Goal: Contribute content: Add original content to the website for others to see

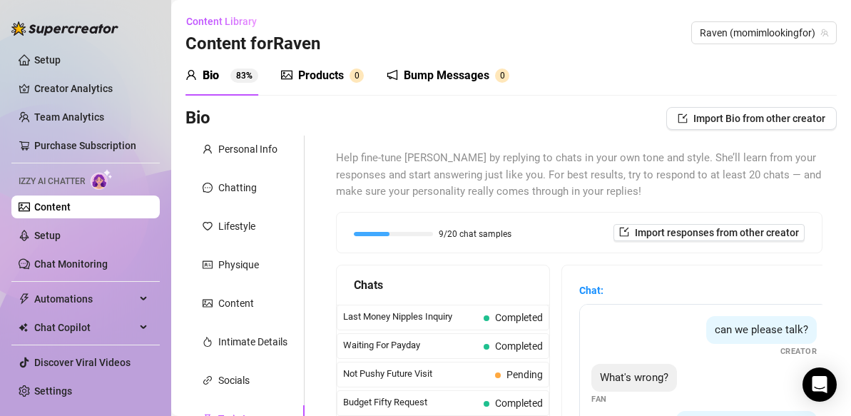
scroll to position [10, 0]
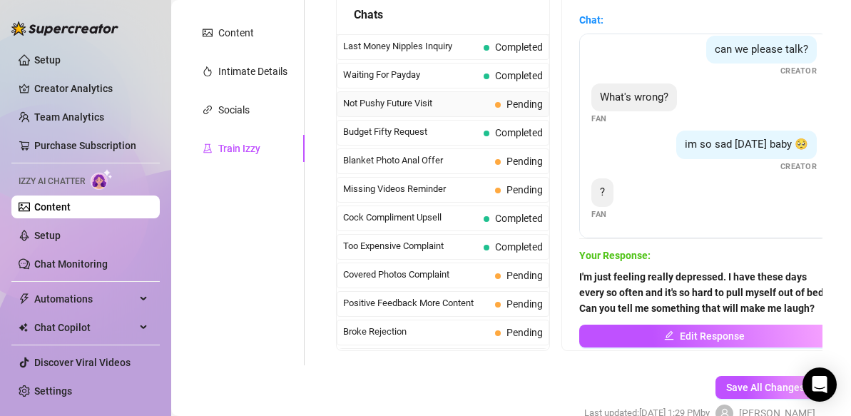
click at [436, 101] on span "Not Pushy Future Visit" at bounding box center [416, 103] width 146 height 14
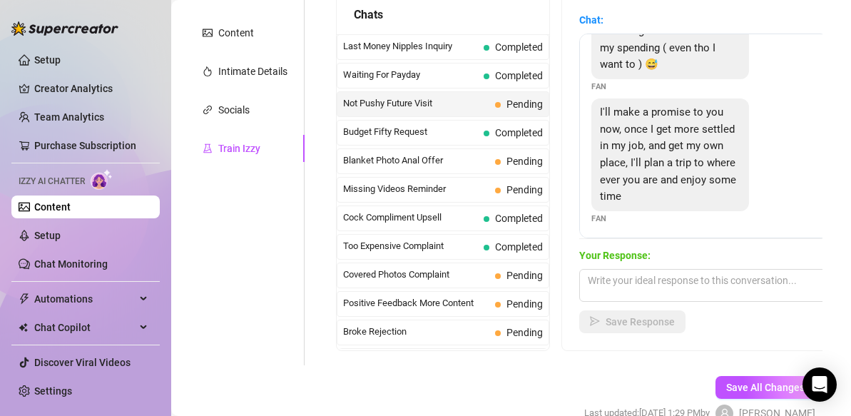
scroll to position [164, 0]
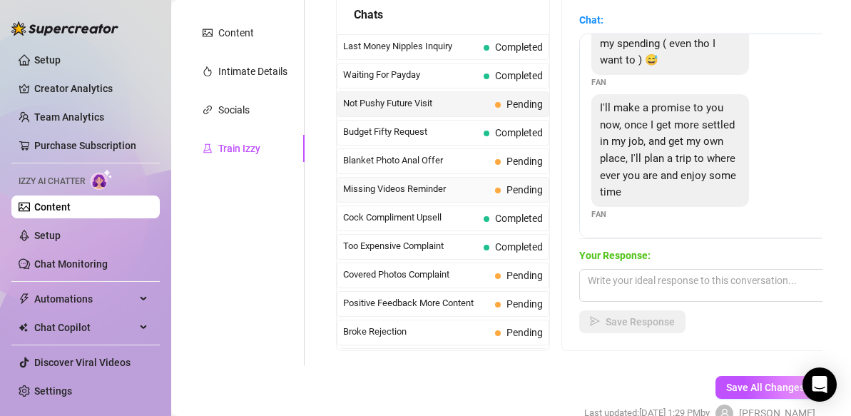
click at [462, 185] on span "Missing Videos Reminder" at bounding box center [416, 189] width 146 height 14
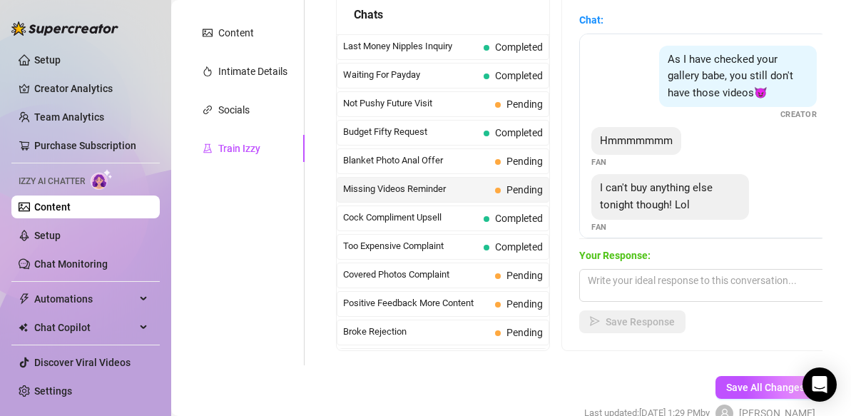
scroll to position [13, 0]
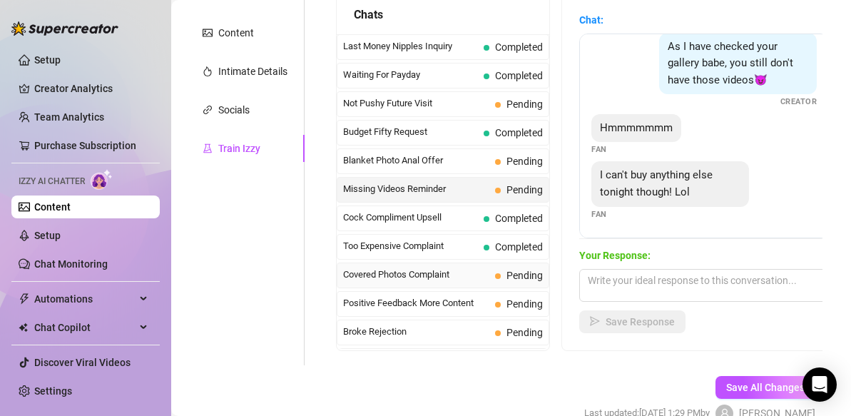
click at [422, 280] on span "Covered Photos Complaint" at bounding box center [416, 275] width 146 height 14
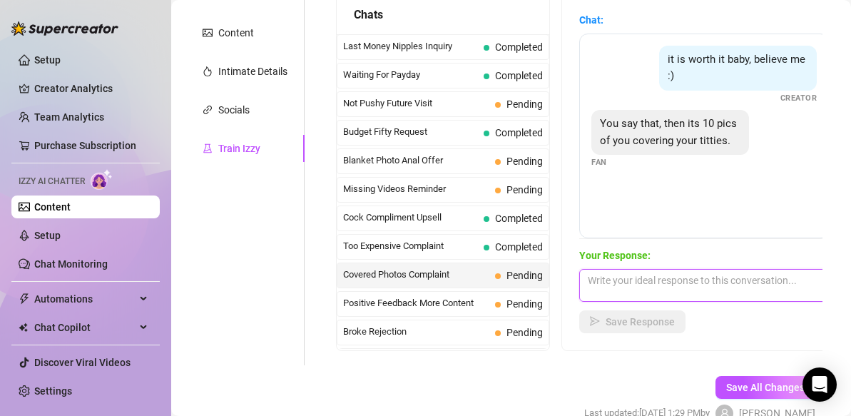
click at [599, 284] on textarea at bounding box center [704, 285] width 250 height 33
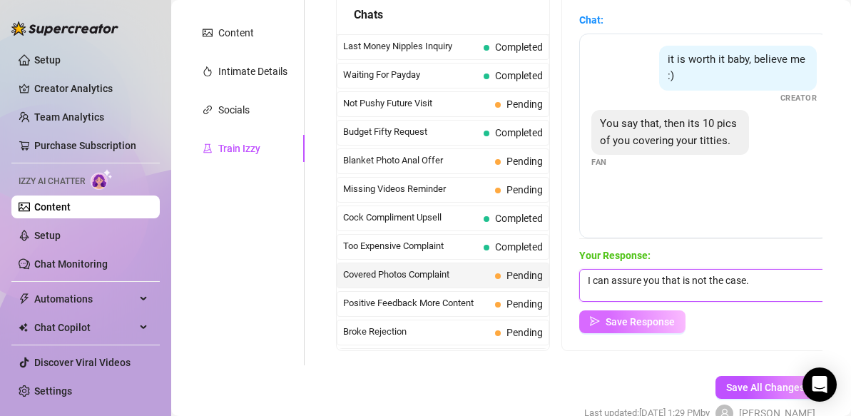
type textarea "I can assure you that is not the case."
click at [649, 323] on span "Save Response" at bounding box center [640, 321] width 69 height 11
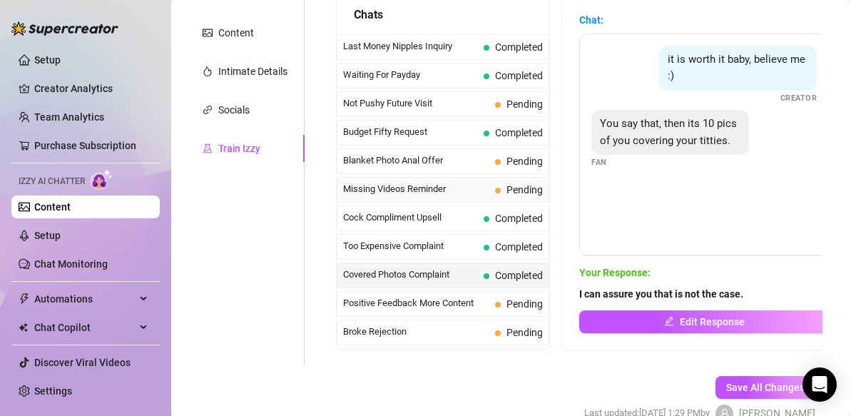
click at [475, 190] on span "Missing Videos Reminder" at bounding box center [416, 189] width 146 height 14
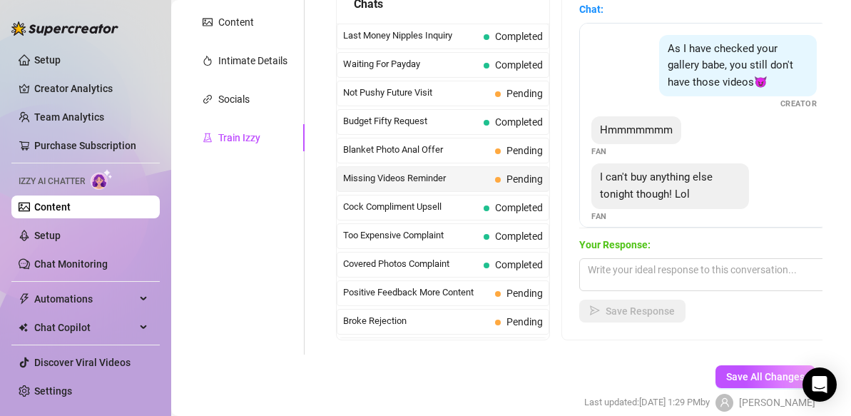
scroll to position [280, 0]
click at [411, 296] on span "Positive Feedback More Content" at bounding box center [416, 293] width 146 height 14
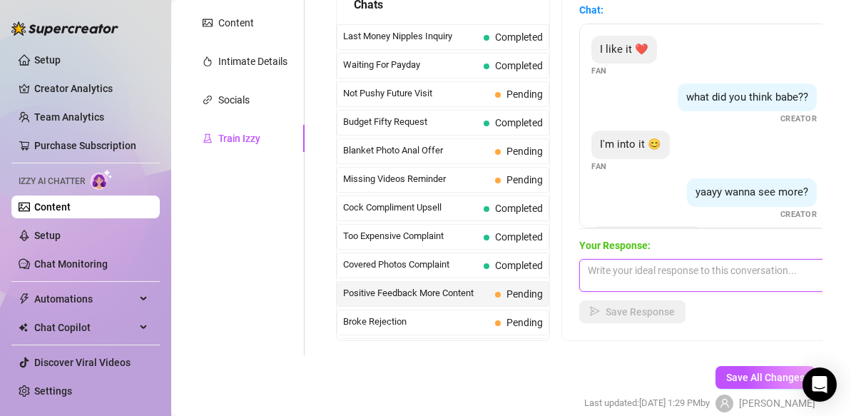
click at [594, 270] on textarea at bounding box center [704, 275] width 250 height 33
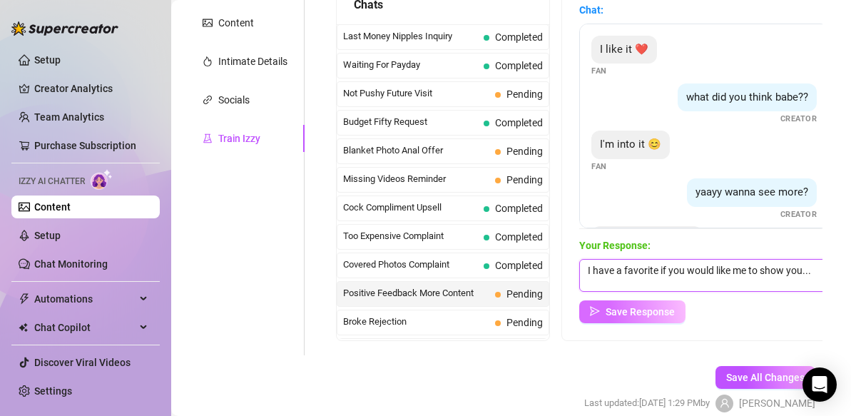
type textarea "I have a favorite if you would like me to show you..."
click at [616, 310] on span "Save Response" at bounding box center [640, 311] width 69 height 11
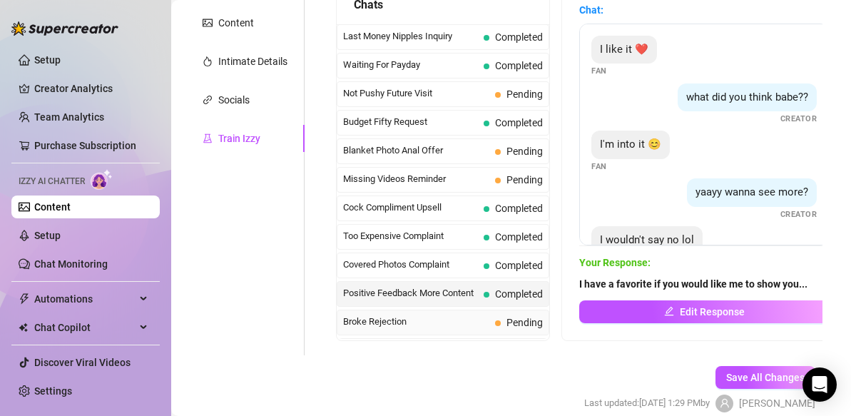
click at [451, 320] on span "Broke Rejection" at bounding box center [416, 322] width 146 height 14
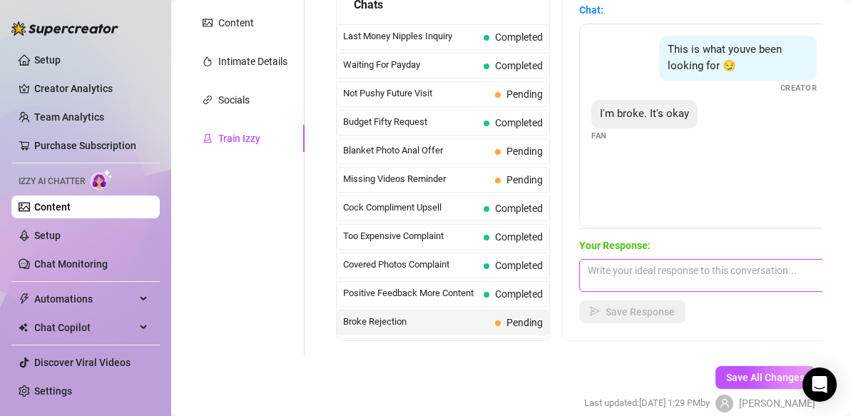
click at [599, 273] on textarea at bounding box center [704, 275] width 250 height 33
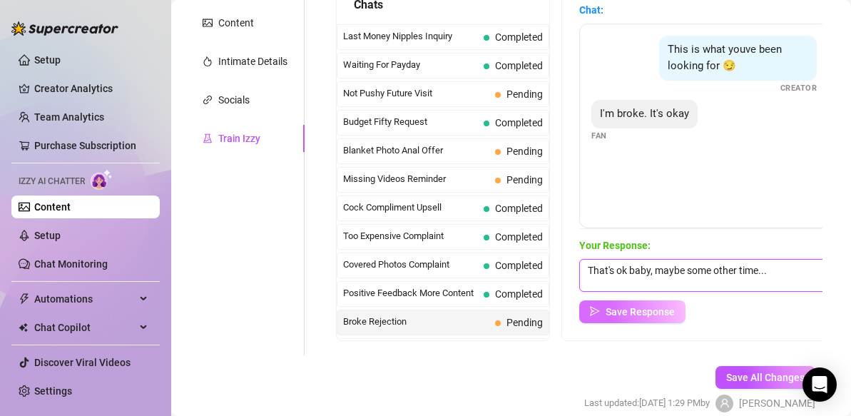
type textarea "That's ok baby, maybe some other time..."
click at [654, 314] on span "Save Response" at bounding box center [640, 311] width 69 height 11
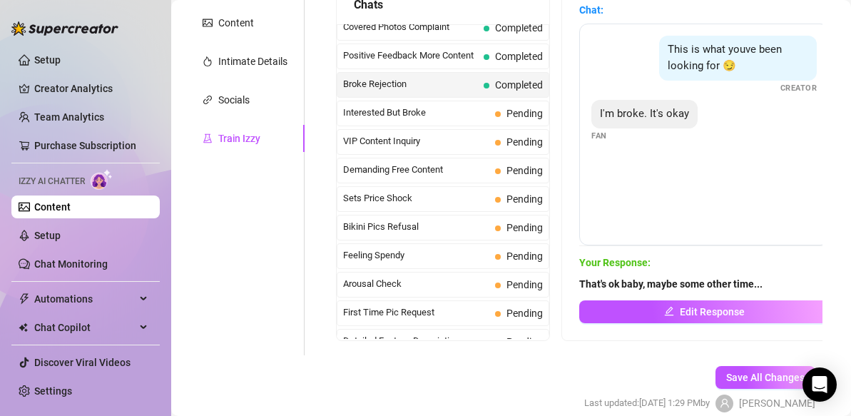
scroll to position [243, 0]
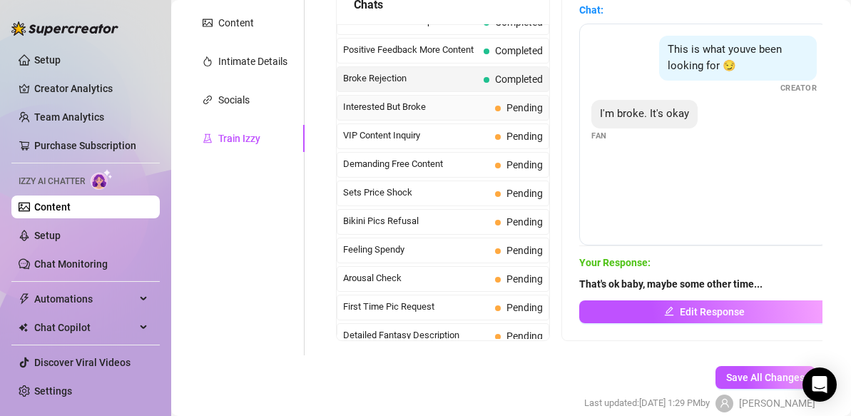
click at [427, 108] on span "Interested But Broke" at bounding box center [416, 107] width 146 height 14
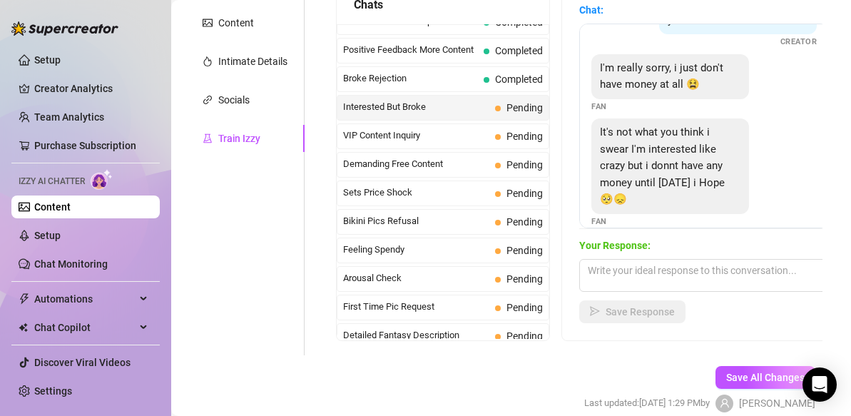
scroll to position [63, 0]
click at [623, 278] on textarea at bounding box center [704, 275] width 250 height 33
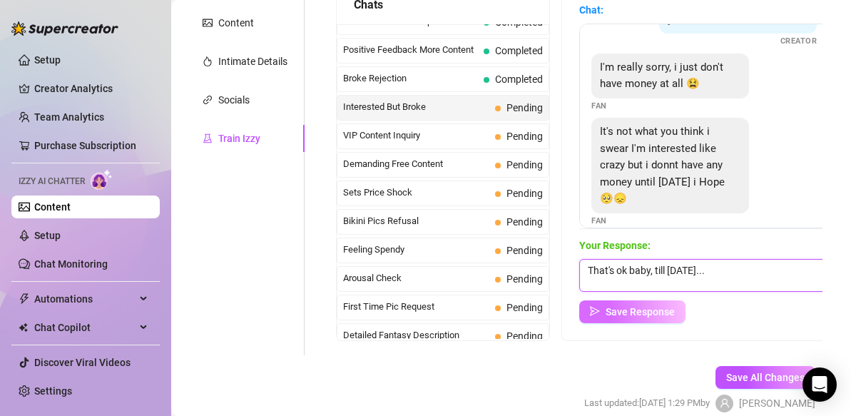
type textarea "That's ok baby, till Friday..."
click at [653, 312] on span "Save Response" at bounding box center [640, 311] width 69 height 11
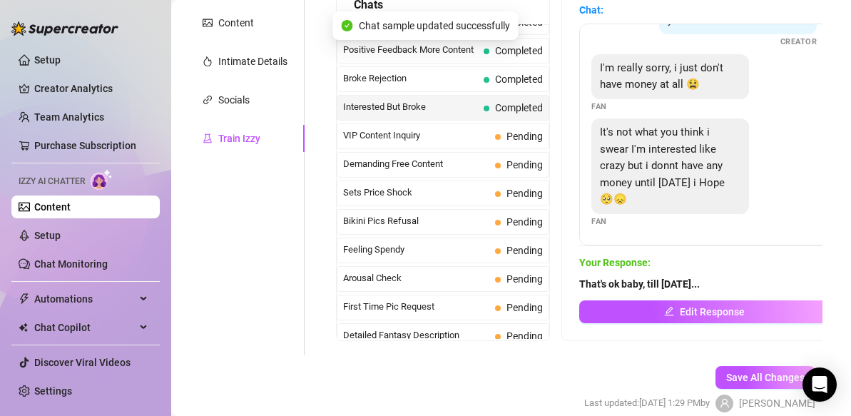
scroll to position [46, 0]
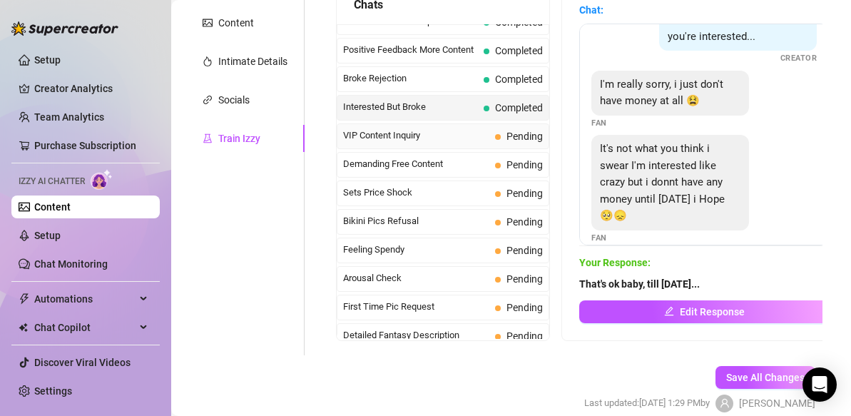
click at [422, 140] on span "VIP Content Inquiry" at bounding box center [416, 135] width 146 height 14
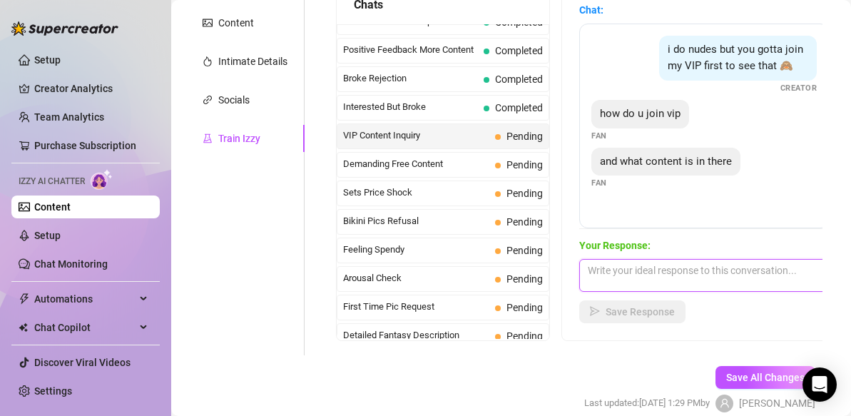
click at [610, 283] on textarea at bounding box center [704, 275] width 250 height 33
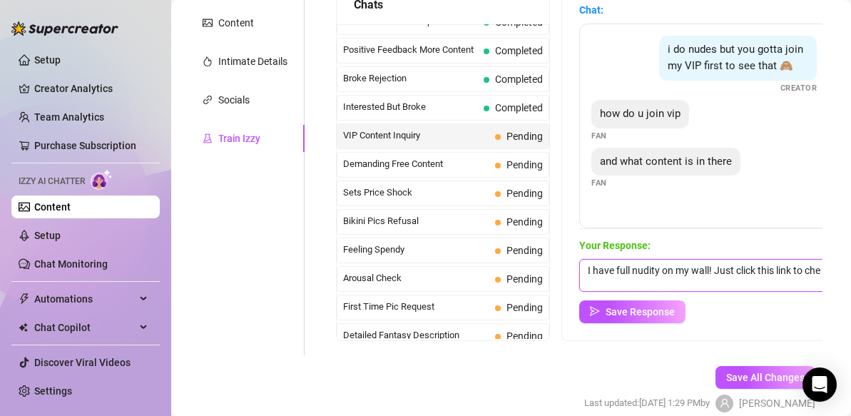
scroll to position [1, 0]
type textarea "I have full nudity on my wall! Just click this link to check it out!"
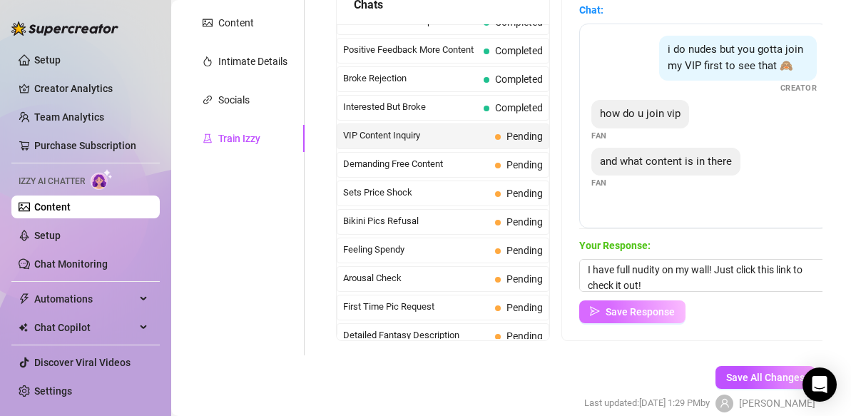
click at [668, 315] on span "Save Response" at bounding box center [640, 311] width 69 height 11
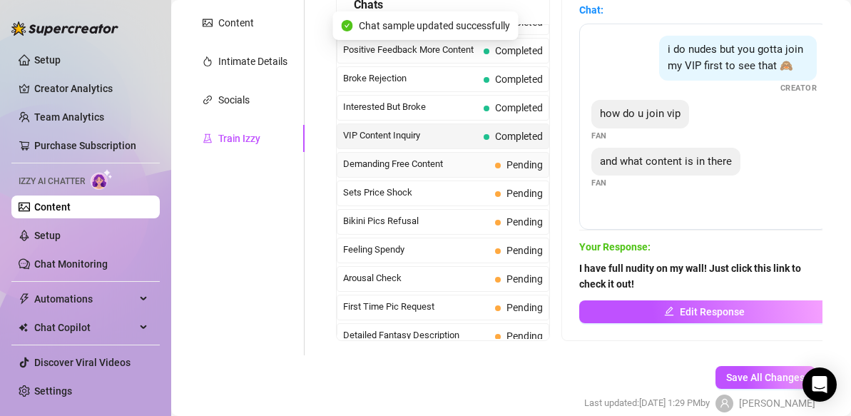
click at [452, 165] on span "Demanding Free Content" at bounding box center [416, 164] width 146 height 14
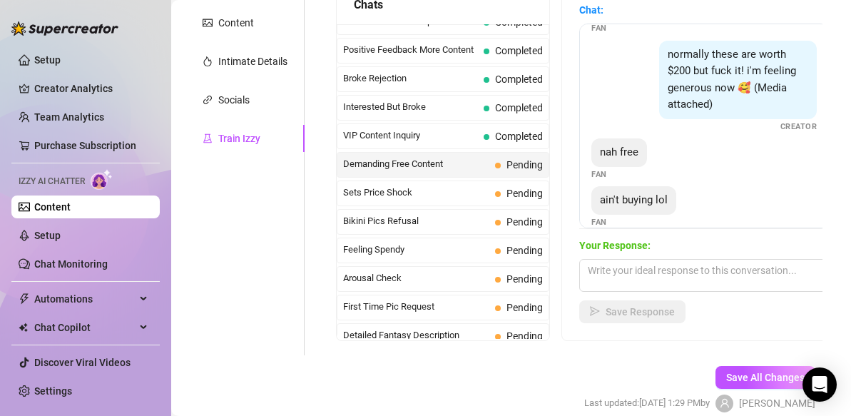
scroll to position [156, 0]
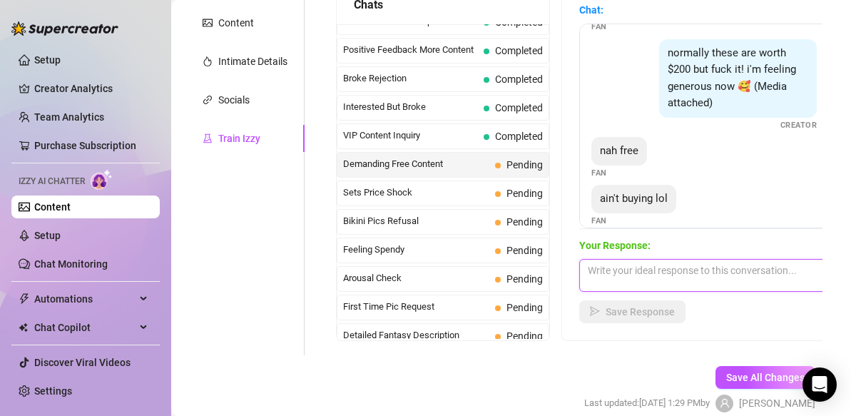
click at [592, 275] on textarea at bounding box center [704, 275] width 250 height 33
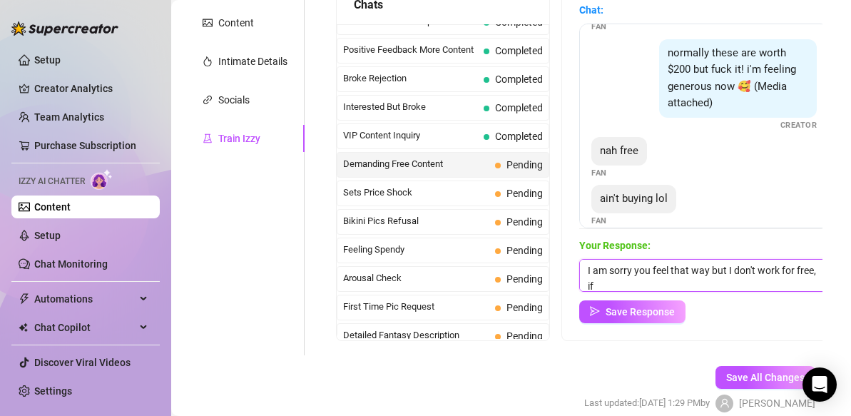
scroll to position [1, 0]
click at [817, 269] on textarea "I am sorry you feel that way but I don't work for free, if you want my explicit…" at bounding box center [704, 275] width 250 height 33
click at [591, 285] on textarea "I am sorry you feel that way but I don't work for free. if you want my explicit…" at bounding box center [704, 275] width 250 height 33
click at [726, 288] on textarea "I am sorry you feel that way but I don't work for free. If you want my explicit…" at bounding box center [704, 275] width 250 height 33
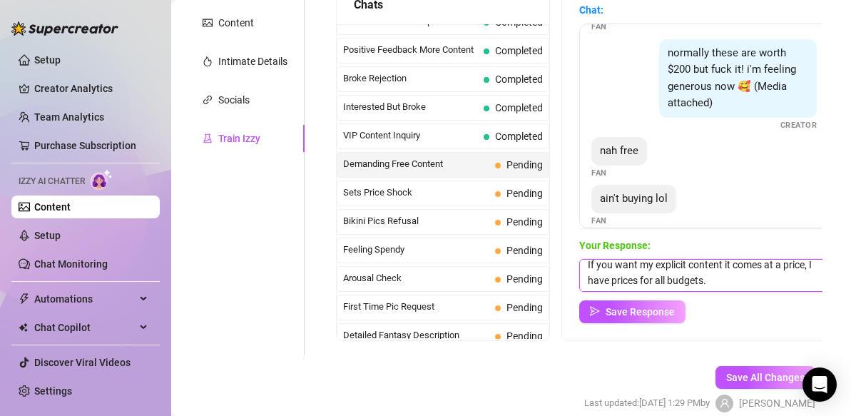
scroll to position [21, 0]
click at [723, 268] on textarea "I am sorry you feel that way but I don't work for free. If you want my explicit…" at bounding box center [704, 275] width 250 height 33
click at [813, 268] on textarea "I am sorry you feel that way but I don't work for free. If you want my explicit…" at bounding box center [704, 275] width 250 height 33
type textarea "I am sorry you feel that way but I don't work for free. If you want my explicit…"
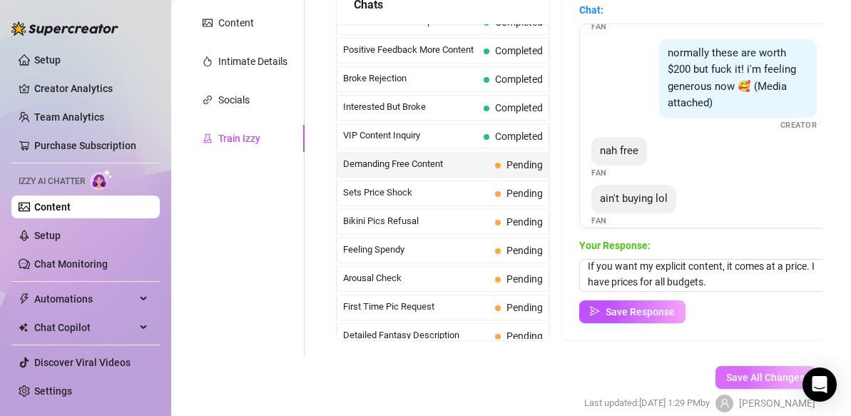
click at [761, 377] on span "Save All Changes" at bounding box center [765, 377] width 78 height 11
click at [630, 317] on button "Save Response" at bounding box center [632, 311] width 106 height 23
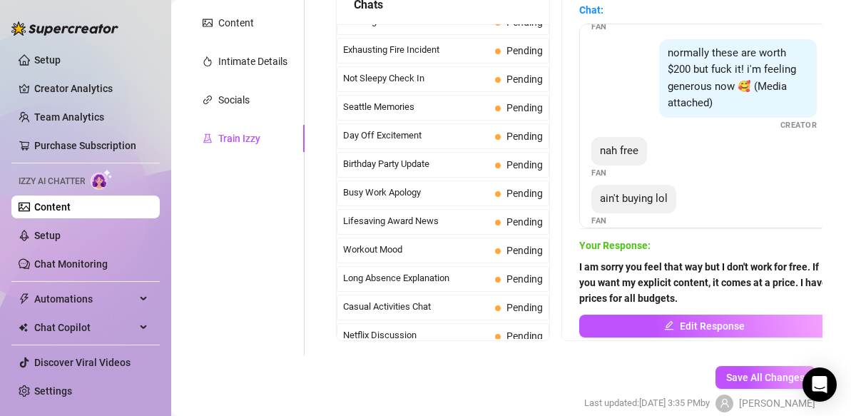
scroll to position [1281, 0]
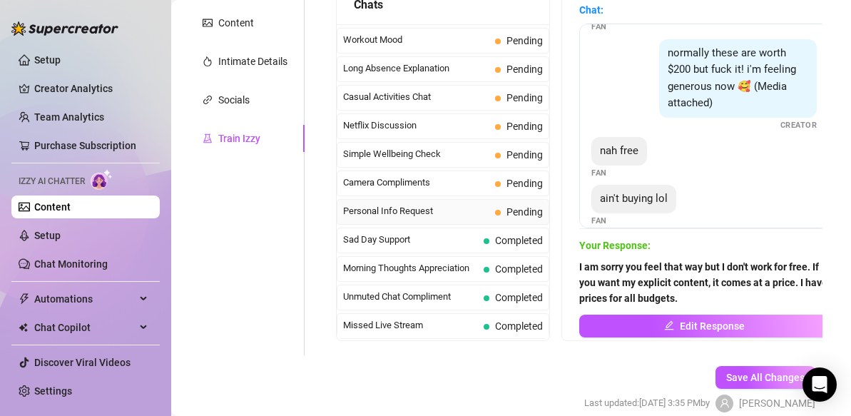
click at [466, 211] on span "Personal Info Request" at bounding box center [416, 211] width 146 height 14
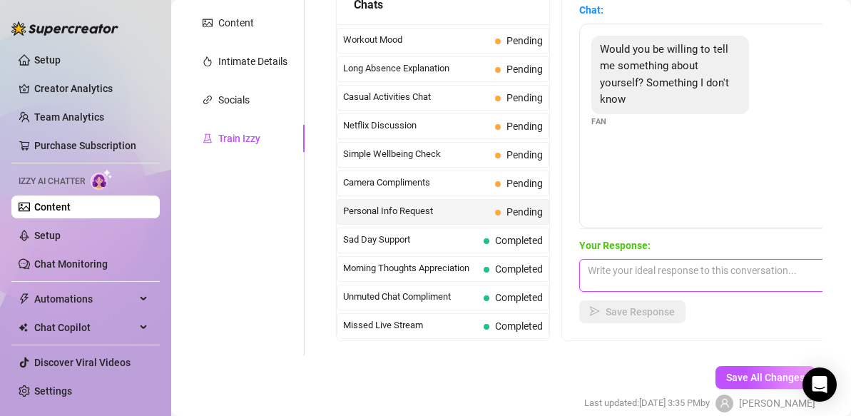
click at [613, 273] on textarea at bounding box center [704, 275] width 250 height 33
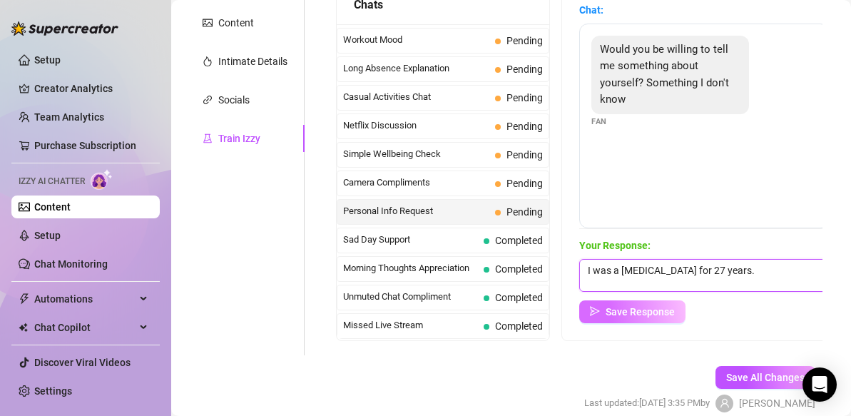
type textarea "I was a ballet dancer for 27 years."
click at [606, 311] on span "Save Response" at bounding box center [640, 311] width 69 height 11
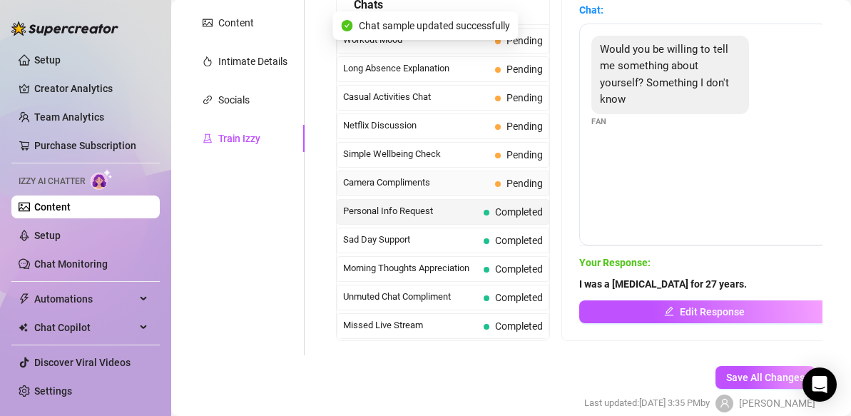
click at [459, 187] on span "Camera Compliments" at bounding box center [416, 182] width 146 height 14
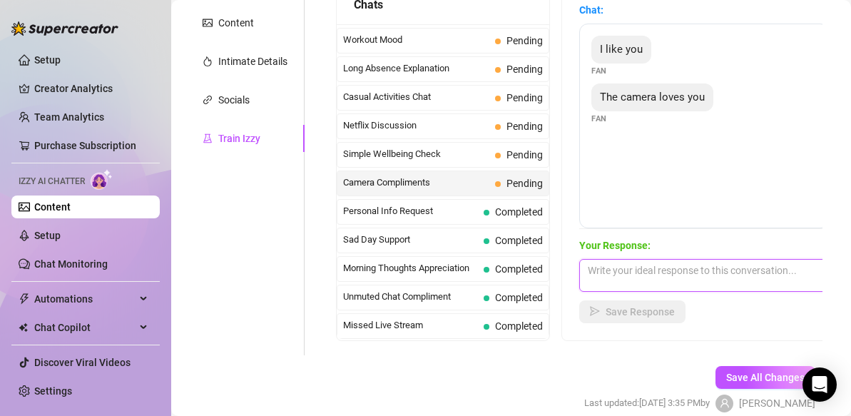
click at [604, 268] on textarea at bounding box center [704, 275] width 250 height 33
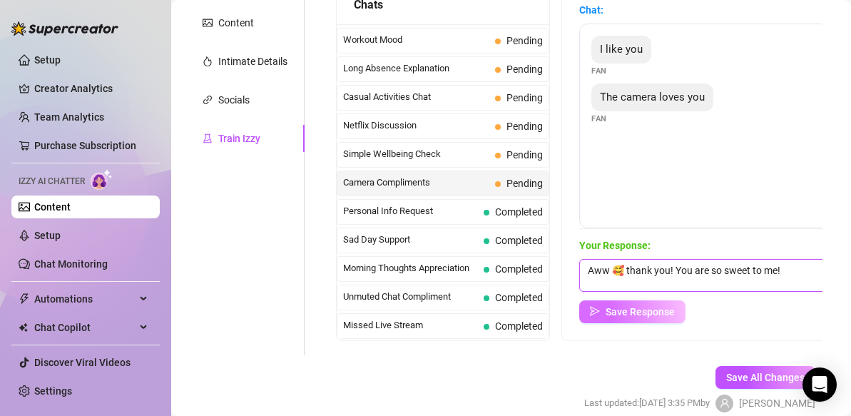
type textarea "Aww 🥰 thank you! You are so sweet to me!"
click at [668, 315] on span "Save Response" at bounding box center [640, 311] width 69 height 11
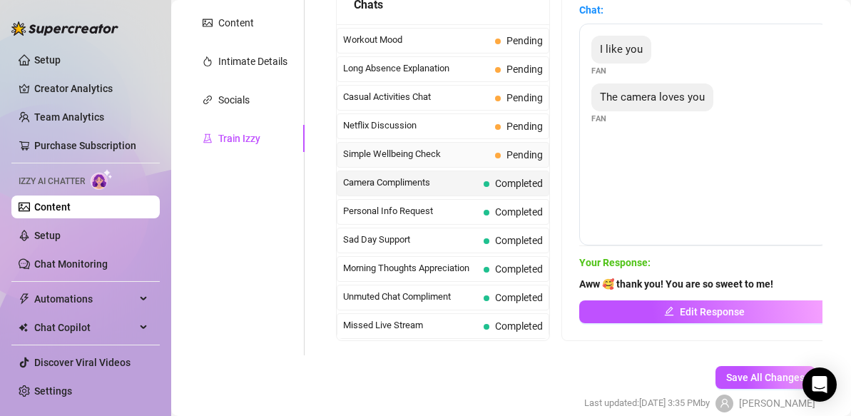
click at [395, 153] on span "Simple Wellbeing Check" at bounding box center [416, 154] width 146 height 14
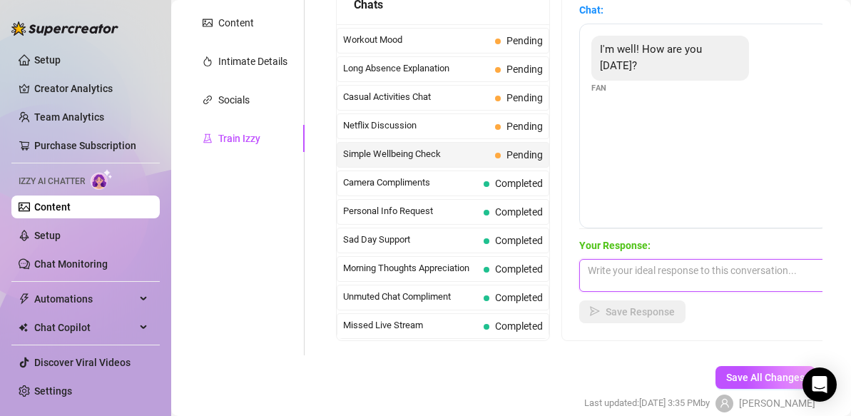
click at [595, 272] on textarea at bounding box center [704, 275] width 250 height 33
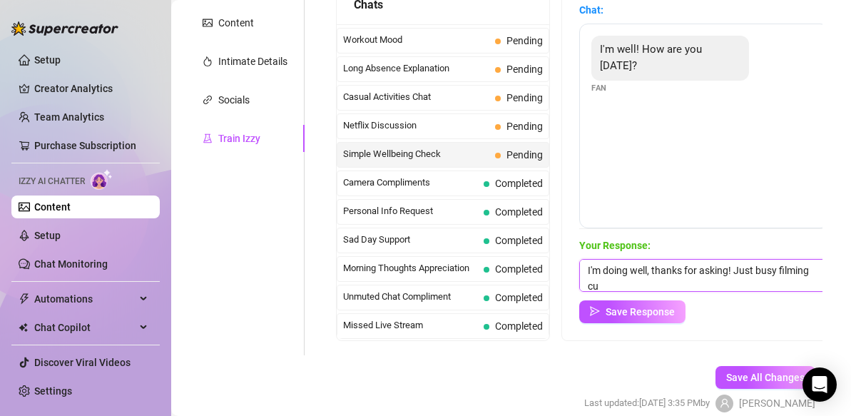
scroll to position [1, 0]
type textarea "I'm doing well, thanks for asking! Just busy filming customs..."
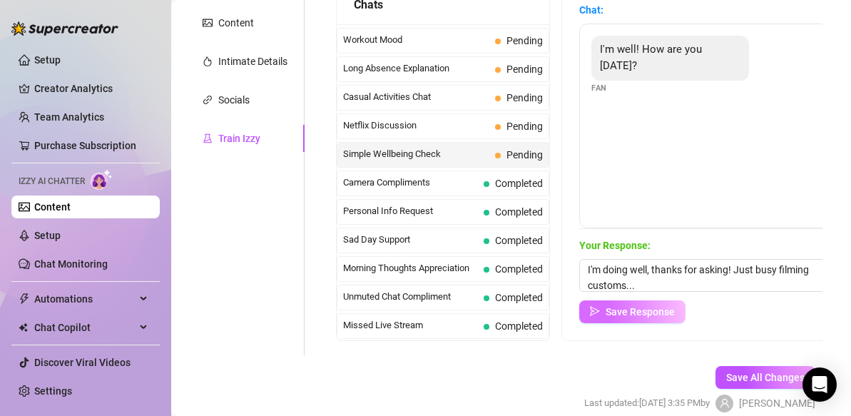
click at [637, 311] on span "Save Response" at bounding box center [640, 311] width 69 height 11
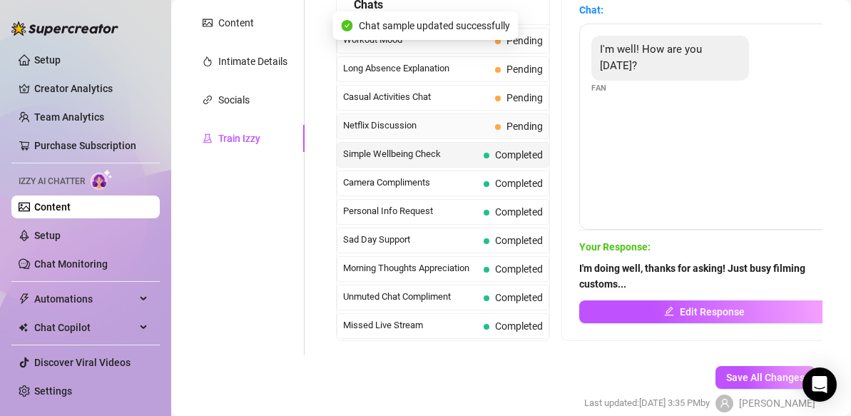
click at [465, 129] on span "Netflix Discussion" at bounding box center [416, 125] width 146 height 14
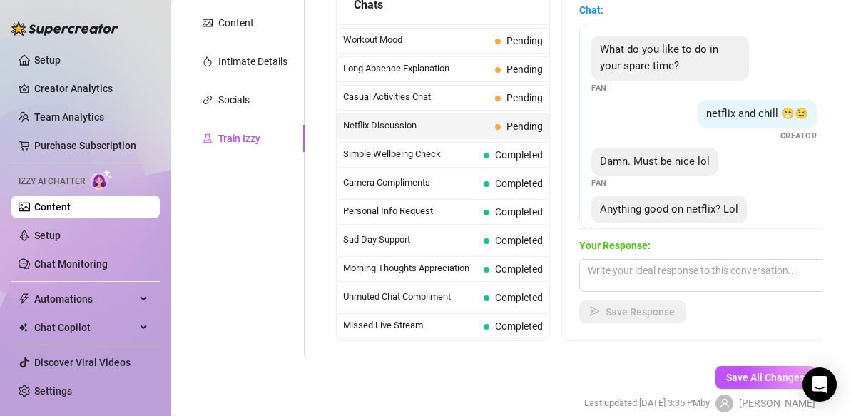
scroll to position [27, 0]
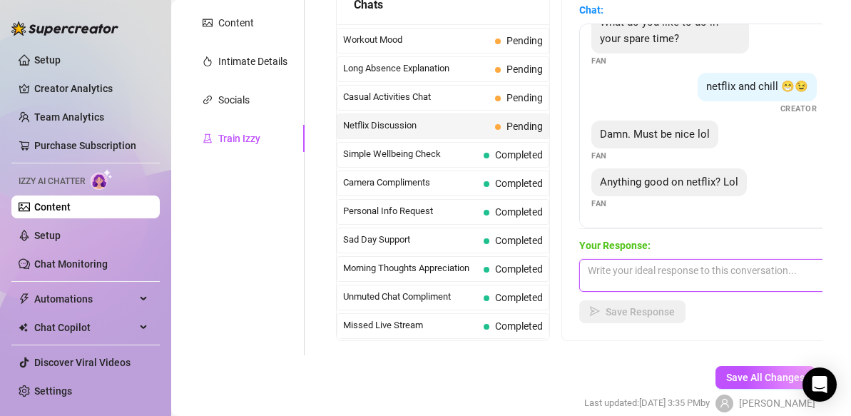
click at [594, 278] on textarea at bounding box center [704, 275] width 250 height 33
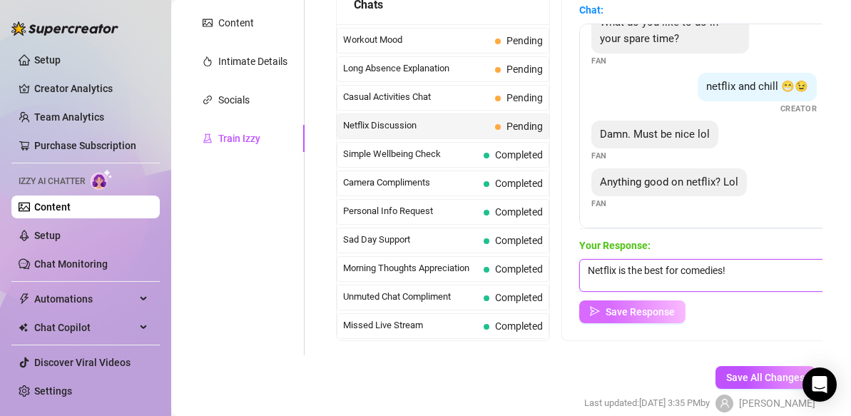
type textarea "Netflix is the best for comedies!"
click at [644, 314] on span "Save Response" at bounding box center [640, 311] width 69 height 11
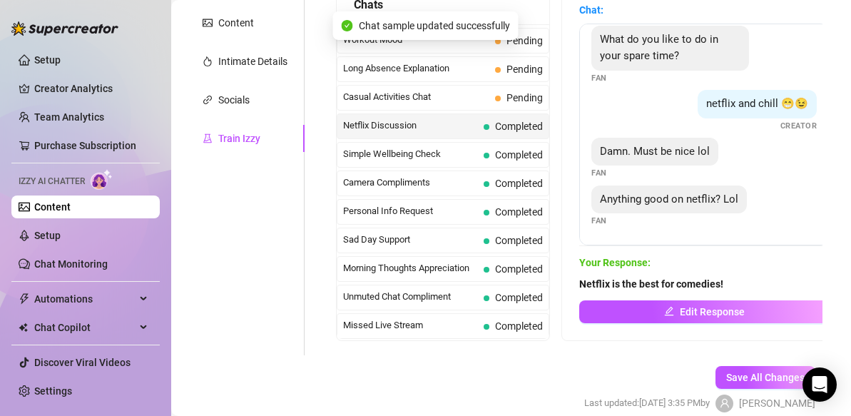
scroll to position [10, 0]
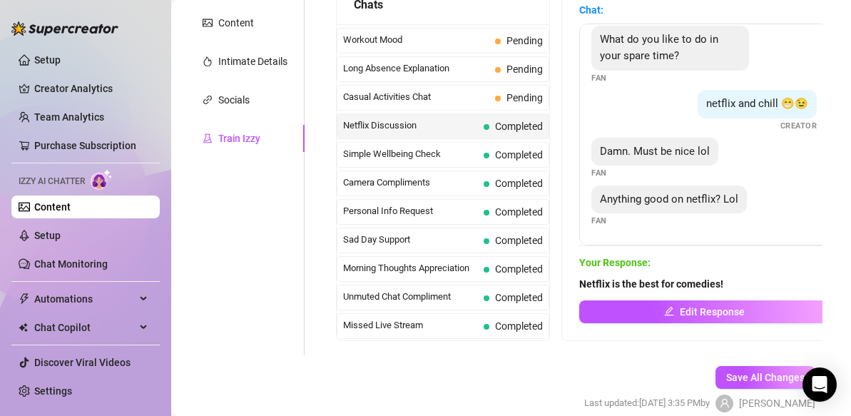
click at [644, 314] on button "Edit Response" at bounding box center [704, 311] width 250 height 23
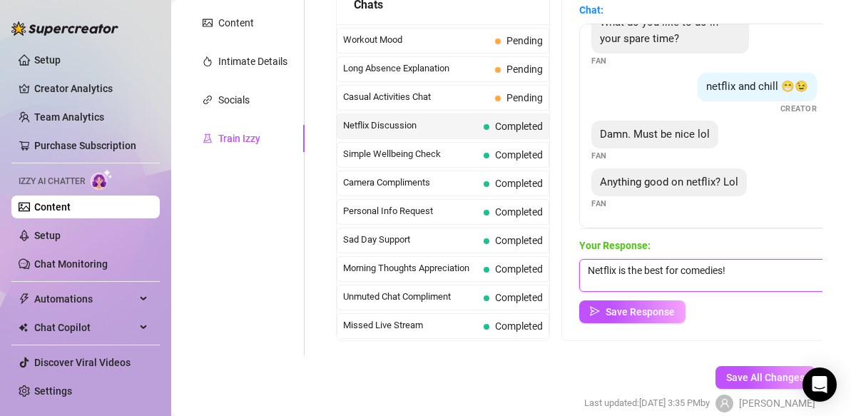
click at [740, 270] on textarea "Netflix is the best for comedies!" at bounding box center [704, 275] width 250 height 33
type textarea "Netflix is the best for comedies! So many good things to watch!"
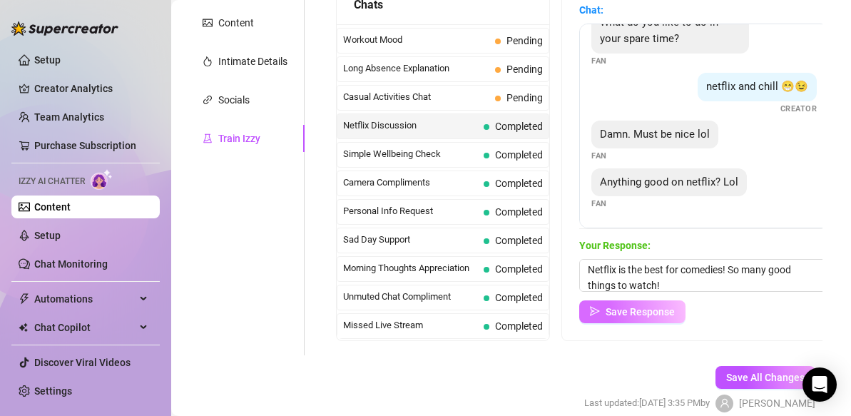
click at [676, 307] on button "Save Response" at bounding box center [632, 311] width 106 height 23
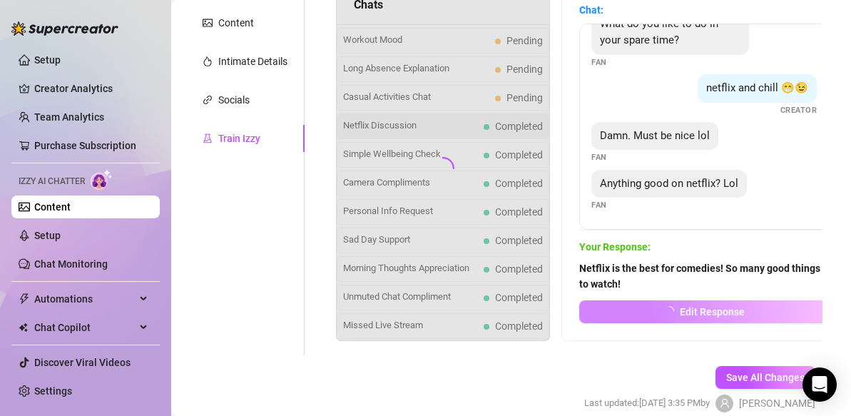
scroll to position [26, 0]
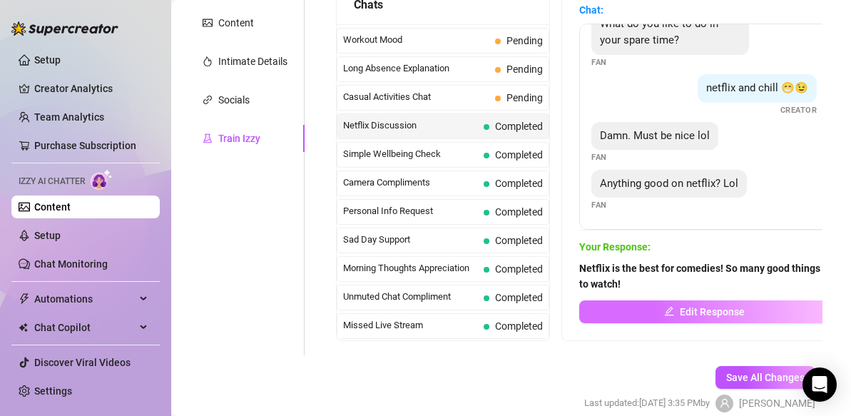
click at [663, 309] on button "Edit Response" at bounding box center [704, 311] width 250 height 23
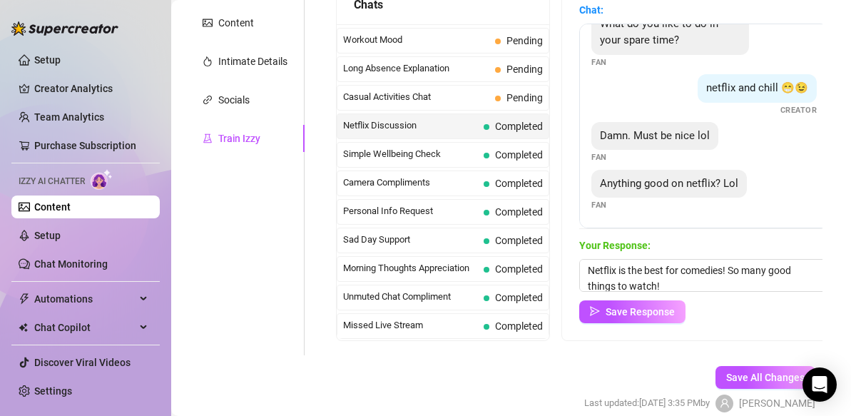
scroll to position [27, 0]
drag, startPoint x: 662, startPoint y: 287, endPoint x: 725, endPoint y: 267, distance: 65.9
click at [725, 267] on textarea "Netflix is the best for comedies! So many good things to watch!" at bounding box center [704, 275] width 250 height 33
click at [638, 317] on button "Save Response" at bounding box center [632, 311] width 106 height 23
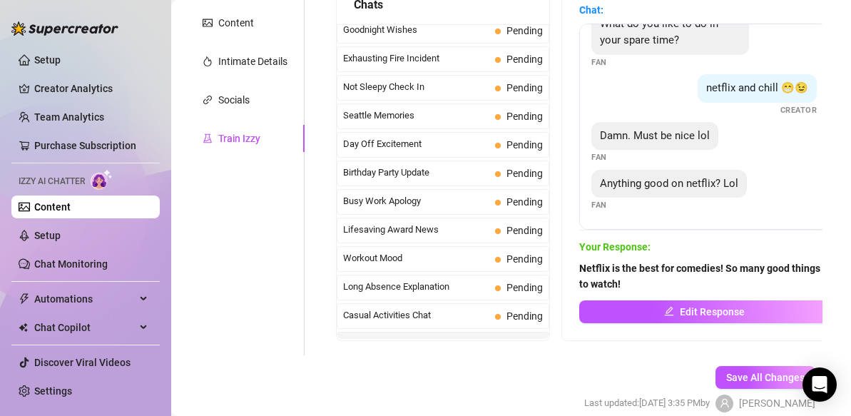
scroll to position [1056, 0]
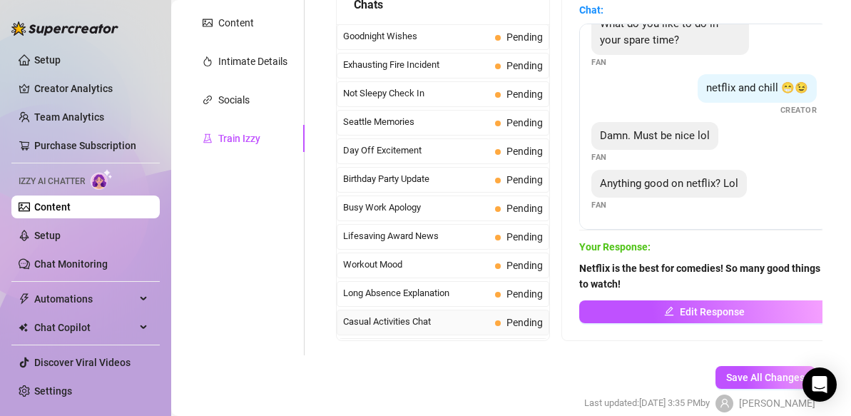
click at [411, 321] on span "Casual Activities Chat" at bounding box center [416, 322] width 146 height 14
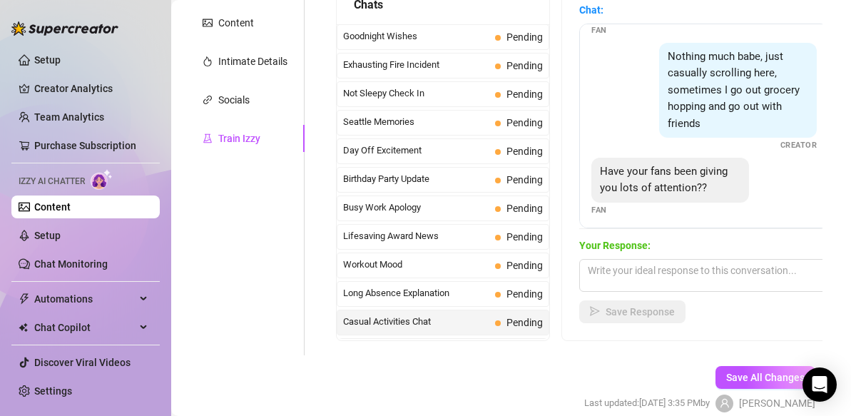
scroll to position [46, 0]
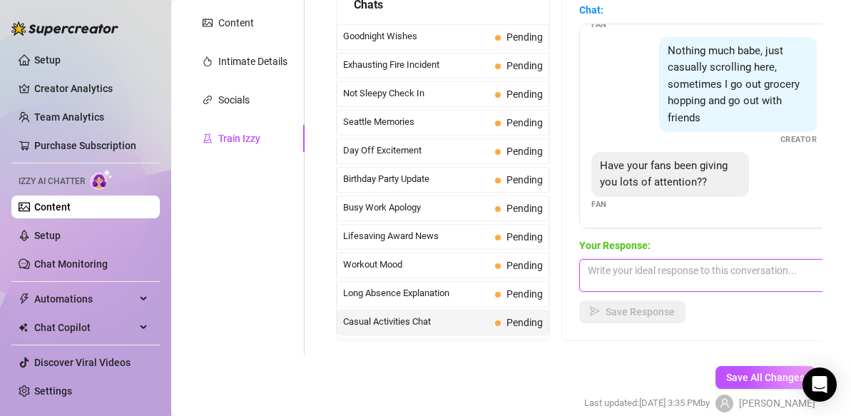
click at [616, 276] on textarea at bounding box center [704, 275] width 250 height 33
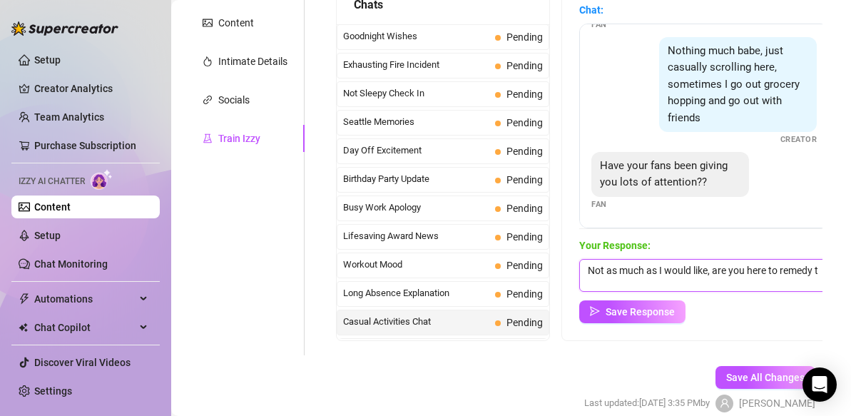
scroll to position [1, 0]
type textarea "Not as much as I would like, are you here to remedy that?"
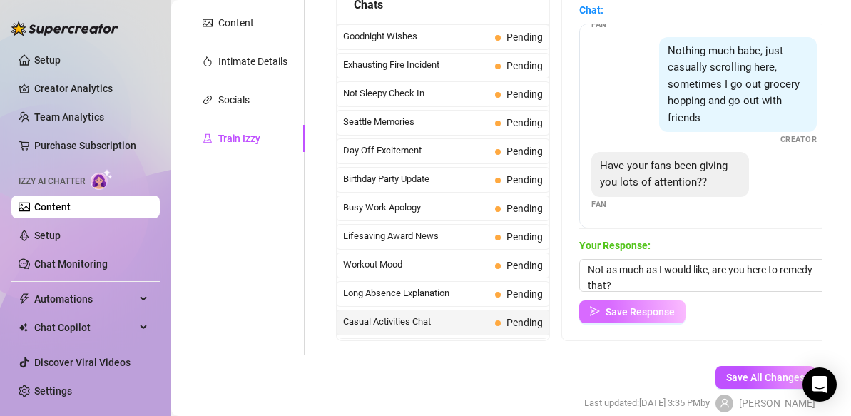
click at [671, 312] on span "Save Response" at bounding box center [640, 311] width 69 height 11
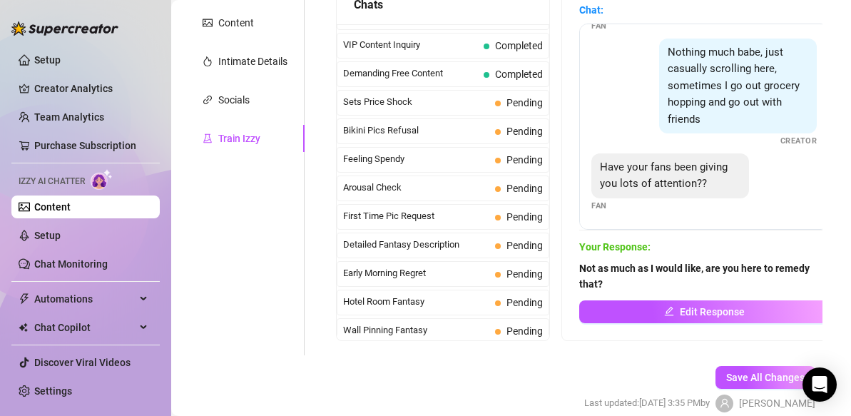
scroll to position [335, 0]
click at [451, 100] on span "Sets Price Shock" at bounding box center [416, 100] width 146 height 14
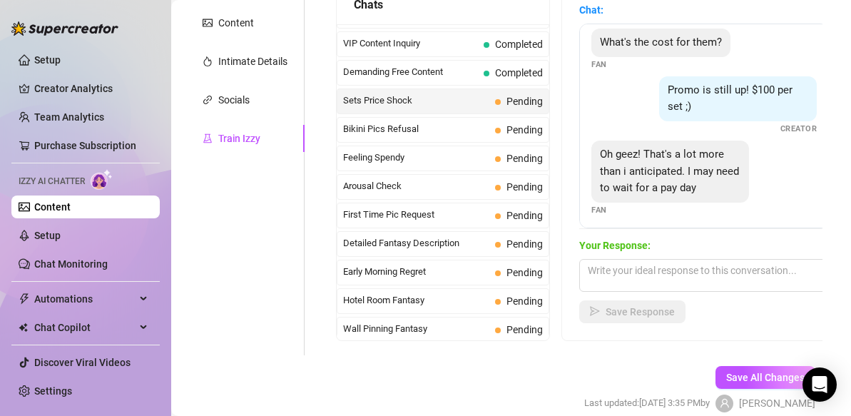
scroll to position [77, 0]
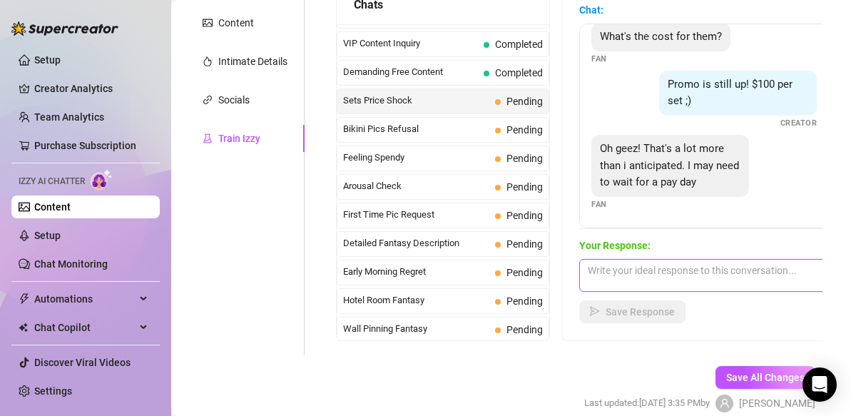
click at [646, 275] on textarea at bounding box center [704, 275] width 250 height 33
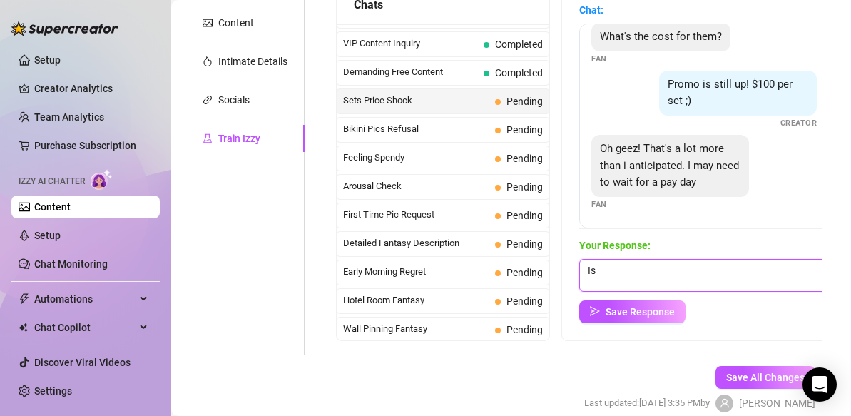
type textarea "I"
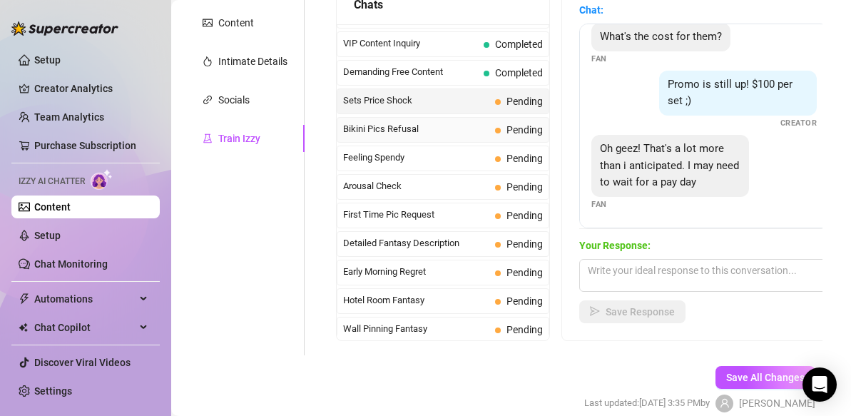
click at [452, 130] on span "Bikini Pics Refusal" at bounding box center [416, 129] width 146 height 14
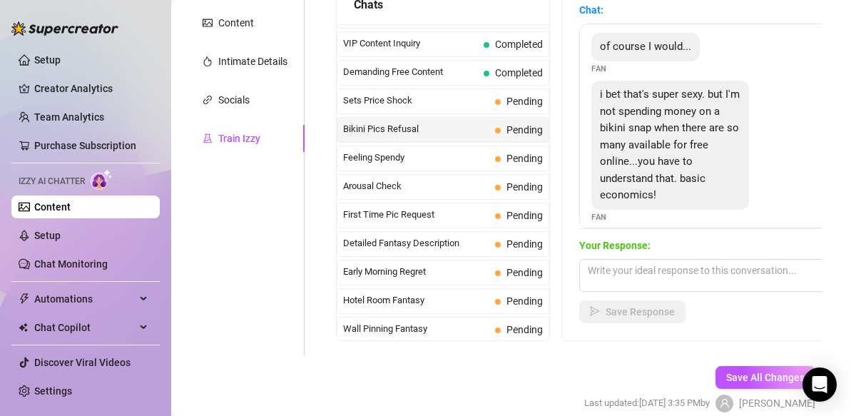
scroll to position [113, 0]
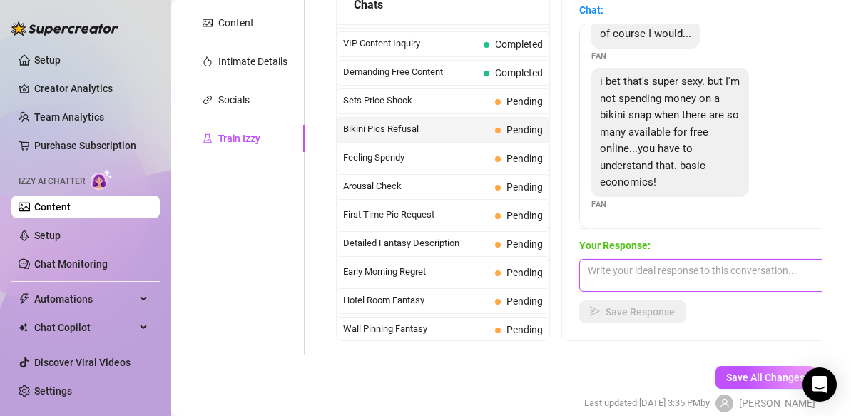
click at [622, 278] on textarea at bounding box center [704, 275] width 250 height 33
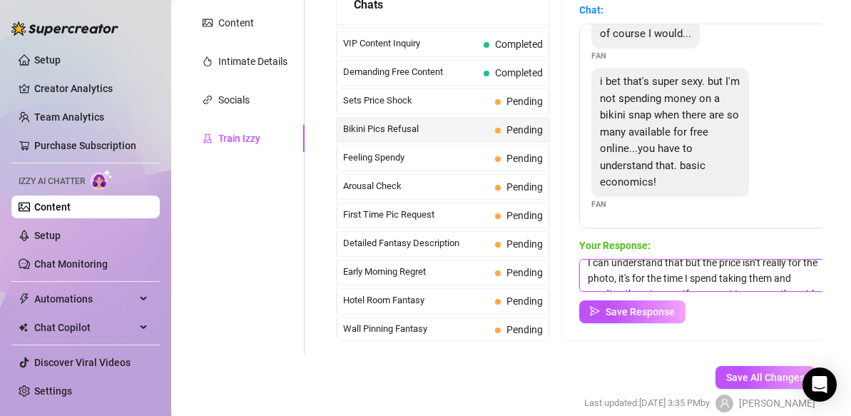
scroll to position [0, 0]
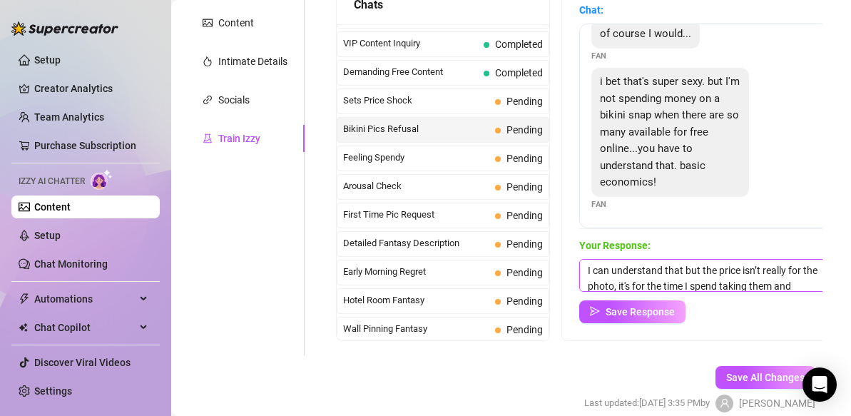
click at [683, 270] on textarea "I can understand that but the price isn’t really for the photo, it's for the ti…" at bounding box center [704, 275] width 250 height 33
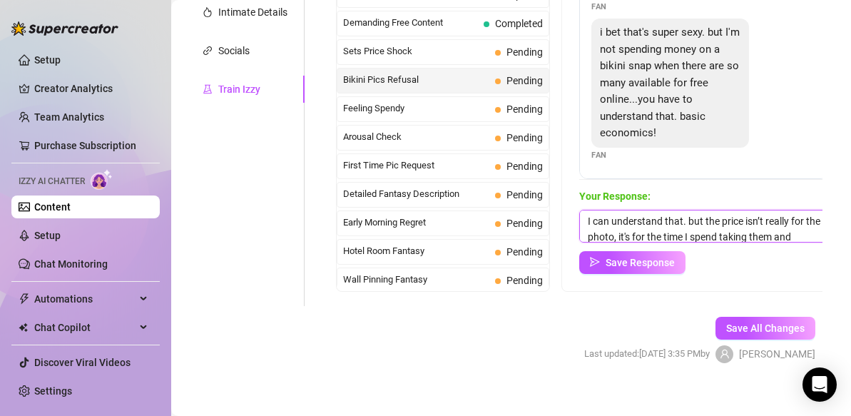
drag, startPoint x: 681, startPoint y: 227, endPoint x: 688, endPoint y: 221, distance: 8.6
click at [688, 221] on textarea "I can understand that. but the price isn’t really for the photo, it's for the t…" at bounding box center [704, 226] width 250 height 33
click at [684, 235] on textarea "I can understand that. If you want to see another girl in a bikini, you should …" at bounding box center [704, 226] width 250 height 33
drag, startPoint x: 803, startPoint y: 222, endPoint x: 780, endPoint y: 222, distance: 23.5
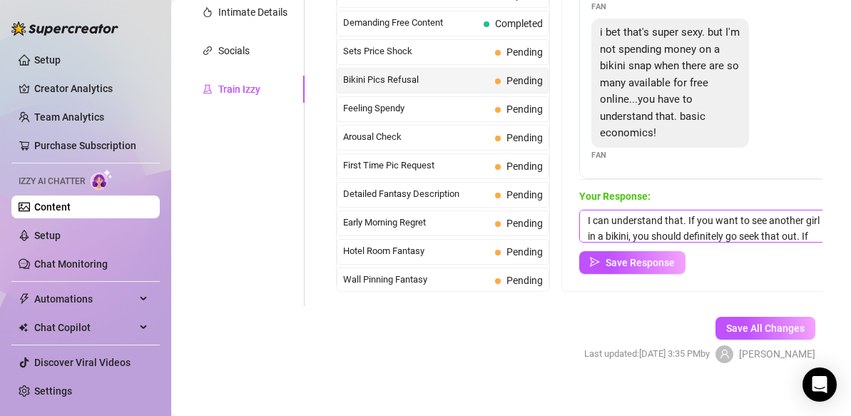
click at [780, 222] on textarea "I can understand that. If you want to see another girl in a bikini, you should …" at bounding box center [704, 226] width 250 height 33
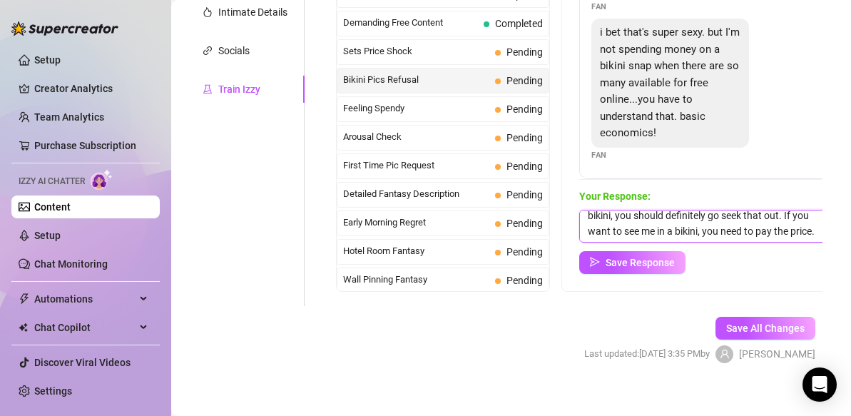
drag, startPoint x: 782, startPoint y: 235, endPoint x: 636, endPoint y: 219, distance: 146.5
click at [636, 219] on textarea "I can understand that. If you want to see any girl in a bikini, you should defi…" at bounding box center [704, 226] width 250 height 33
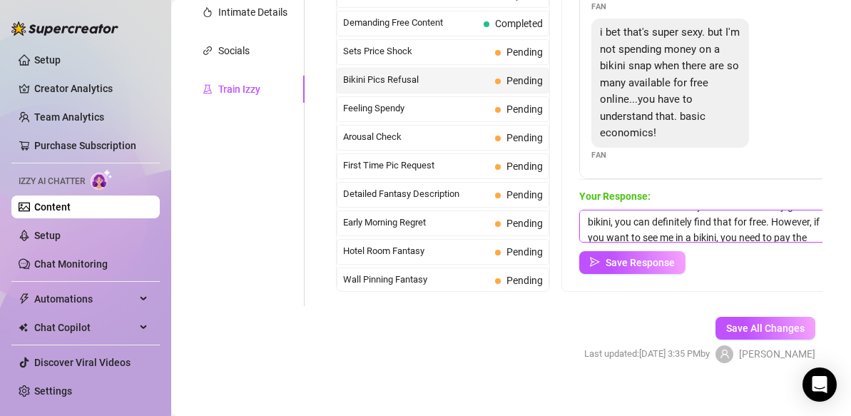
drag, startPoint x: 670, startPoint y: 228, endPoint x: 731, endPoint y: 233, distance: 60.8
click at [731, 233] on textarea "I can understand that. If you want to see any girl in a bikini, you can definit…" at bounding box center [704, 226] width 250 height 33
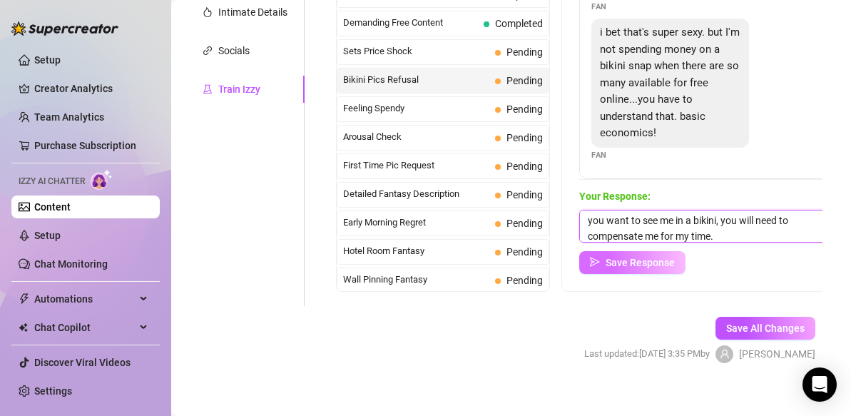
type textarea "I can understand that. If you want to see any girl in a bikini, you can definit…"
click at [653, 265] on span "Save Response" at bounding box center [640, 262] width 69 height 11
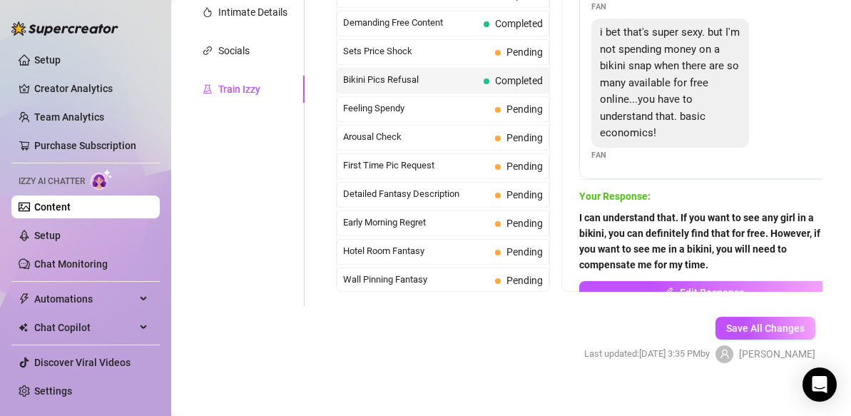
click at [677, 219] on strong "I can understand that. If you want to see any girl in a bikini, you can definit…" at bounding box center [699, 241] width 241 height 58
click at [683, 287] on span "Edit Response" at bounding box center [712, 292] width 65 height 11
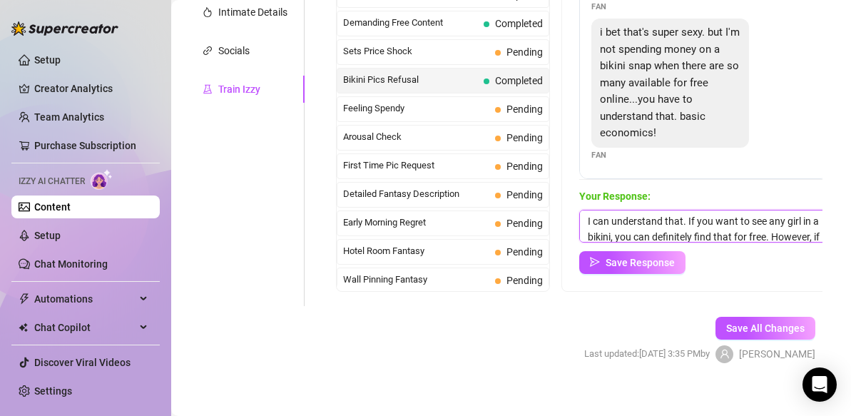
click at [685, 220] on textarea "I can understand that. If you want to see any girl in a bikini, you can definit…" at bounding box center [704, 226] width 250 height 33
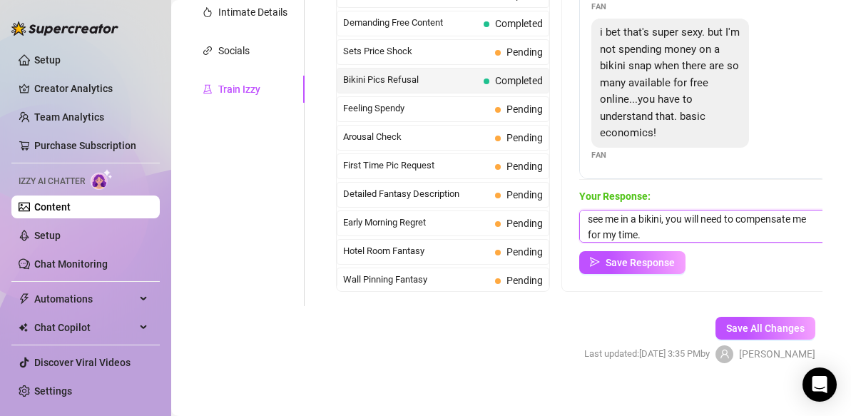
scroll to position [84, 0]
type textarea "I can understand that and empathize. The thing is, you aren't really paying for…"
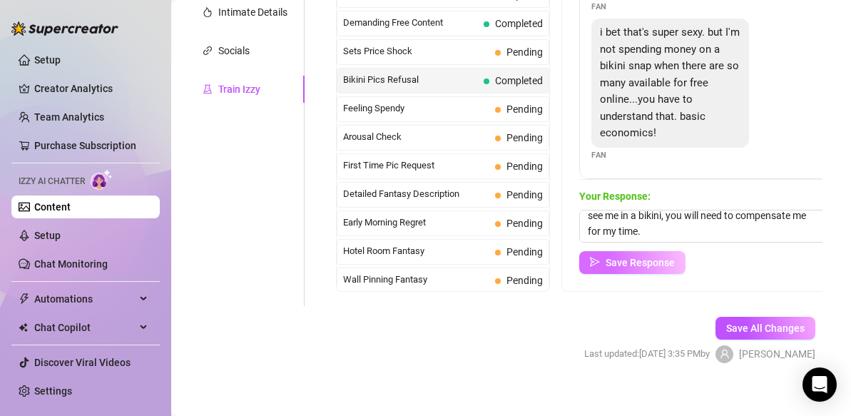
click at [648, 263] on span "Save Response" at bounding box center [640, 262] width 69 height 11
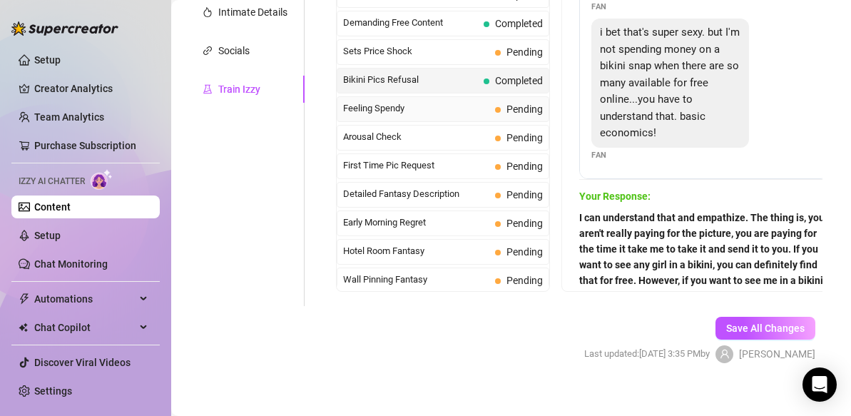
click at [488, 113] on span "Feeling Spendy" at bounding box center [416, 108] width 146 height 14
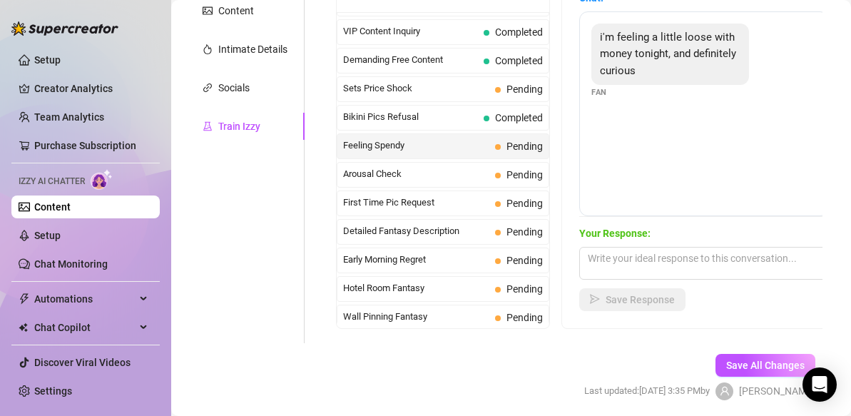
scroll to position [290, 0]
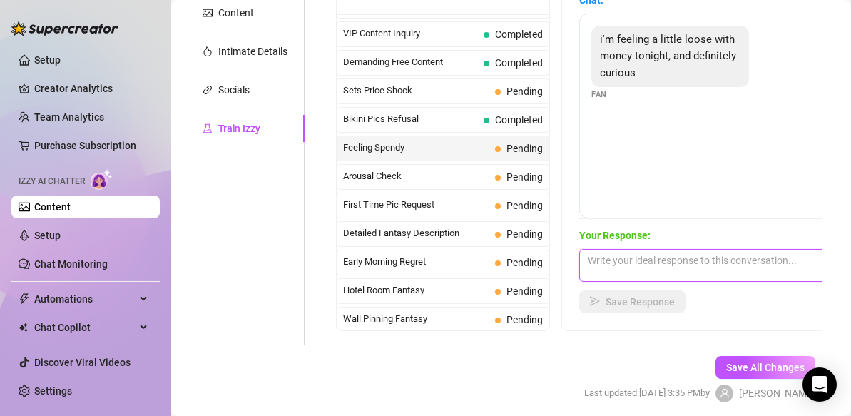
click at [602, 261] on textarea at bounding box center [704, 265] width 250 height 33
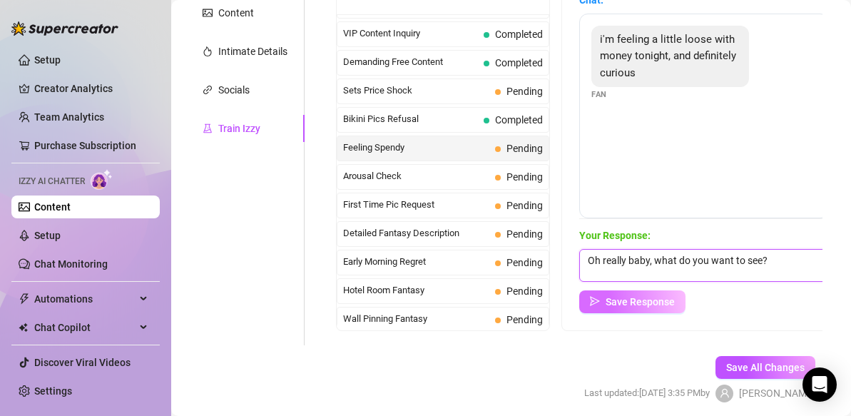
type textarea "Oh really baby, what do you want to see?"
click at [611, 306] on span "Save Response" at bounding box center [640, 301] width 69 height 11
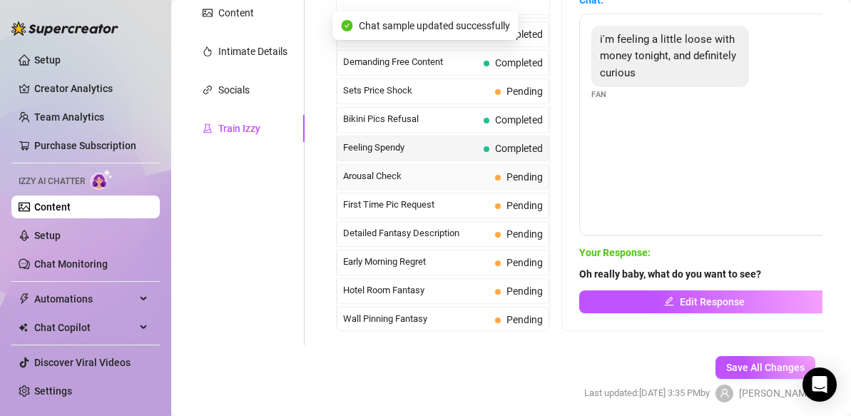
click at [431, 180] on span "Arousal Check" at bounding box center [416, 176] width 146 height 14
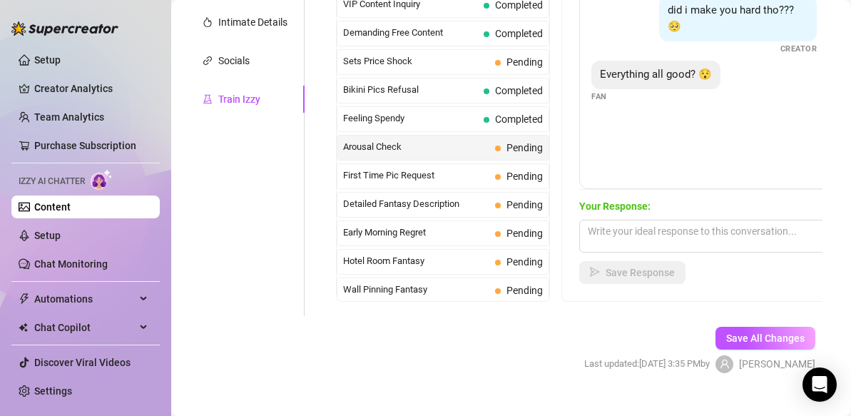
scroll to position [316, 0]
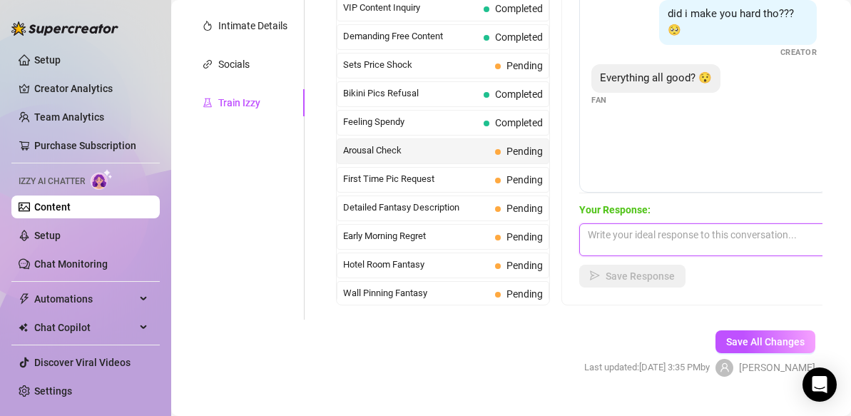
click at [611, 235] on textarea at bounding box center [704, 239] width 250 height 33
click at [462, 178] on span "First Time Pic Request" at bounding box center [416, 179] width 146 height 14
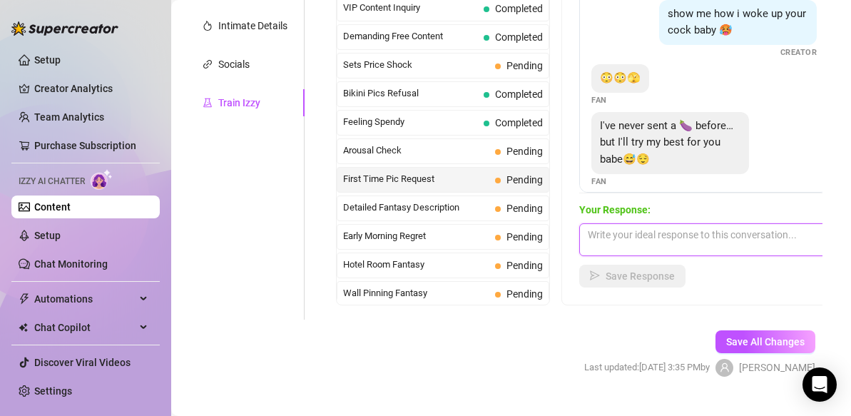
click at [591, 236] on textarea at bounding box center [704, 239] width 250 height 33
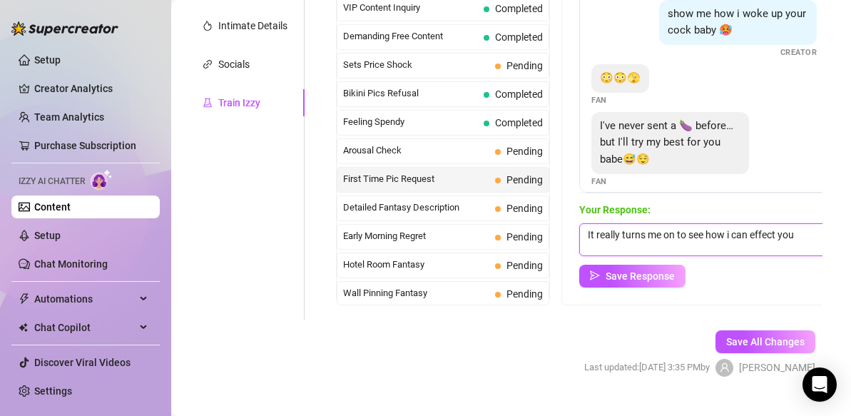
click at [732, 236] on textarea "It really turns me on to see how i can effect you" at bounding box center [704, 239] width 250 height 33
click at [803, 238] on textarea "It really turns me on to see how I can effect you" at bounding box center [704, 239] width 250 height 33
click at [731, 238] on textarea "It really turns me on to see how I can effect you" at bounding box center [704, 239] width 250 height 33
click at [616, 247] on textarea "It really turns me on to see how much I can effect you" at bounding box center [704, 239] width 250 height 33
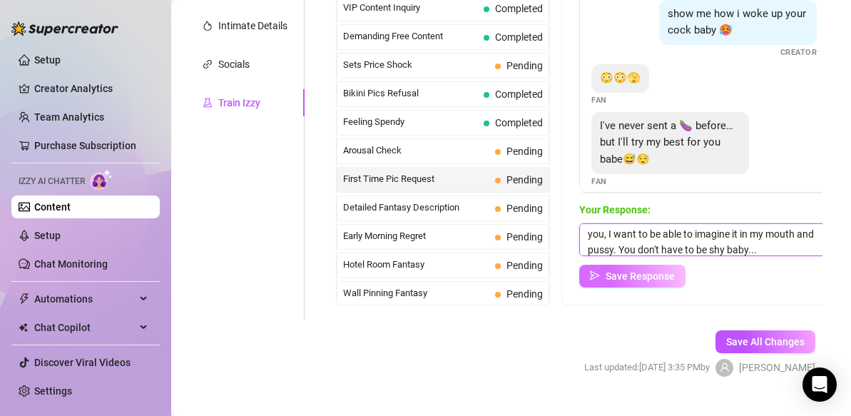
type textarea "It really turns me on to see how much I can effect you, I want to be able to im…"
click at [653, 273] on span "Save Response" at bounding box center [640, 275] width 69 height 11
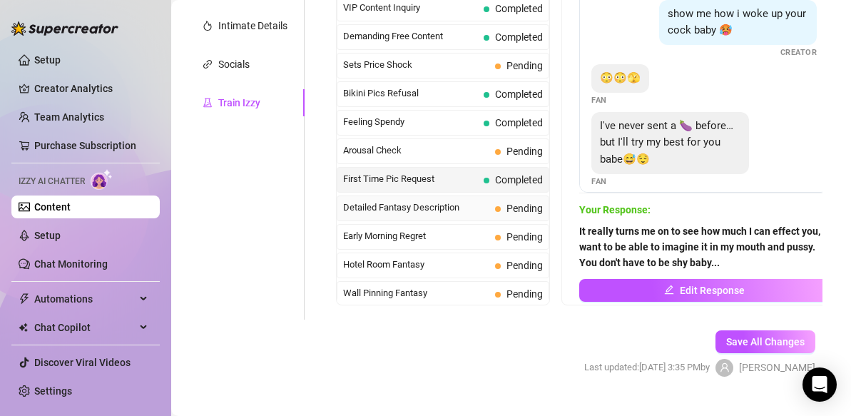
click at [443, 211] on span "Detailed Fantasy Description" at bounding box center [416, 207] width 146 height 14
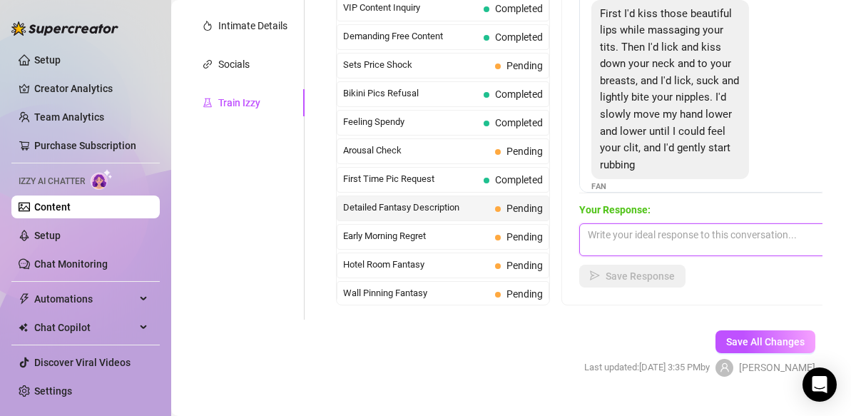
click at [652, 235] on textarea at bounding box center [704, 239] width 250 height 33
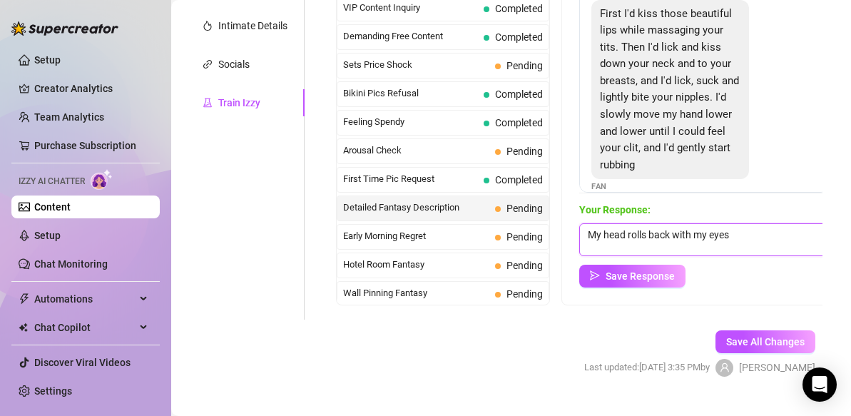
drag, startPoint x: 731, startPoint y: 237, endPoint x: 606, endPoint y: 233, distance: 124.9
click at [606, 233] on textarea "My head rolls back with my eyes" at bounding box center [704, 239] width 250 height 33
click at [746, 237] on textarea "My eyes roll back and my head tilts in ecstasy" at bounding box center [704, 239] width 250 height 33
click at [661, 251] on textarea "My eyes roll back and my head tilts with them in ecstasy" at bounding box center [704, 239] width 250 height 33
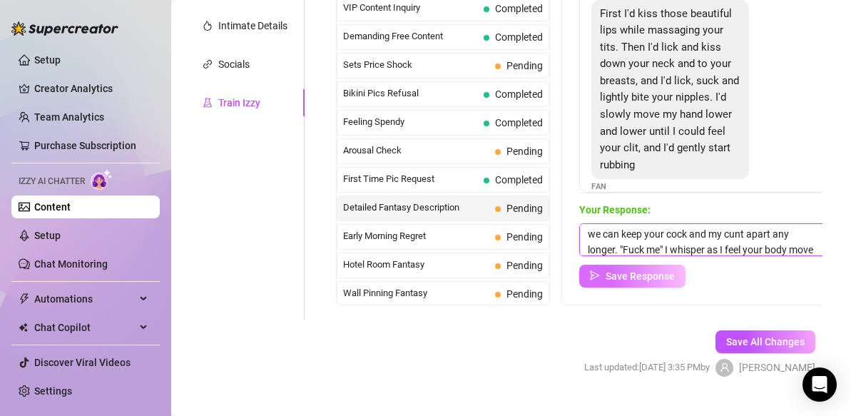
scroll to position [95, 0]
type textarea "My eyes roll back and my head tilts with them in ecstasy. My breath catches sli…"
click at [666, 277] on span "Save Response" at bounding box center [640, 275] width 69 height 11
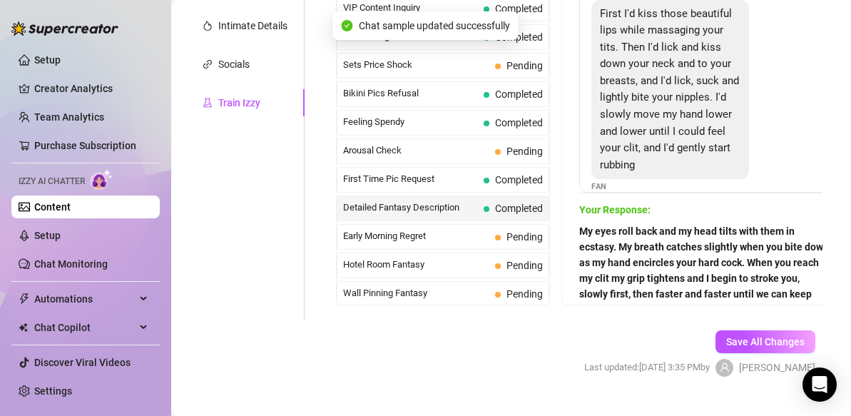
scroll to position [344, 0]
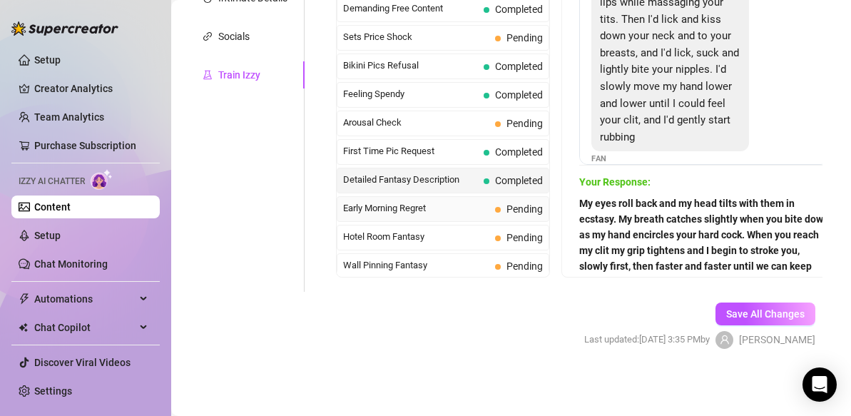
click at [477, 209] on span "Early Morning Regret" at bounding box center [416, 208] width 146 height 14
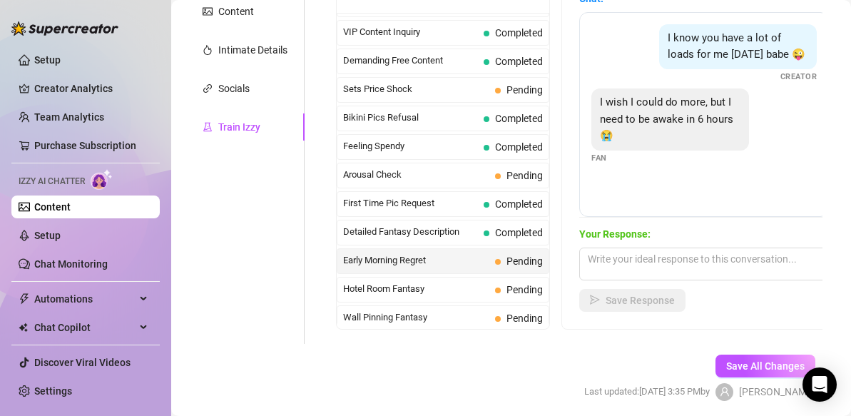
scroll to position [275, 0]
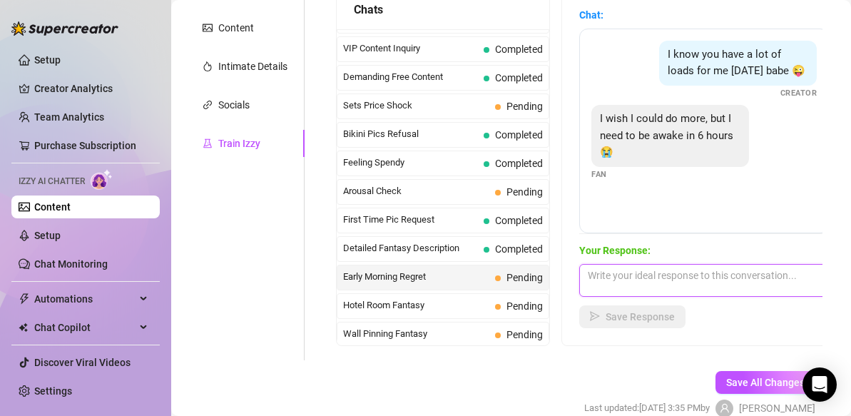
click at [599, 279] on textarea at bounding box center [704, 280] width 250 height 33
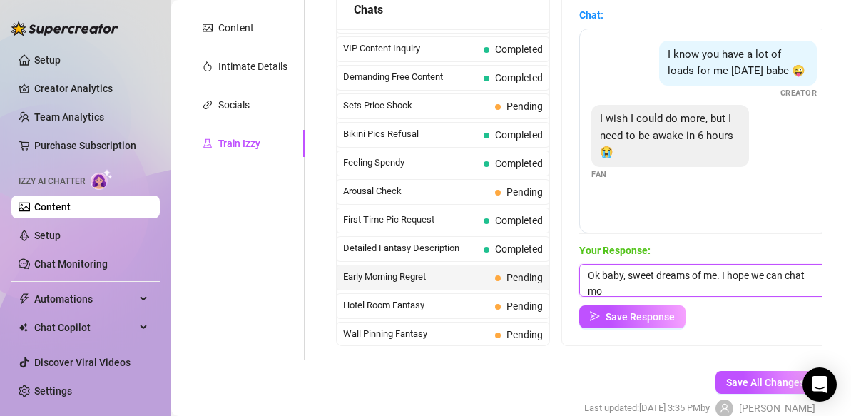
scroll to position [1, 0]
type textarea "Ok baby, sweet dreams of me. I hope we can chat more tomorrow..."
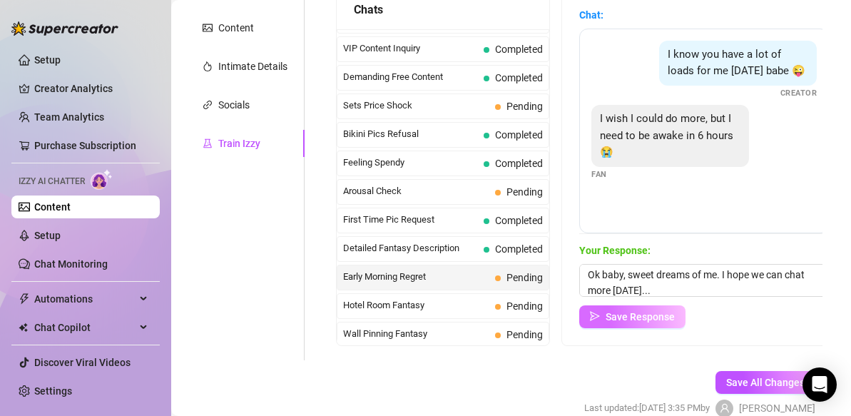
click at [629, 315] on span "Save Response" at bounding box center [640, 316] width 69 height 11
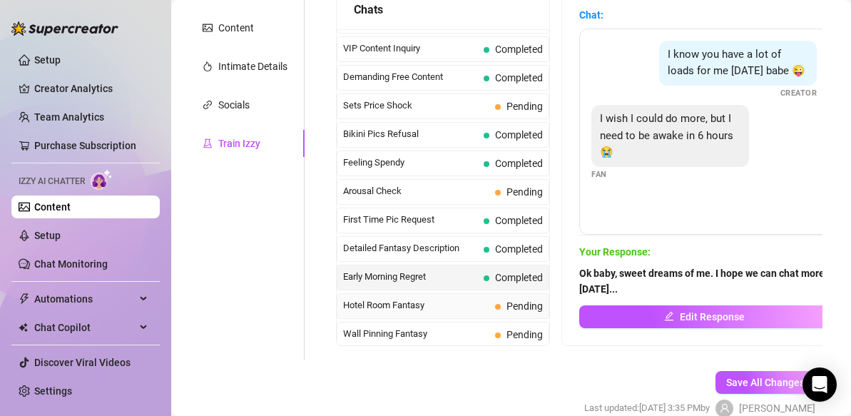
click at [452, 305] on span "Hotel Room Fantasy" at bounding box center [416, 305] width 146 height 14
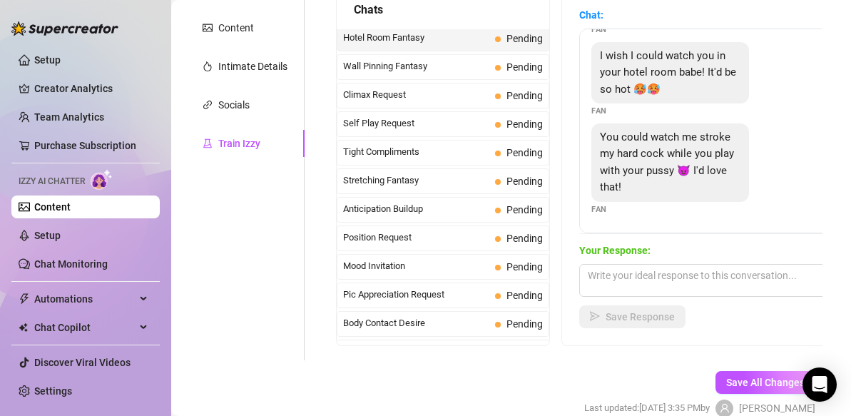
scroll to position [599, 0]
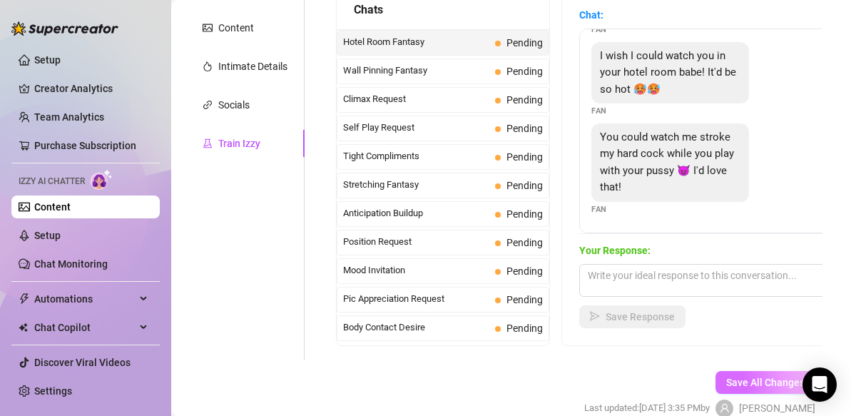
click at [735, 380] on span "Save All Changes" at bounding box center [765, 382] width 78 height 11
click at [84, 266] on link "Chat Monitoring" at bounding box center [70, 263] width 73 height 11
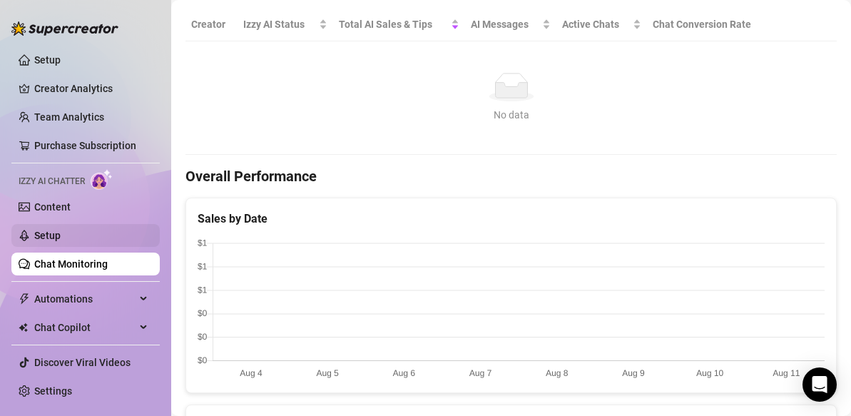
click at [39, 234] on link "Setup" at bounding box center [47, 235] width 26 height 11
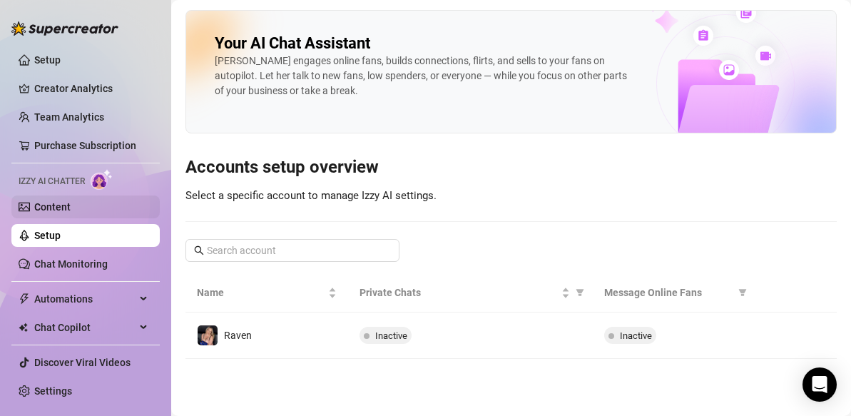
click at [56, 203] on link "Content" at bounding box center [52, 206] width 36 height 11
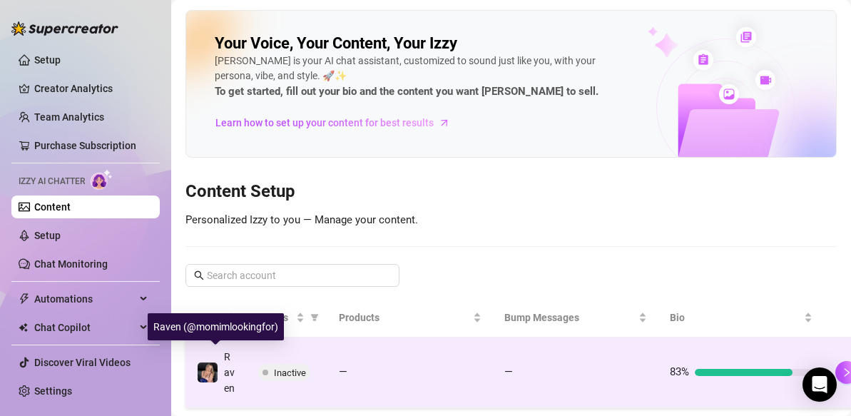
click at [233, 374] on span "Raven" at bounding box center [229, 372] width 11 height 43
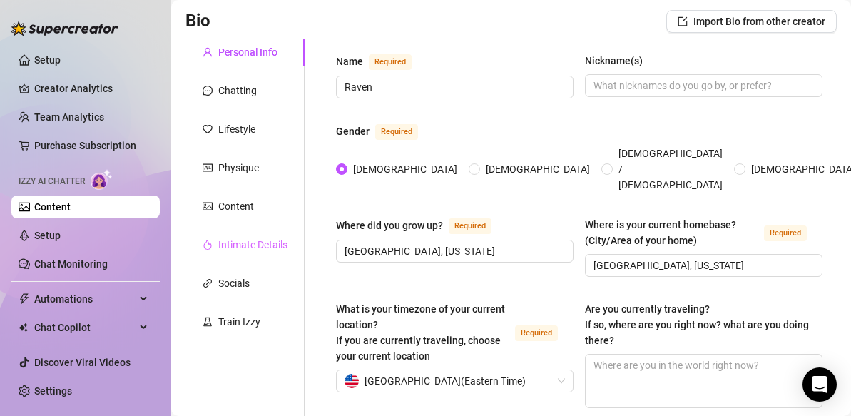
scroll to position [108, 0]
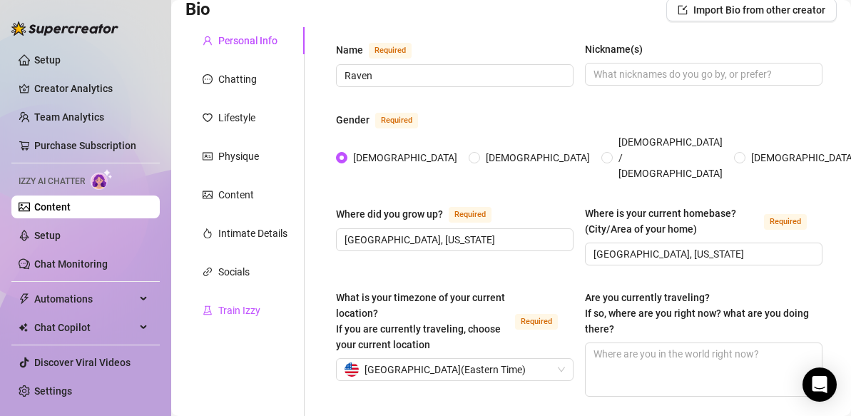
click at [230, 310] on div "Train Izzy" at bounding box center [239, 310] width 42 height 16
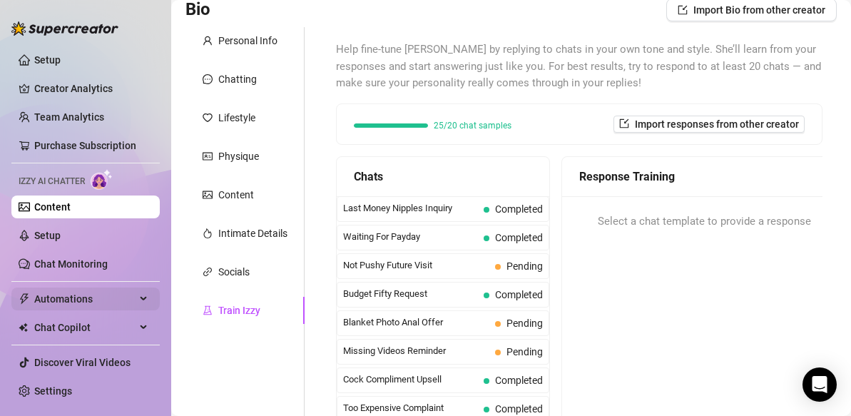
click at [143, 299] on icon at bounding box center [144, 299] width 7 height 0
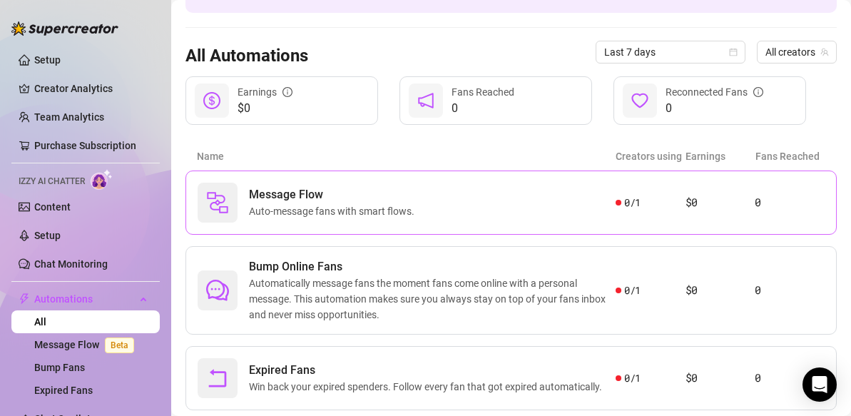
click at [310, 220] on div "Message Flow Auto-message fans with smart flows." at bounding box center [407, 203] width 418 height 40
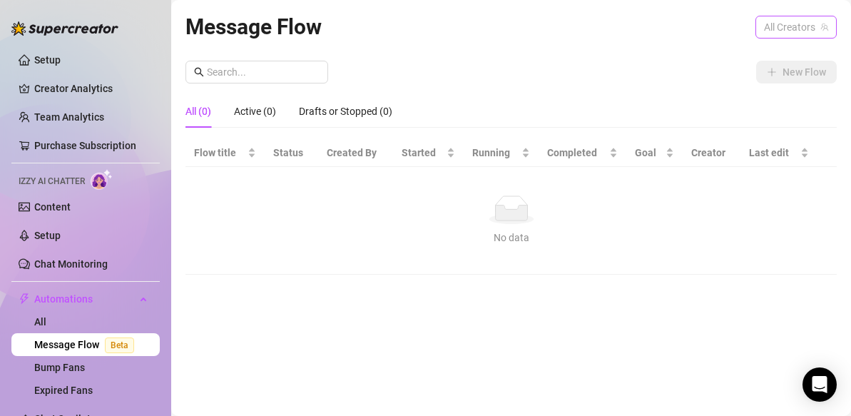
click at [791, 25] on span "All Creators" at bounding box center [796, 26] width 64 height 21
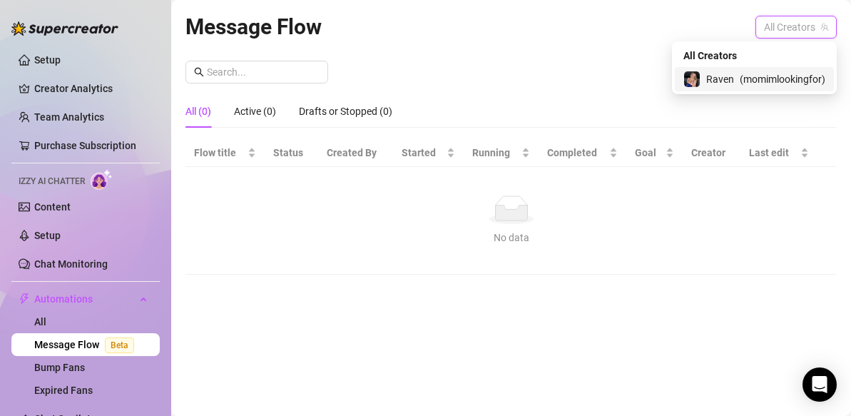
click at [742, 84] on span "( momimlookingfor )" at bounding box center [783, 79] width 86 height 16
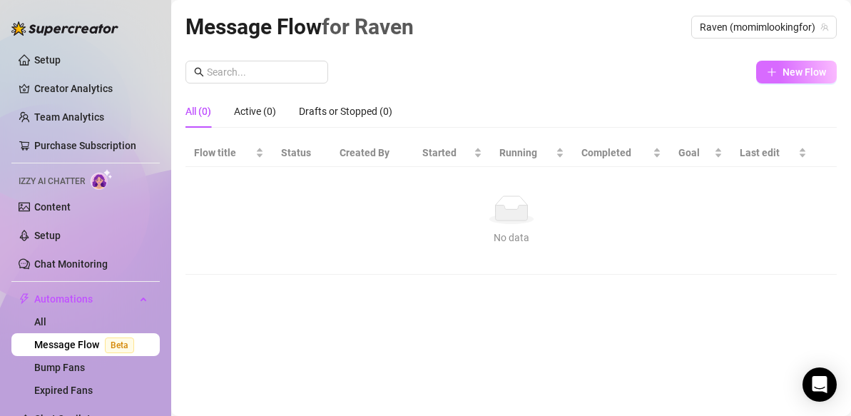
click at [793, 71] on span "New Flow" at bounding box center [805, 71] width 44 height 11
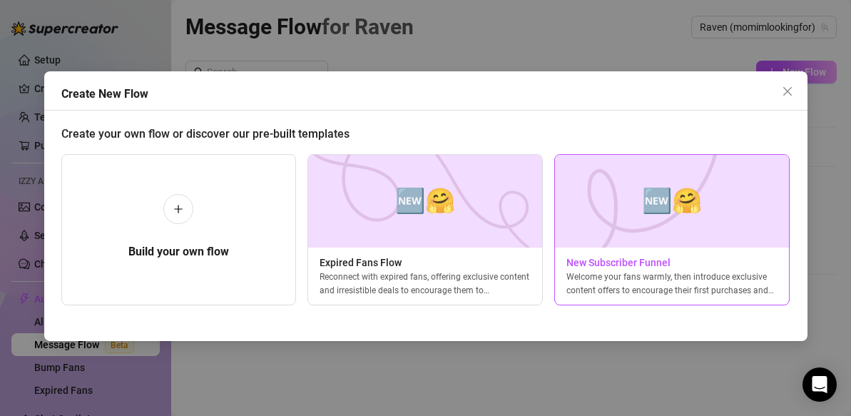
click at [676, 217] on span "🆕🤗" at bounding box center [672, 201] width 60 height 38
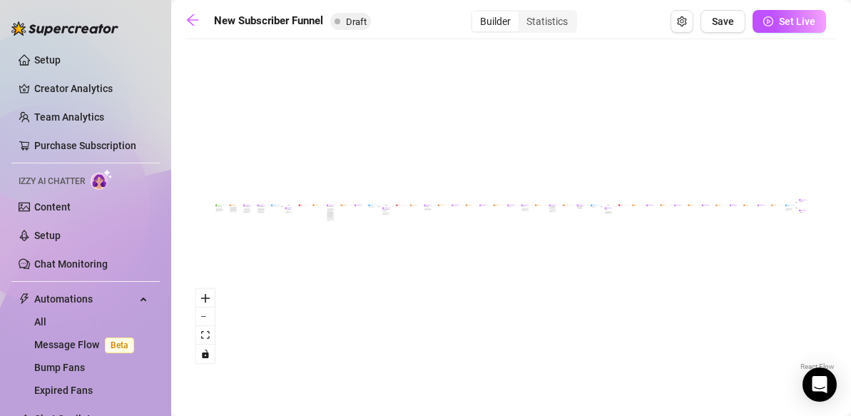
click at [305, 213] on div "If True If True If True If False If False If False If True If False Merge Merge…" at bounding box center [510, 209] width 651 height 327
click at [265, 222] on div "If True If True If True If False If False If False If True If False Merge Merge…" at bounding box center [510, 209] width 651 height 327
click at [204, 295] on icon "zoom in" at bounding box center [205, 298] width 9 height 9
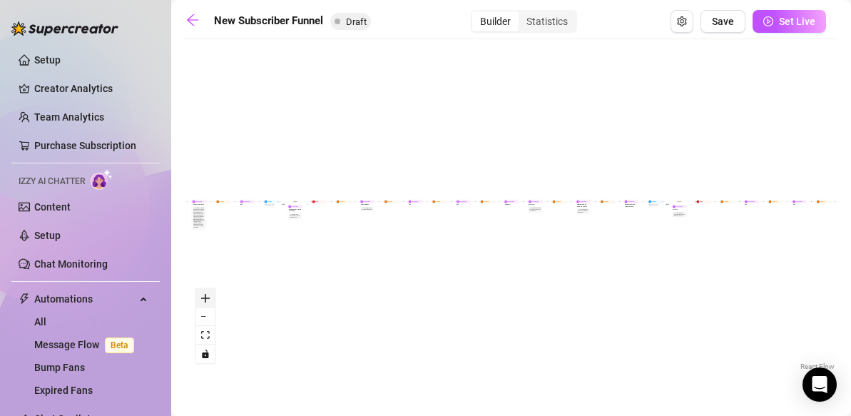
click at [204, 295] on icon "zoom in" at bounding box center [205, 298] width 9 height 9
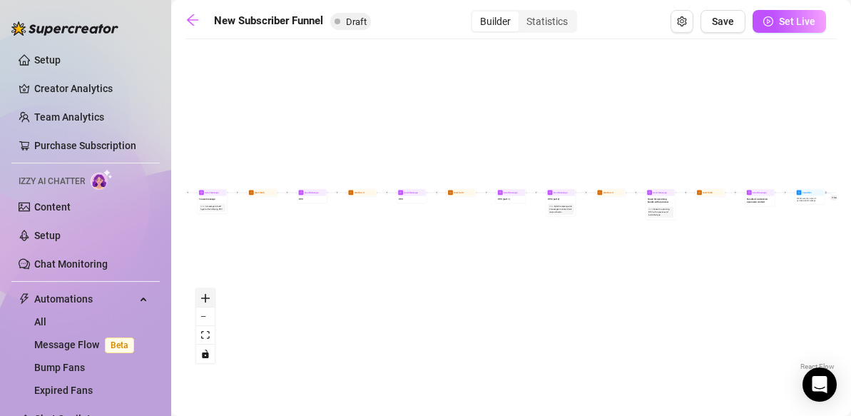
click at [204, 295] on icon "zoom in" at bounding box center [205, 298] width 9 height 9
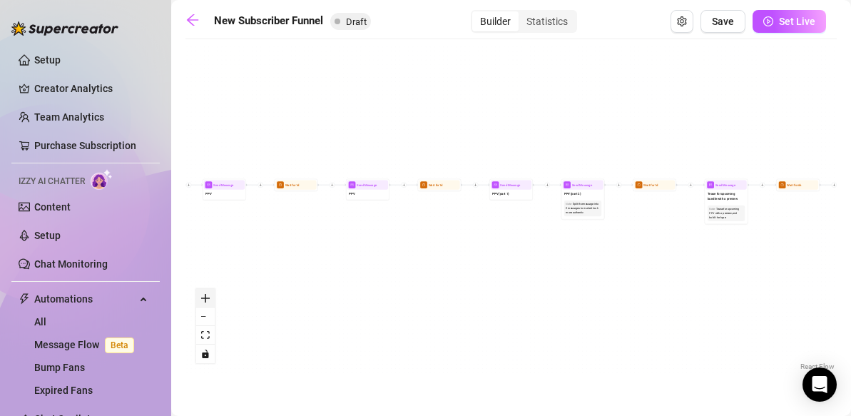
click at [204, 295] on icon "zoom in" at bounding box center [205, 298] width 9 height 9
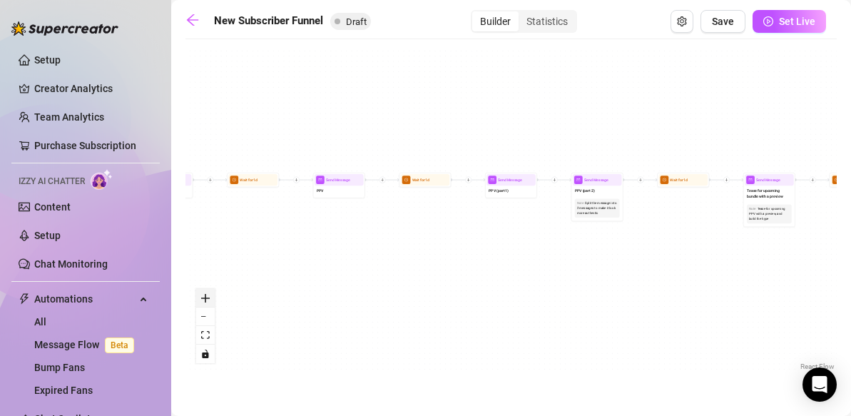
click at [204, 295] on icon "zoom in" at bounding box center [205, 298] width 9 height 9
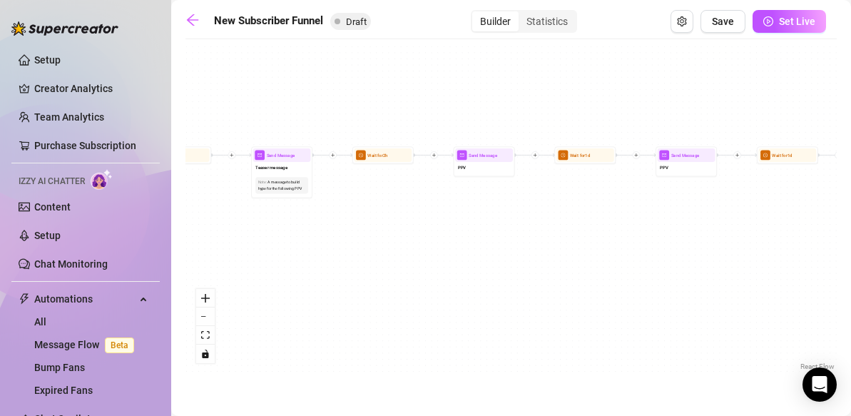
drag, startPoint x: 205, startPoint y: 202, endPoint x: 601, endPoint y: 183, distance: 395.7
click at [601, 183] on div "If True If True If True If False If False If False If True If False Merge Merge…" at bounding box center [510, 209] width 651 height 327
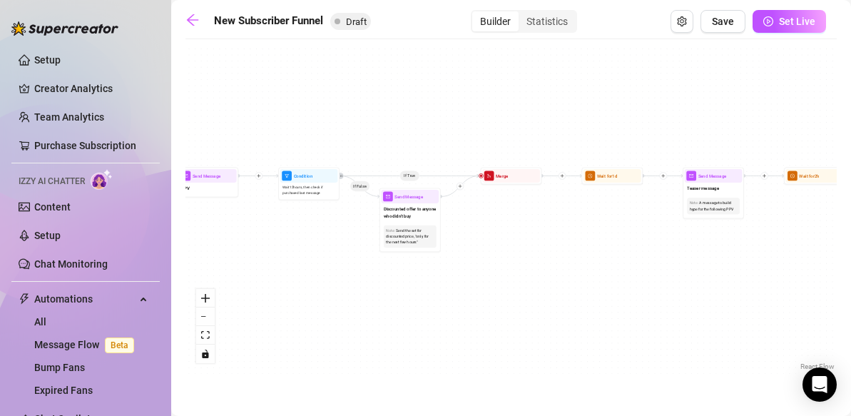
drag, startPoint x: 423, startPoint y: 210, endPoint x: 860, endPoint y: 232, distance: 437.8
click at [850, 232] on html "Setup Creator Analytics Team Analytics Purchase Subscription Izzy AI Chatter Co…" at bounding box center [425, 208] width 851 height 416
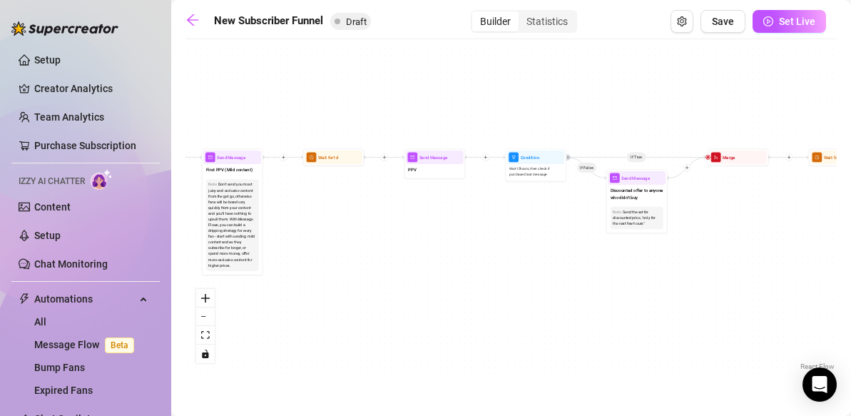
drag, startPoint x: 492, startPoint y: 223, endPoint x: 704, endPoint y: 203, distance: 212.8
click at [704, 203] on div "If True If True If True If False If False If False If True If False Merge Merge…" at bounding box center [510, 209] width 651 height 327
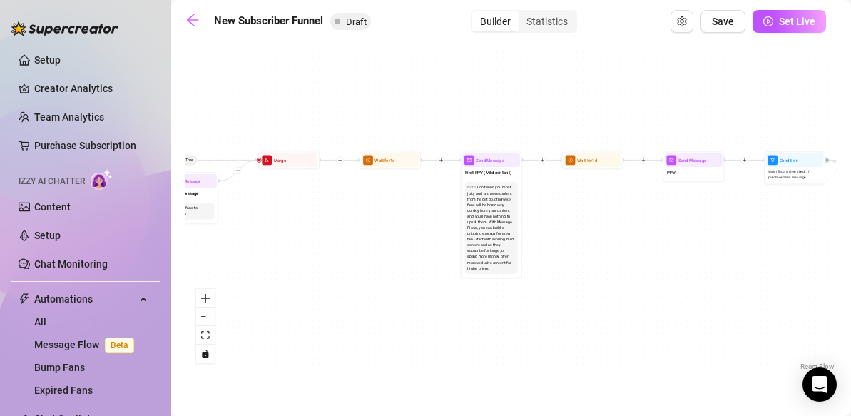
drag, startPoint x: 471, startPoint y: 238, endPoint x: 728, endPoint y: 241, distance: 256.9
click at [728, 241] on div "If True If True If True If False If False If False If True If False Merge Merge…" at bounding box center [510, 209] width 651 height 327
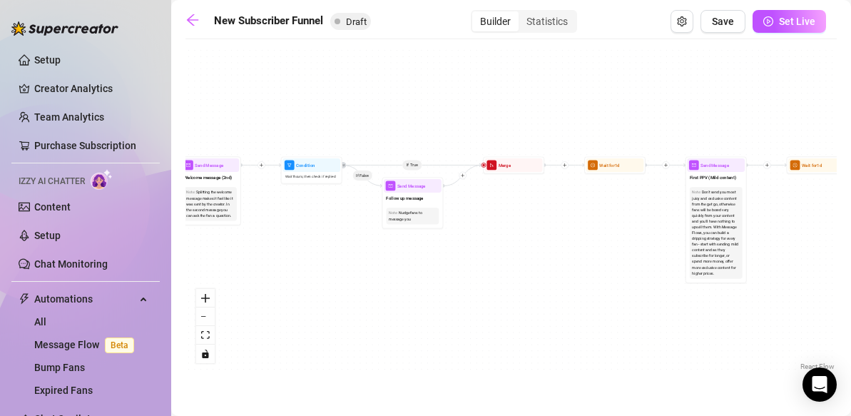
drag, startPoint x: 398, startPoint y: 252, endPoint x: 624, endPoint y: 258, distance: 225.5
click at [624, 258] on div "If True If True If True If False If False If False If True If False Merge Merge…" at bounding box center [510, 209] width 651 height 327
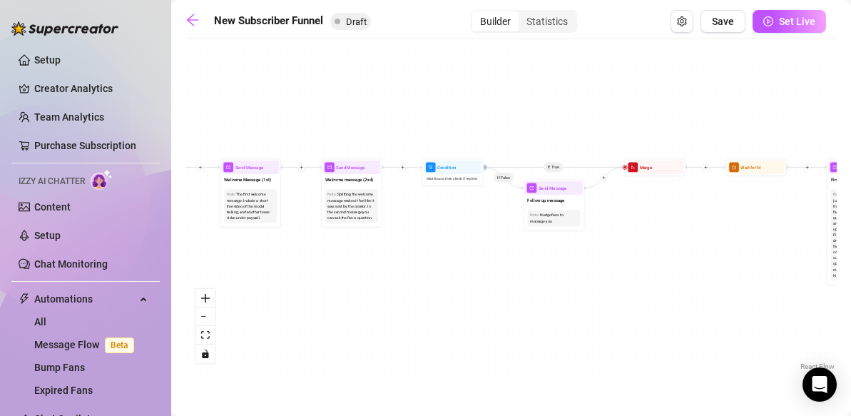
drag, startPoint x: 326, startPoint y: 254, endPoint x: 487, endPoint y: 260, distance: 160.6
click at [487, 260] on div "If True If True If True If False If False If False If True If False Merge Merge…" at bounding box center [510, 209] width 651 height 327
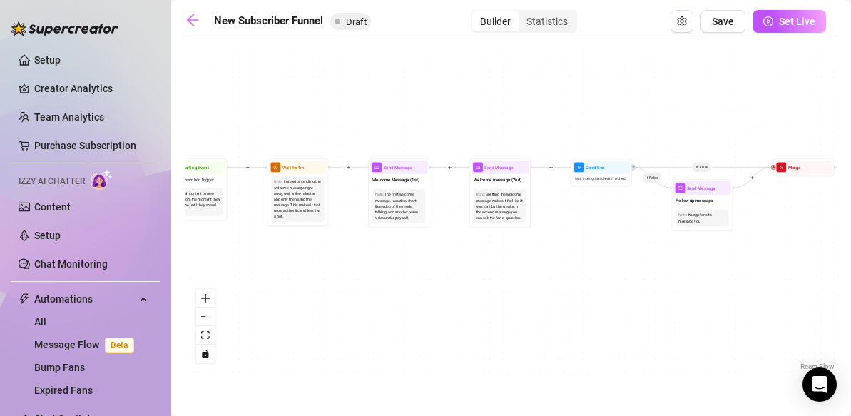
drag, startPoint x: 330, startPoint y: 253, endPoint x: 486, endPoint y: 251, distance: 155.5
click at [486, 251] on div "If True If True If True If False If False If False If True If False Merge Merge…" at bounding box center [510, 209] width 651 height 327
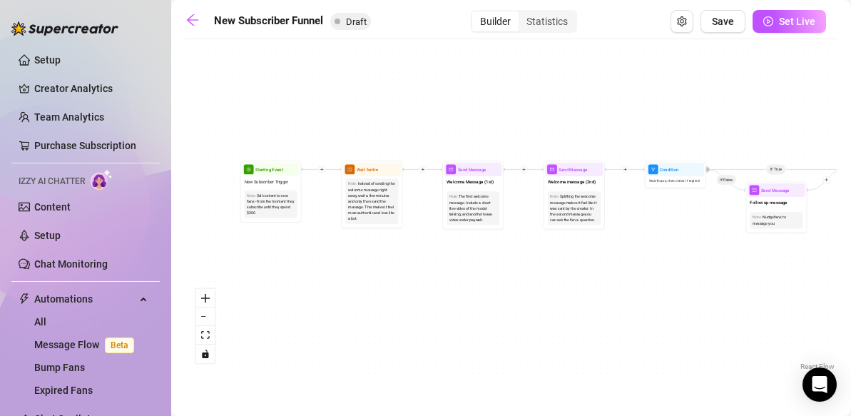
drag, startPoint x: 263, startPoint y: 247, endPoint x: 312, endPoint y: 246, distance: 48.5
click at [312, 246] on div "If True If True If True If False If False If False If True If False Merge Merge…" at bounding box center [510, 209] width 651 height 327
click at [275, 173] on div "Starting Event" at bounding box center [272, 169] width 58 height 14
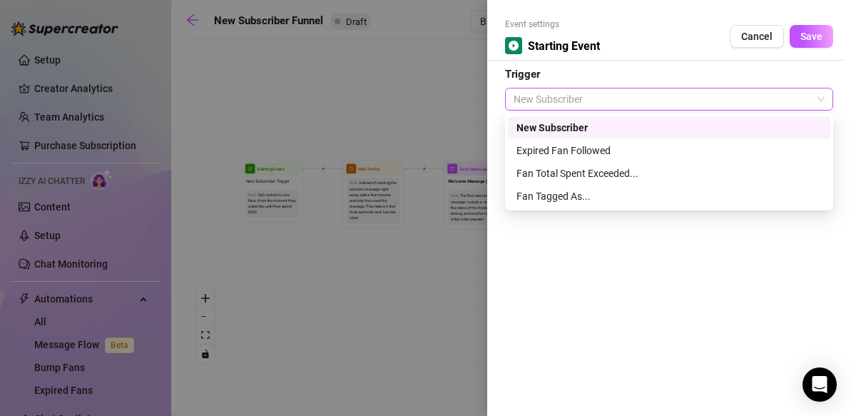
click at [821, 99] on span "New Subscriber" at bounding box center [669, 98] width 311 height 21
click at [821, 98] on span "New Subscriber" at bounding box center [669, 98] width 311 height 21
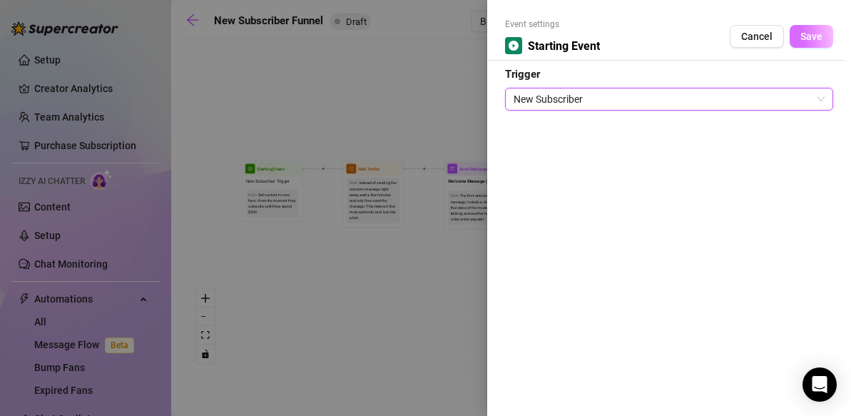
click at [813, 39] on span "Save" at bounding box center [811, 36] width 22 height 11
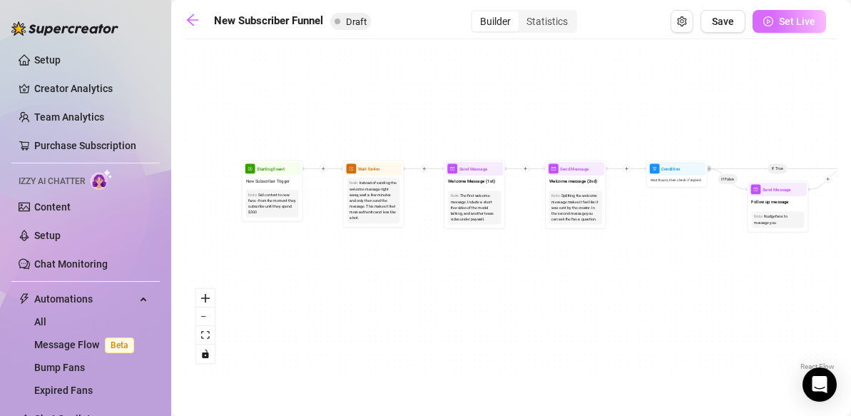
click at [792, 24] on span "Set Live" at bounding box center [797, 21] width 36 height 11
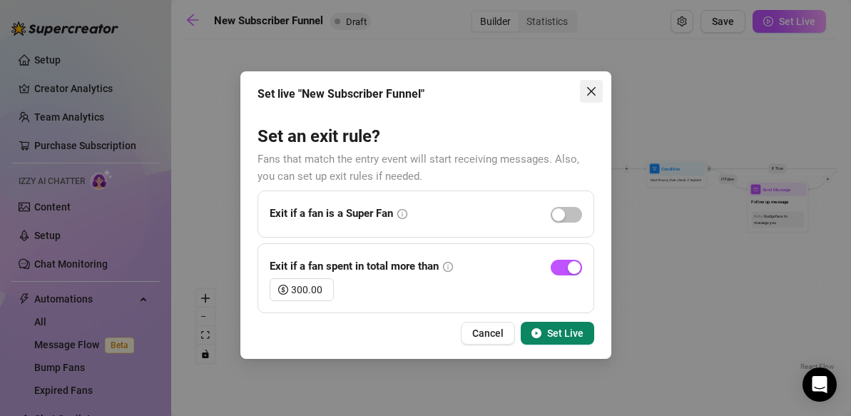
click at [596, 88] on icon "close" at bounding box center [591, 91] width 11 height 11
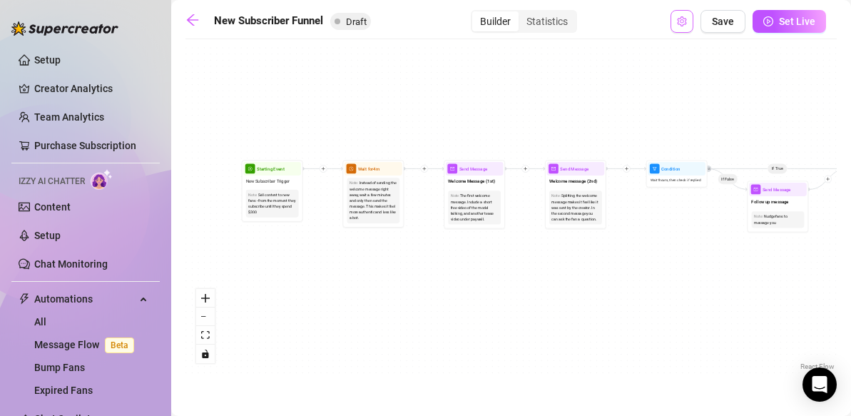
click at [686, 24] on icon "setting" at bounding box center [682, 21] width 10 height 10
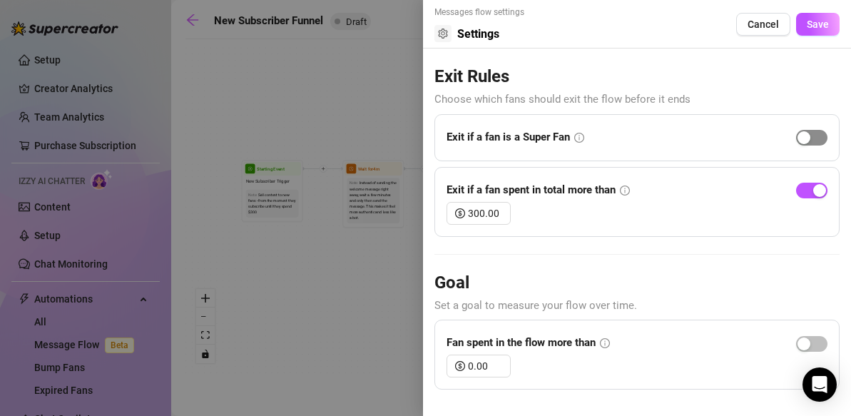
click at [818, 141] on span "button" at bounding box center [811, 138] width 31 height 16
click at [606, 342] on icon "info-circle" at bounding box center [605, 343] width 10 height 10
click at [823, 342] on span "button" at bounding box center [811, 344] width 31 height 16
click at [802, 344] on span "button" at bounding box center [811, 344] width 31 height 16
click at [815, 28] on span "Save" at bounding box center [818, 24] width 22 height 11
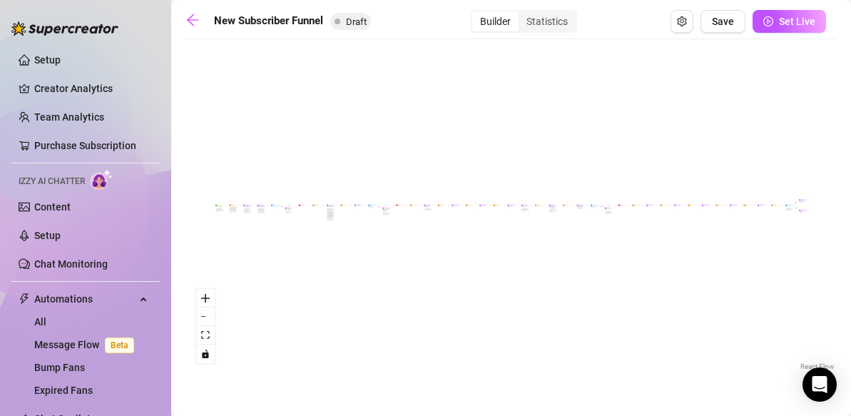
click at [493, 19] on div "Builder" at bounding box center [495, 21] width 46 height 20
click at [476, 14] on input "Builder" at bounding box center [476, 14] width 0 height 0
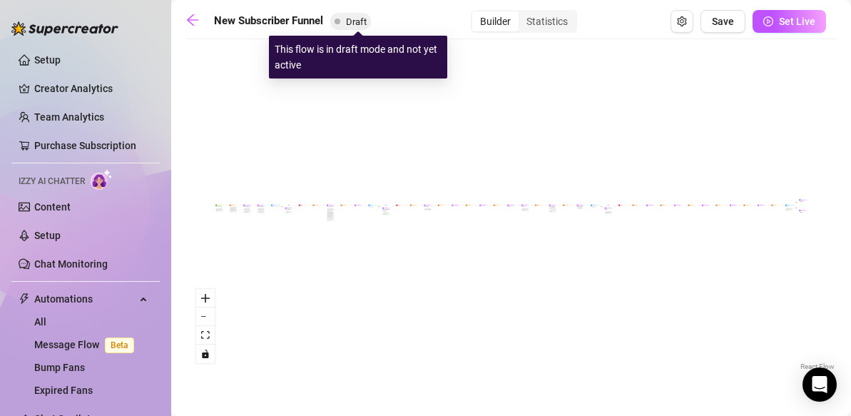
click at [353, 22] on span "Draft" at bounding box center [356, 21] width 21 height 11
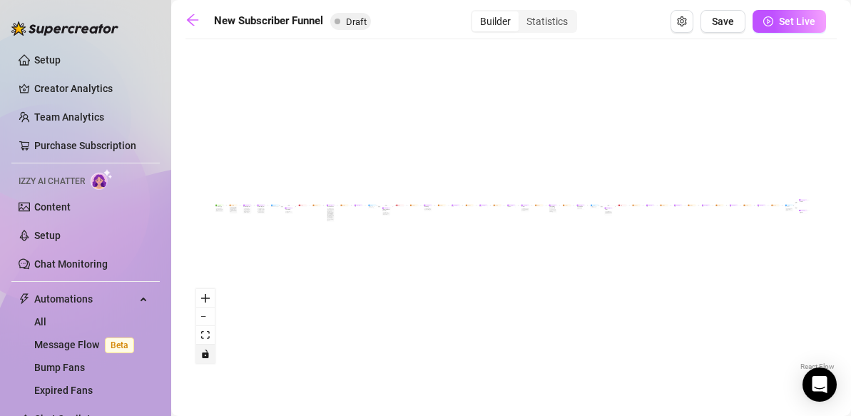
click at [206, 357] on icon "toggle interactivity" at bounding box center [205, 354] width 6 height 9
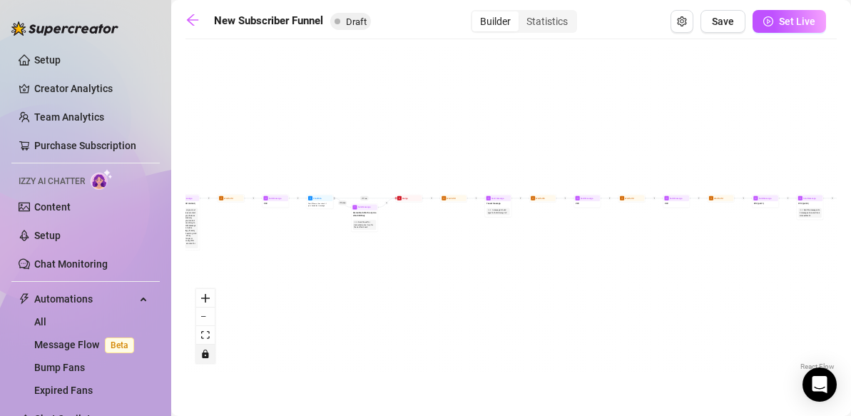
drag, startPoint x: 439, startPoint y: 91, endPoint x: 444, endPoint y: 235, distance: 144.2
click at [444, 235] on div "If True If False If True If False If True If False If True If False Merge Merge…" at bounding box center [510, 209] width 651 height 327
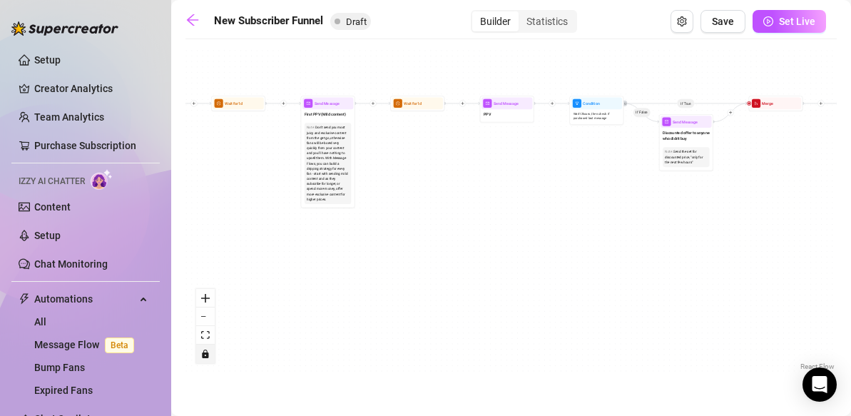
drag, startPoint x: 197, startPoint y: 228, endPoint x: 602, endPoint y: 183, distance: 407.8
click at [602, 183] on div "If True If False If True If False If True If False If True If False Merge Merge…" at bounding box center [510, 209] width 651 height 327
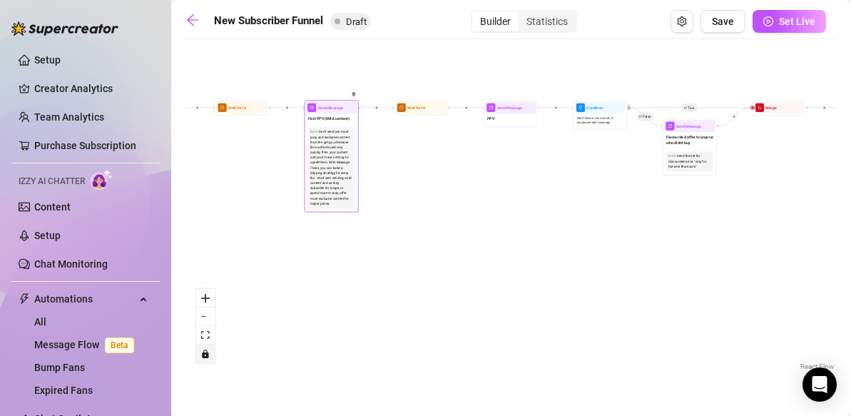
click at [331, 168] on div "Don't send you most juicy and exclusive content from the get go, otherwise fans…" at bounding box center [331, 167] width 42 height 77
click at [339, 111] on div "Send Message" at bounding box center [331, 108] width 51 height 12
type textarea "First PPV (Mild content)"
click at [191, 19] on icon "arrow-left" at bounding box center [192, 19] width 11 height 11
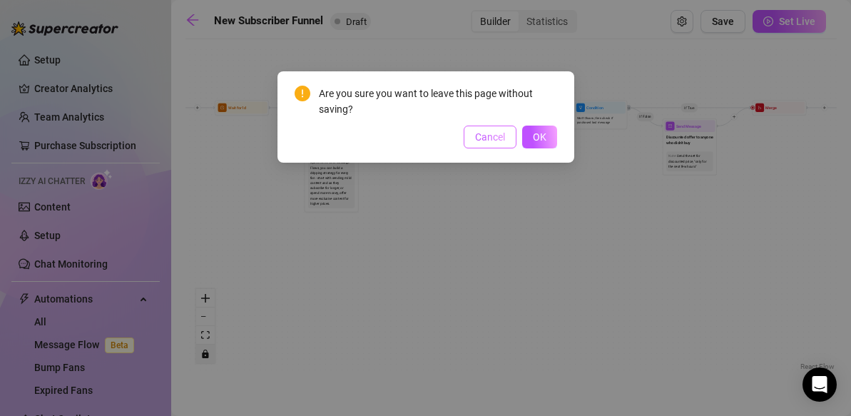
click at [483, 142] on span "Cancel" at bounding box center [490, 136] width 30 height 11
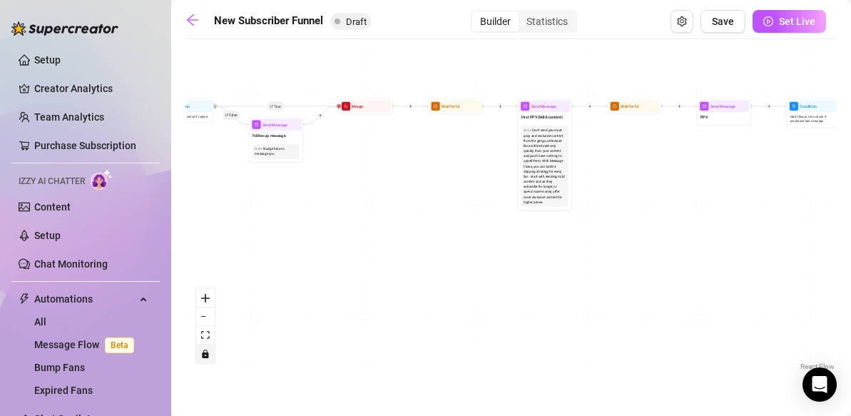
drag, startPoint x: 258, startPoint y: 163, endPoint x: 474, endPoint y: 161, distance: 216.2
click at [474, 161] on div "If True If False If True If False If True If False If True If False Merge Merge…" at bounding box center [510, 209] width 651 height 327
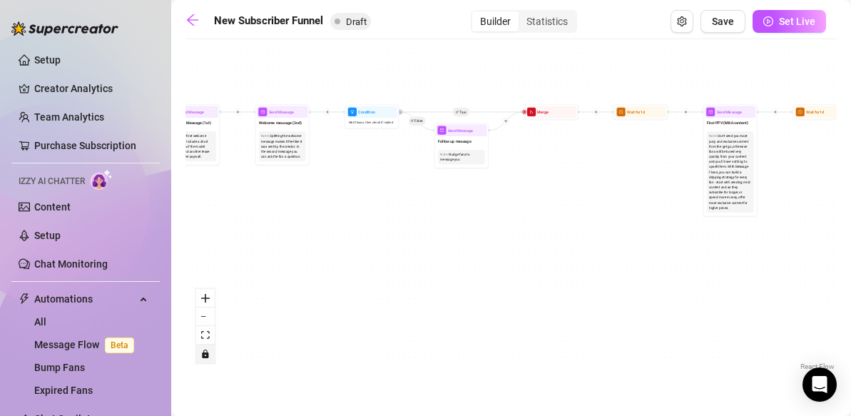
drag, startPoint x: 310, startPoint y: 162, endPoint x: 495, endPoint y: 166, distance: 184.8
click at [495, 166] on div "If True If False If True If False If True If False If True If False Merge Merge…" at bounding box center [510, 209] width 651 height 327
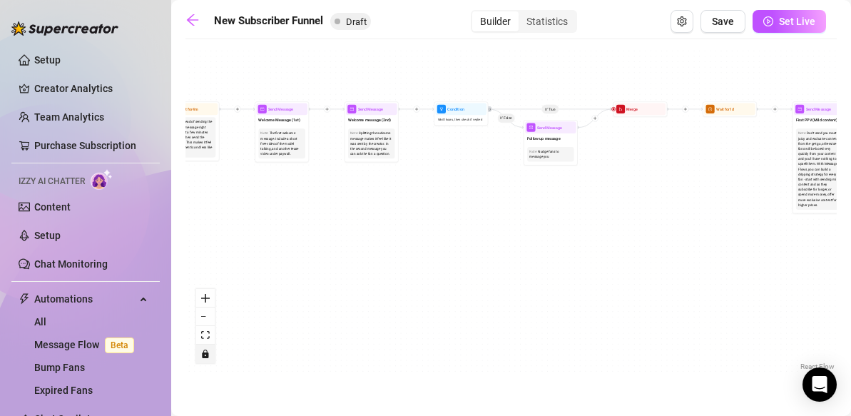
drag, startPoint x: 335, startPoint y: 163, endPoint x: 422, endPoint y: 162, distance: 87.0
click at [422, 162] on div "If True If False If True If False If True If False If True If False Merge Merge…" at bounding box center [510, 209] width 651 height 327
click at [630, 109] on span "Merge" at bounding box center [631, 109] width 11 height 6
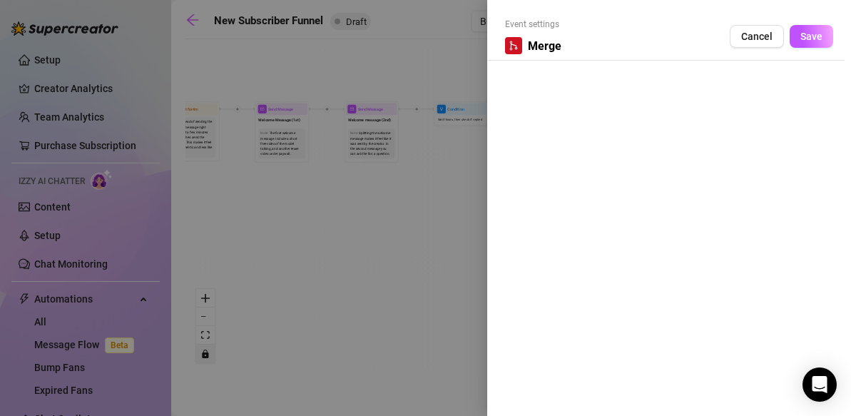
click at [543, 46] on span "Merge" at bounding box center [545, 46] width 34 height 18
click at [751, 32] on span "Cancel" at bounding box center [756, 36] width 31 height 11
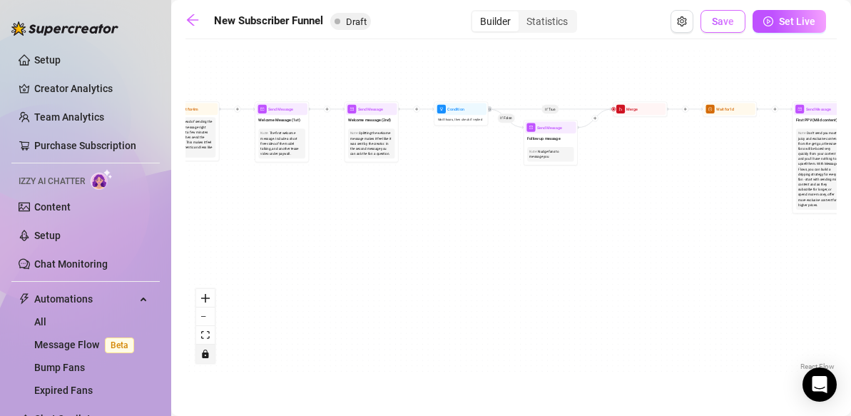
click at [721, 20] on span "Save" at bounding box center [723, 21] width 22 height 11
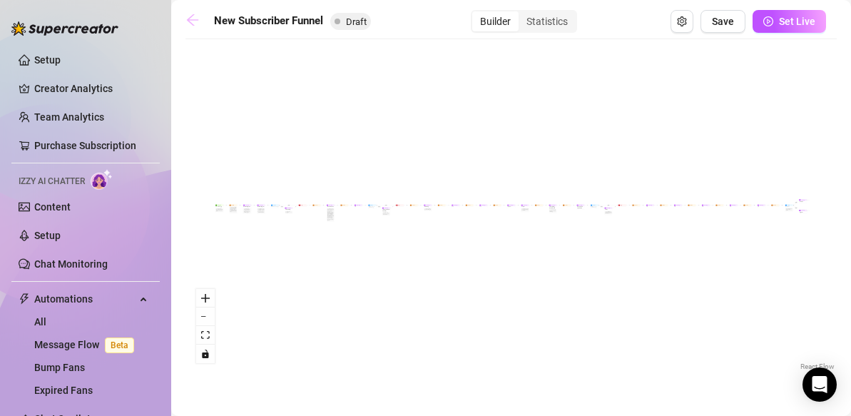
click at [190, 20] on icon "arrow-left" at bounding box center [192, 19] width 11 height 11
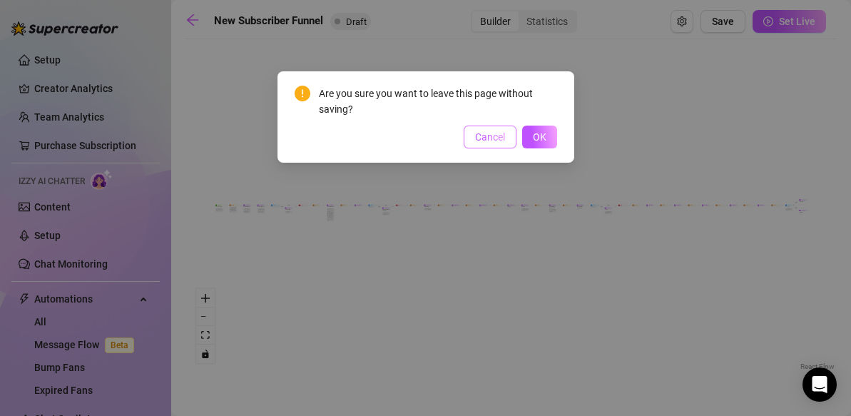
click at [495, 138] on span "Cancel" at bounding box center [490, 136] width 30 height 11
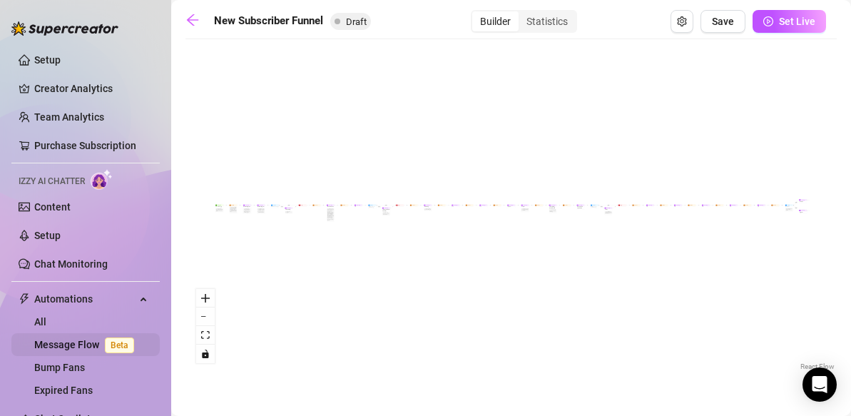
click at [121, 345] on span "Beta" at bounding box center [119, 345] width 29 height 16
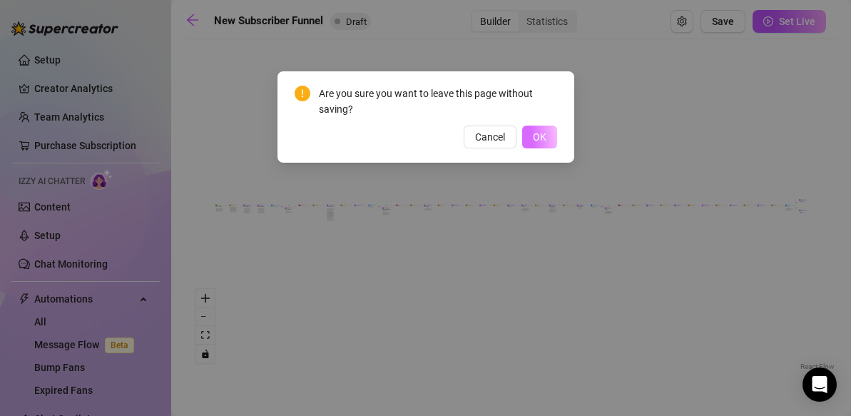
click at [551, 133] on button "OK" at bounding box center [539, 137] width 35 height 23
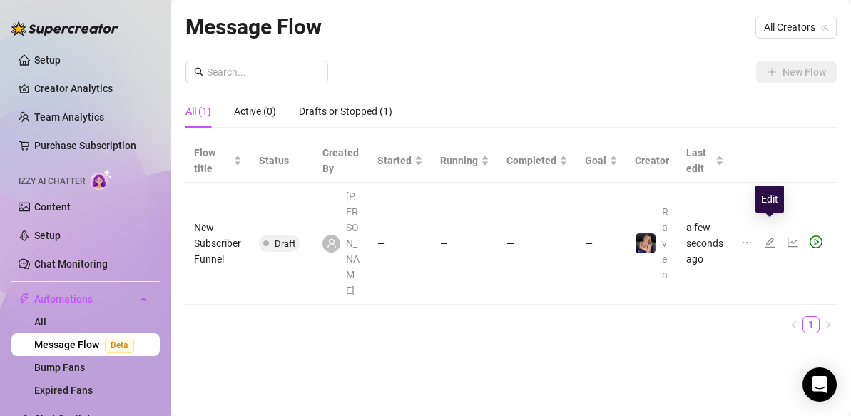
click at [770, 237] on icon "edit" at bounding box center [769, 242] width 11 height 11
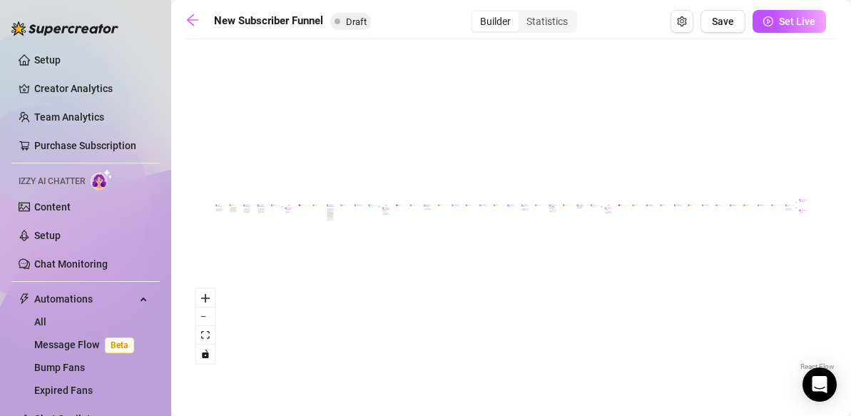
click at [647, 225] on div "If True If True If True If False If False If False If True If False Merge Merge…" at bounding box center [510, 209] width 651 height 327
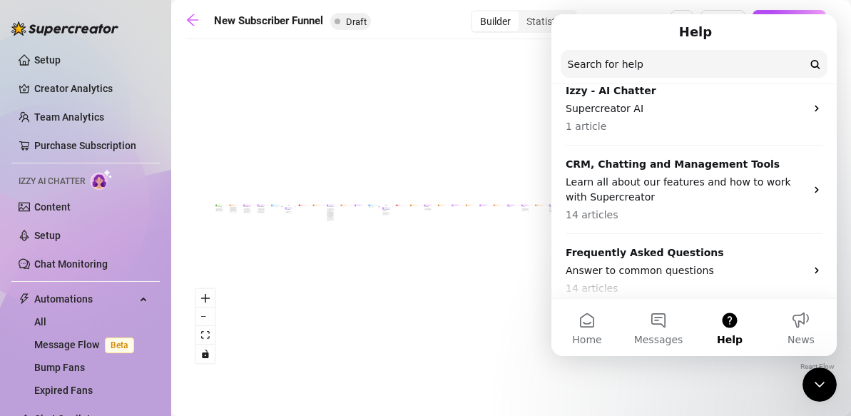
scroll to position [136, 0]
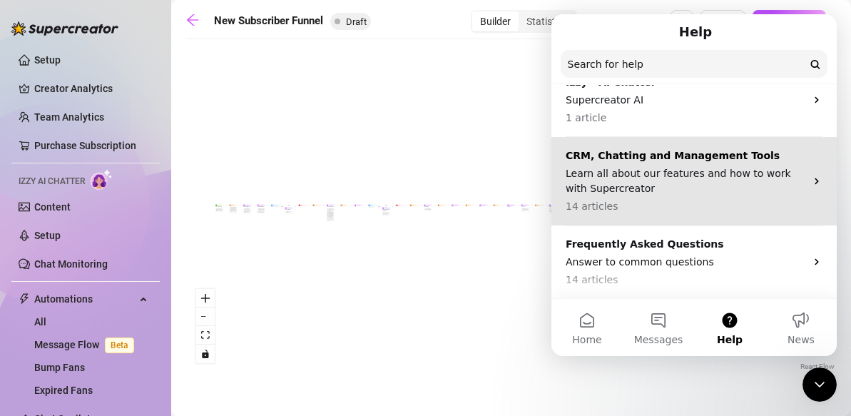
click at [681, 186] on p "Learn all about our features and how to work with Supercreator" at bounding box center [686, 181] width 240 height 30
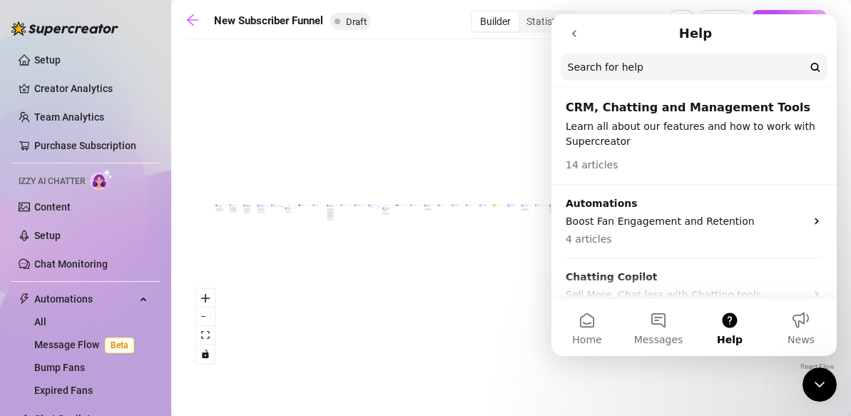
scroll to position [33, 0]
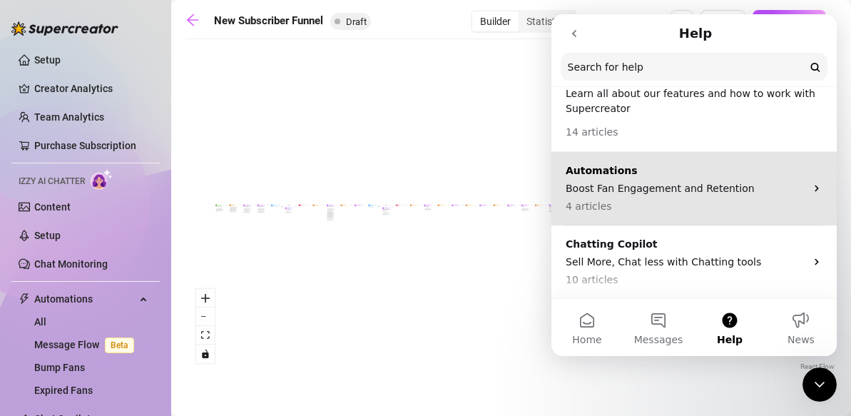
click at [692, 193] on p "Boost Fan Engagement and Retention" at bounding box center [686, 188] width 240 height 15
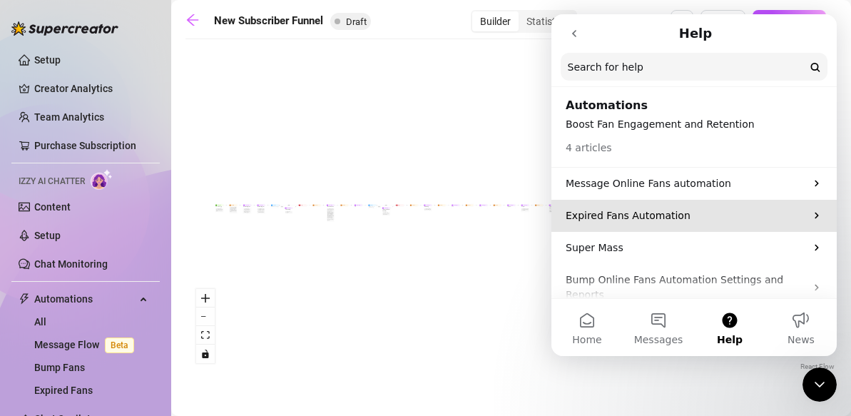
scroll to position [1, 0]
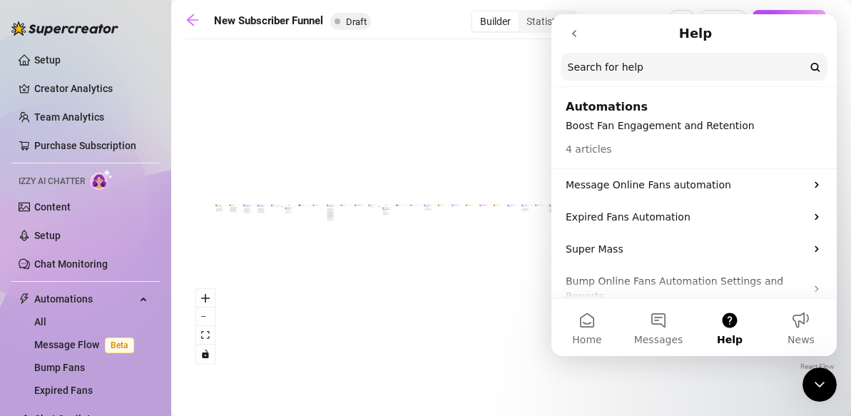
click at [444, 285] on div "If True If True If True If False If False If False If True If False Merge Merge…" at bounding box center [510, 209] width 651 height 327
drag, startPoint x: 588, startPoint y: 327, endPoint x: 1098, endPoint y: 17, distance: 596.7
click at [588, 327] on button "Home" at bounding box center [586, 327] width 71 height 57
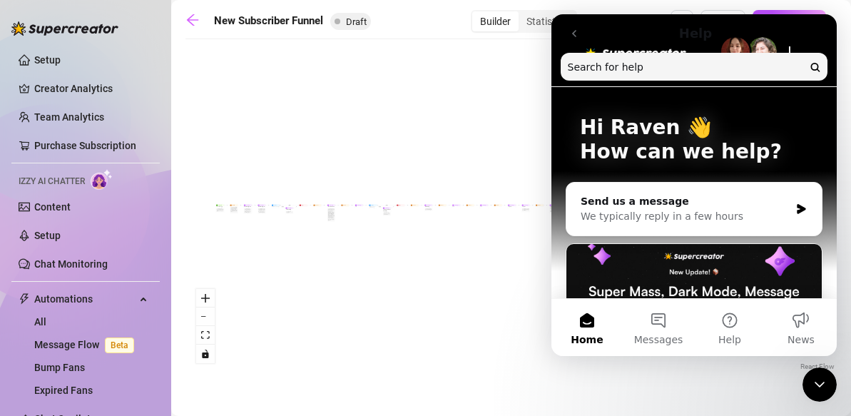
click at [574, 32] on icon "go back" at bounding box center [574, 33] width 4 height 7
click at [634, 69] on input "Search for help" at bounding box center [694, 67] width 267 height 28
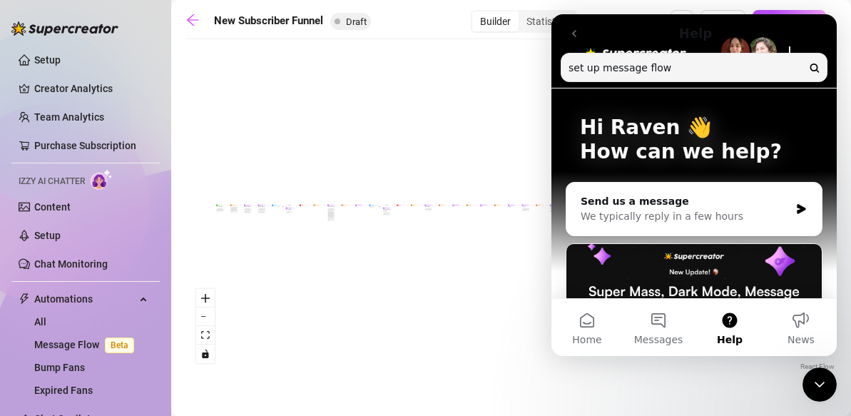
type input "set up message flow"
click at [663, 320] on button "Messages" at bounding box center [658, 327] width 71 height 57
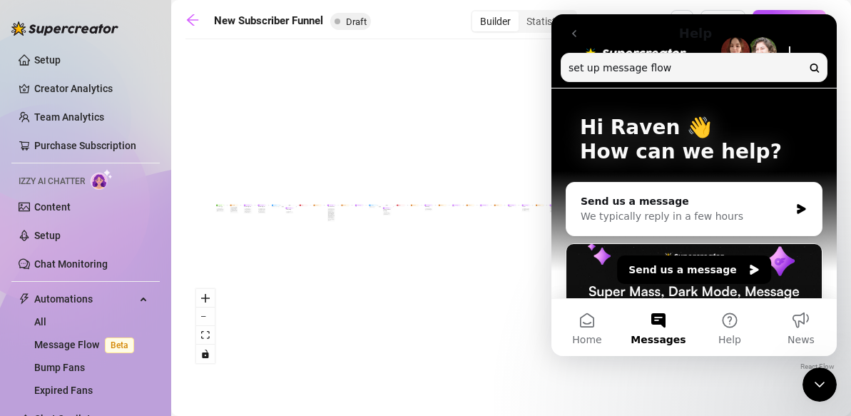
click at [661, 321] on button "Messages" at bounding box center [658, 327] width 71 height 57
click at [816, 67] on div "Intercom messenger" at bounding box center [812, 67] width 15 height 15
click at [733, 67] on input "set up message flow" at bounding box center [693, 68] width 265 height 28
click at [819, 385] on icon "Close Intercom Messenger" at bounding box center [820, 385] width 10 height 6
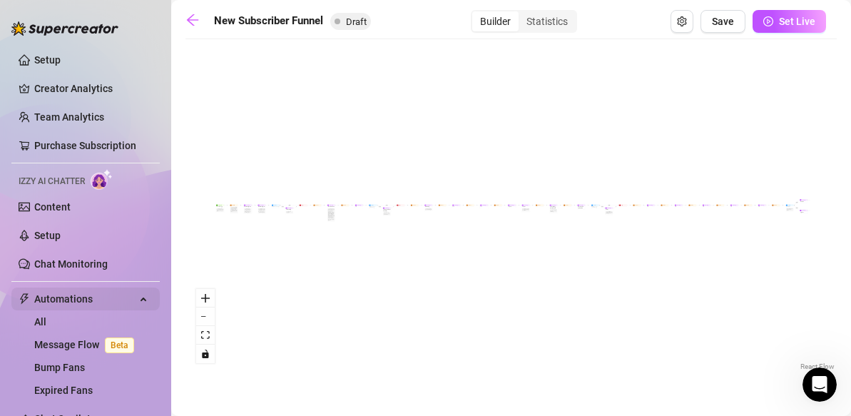
click at [69, 385] on link "Expired Fans" at bounding box center [63, 390] width 58 height 11
click at [49, 385] on link "Expired Fans" at bounding box center [63, 390] width 58 height 11
click at [59, 385] on link "Expired Fans" at bounding box center [63, 390] width 58 height 11
click at [144, 407] on div "Chat Copilot" at bounding box center [85, 418] width 148 height 23
click at [143, 415] on icon at bounding box center [144, 417] width 7 height 0
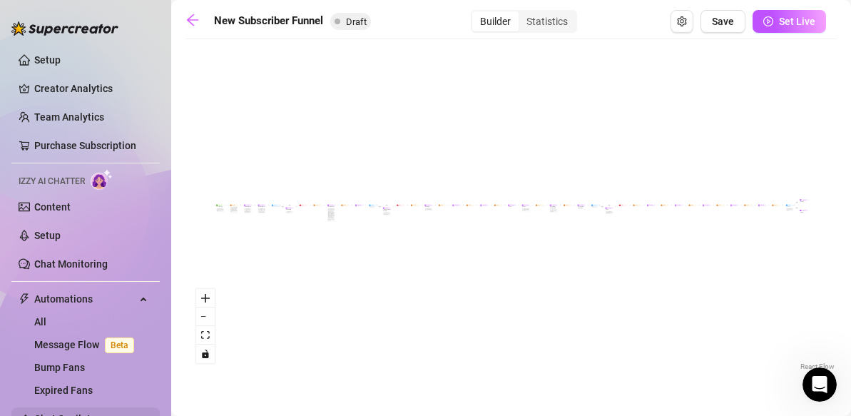
click at [71, 407] on span "Chat Copilot" at bounding box center [84, 418] width 101 height 23
click at [142, 288] on div "Automations" at bounding box center [85, 299] width 148 height 23
click at [46, 316] on link "All" at bounding box center [40, 321] width 12 height 11
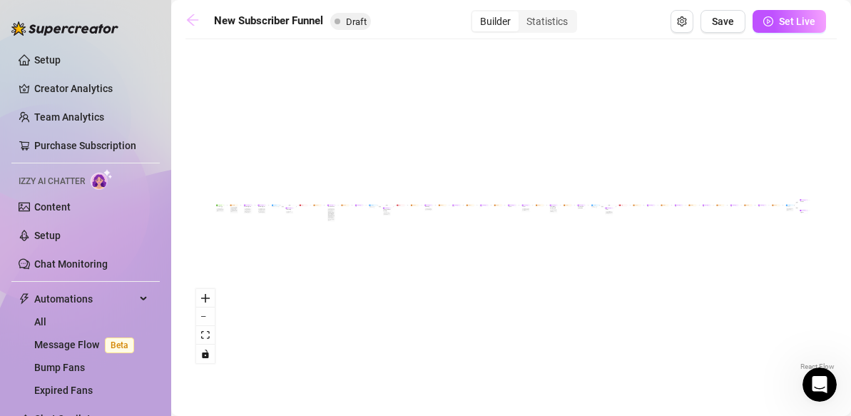
click at [190, 18] on icon "arrow-left" at bounding box center [192, 19] width 11 height 11
click at [193, 19] on icon "arrow-left" at bounding box center [192, 20] width 14 height 14
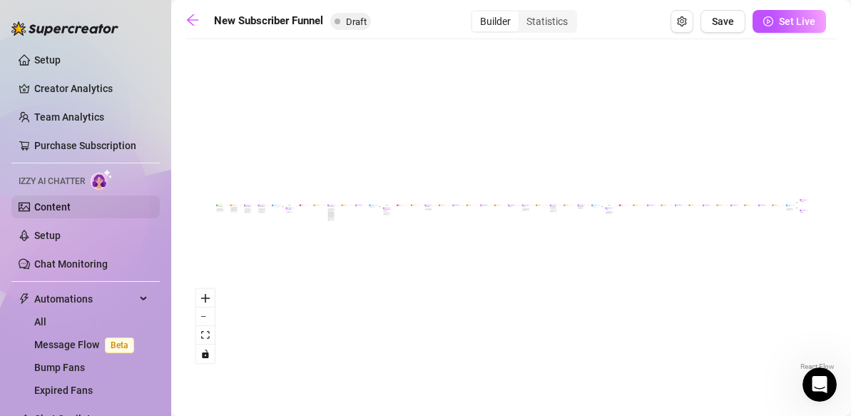
click at [55, 208] on link "Content" at bounding box center [52, 206] width 36 height 11
click at [46, 63] on link "Setup" at bounding box center [47, 59] width 26 height 11
click at [56, 58] on link "Setup" at bounding box center [47, 59] width 26 height 11
click at [194, 20] on icon "arrow-left" at bounding box center [192, 19] width 11 height 11
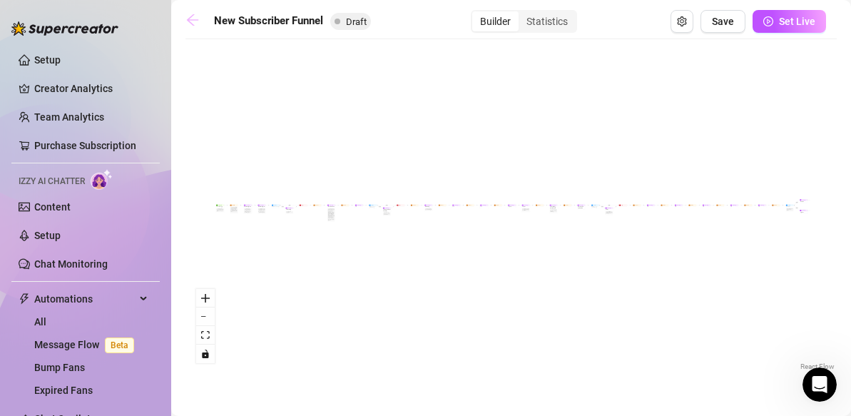
click at [194, 20] on icon "arrow-left" at bounding box center [192, 19] width 11 height 11
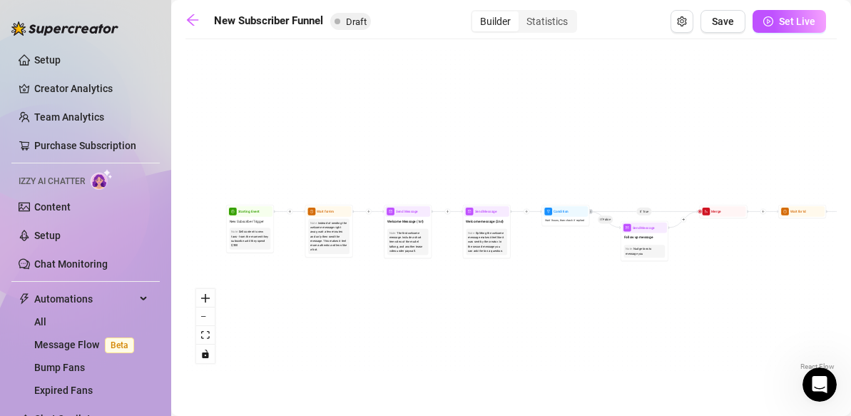
drag, startPoint x: 261, startPoint y: 280, endPoint x: 284, endPoint y: 161, distance: 121.3
click at [283, 163] on div "If True If True If True If False If False If False If True If False Merge Merge…" at bounding box center [510, 209] width 651 height 327
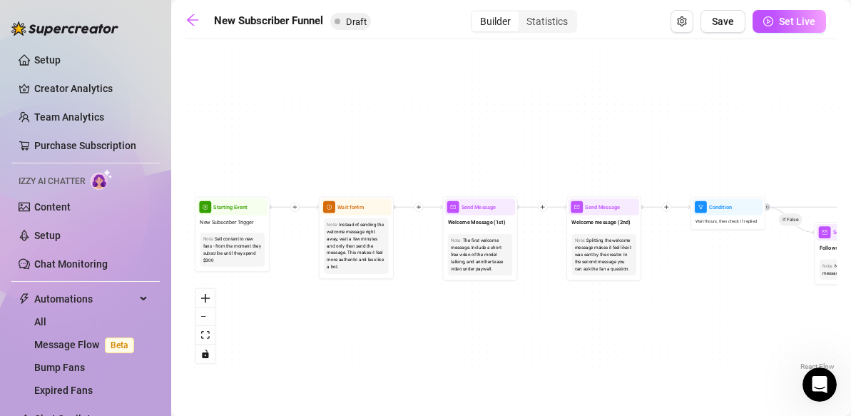
click at [296, 209] on icon "plus" at bounding box center [294, 206] width 5 height 5
click at [295, 207] on icon "plus" at bounding box center [294, 206] width 5 height 5
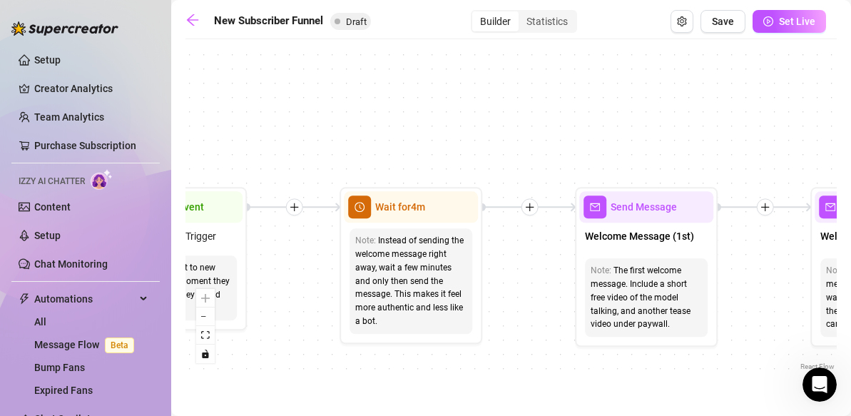
click at [450, 217] on div "Wait for 4m" at bounding box center [411, 206] width 134 height 31
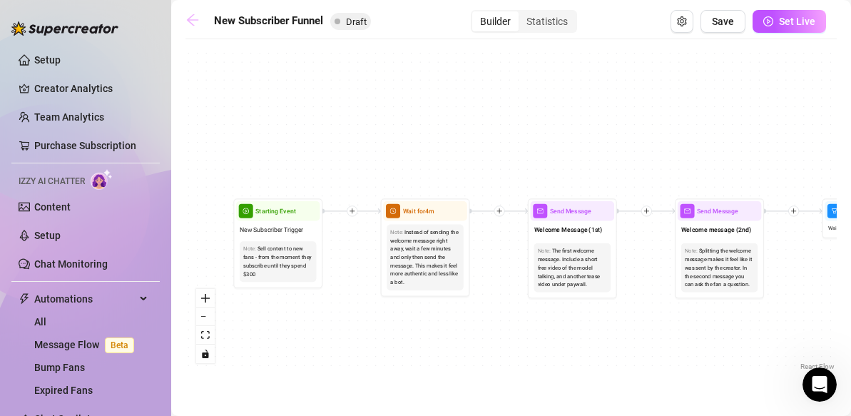
click at [189, 20] on icon "arrow-left" at bounding box center [192, 19] width 11 height 11
click at [189, 19] on icon "arrow-left" at bounding box center [192, 19] width 11 height 11
click at [205, 355] on icon "toggle interactivity" at bounding box center [205, 354] width 9 height 9
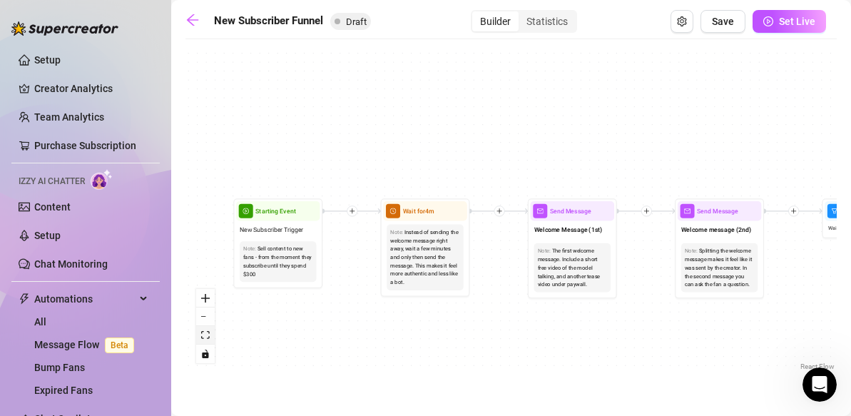
click at [209, 336] on icon "fit view" at bounding box center [205, 335] width 9 height 8
click at [55, 362] on link "Bump Fans" at bounding box center [59, 367] width 51 height 11
click at [69, 362] on link "Bump Fans" at bounding box center [59, 367] width 51 height 11
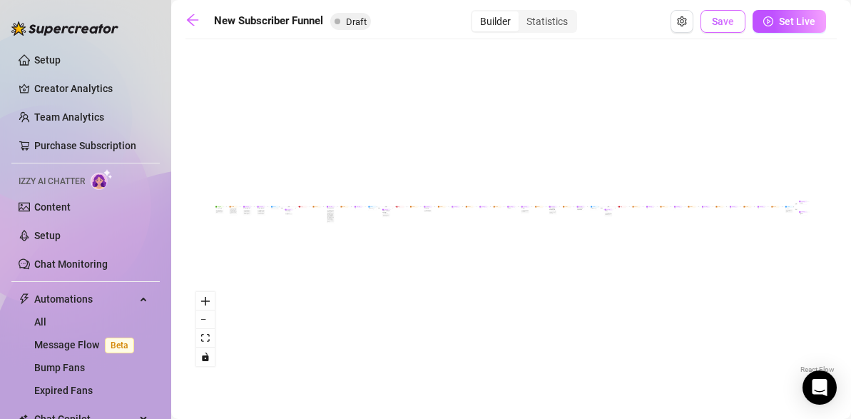
click at [718, 21] on span "Save" at bounding box center [723, 21] width 22 height 11
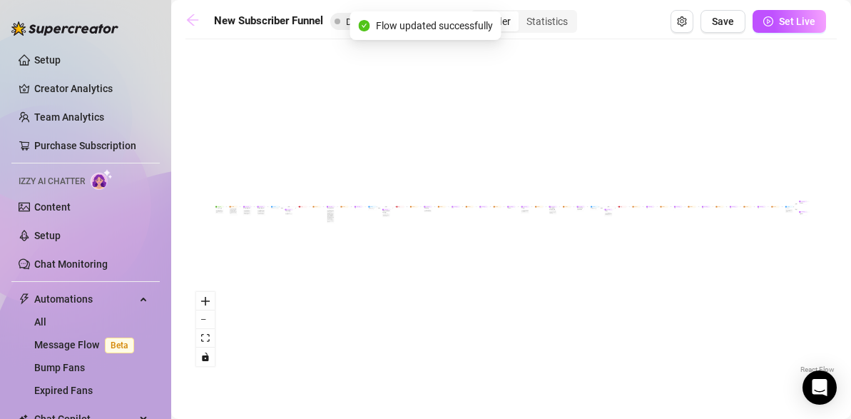
click at [192, 18] on icon "arrow-left" at bounding box center [192, 20] width 14 height 14
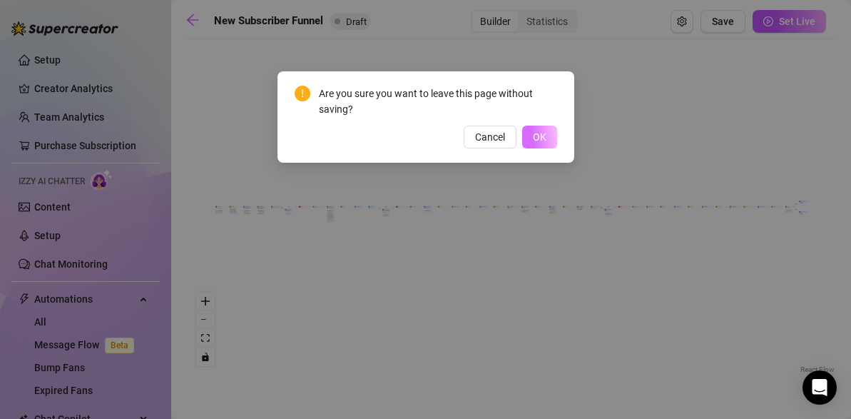
click at [541, 137] on span "OK" at bounding box center [540, 136] width 14 height 11
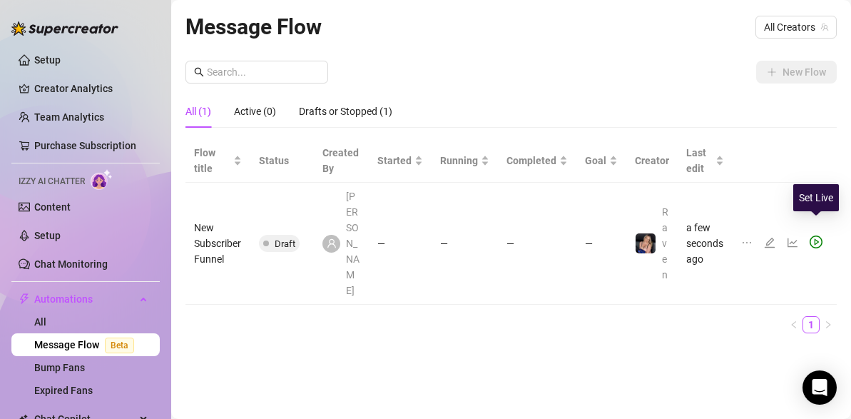
click at [817, 239] on icon "play-circle" at bounding box center [817, 242] width 5 height 6
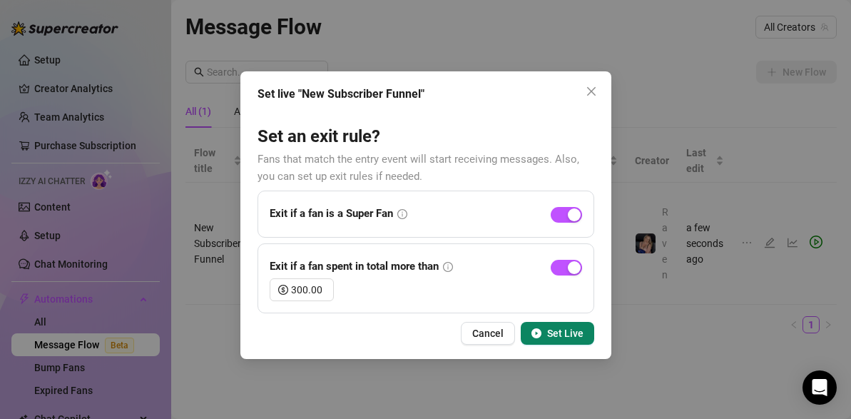
click at [560, 332] on span "Set Live" at bounding box center [565, 332] width 36 height 11
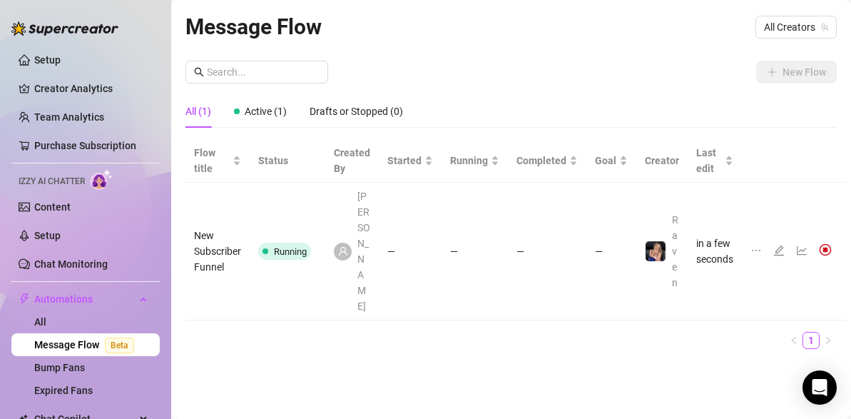
click at [296, 246] on span "Running" at bounding box center [290, 251] width 33 height 11
click at [824, 243] on img at bounding box center [825, 249] width 13 height 13
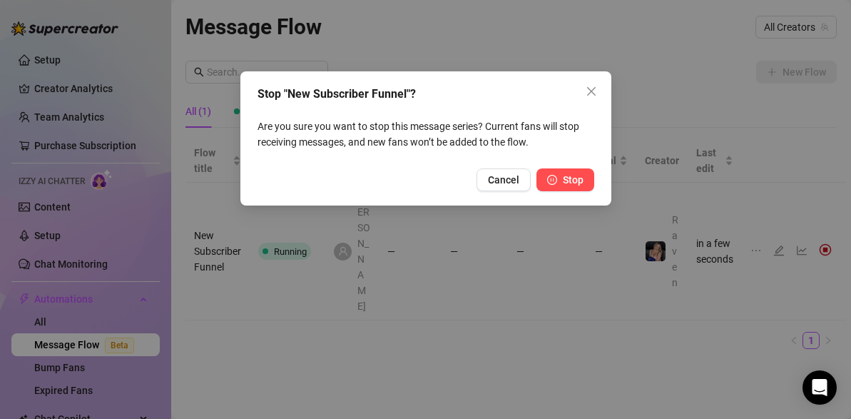
click at [567, 180] on span "Stop" at bounding box center [573, 179] width 21 height 11
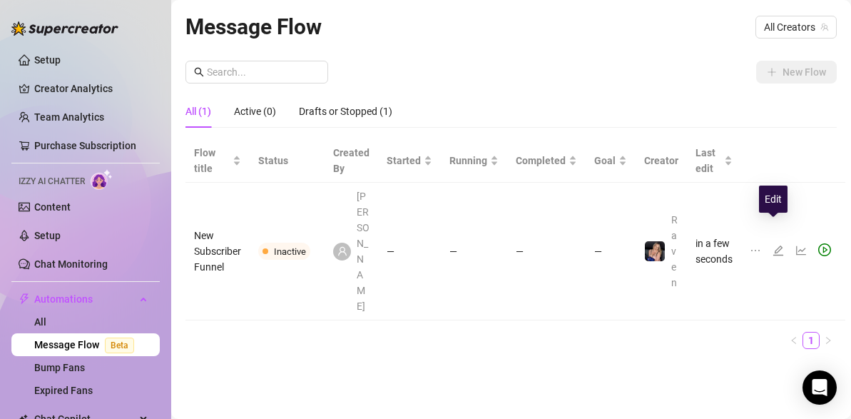
click at [775, 245] on icon "edit" at bounding box center [778, 250] width 10 height 10
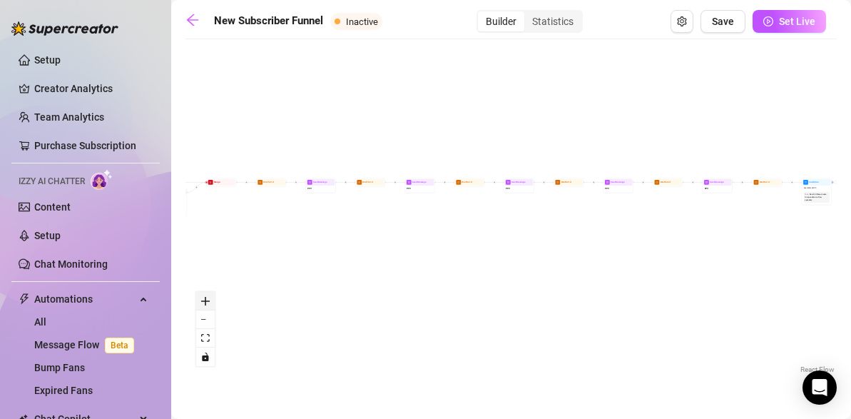
click at [203, 304] on icon "zoom in" at bounding box center [205, 301] width 9 height 9
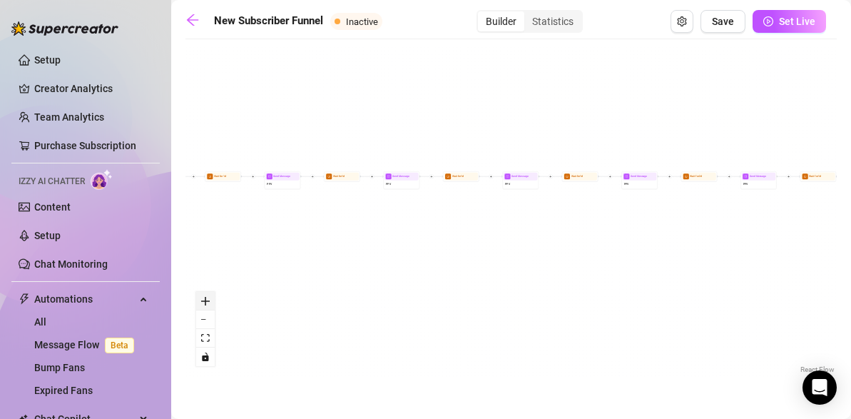
click at [203, 304] on icon "zoom in" at bounding box center [205, 301] width 9 height 9
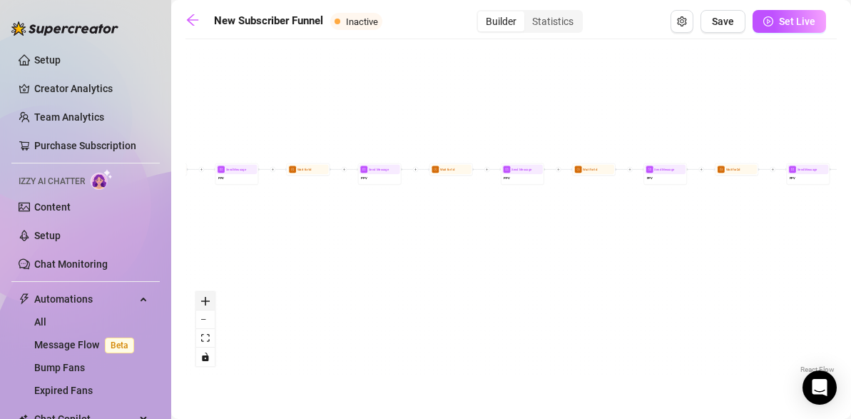
click at [203, 304] on icon "zoom in" at bounding box center [205, 301] width 9 height 9
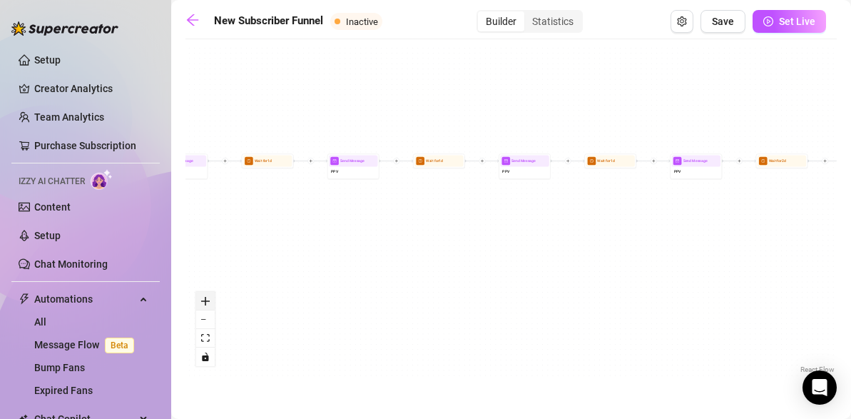
click at [203, 304] on icon "zoom in" at bounding box center [205, 301] width 9 height 9
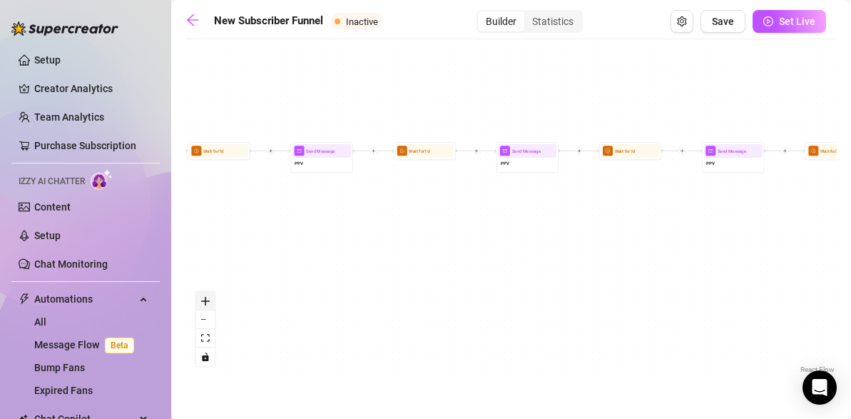
click at [203, 304] on icon "zoom in" at bounding box center [205, 301] width 9 height 9
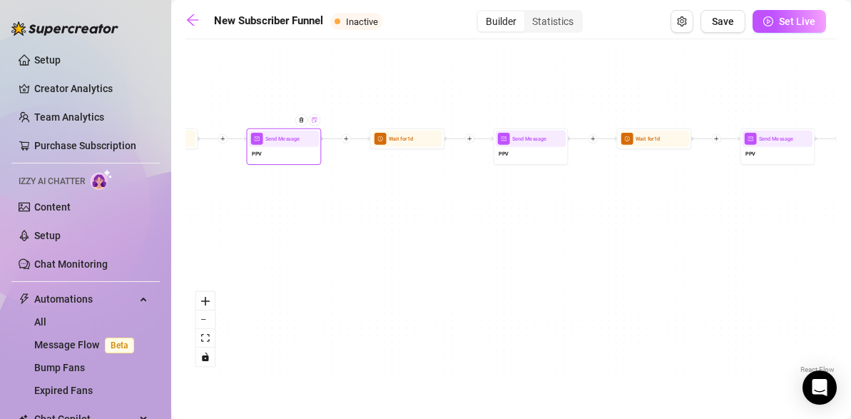
click at [317, 125] on div at bounding box center [315, 120] width 12 height 12
click at [317, 123] on img at bounding box center [315, 120] width 6 height 6
click at [394, 226] on div "If True If True If True If False If False If False If True If False Merge Merge…" at bounding box center [510, 211] width 651 height 330
click at [327, 189] on div "If True If True If True If False If False If False If True If False Merge Merge…" at bounding box center [510, 211] width 651 height 330
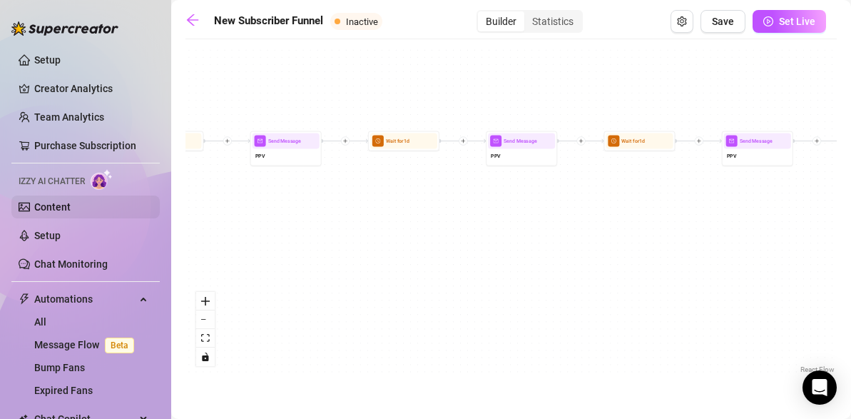
click at [49, 204] on link "Content" at bounding box center [52, 206] width 36 height 11
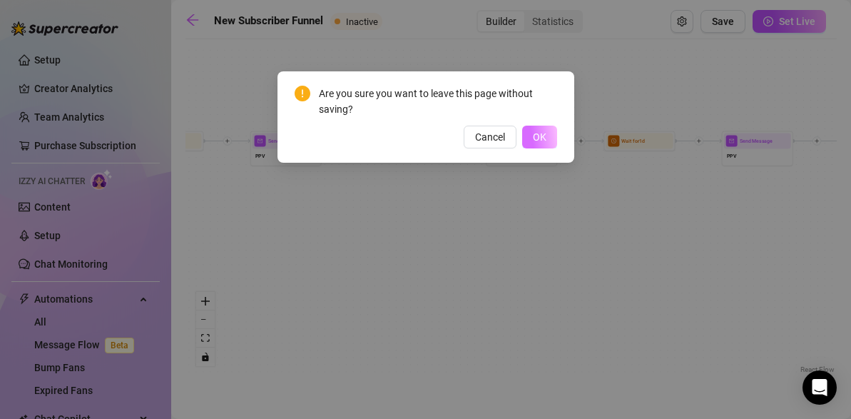
click at [539, 138] on span "OK" at bounding box center [540, 136] width 14 height 11
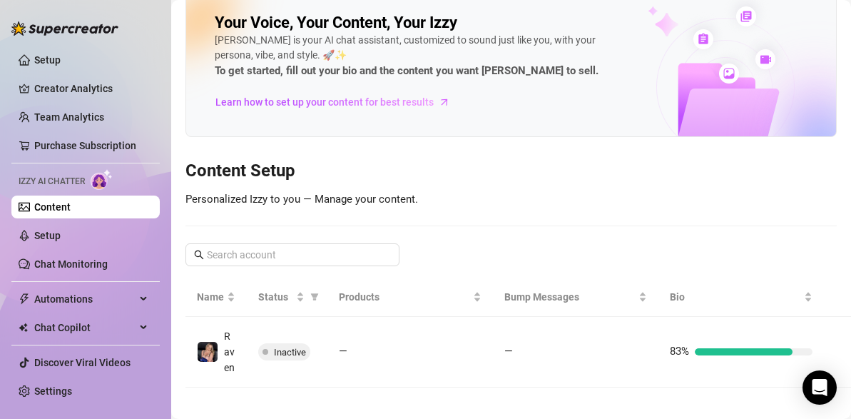
scroll to position [48, 0]
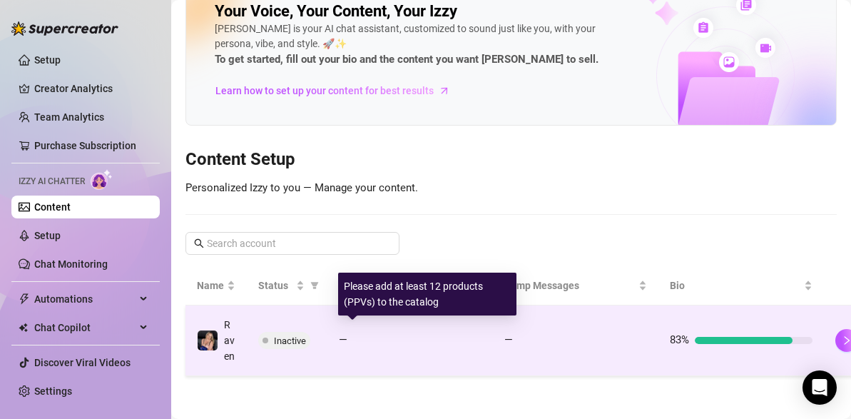
click at [347, 332] on div "—" at bounding box center [410, 340] width 143 height 17
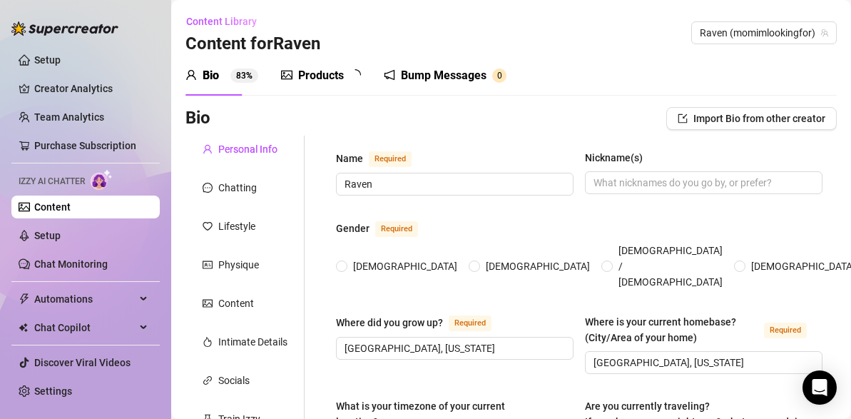
radio input "true"
type input "[DATE]"
click at [325, 76] on div "Products" at bounding box center [321, 75] width 46 height 17
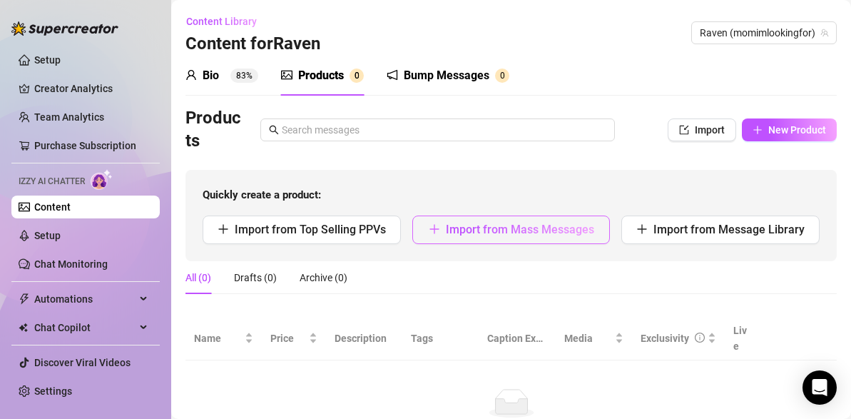
click at [435, 227] on icon "plus" at bounding box center [434, 228] width 11 height 11
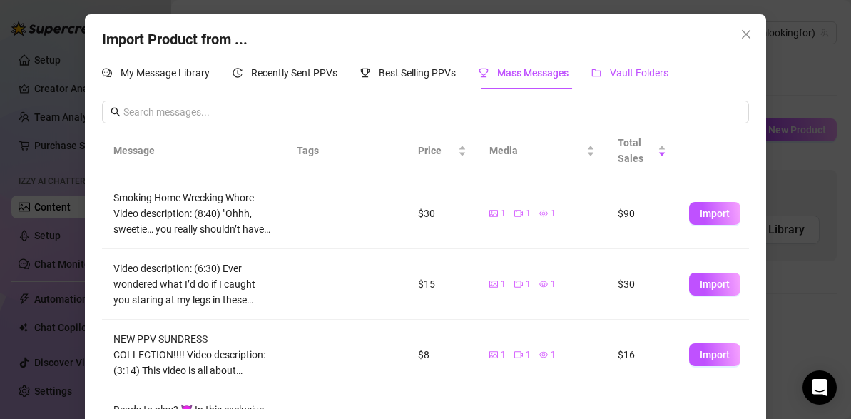
click at [630, 72] on span "Vault Folders" at bounding box center [639, 72] width 58 height 11
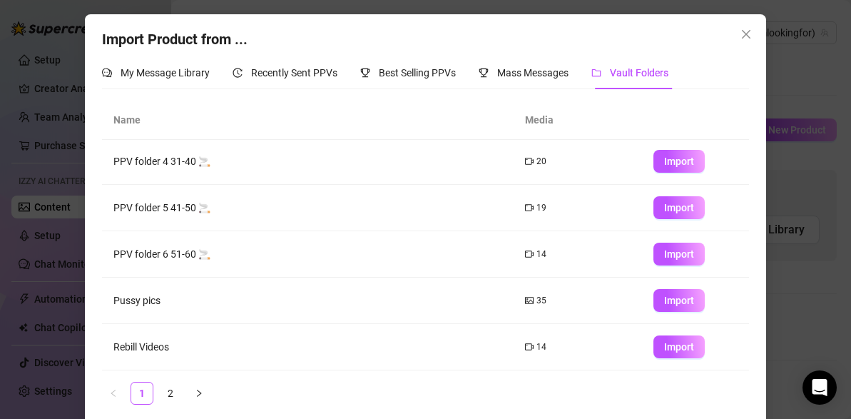
scroll to position [11, 0]
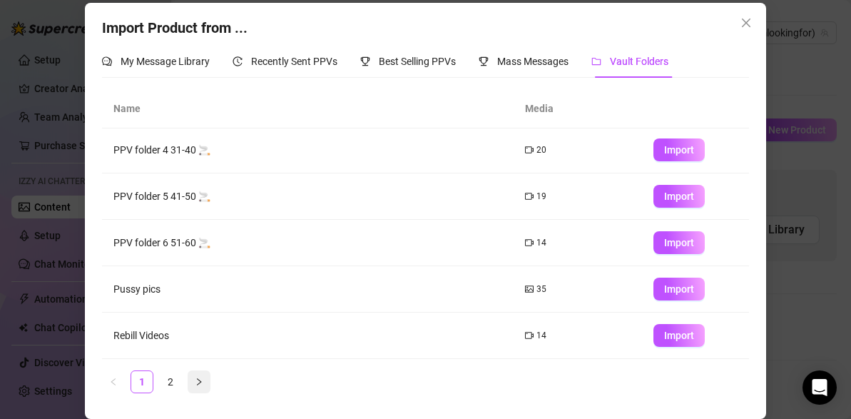
click at [195, 378] on icon "right" at bounding box center [199, 381] width 9 height 9
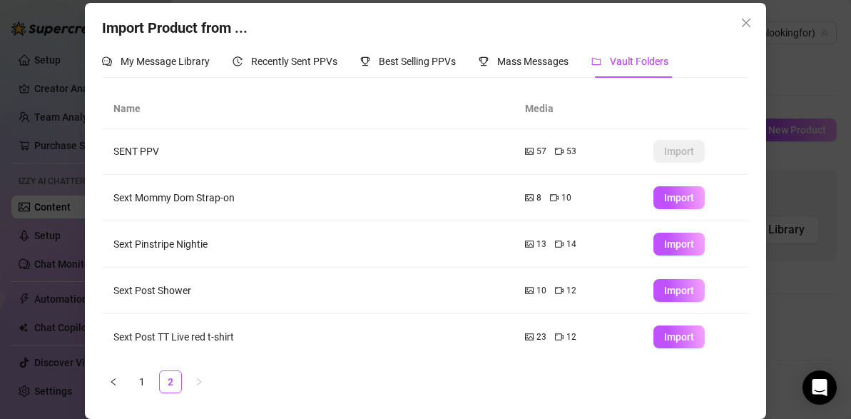
scroll to position [0, 0]
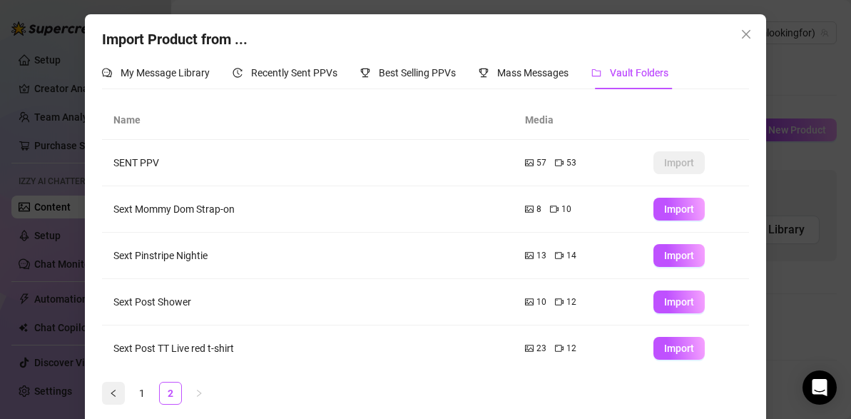
click at [116, 395] on icon "left" at bounding box center [113, 393] width 9 height 9
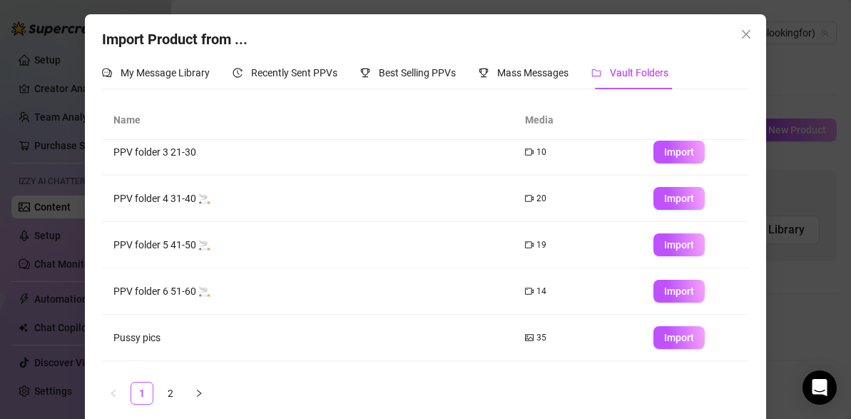
scroll to position [233, 0]
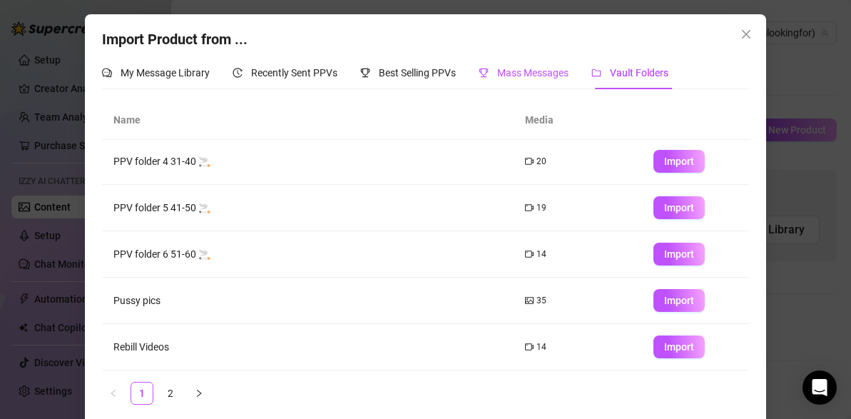
click at [524, 71] on span "Mass Messages" at bounding box center [532, 72] width 71 height 11
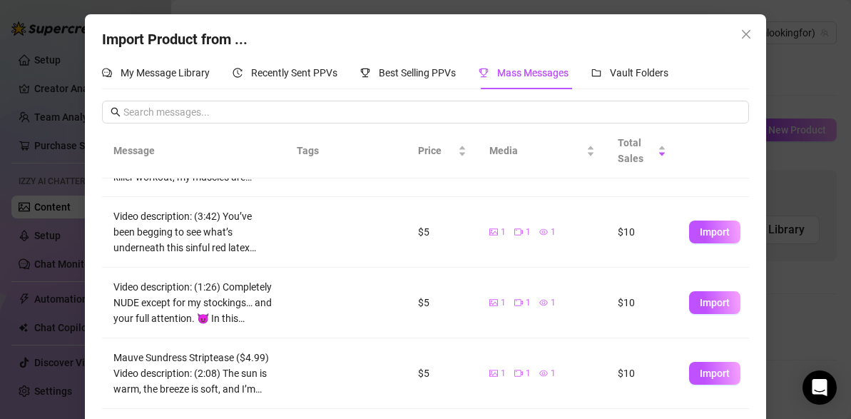
scroll to position [50, 0]
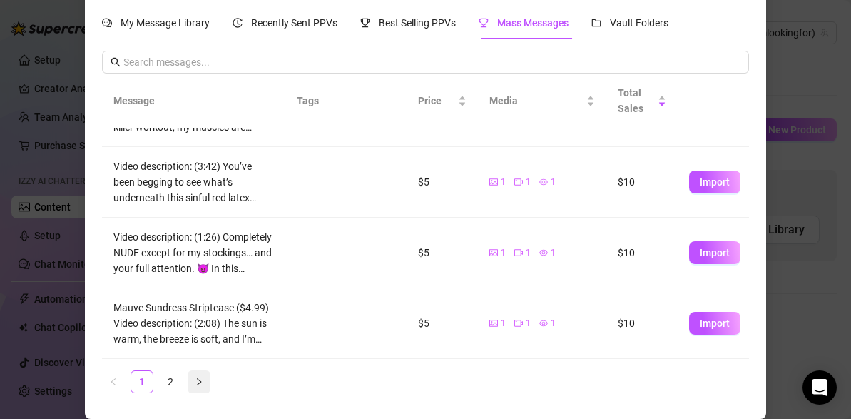
click at [198, 382] on icon "right" at bounding box center [199, 381] width 9 height 9
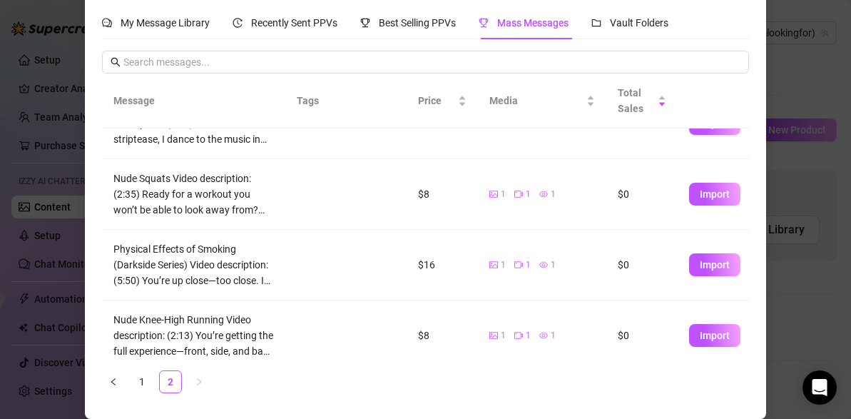
scroll to position [264, 0]
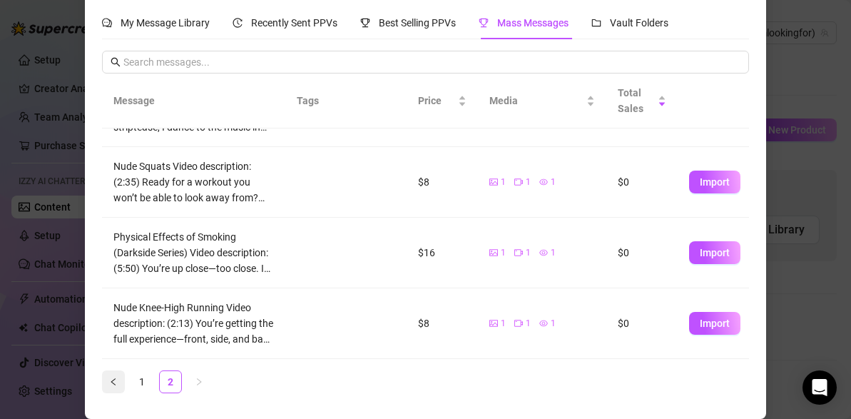
click at [117, 383] on icon "left" at bounding box center [113, 381] width 9 height 9
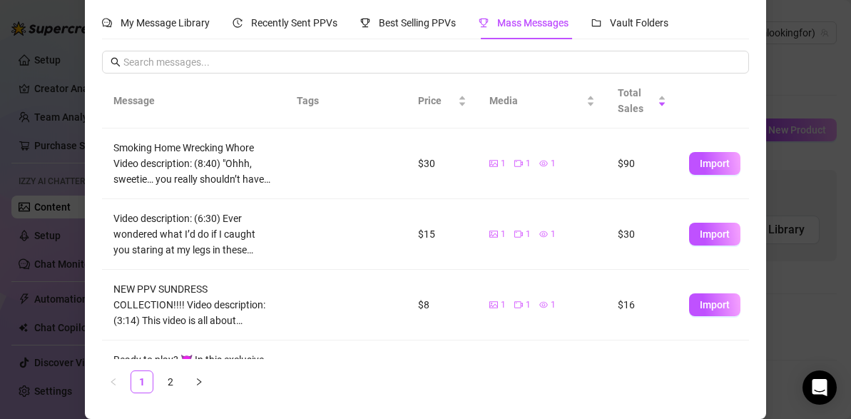
scroll to position [0, 0]
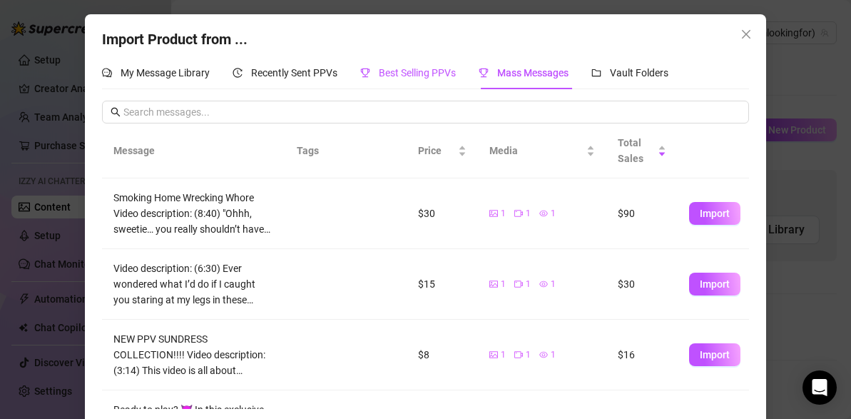
click at [414, 68] on span "Best Selling PPVs" at bounding box center [417, 72] width 77 height 11
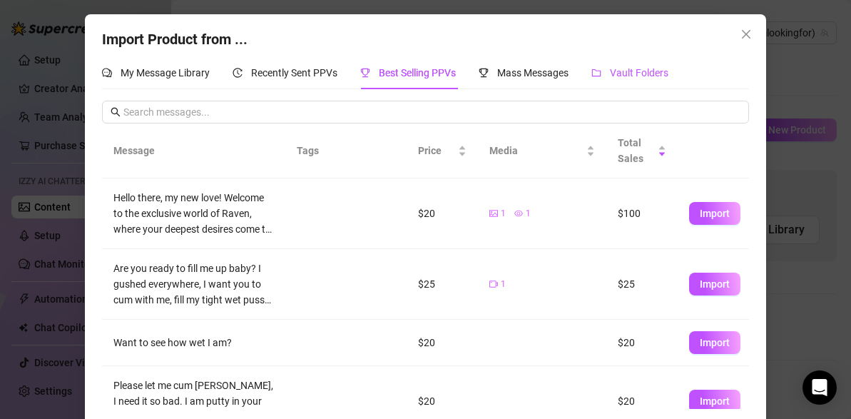
click at [630, 78] on span "Vault Folders" at bounding box center [639, 72] width 58 height 11
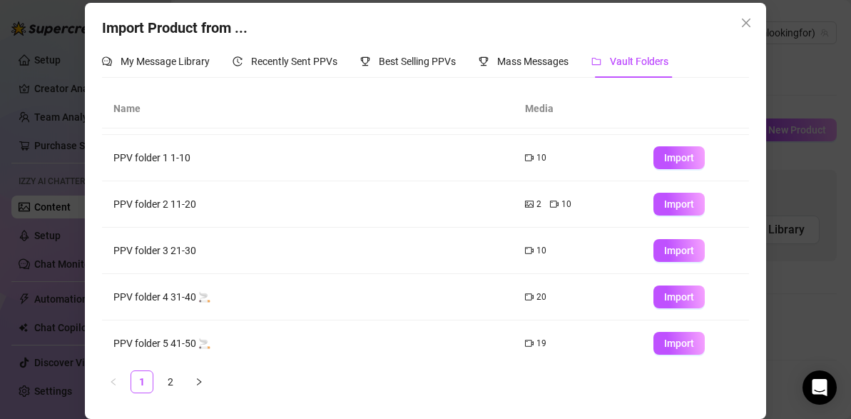
scroll to position [82, 0]
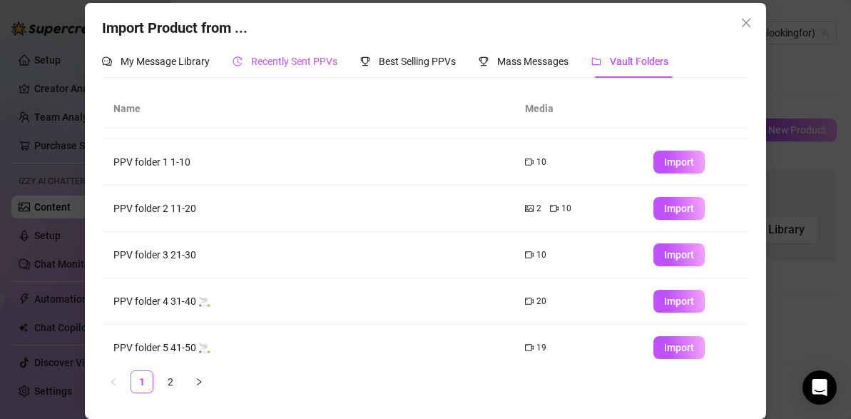
click at [313, 61] on span "Recently Sent PPVs" at bounding box center [294, 61] width 86 height 11
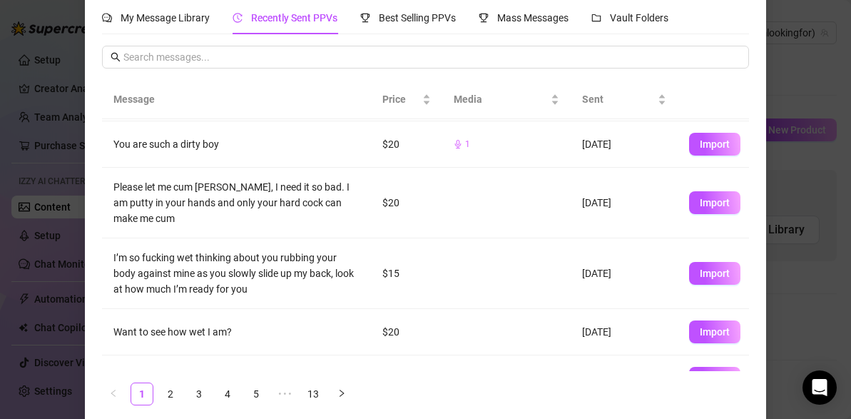
scroll to position [66, 0]
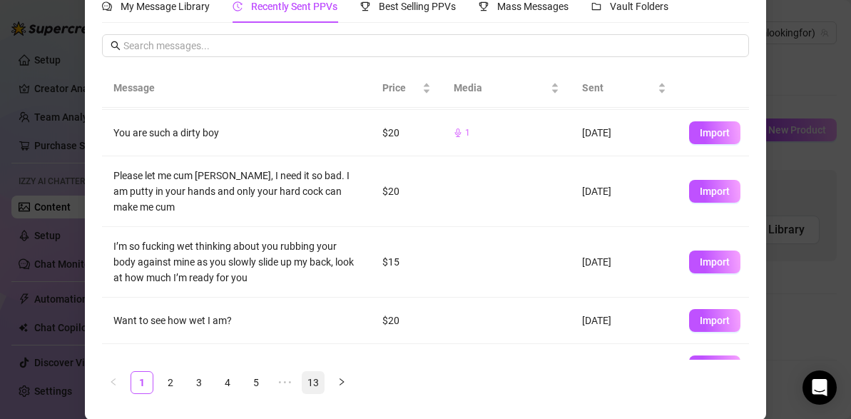
click at [317, 382] on link "13" at bounding box center [312, 382] width 21 height 21
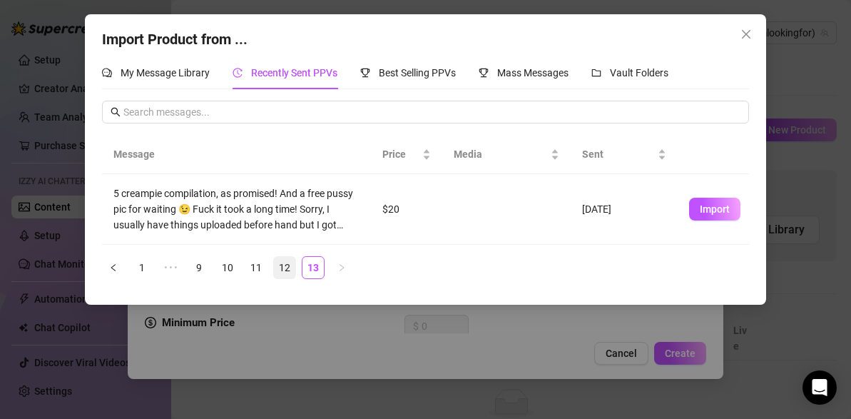
click at [285, 267] on link "12" at bounding box center [284, 267] width 21 height 21
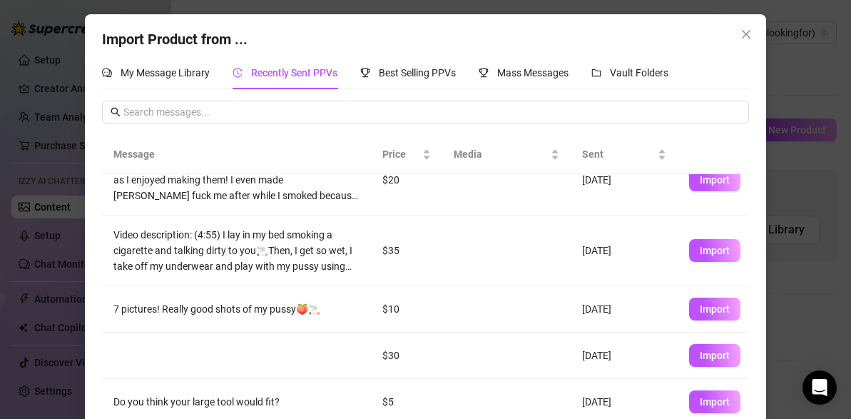
scroll to position [66, 0]
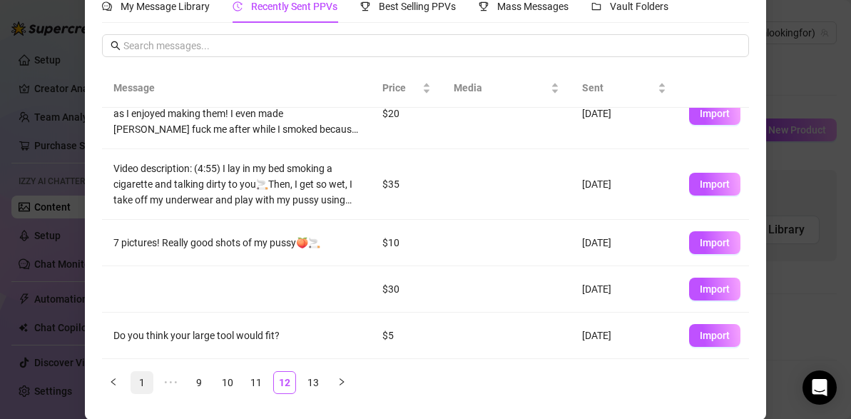
click at [143, 381] on link "1" at bounding box center [141, 382] width 21 height 21
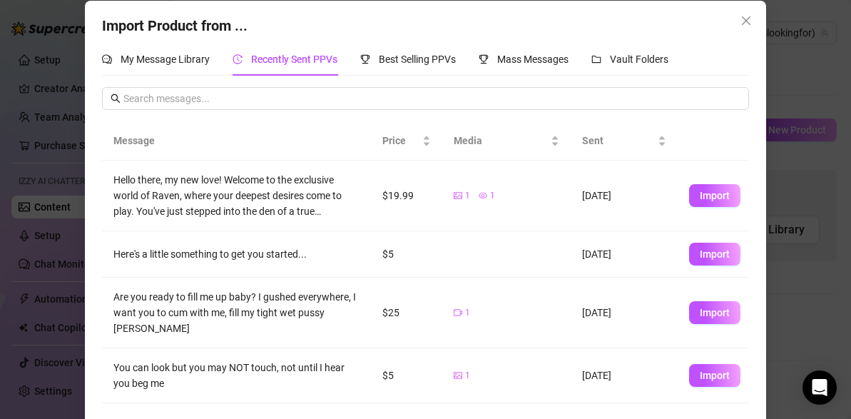
scroll to position [15, 0]
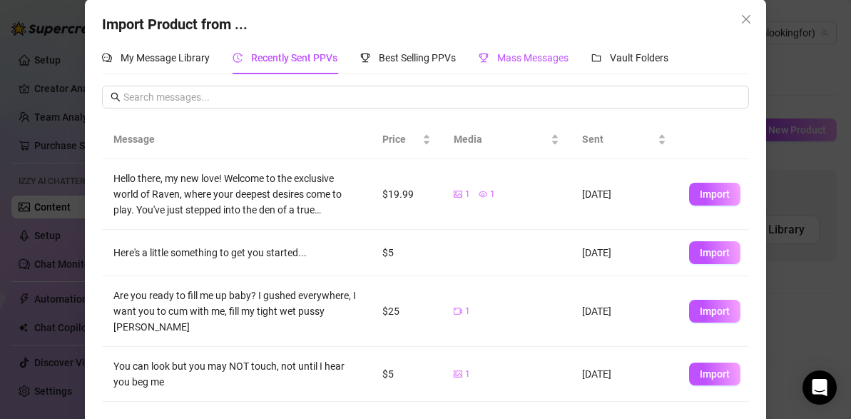
click at [508, 58] on span "Mass Messages" at bounding box center [532, 57] width 71 height 11
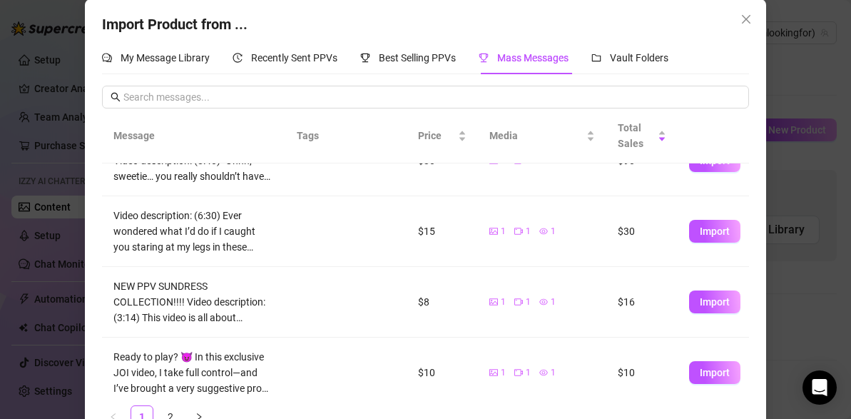
scroll to position [0, 0]
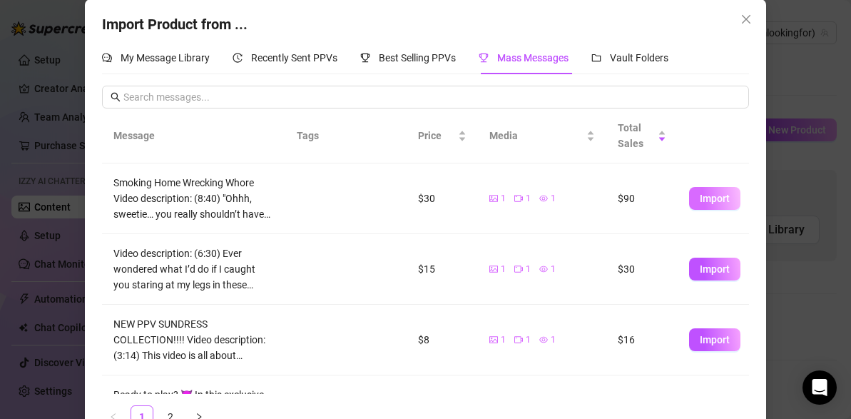
click at [718, 197] on span "Import" at bounding box center [715, 198] width 30 height 11
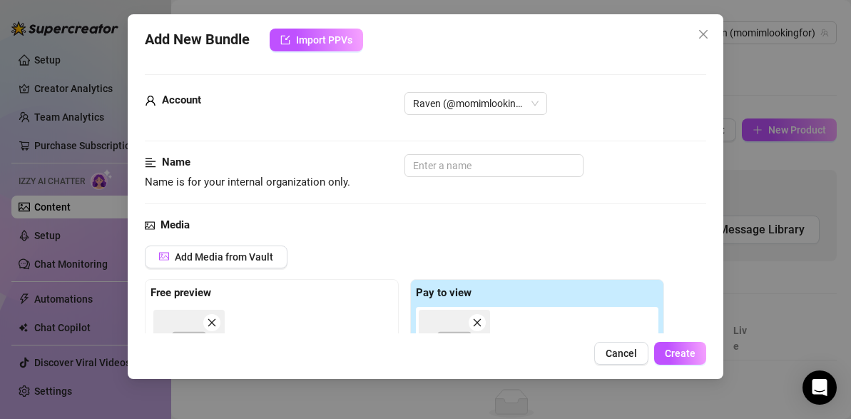
scroll to position [265, 0]
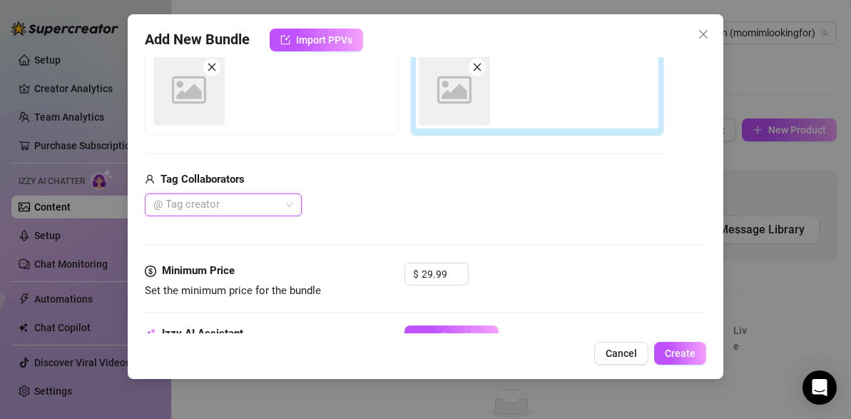
type textarea "Smoking Home Wrecking Whore Video description: (8:40) "Ohhh, sweetie… you reall…"
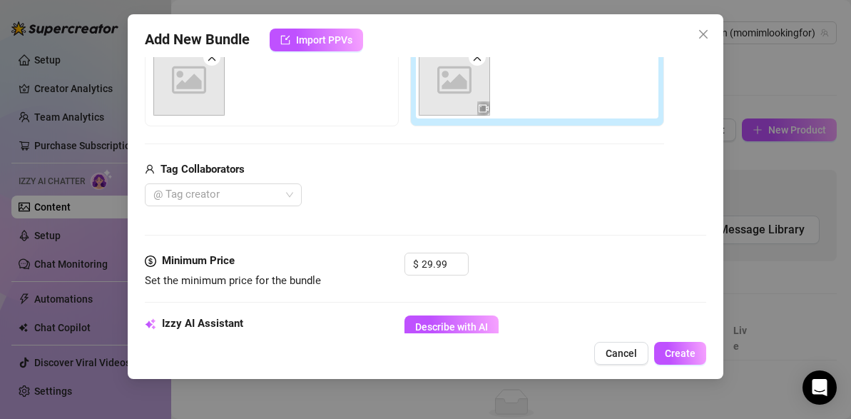
scroll to position [0, 0]
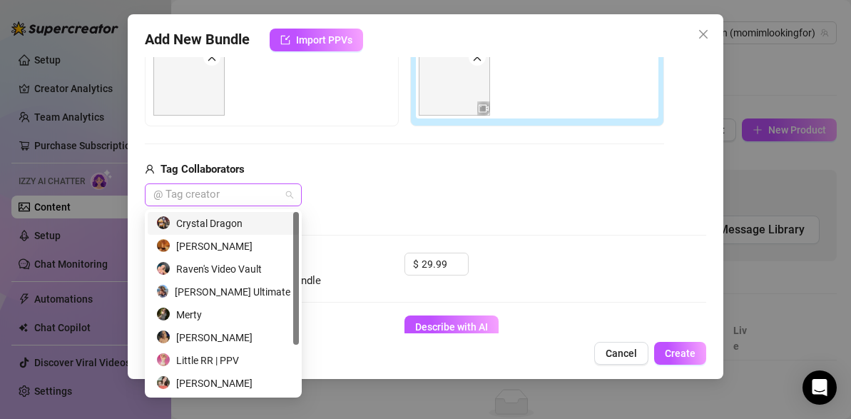
click at [293, 191] on div "@ Tag creator" at bounding box center [223, 194] width 157 height 23
click at [294, 191] on div "@ Tag creator" at bounding box center [223, 194] width 157 height 23
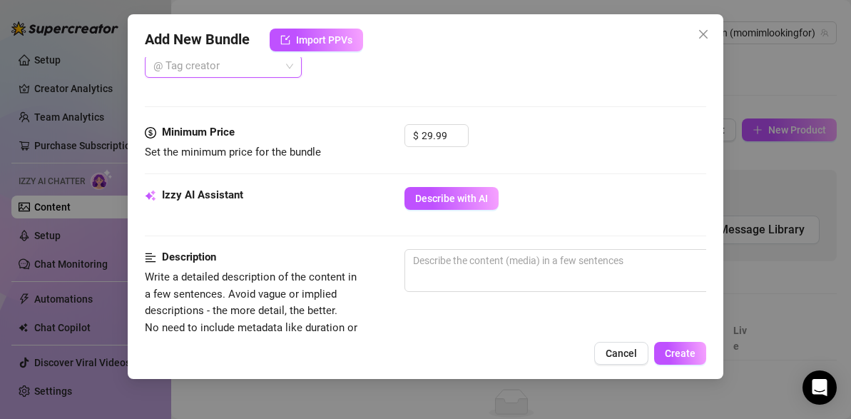
scroll to position [407, 0]
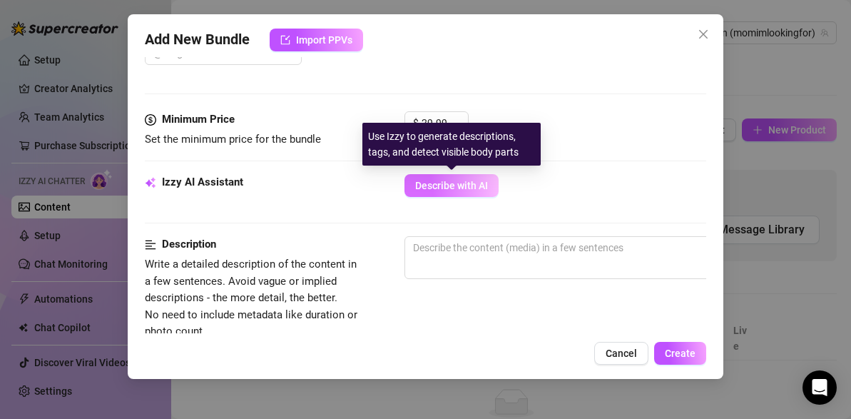
click at [438, 187] on span "Describe with AI" at bounding box center [451, 185] width 73 height 11
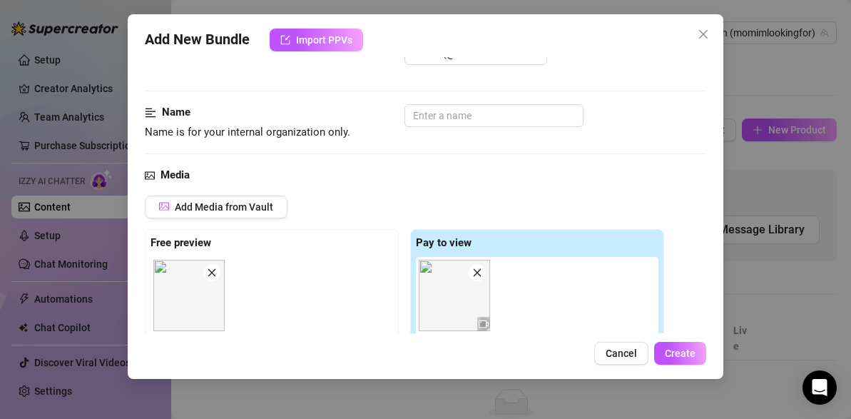
scroll to position [0, 0]
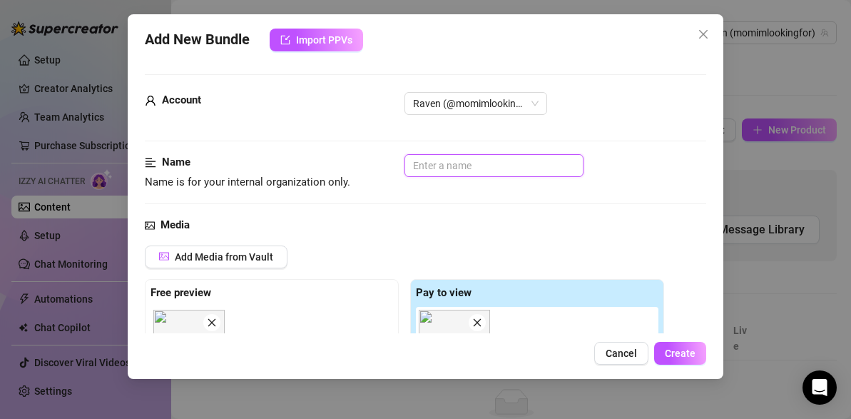
click at [452, 166] on input "text" at bounding box center [494, 165] width 179 height 23
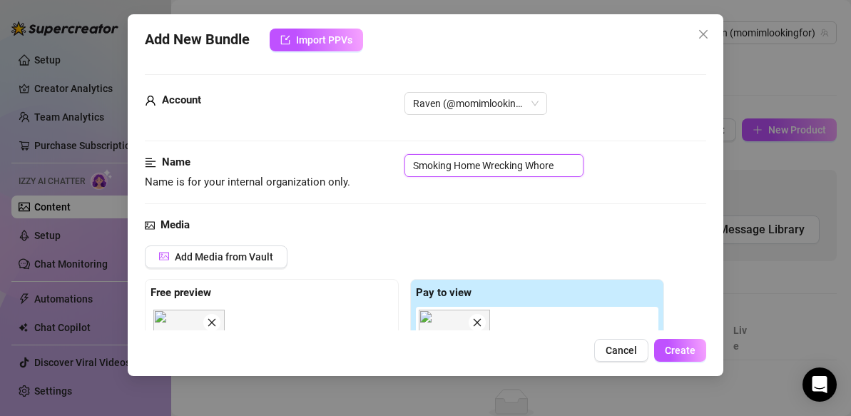
click at [409, 166] on input "Smoking Home Wrecking Whore" at bounding box center [494, 165] width 179 height 23
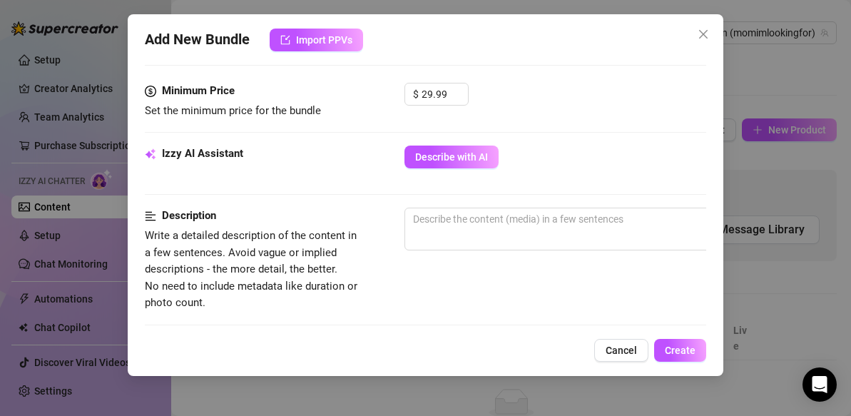
scroll to position [437, 0]
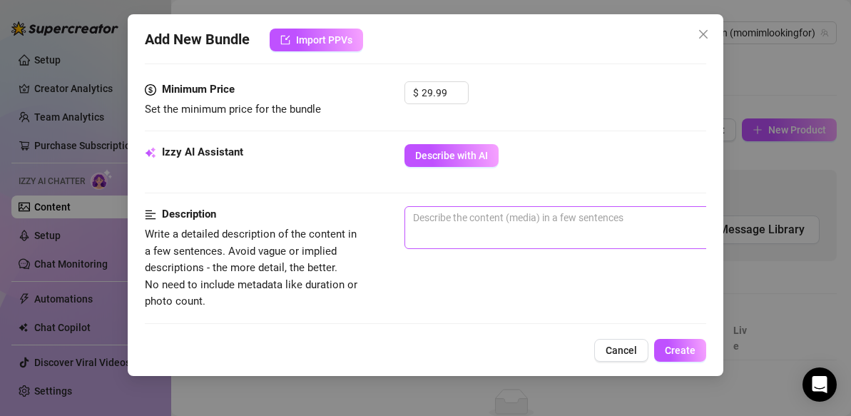
type input "97 Smoking Home Wrecking Whore"
click at [460, 223] on textarea at bounding box center [654, 217] width 498 height 21
paste textarea ""Ohhh, [PERSON_NAME]… you really shouldn’t have left your man alone with me. ☕️…"
type textarea ""Ohhh, [PERSON_NAME]… you really shouldn’t have left your man alone with me. ☕️…"
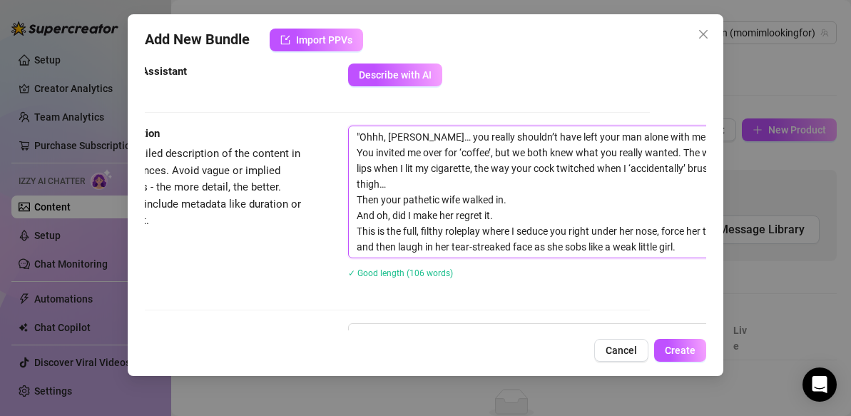
scroll to position [524, 56]
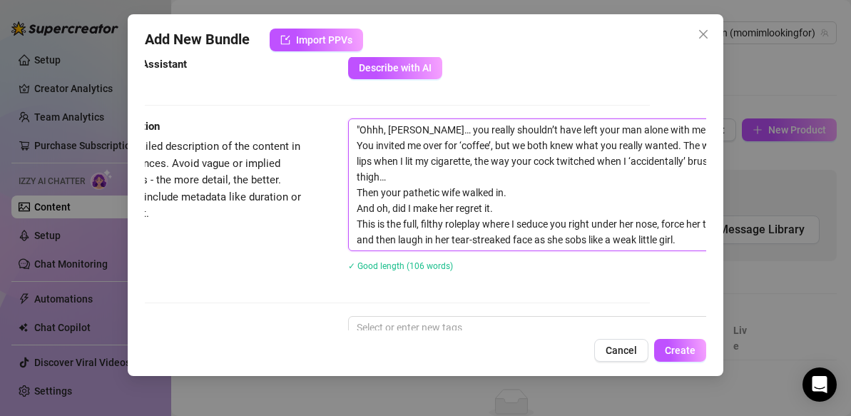
type textarea ""Ohhh, [PERSON_NAME]… you really shouldn’t have left your man alone with me. ☕️…"
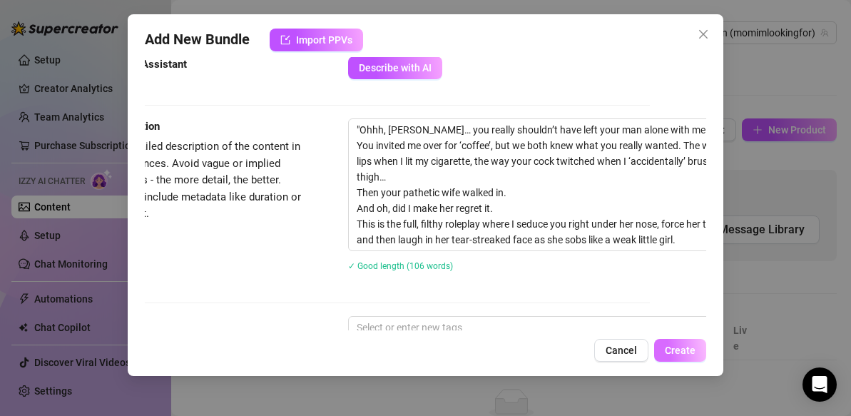
click at [688, 350] on span "Create" at bounding box center [680, 350] width 31 height 11
click at [678, 352] on span "Create" at bounding box center [680, 350] width 31 height 11
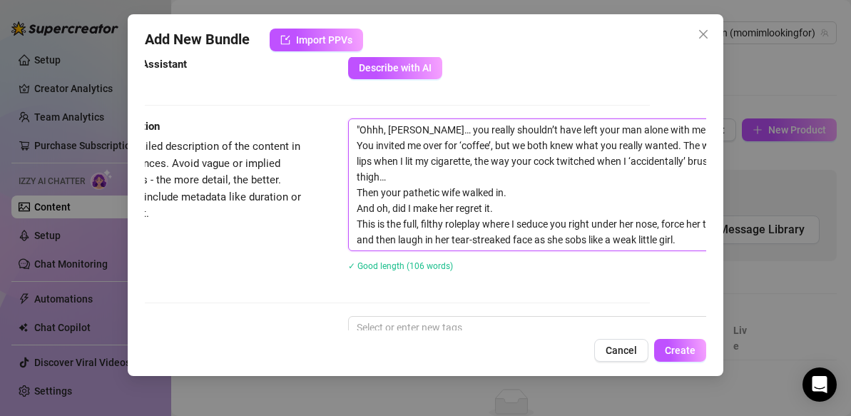
drag, startPoint x: 688, startPoint y: 225, endPoint x: 666, endPoint y: 223, distance: 22.3
click at [666, 223] on textarea ""Ohhh, [PERSON_NAME]… you really shouldn’t have left your man alone with me. ☕️…" at bounding box center [598, 184] width 498 height 131
type textarea ""Ohhh, [PERSON_NAME]… you really shouldn’t have left your man alone with me. ☕️…"
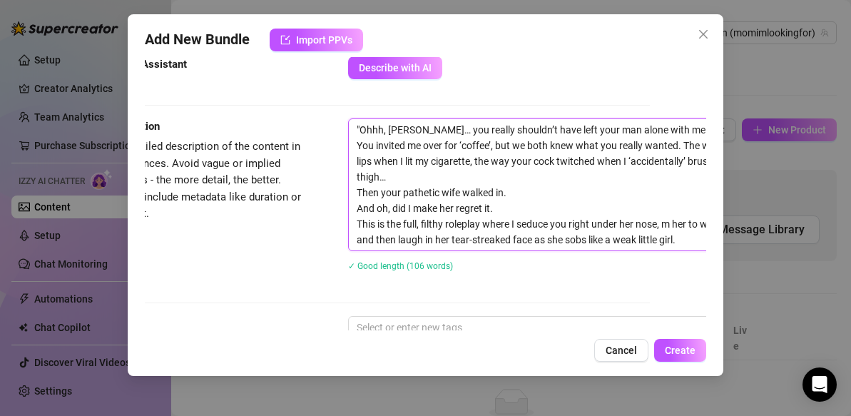
type textarea ""Ohhh, [PERSON_NAME]… you really shouldn’t have left your man alone with me. ☕️…"
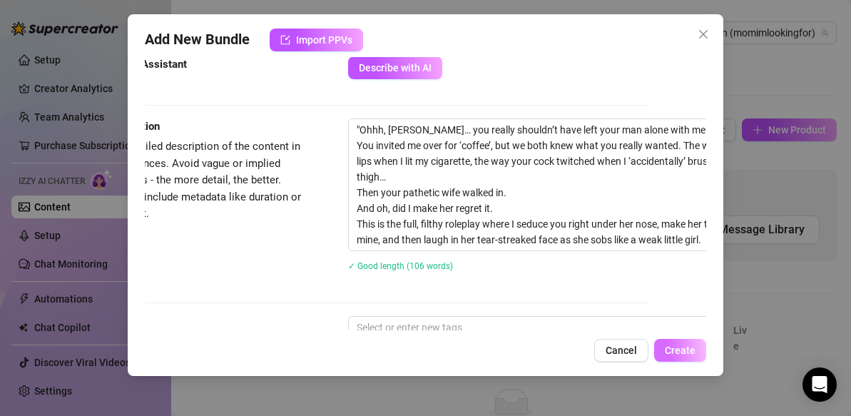
click at [690, 352] on span "Create" at bounding box center [680, 350] width 31 height 11
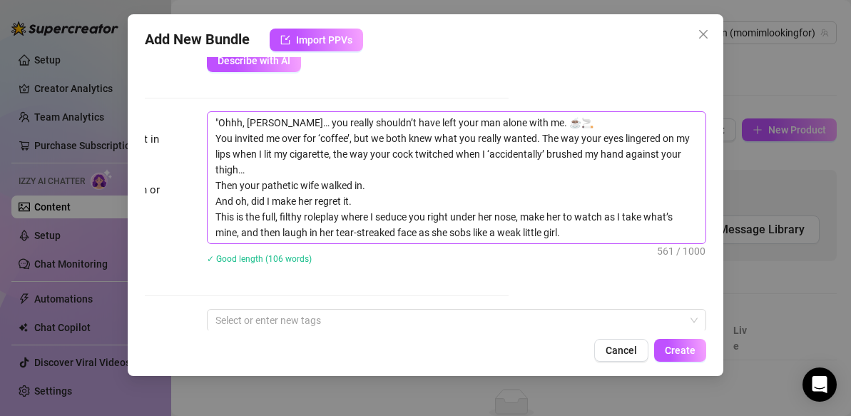
scroll to position [530, 198]
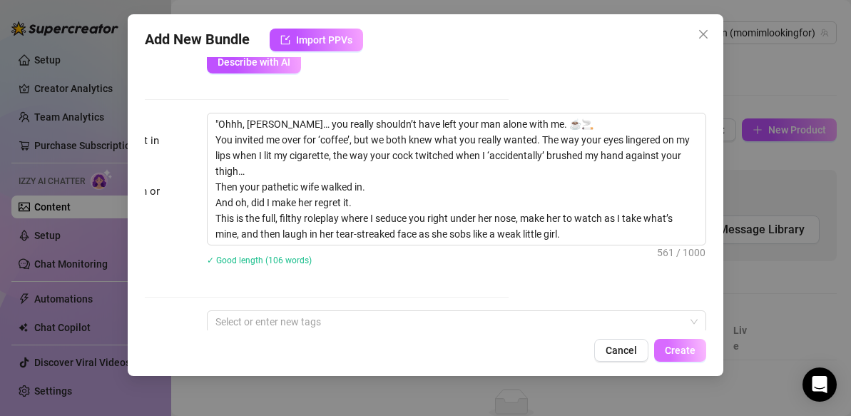
click at [671, 352] on span "Create" at bounding box center [680, 350] width 31 height 11
click at [630, 352] on span "Cancel" at bounding box center [621, 350] width 31 height 11
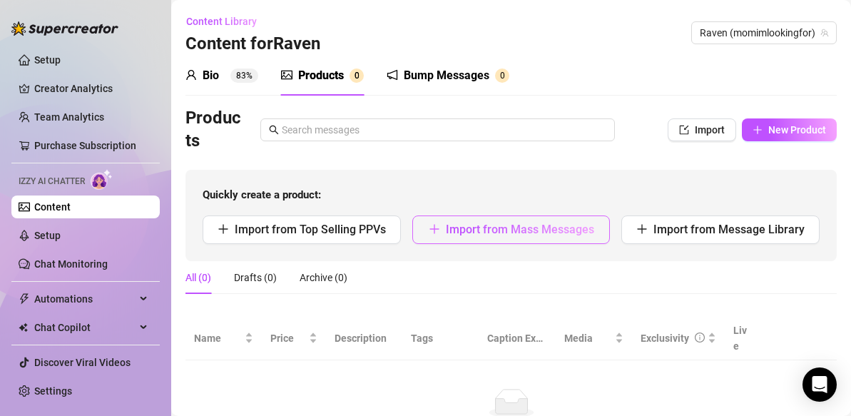
click at [566, 230] on span "Import from Mass Messages" at bounding box center [520, 230] width 148 height 14
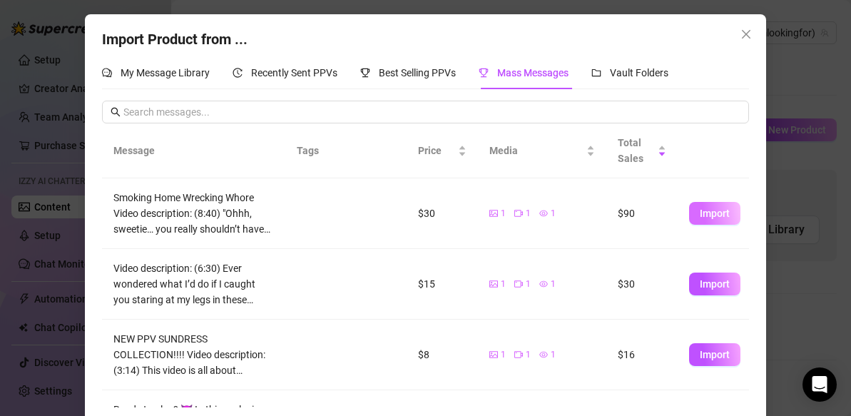
click at [707, 213] on span "Import" at bounding box center [715, 213] width 30 height 11
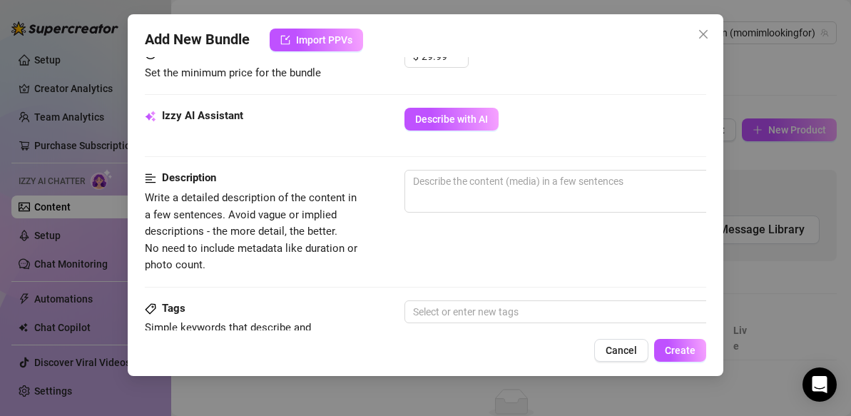
scroll to position [482, 0]
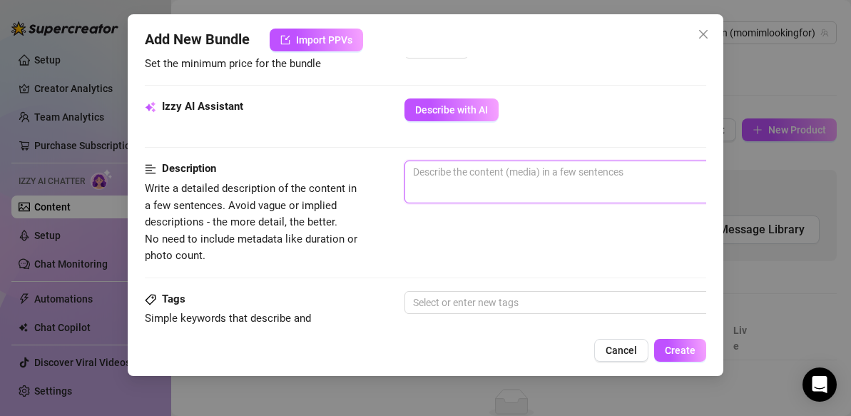
click at [473, 182] on textarea at bounding box center [654, 171] width 498 height 21
paste textarea ""Ohhh, [PERSON_NAME]… you really shouldn’t have left your man alone with me. ☕️…"
type textarea ""Ohhh, [PERSON_NAME]… you really shouldn’t have left your man alone with me. ☕️…"
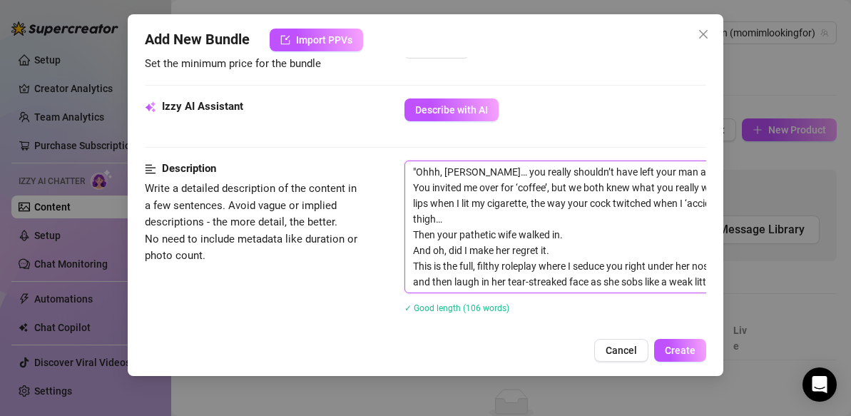
scroll to position [482, 56]
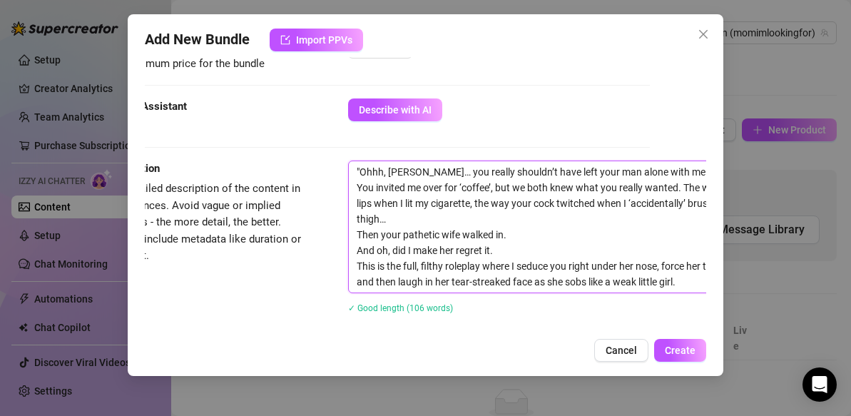
click at [688, 271] on textarea ""Ohhh, [PERSON_NAME]… you really shouldn’t have left your man alone with me. ☕️…" at bounding box center [598, 226] width 498 height 131
type textarea ""Ohhh, [PERSON_NAME]… you really shouldn’t have left your man alone with me. ☕️…"
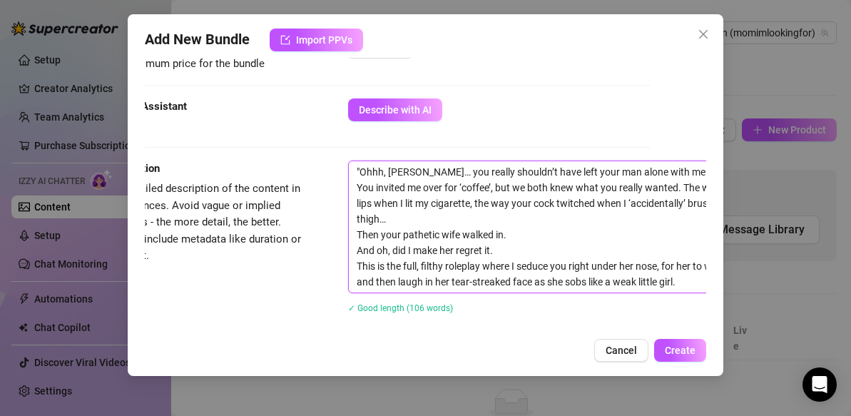
type textarea ""Ohhh, [PERSON_NAME]… you really shouldn’t have left your man alone with me. ☕️…"
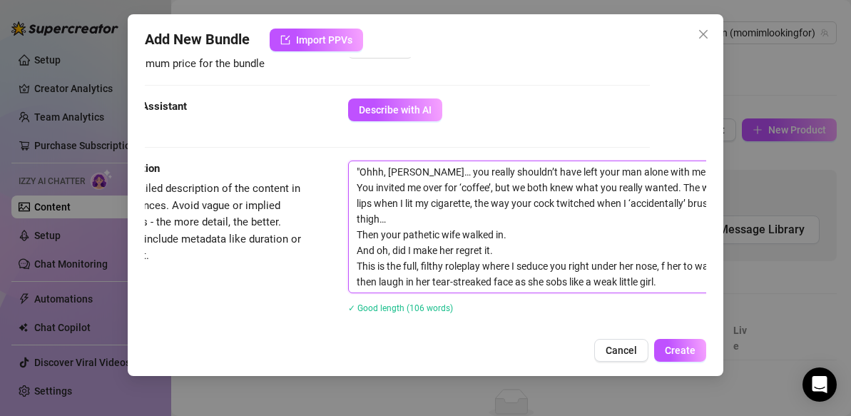
type textarea ""Ohhh, [PERSON_NAME]… you really shouldn’t have left your man alone with me. ☕️…"
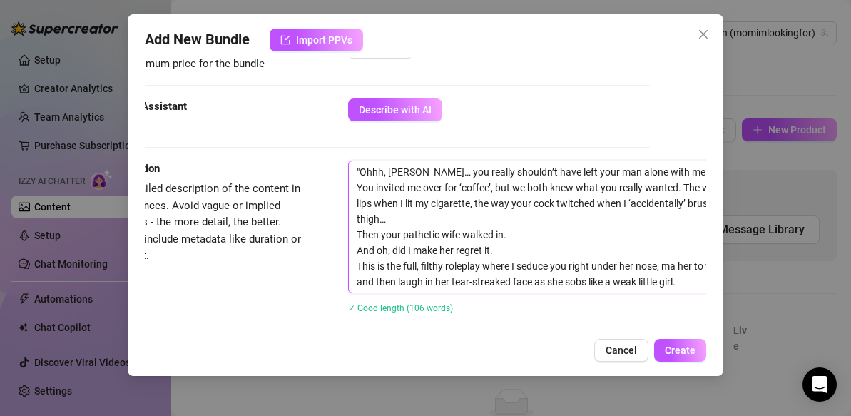
type textarea ""Ohhh, [PERSON_NAME]… you really shouldn’t have left your man alone with me. ☕️…"
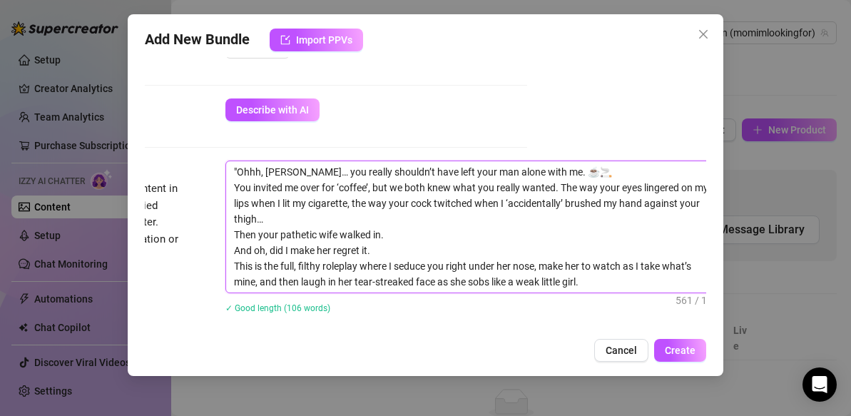
scroll to position [482, 198]
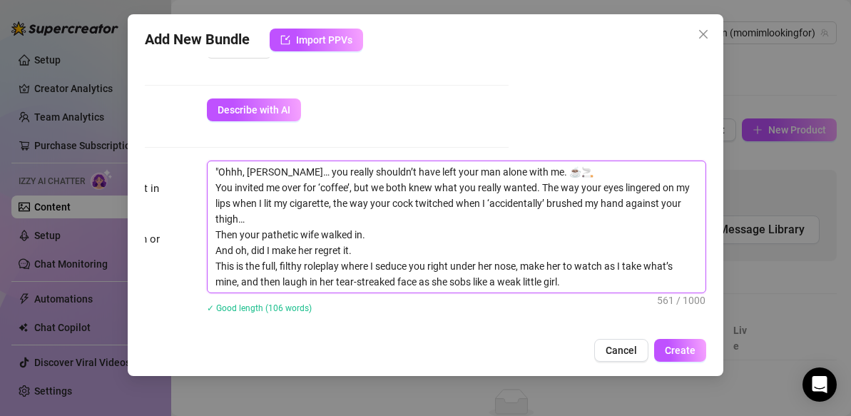
click at [576, 267] on textarea ""Ohhh, [PERSON_NAME]… you really shouldn’t have left your man alone with me. ☕️…" at bounding box center [457, 226] width 498 height 131
type textarea ""Ohhh, [PERSON_NAME]… you really shouldn’t have left your man alone with me. ☕️…"
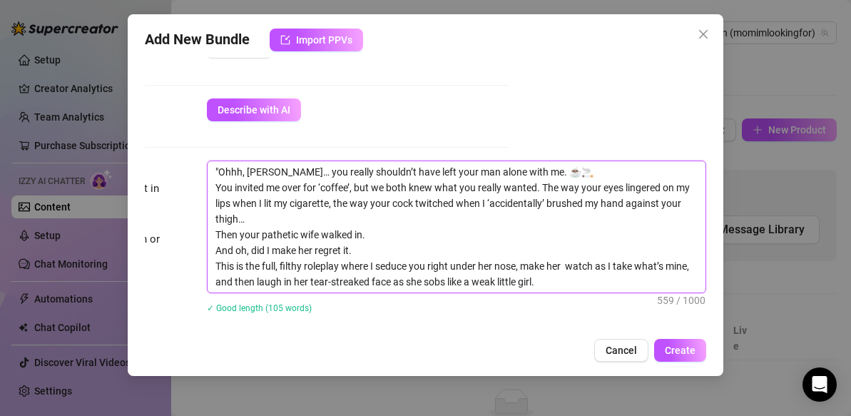
type textarea ""Ohhh, [PERSON_NAME]… you really shouldn’t have left your man alone with me. ☕️…"
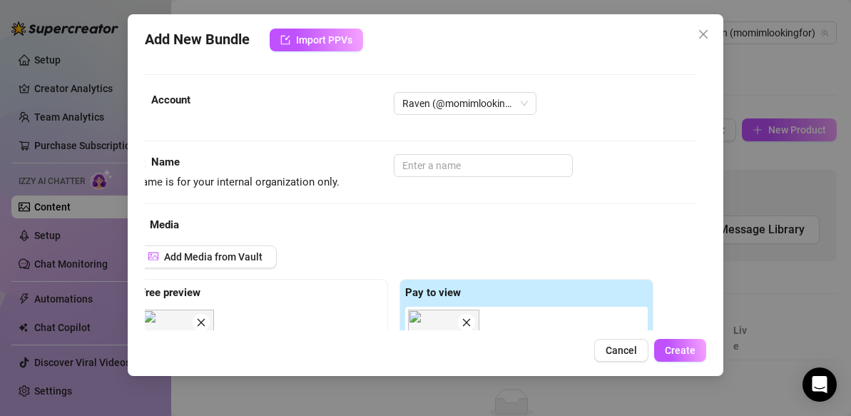
scroll to position [0, 7]
type textarea ""Ohhh, [PERSON_NAME]… you really shouldn’t have left your man alone with me. ☕️…"
click at [492, 164] on input "text" at bounding box center [486, 165] width 179 height 23
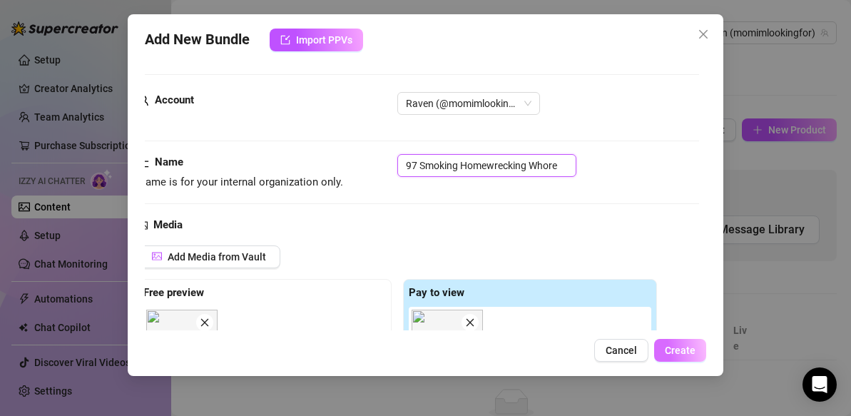
type input "97 Smoking Homewrecking Whore"
click at [679, 346] on span "Create" at bounding box center [680, 350] width 31 height 11
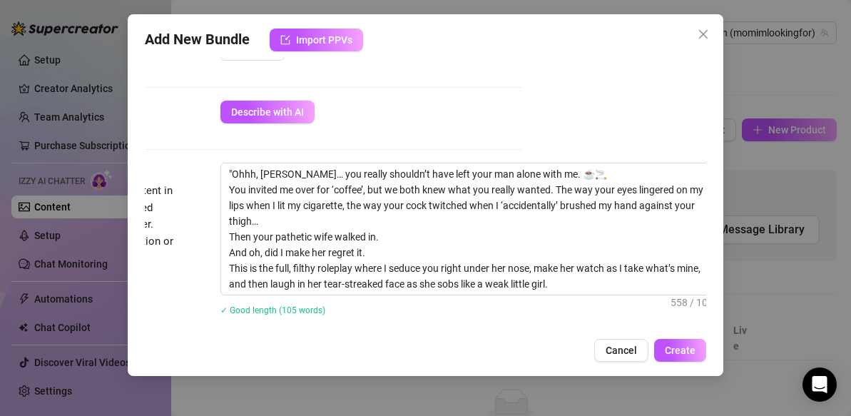
scroll to position [480, 198]
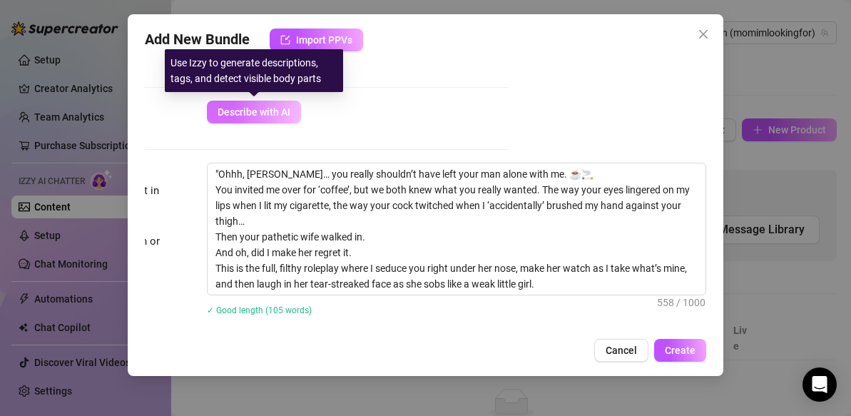
click at [253, 108] on span "Describe with AI" at bounding box center [254, 111] width 73 height 11
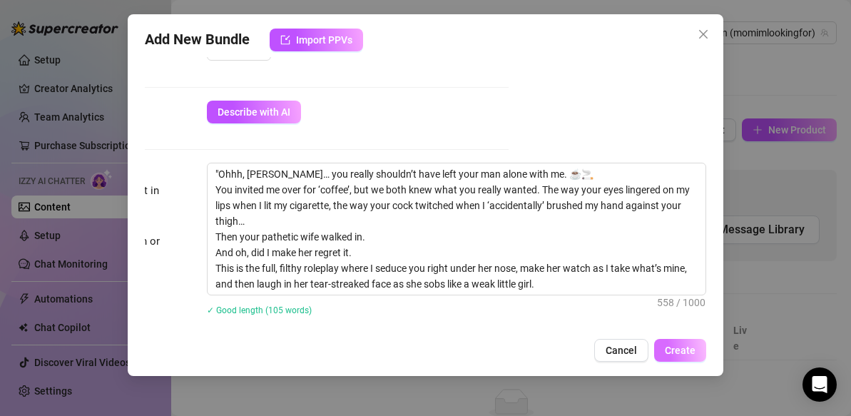
click at [679, 352] on span "Create" at bounding box center [680, 350] width 31 height 11
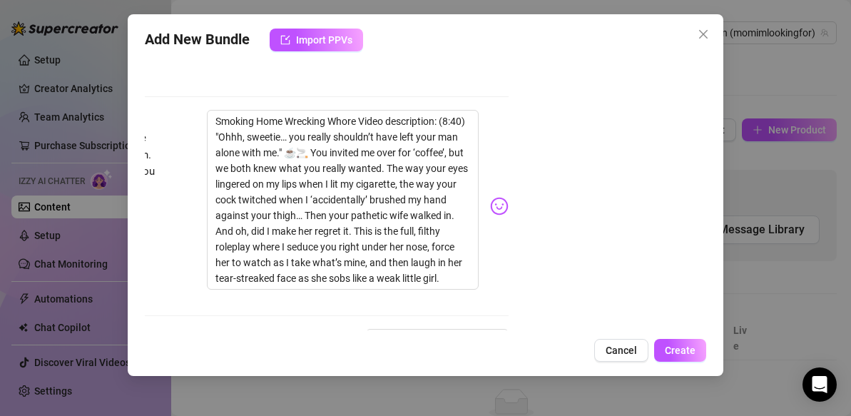
scroll to position [937, 198]
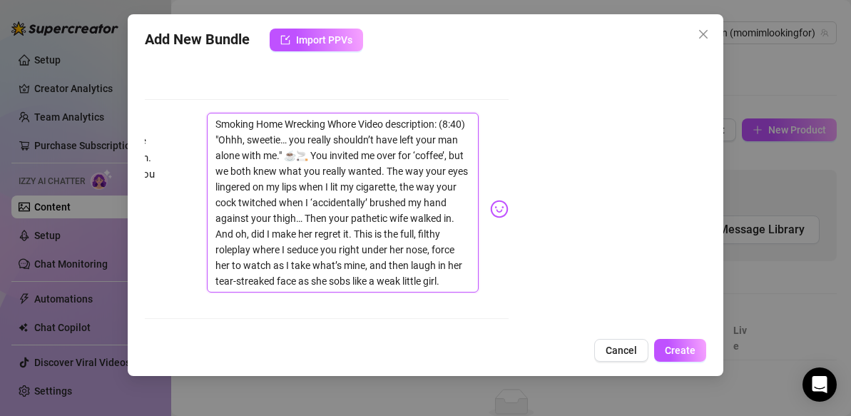
click at [455, 235] on textarea "Smoking Home Wrecking Whore Video description: (8:40) "Ohhh, sweetie… you reall…" at bounding box center [343, 203] width 272 height 180
type textarea "Smoking Home Wrecking Whore Video description: (8:40) "Ohhh, sweetie… you reall…"
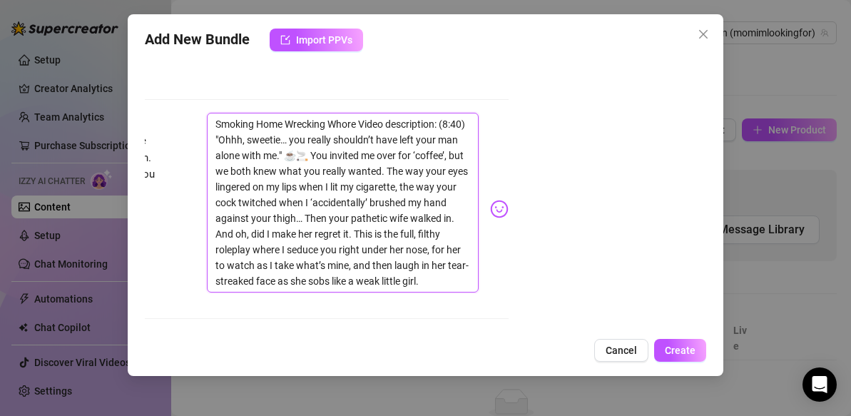
type textarea "Smoking Home Wrecking Whore Video description: (8:40) "Ohhh, sweetie… you reall…"
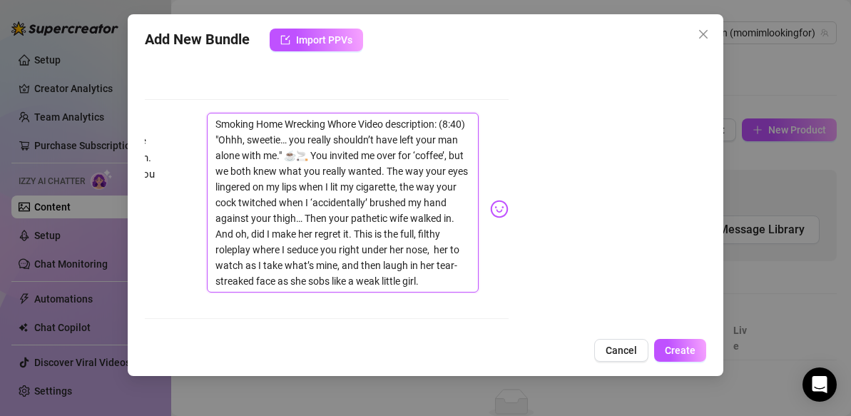
type textarea "Smoking Home Wrecking Whore Video description: (8:40) "Ohhh, sweetie… you reall…"
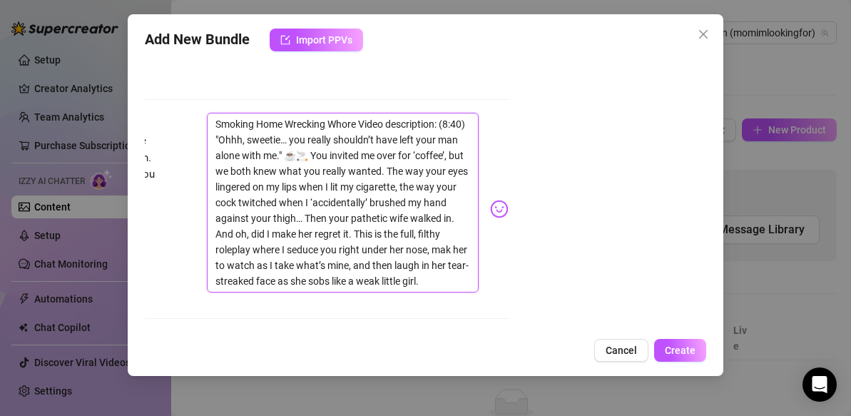
type textarea "Smoking Home Wrecking Whore Video description: (8:40) "Ohhh, sweetie… you reall…"
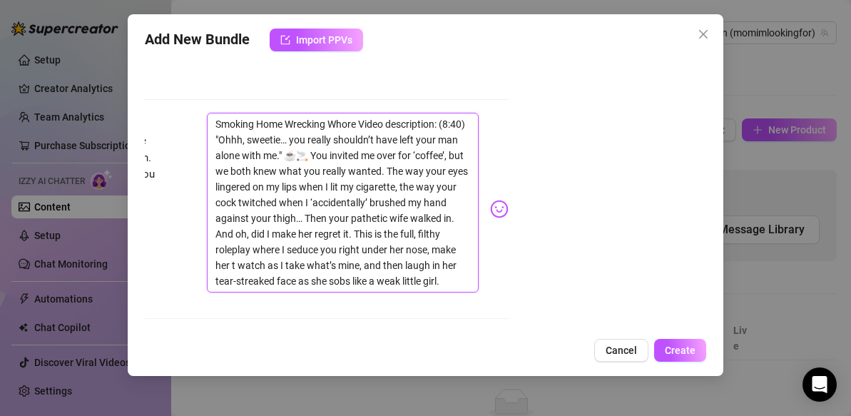
type textarea "Smoking Home Wrecking Whore Video description: (8:40) "Ohhh, sweetie… you reall…"
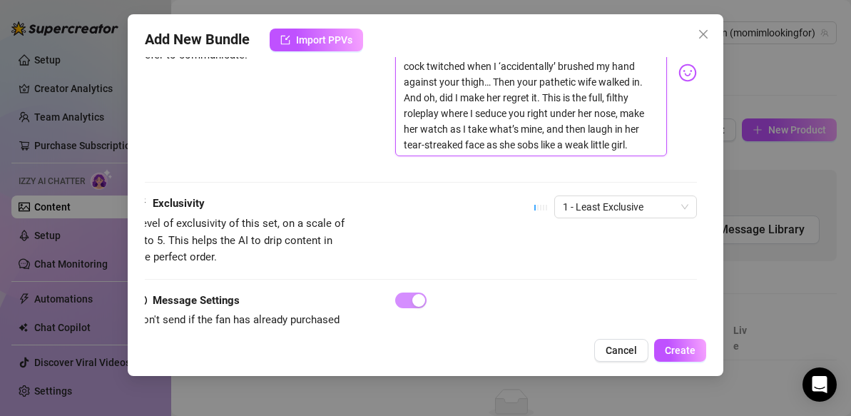
scroll to position [1074, 0]
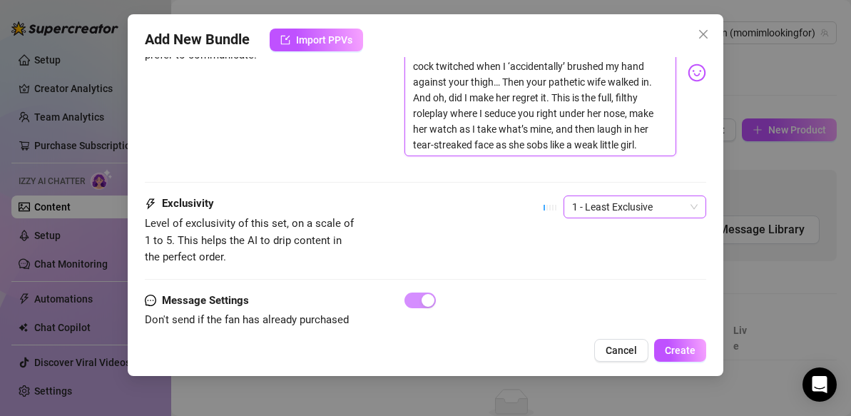
click at [697, 196] on span "1 - Least Exclusive" at bounding box center [635, 206] width 126 height 21
type textarea "Smoking Home Wrecking Whore Video description: (8:40) "Ohhh, sweetie… you reall…"
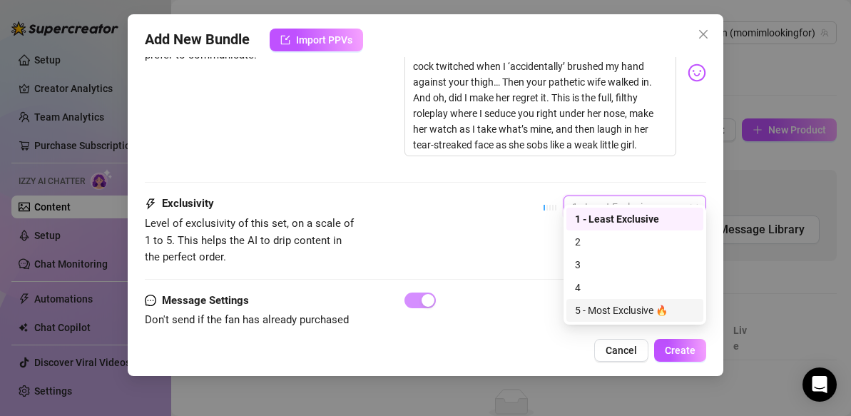
click at [618, 312] on div "5 - Most Exclusive 🔥" at bounding box center [635, 310] width 120 height 16
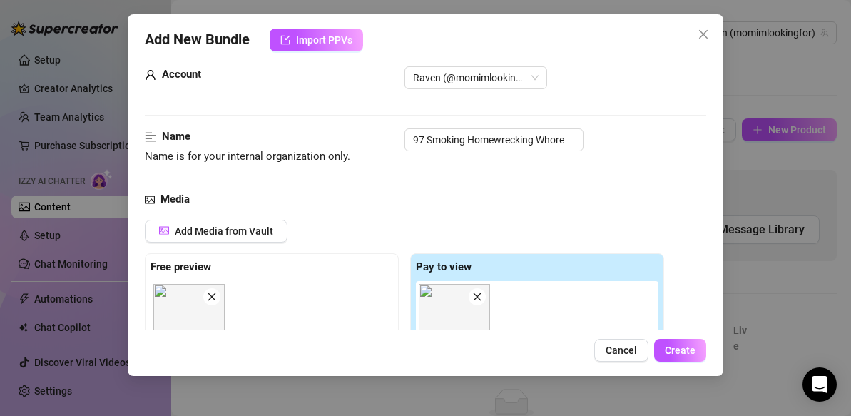
scroll to position [6, 0]
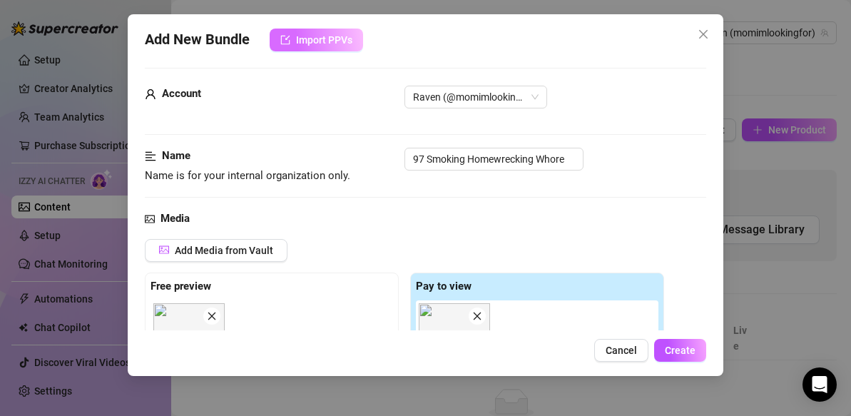
click at [337, 40] on span "Import PPVs" at bounding box center [324, 39] width 56 height 11
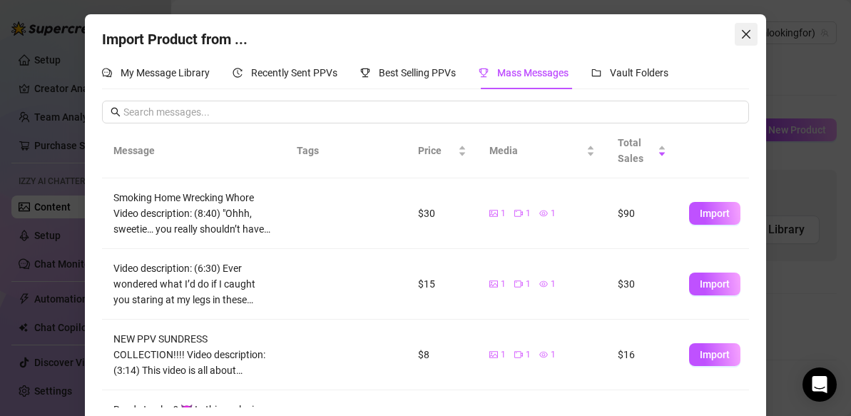
click at [747, 35] on icon "close" at bounding box center [746, 34] width 9 height 9
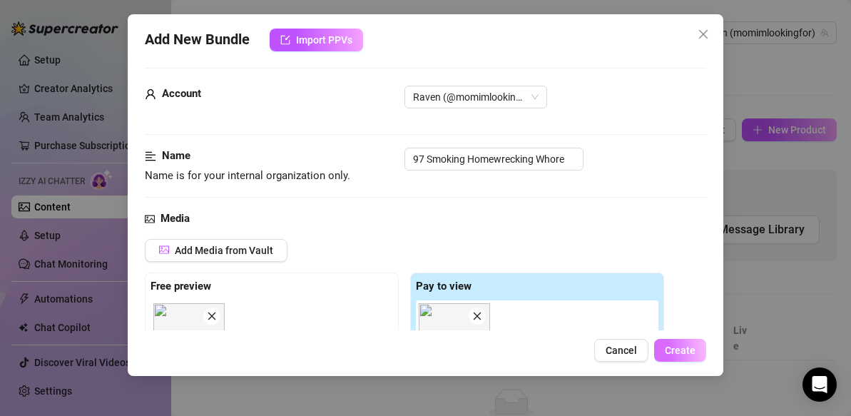
click at [694, 353] on span "Create" at bounding box center [680, 350] width 31 height 11
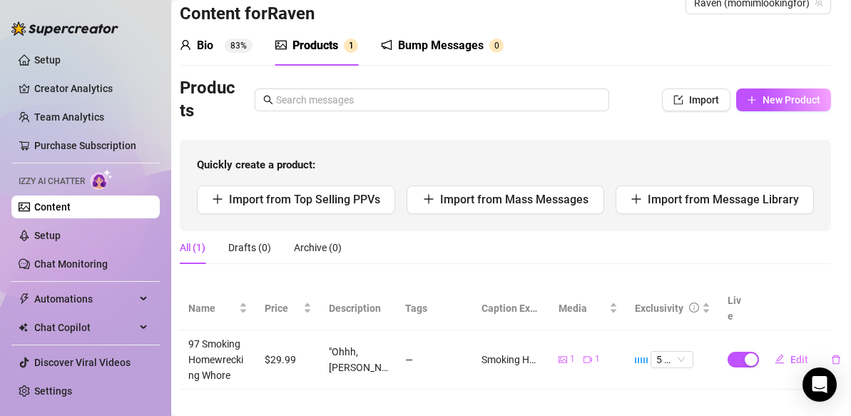
scroll to position [30, 0]
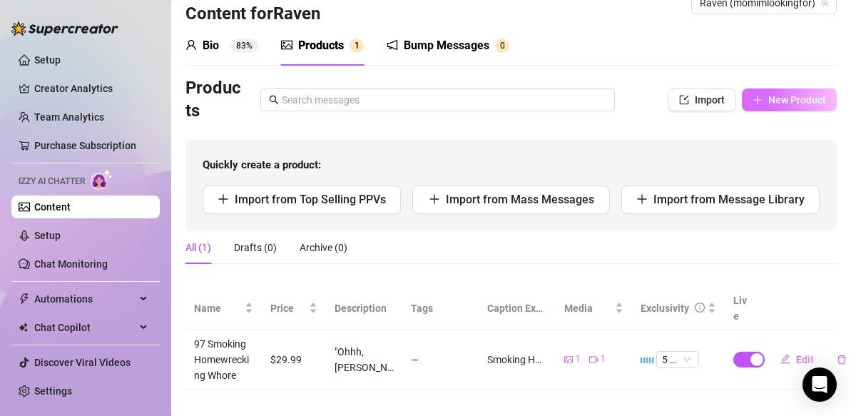
click at [763, 96] on button "New Product" at bounding box center [789, 99] width 95 height 23
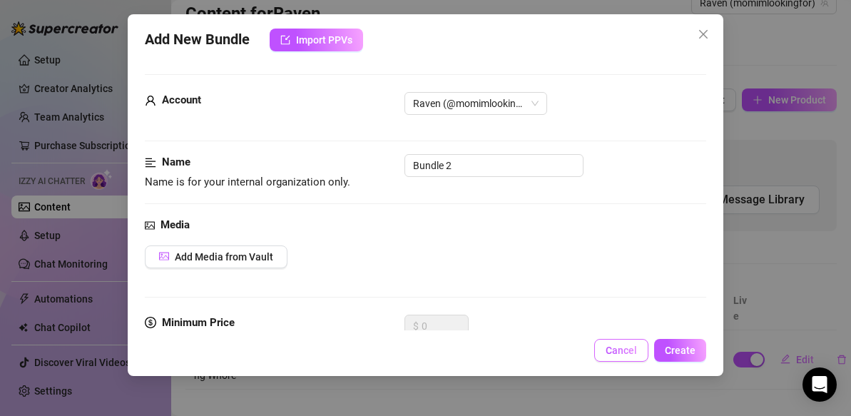
click at [618, 347] on span "Cancel" at bounding box center [621, 350] width 31 height 11
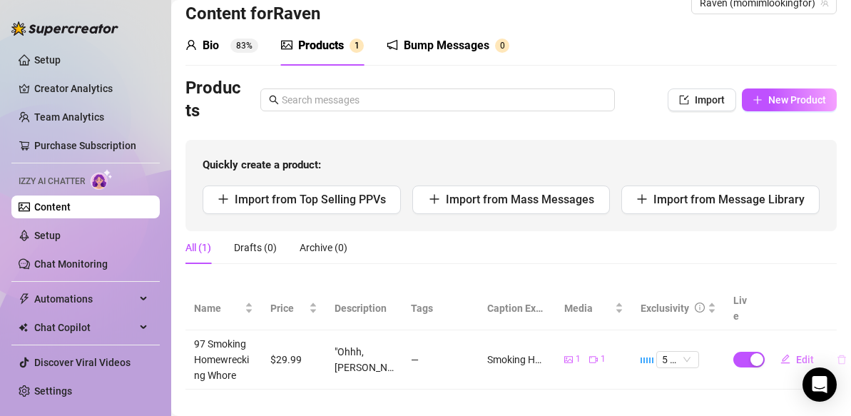
click at [843, 355] on icon "delete" at bounding box center [842, 360] width 10 height 10
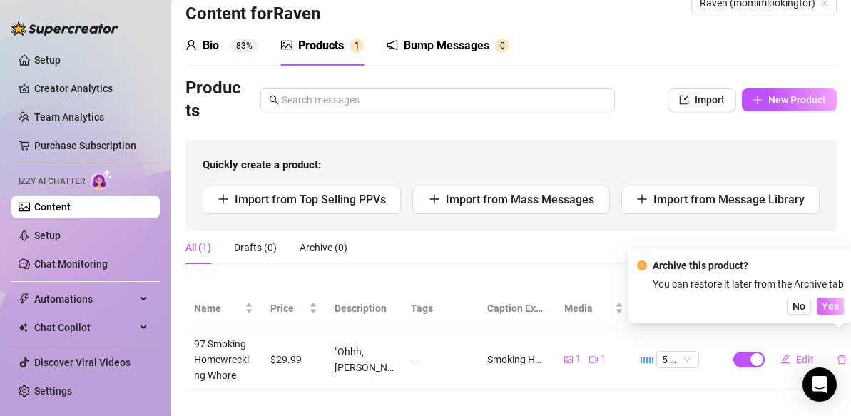
click at [835, 302] on span "Yes" at bounding box center [830, 305] width 17 height 11
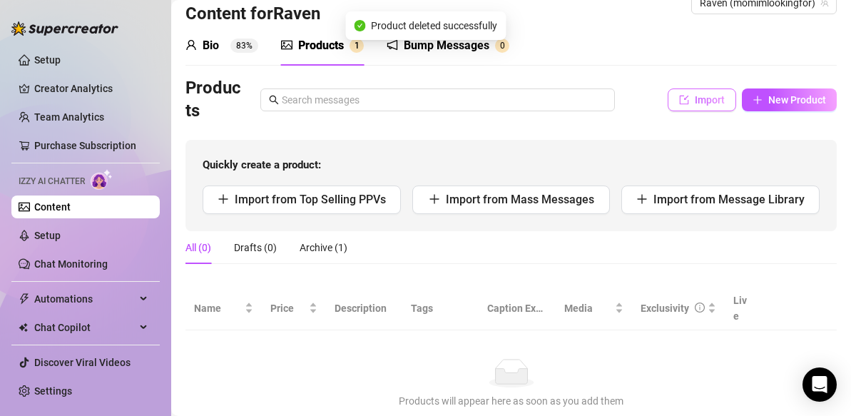
click at [701, 98] on span "Import" at bounding box center [710, 99] width 30 height 11
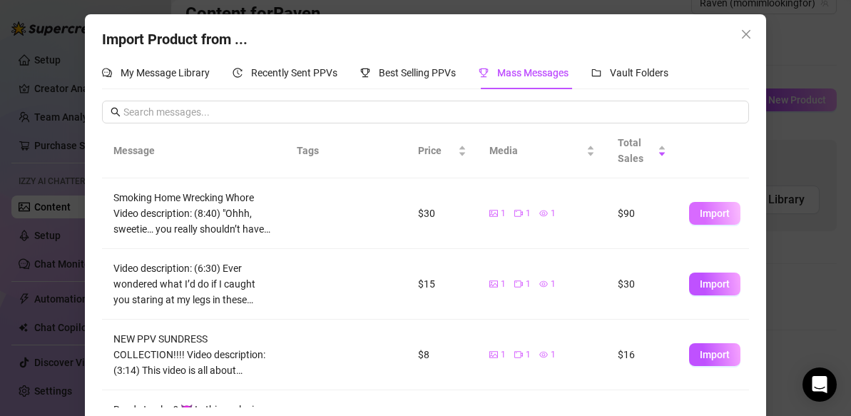
click at [726, 218] on span "Import" at bounding box center [715, 213] width 30 height 11
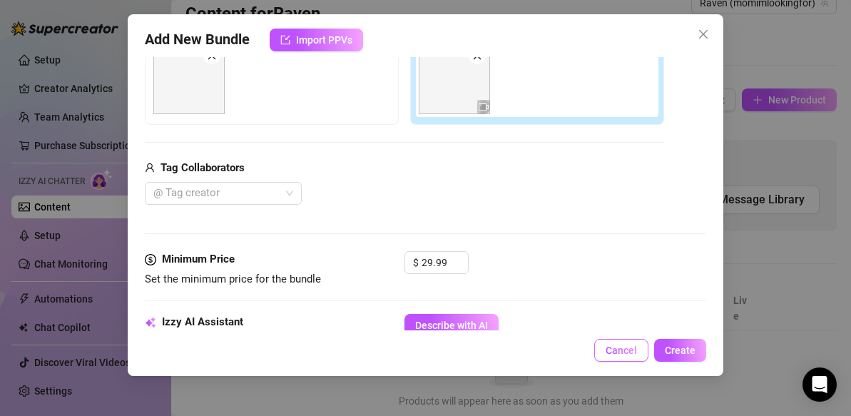
click at [618, 350] on span "Cancel" at bounding box center [621, 350] width 31 height 11
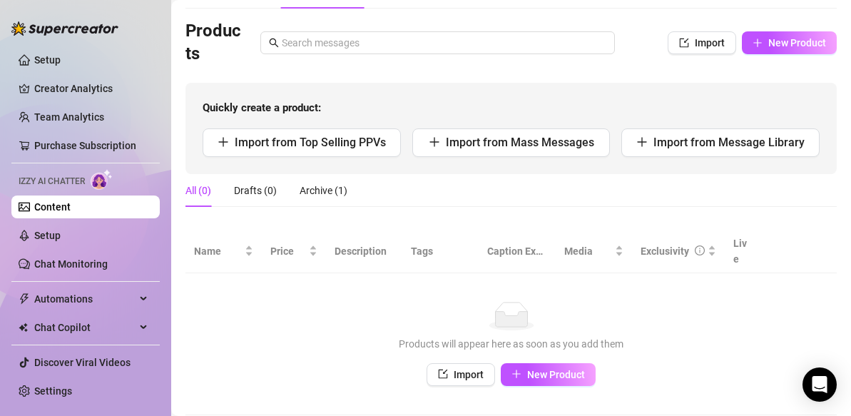
scroll to position [100, 0]
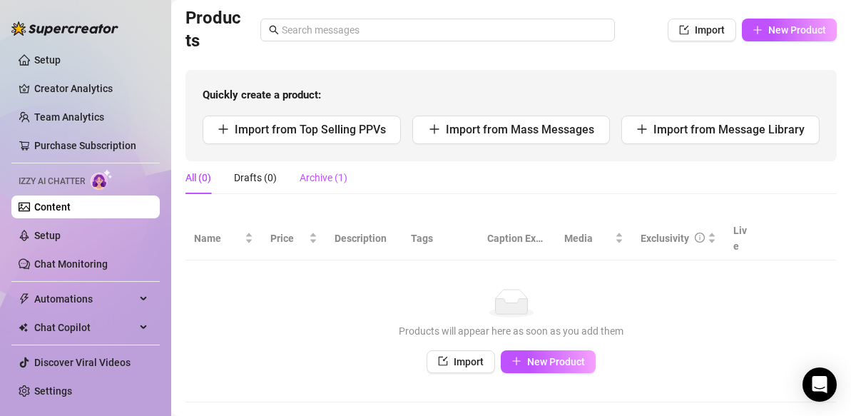
click at [320, 176] on div "Archive (1)" at bounding box center [324, 178] width 48 height 16
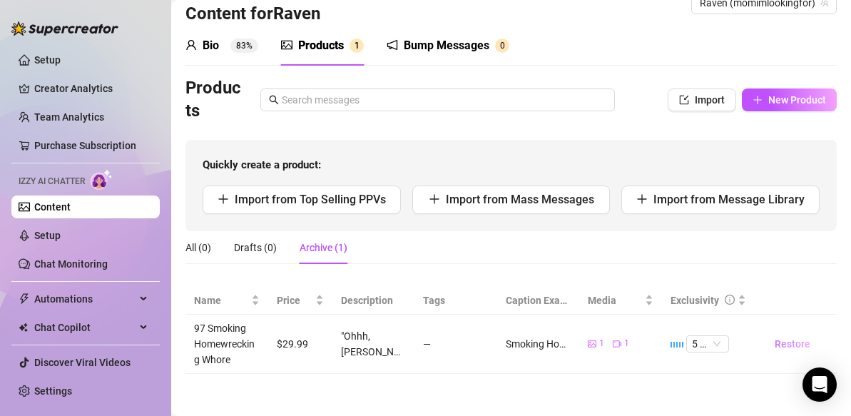
click at [780, 342] on span "Restore" at bounding box center [793, 343] width 36 height 11
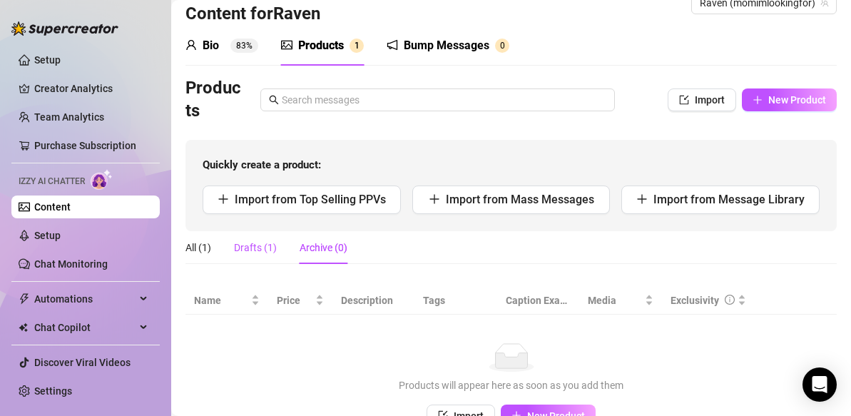
click at [256, 244] on div "Drafts (1)" at bounding box center [255, 248] width 43 height 16
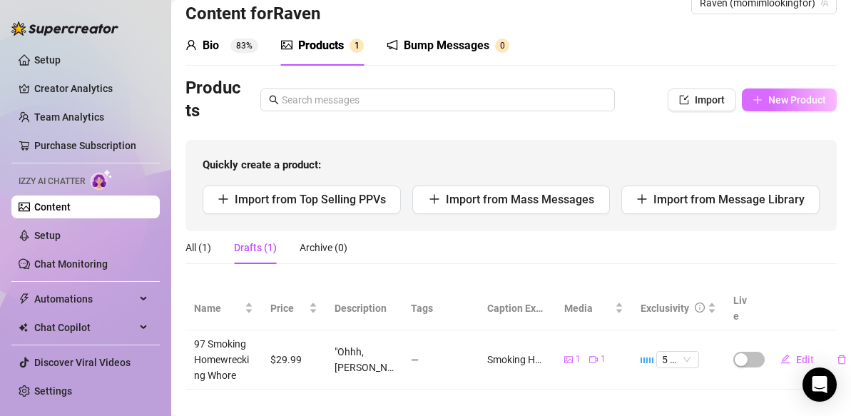
click at [796, 104] on span "New Product" at bounding box center [797, 99] width 58 height 11
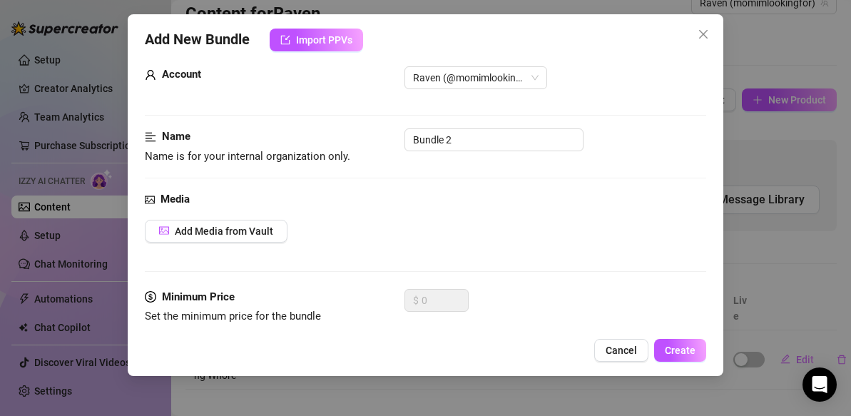
scroll to position [0, 0]
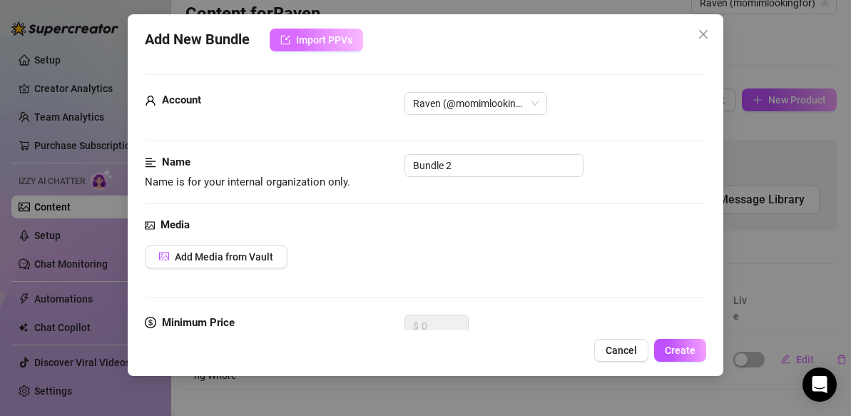
click at [325, 35] on span "Import PPVs" at bounding box center [324, 39] width 56 height 11
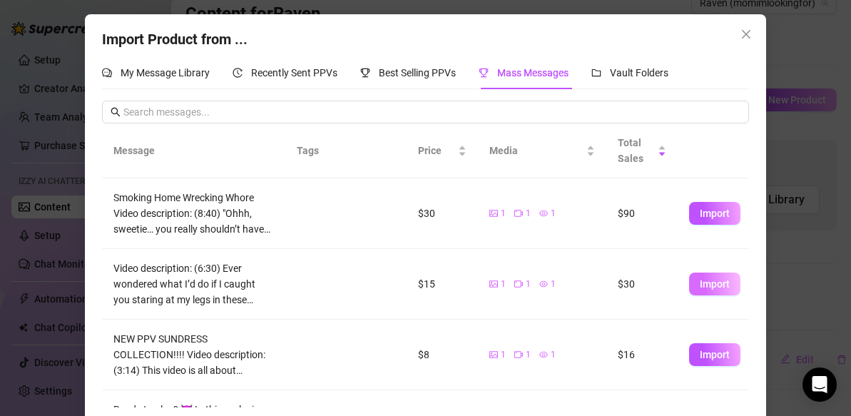
click at [719, 280] on span "Import" at bounding box center [715, 283] width 30 height 11
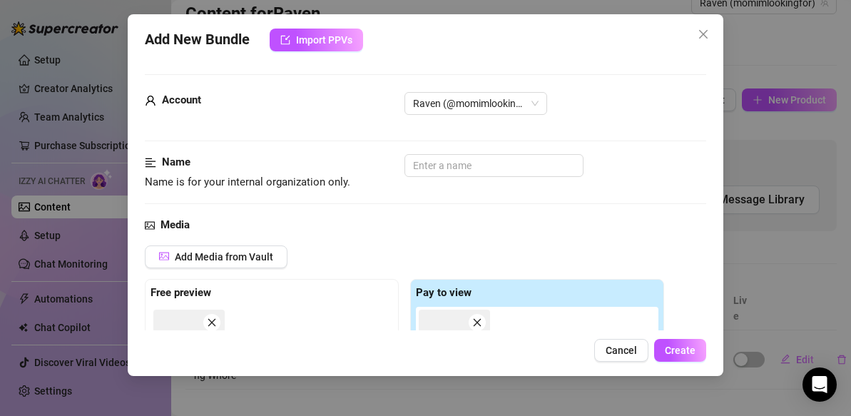
type textarea "Video description: (6:30) Ever wondered what I’d do if I caught you staring at …"
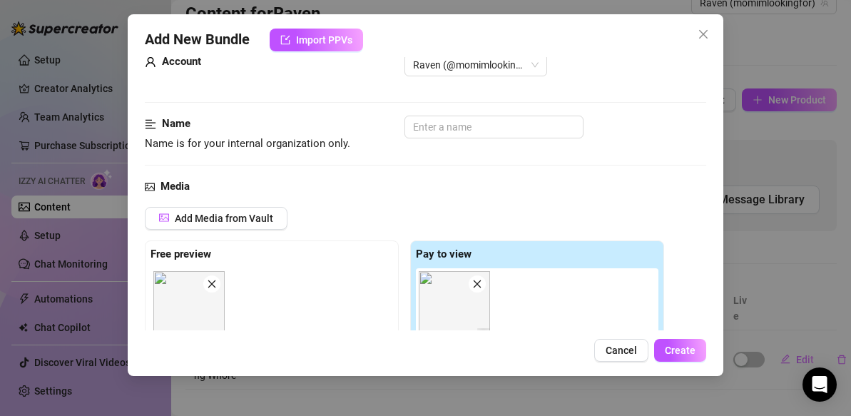
scroll to position [28, 0]
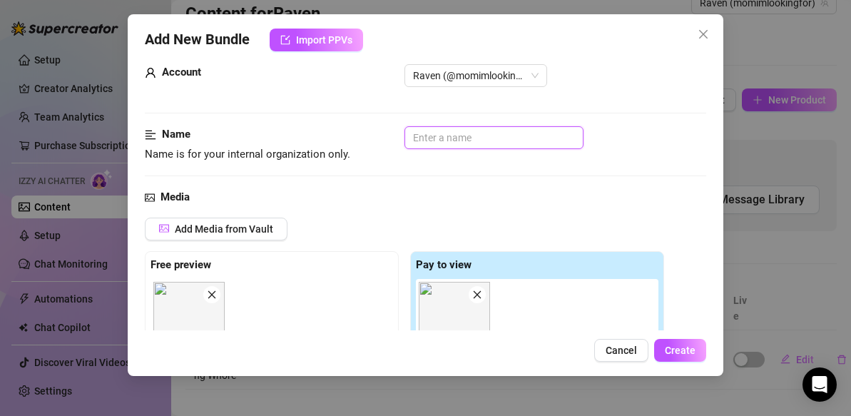
click at [433, 139] on input "text" at bounding box center [494, 137] width 179 height 23
click at [426, 135] on input "text" at bounding box center [494, 137] width 179 height 23
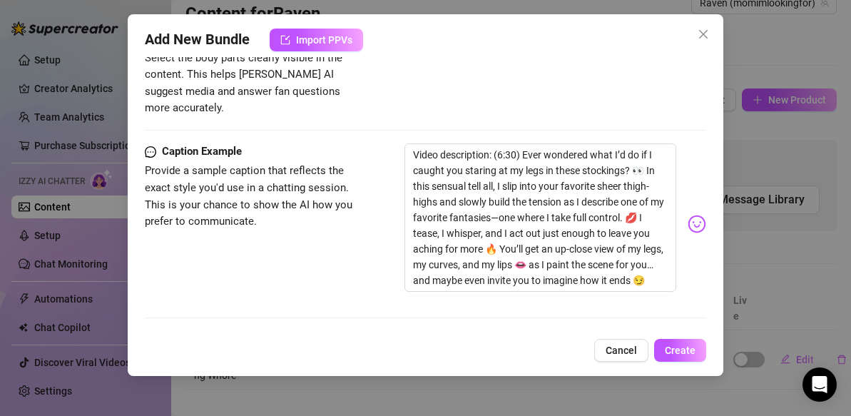
scroll to position [840, 0]
type input "98 Stockings Fantasy"
drag, startPoint x: 648, startPoint y: 264, endPoint x: 525, endPoint y: 140, distance: 175.0
click at [525, 143] on textarea "Video description: (6:30) Ever wondered what I’d do if I caught you staring at …" at bounding box center [541, 217] width 272 height 148
click at [539, 85] on div "Visible Body Parts Select the body parts clearly visible in the content. This h…" at bounding box center [425, 72] width 561 height 87
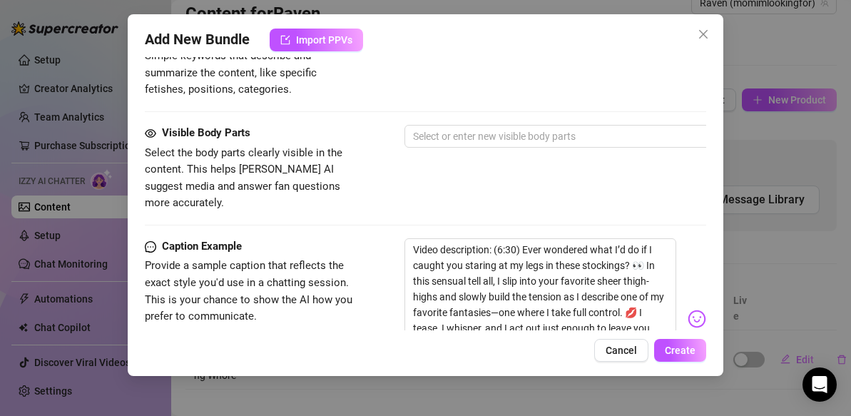
scroll to position [736, 0]
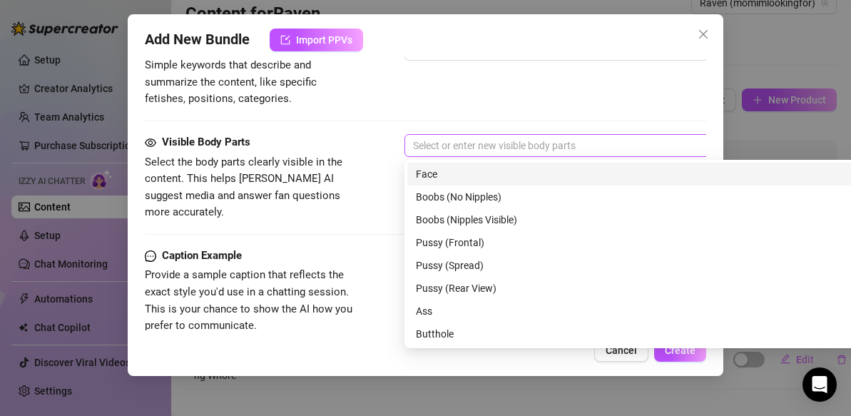
click at [506, 148] on div at bounding box center [646, 146] width 479 height 20
click at [506, 146] on div at bounding box center [646, 146] width 479 height 20
click at [495, 146] on div at bounding box center [646, 146] width 479 height 20
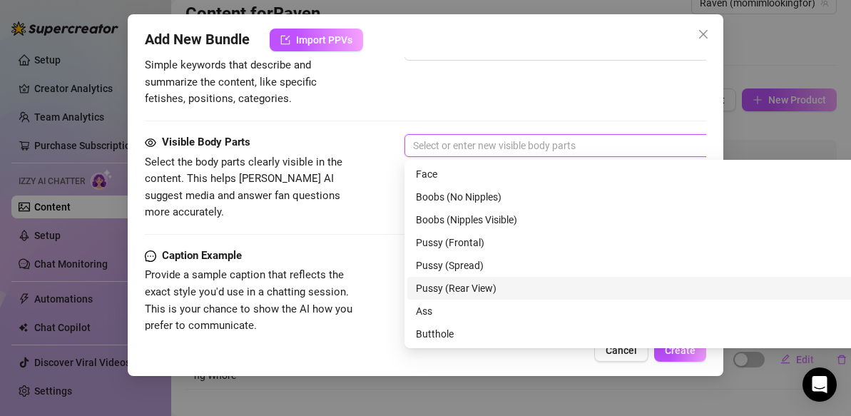
click at [478, 287] on div "Pussy (Rear View)" at bounding box center [654, 288] width 477 height 16
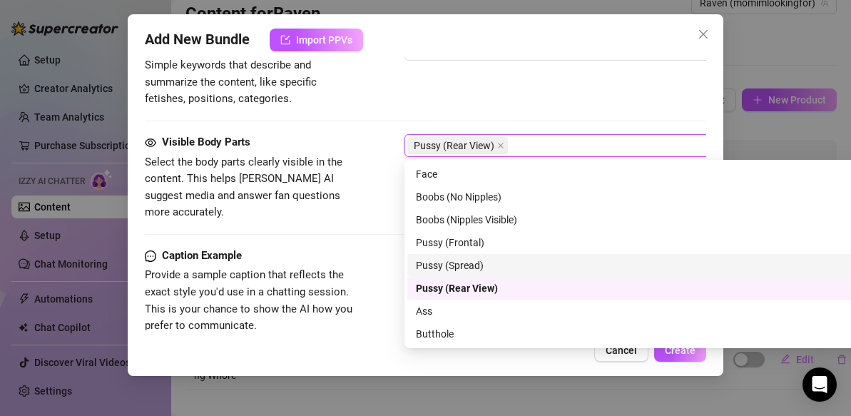
click at [469, 269] on div "Pussy (Spread)" at bounding box center [654, 266] width 477 height 16
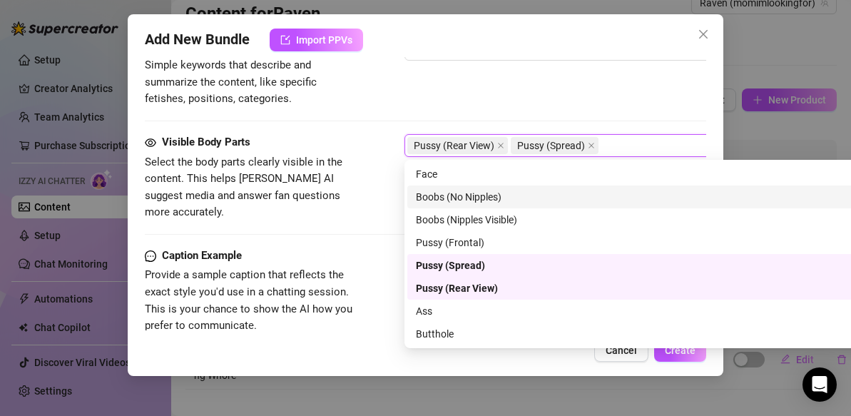
click at [517, 85] on div "Tags Simple keywords that describe and summarize the content, like specific fet…" at bounding box center [425, 73] width 561 height 70
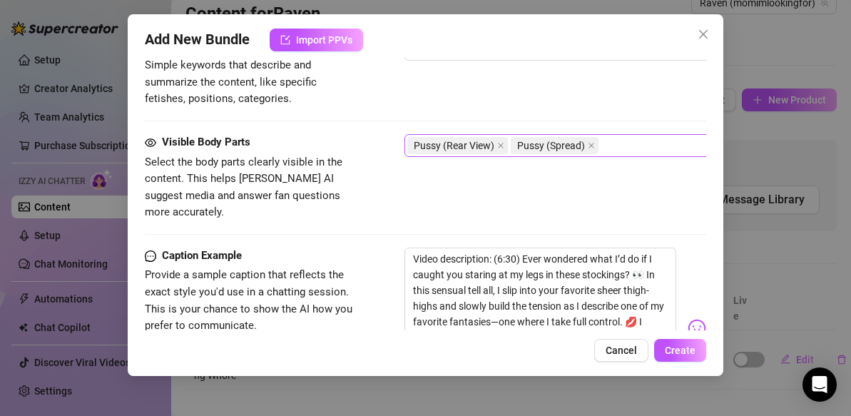
click at [624, 143] on div "Pussy (Rear View) Pussy (Spread)" at bounding box center [646, 146] width 479 height 20
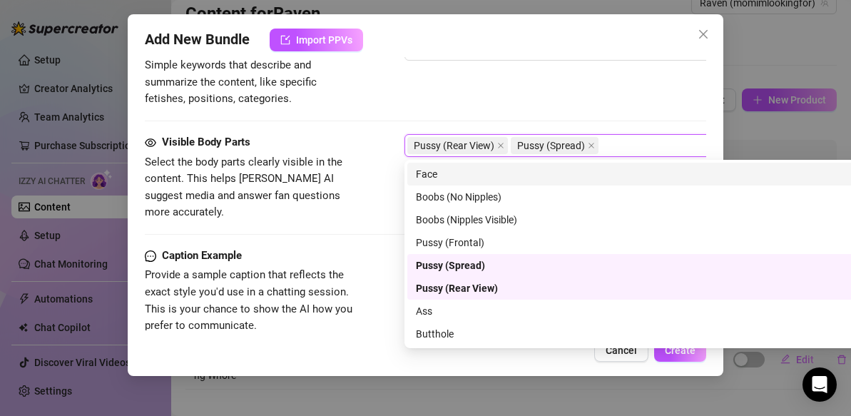
click at [499, 176] on div "Face" at bounding box center [654, 174] width 477 height 16
click at [553, 99] on div "Tags Simple keywords that describe and summarize the content, like specific fet…" at bounding box center [425, 73] width 561 height 70
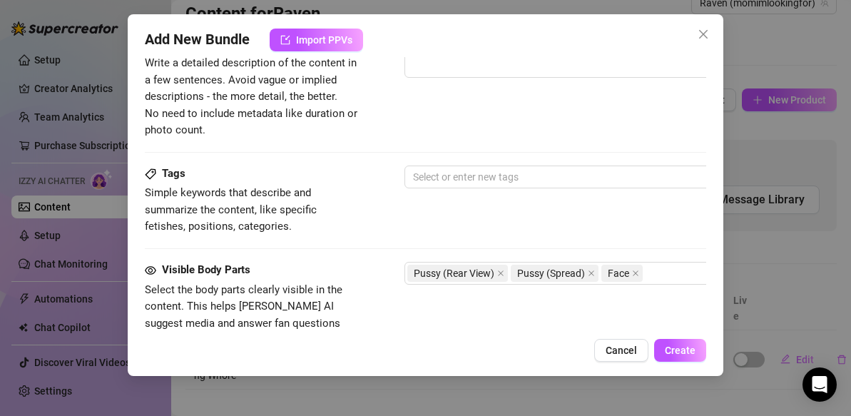
scroll to position [600, 0]
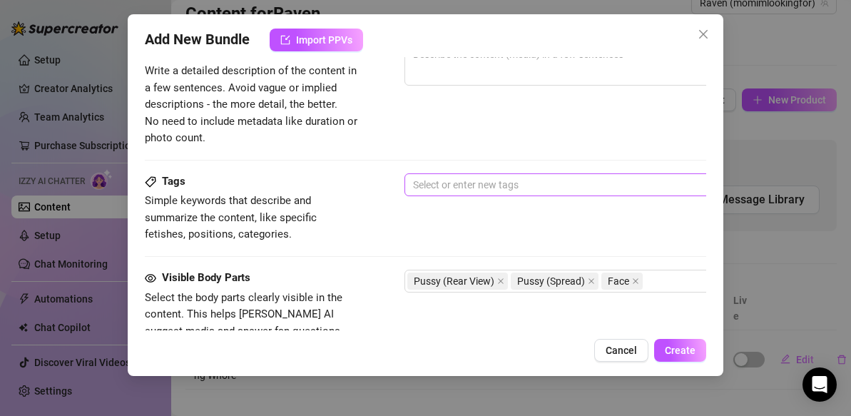
click at [479, 184] on div at bounding box center [646, 185] width 479 height 20
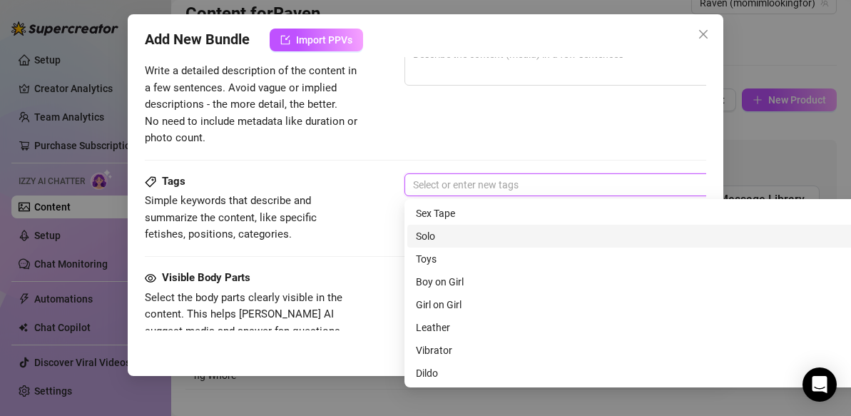
click at [427, 235] on div "Solo" at bounding box center [654, 236] width 477 height 16
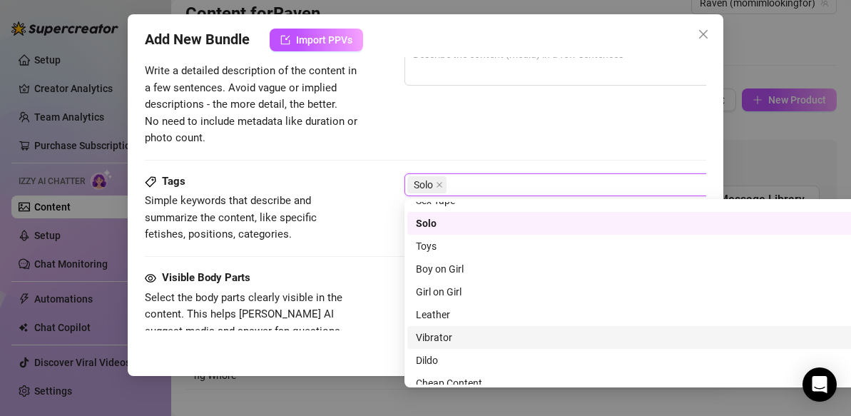
scroll to position [0, 0]
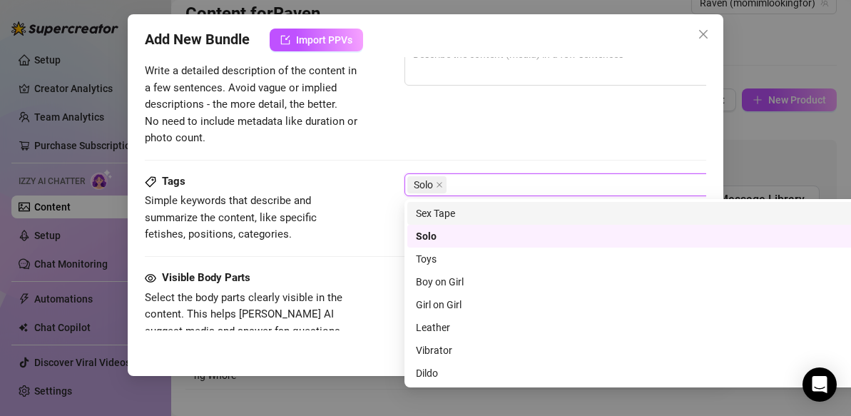
type input "f"
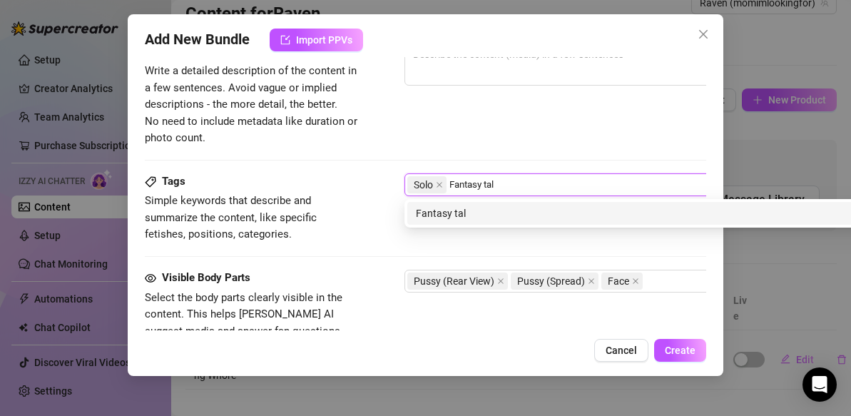
type input "Fantasy talk"
click at [504, 223] on div "Fantasy talk" at bounding box center [654, 213] width 494 height 23
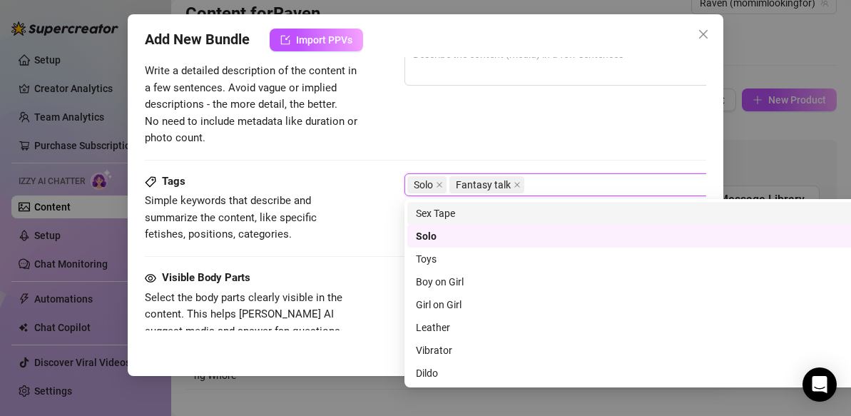
click at [373, 190] on div "Tags Simple keywords that describe and summarize the content, like specific fet…" at bounding box center [425, 208] width 561 height 70
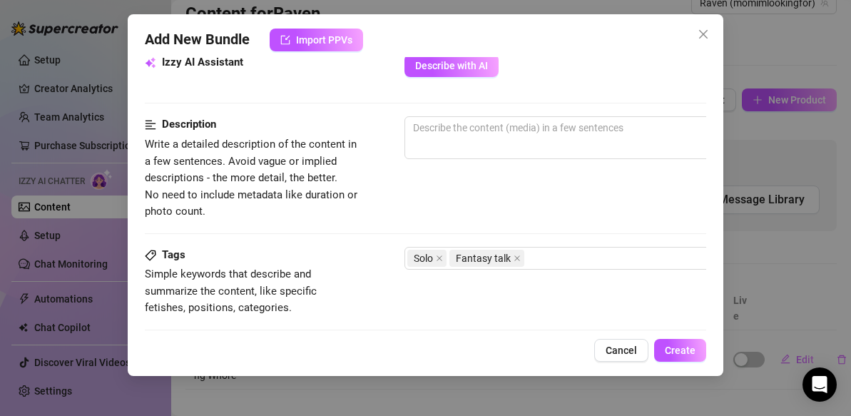
scroll to position [517, 0]
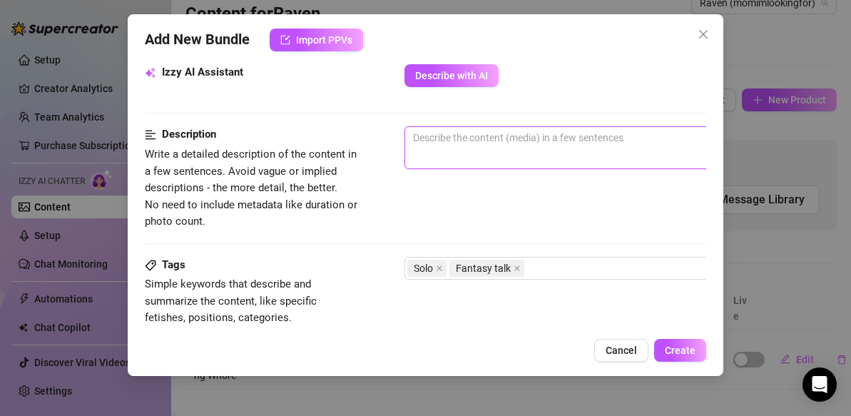
click at [412, 142] on textarea at bounding box center [654, 137] width 498 height 21
paste textarea "Ever wondered what I’d do if I caught you staring at my legs in these stockings…"
type textarea "Ever wondered what I’d do if I caught you staring at my legs in these stockings…"
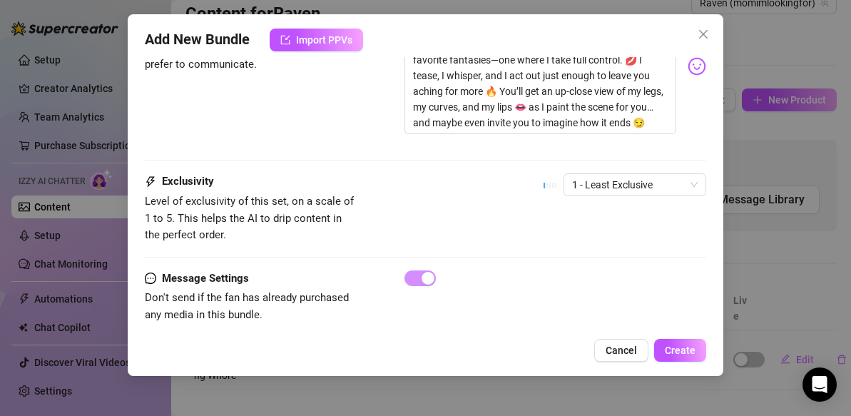
scroll to position [1020, 0]
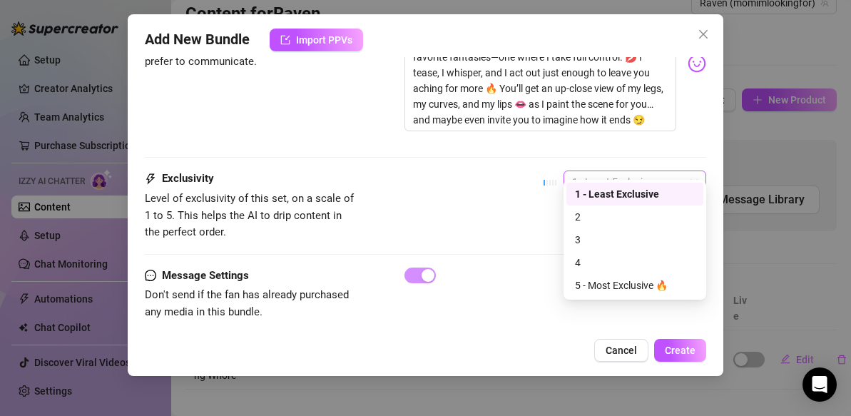
click at [694, 171] on span "1 - Least Exclusive" at bounding box center [635, 181] width 126 height 21
type textarea "Ever wondered what I’d do if I caught you staring at my legs in these stockings…"
click at [630, 219] on div "2" at bounding box center [635, 217] width 120 height 16
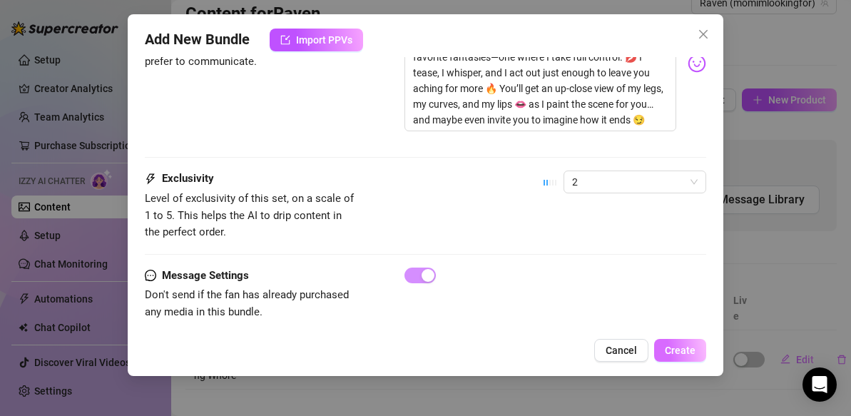
click at [680, 349] on span "Create" at bounding box center [680, 350] width 31 height 11
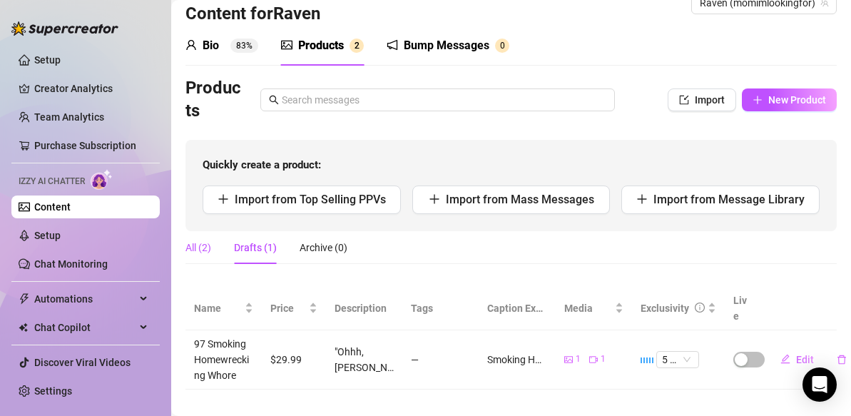
click at [194, 254] on div "All (2)" at bounding box center [198, 248] width 26 height 16
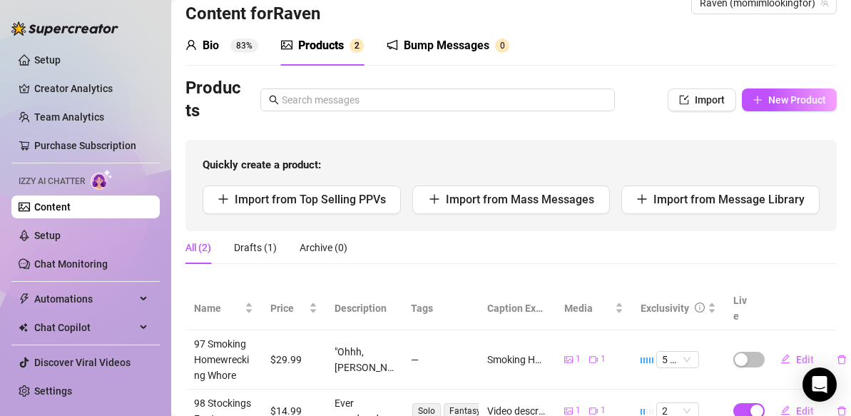
scroll to position [73, 0]
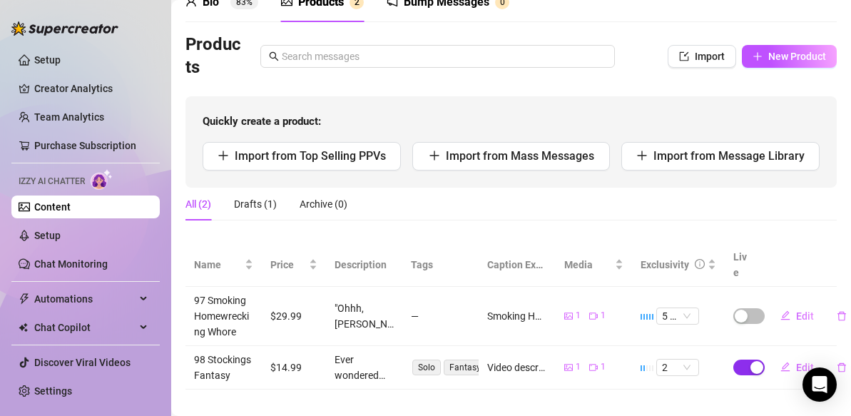
click at [740, 360] on span "button" at bounding box center [748, 368] width 31 height 16
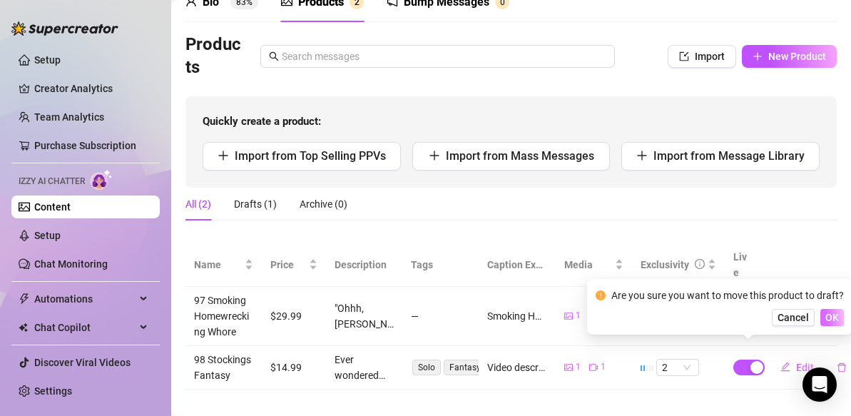
click at [830, 317] on span "OK" at bounding box center [832, 317] width 14 height 11
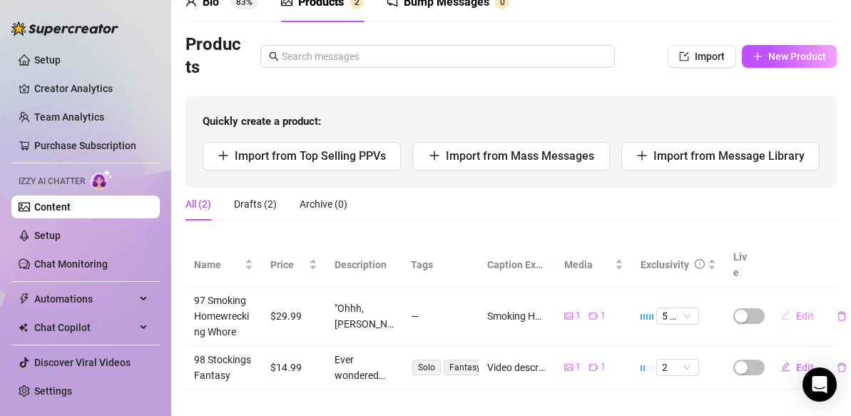
click at [804, 310] on span "Edit" at bounding box center [805, 315] width 18 height 11
type textarea "Smoking Home Wrecking Whore Video description: (8:40) "Ohhh, sweetie… you reall…"
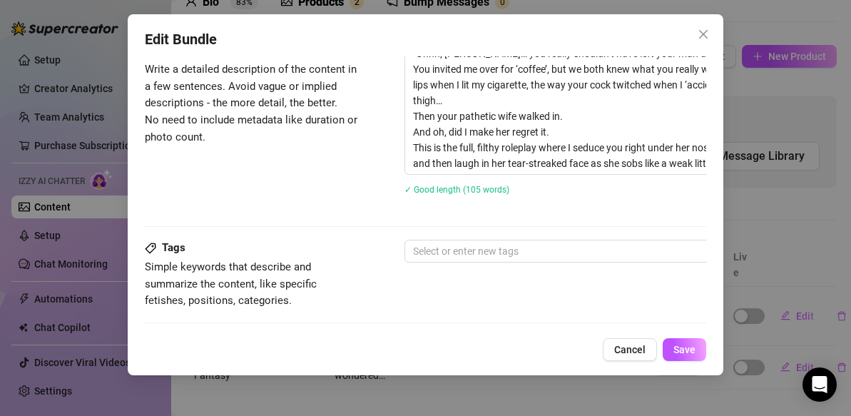
scroll to position [604, 0]
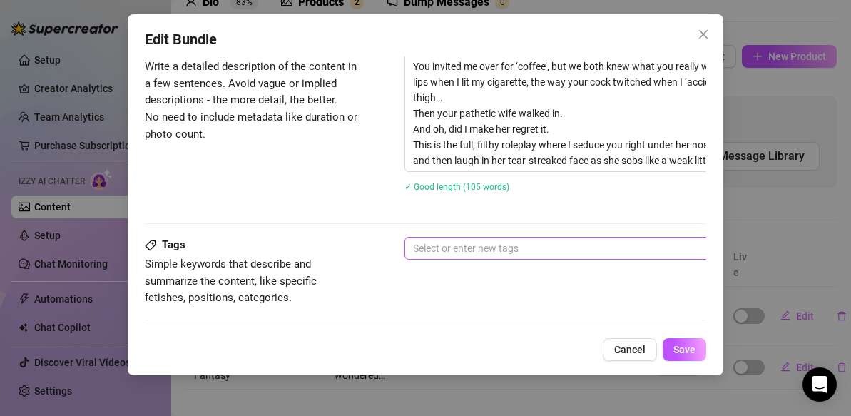
click at [476, 248] on div at bounding box center [646, 248] width 479 height 20
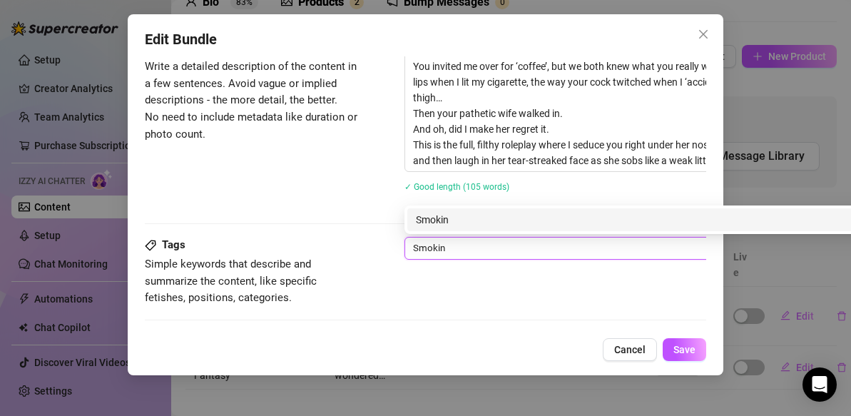
type input "Smoking"
click at [493, 220] on div "Smoking" at bounding box center [654, 220] width 477 height 16
type input "Roleplay"
click at [494, 220] on div "Roleplay" at bounding box center [654, 220] width 477 height 16
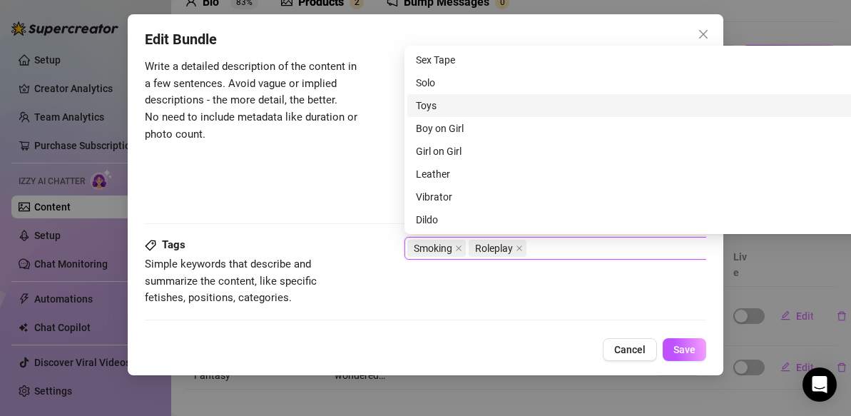
click at [435, 108] on div "Toys" at bounding box center [654, 106] width 477 height 16
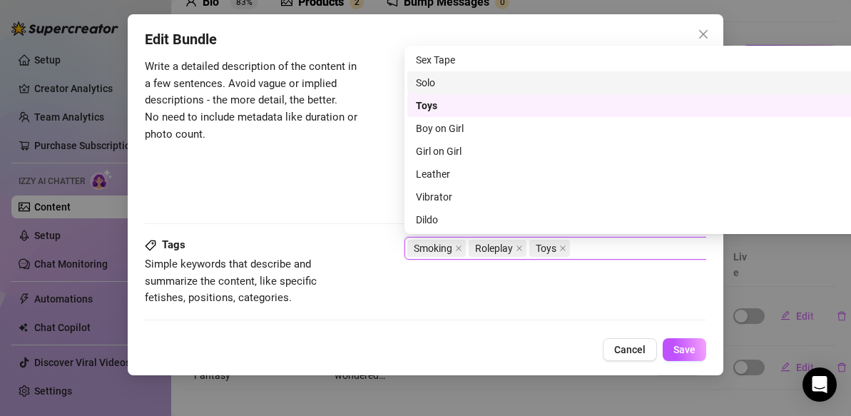
click at [429, 81] on div "Solo" at bounding box center [654, 83] width 477 height 16
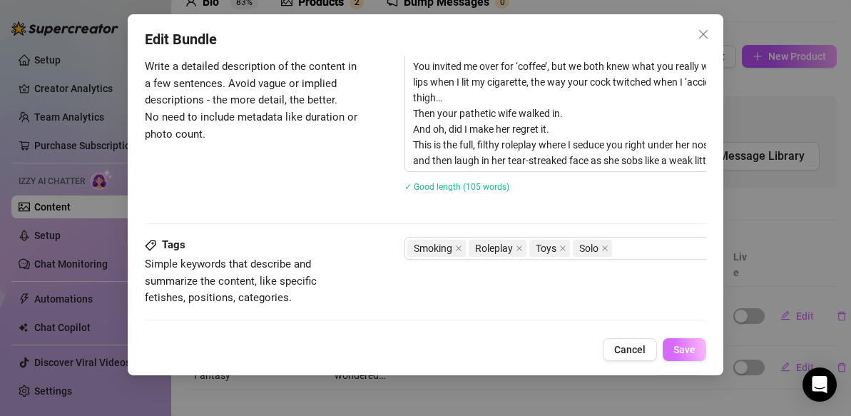
click at [686, 346] on span "Save" at bounding box center [684, 349] width 22 height 11
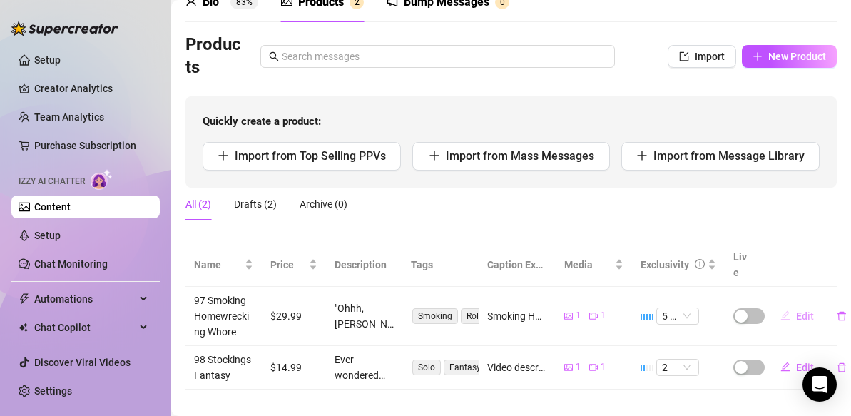
click at [801, 310] on span "Edit" at bounding box center [805, 315] width 18 height 11
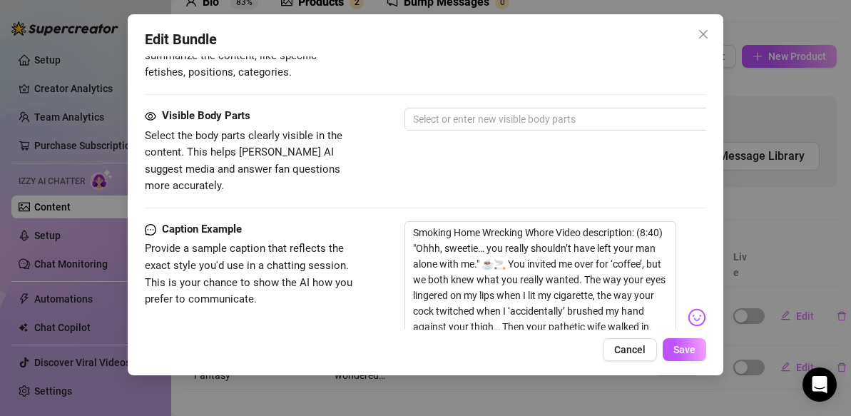
scroll to position [835, 0]
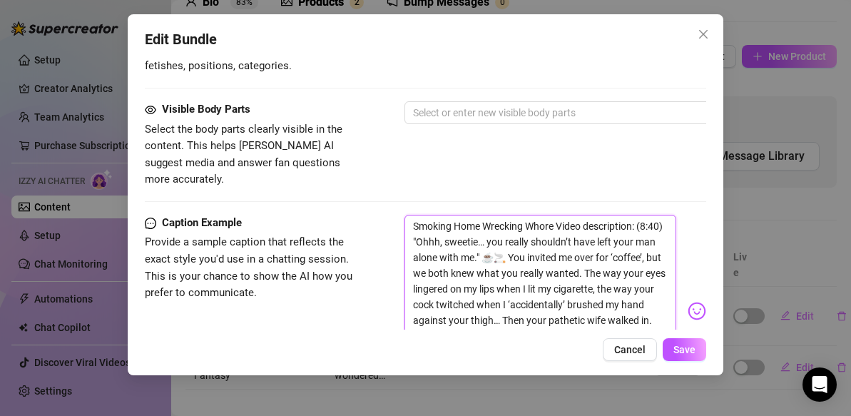
drag, startPoint x: 559, startPoint y: 210, endPoint x: 352, endPoint y: 206, distance: 207.6
click at [352, 215] on div "Caption Example Provide a sample caption that reflects the exact style you'd us…" at bounding box center [425, 311] width 561 height 193
type textarea "Video description: (8:40) "Ohhh, [PERSON_NAME]… you really shouldn’t have left …"
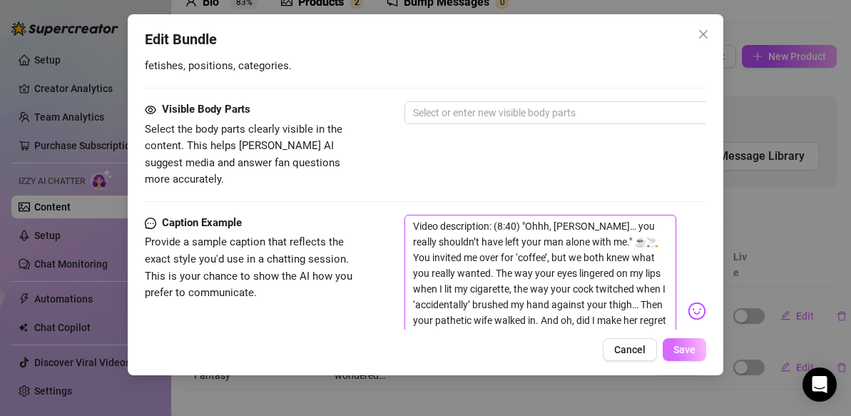
type textarea "Video description: (8:40) "Ohhh, [PERSON_NAME]… you really shouldn’t have left …"
click at [684, 346] on span "Save" at bounding box center [684, 349] width 22 height 11
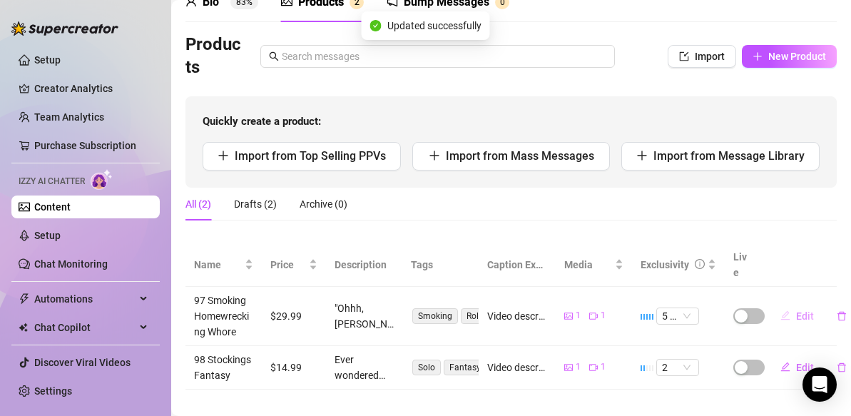
click at [798, 310] on span "Edit" at bounding box center [805, 315] width 18 height 11
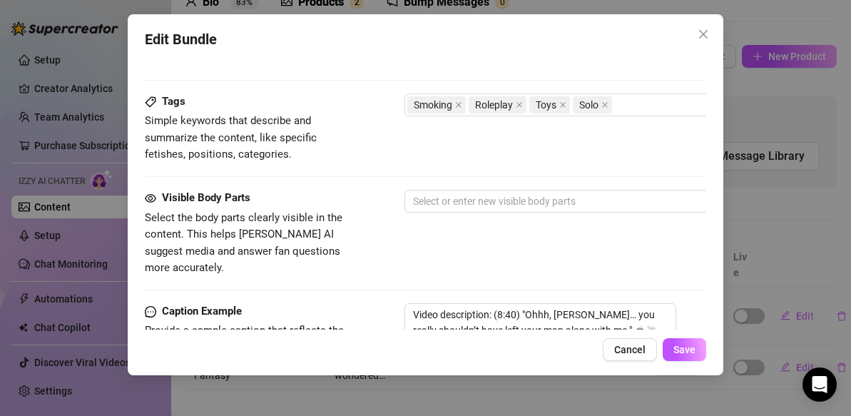
scroll to position [754, 0]
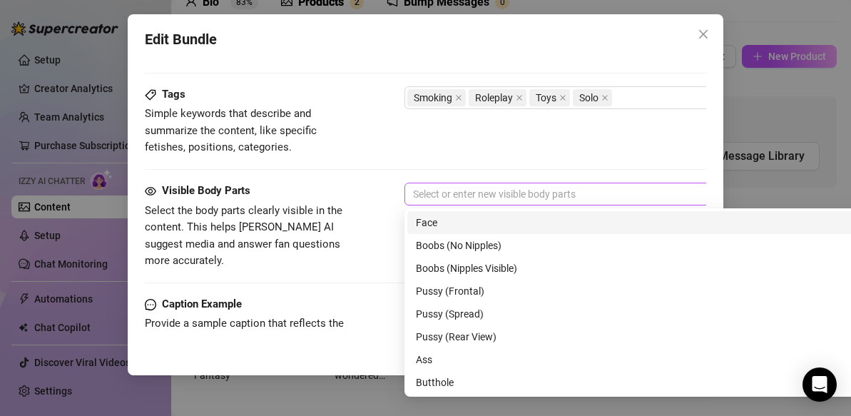
click at [576, 193] on div at bounding box center [646, 194] width 479 height 20
click at [505, 223] on div "Face" at bounding box center [654, 223] width 477 height 16
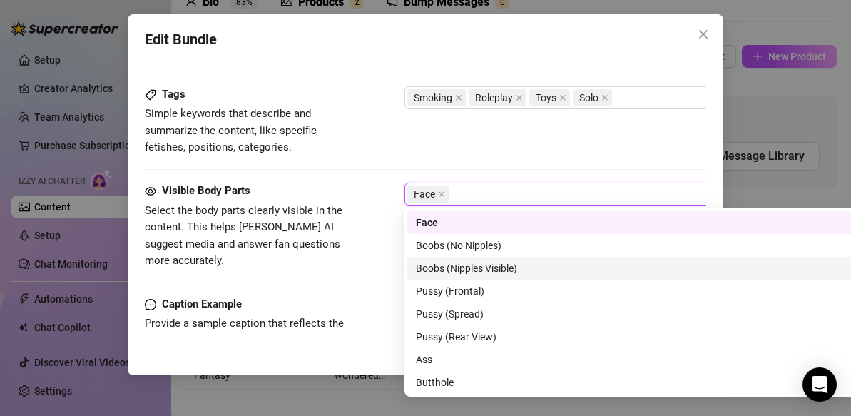
click at [498, 270] on div "Boobs (Nipples Visible)" at bounding box center [654, 268] width 477 height 16
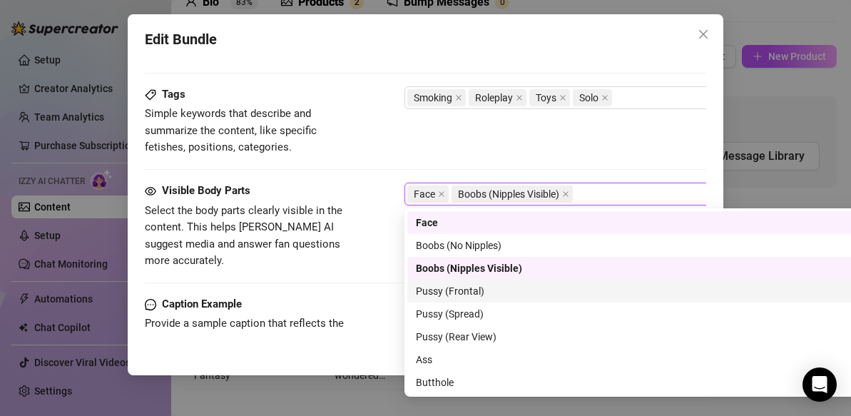
click at [472, 291] on div "Pussy (Frontal)" at bounding box center [654, 291] width 477 height 16
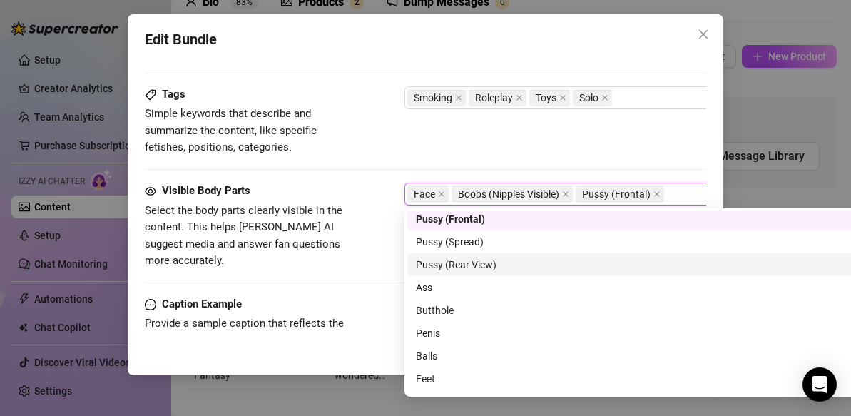
scroll to position [91, 0]
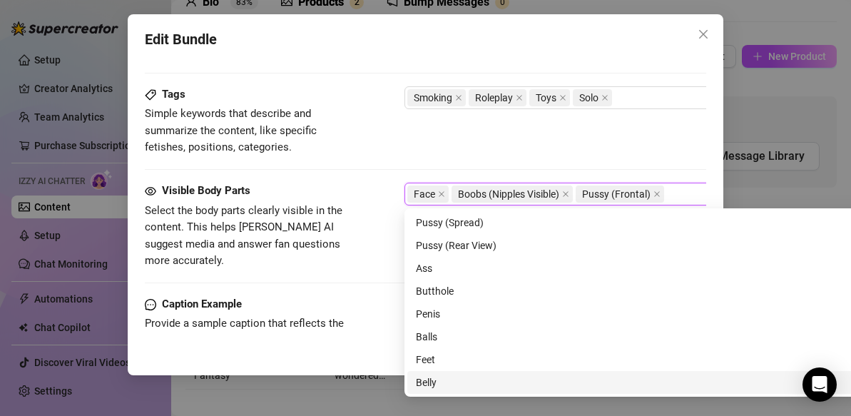
click at [436, 379] on div "Belly" at bounding box center [654, 383] width 477 height 16
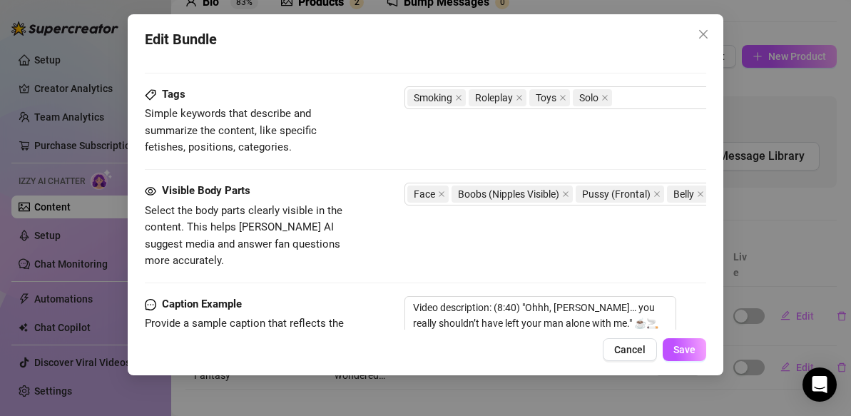
click at [619, 133] on div "Tags Simple keywords that describe and summarize the content, like specific fet…" at bounding box center [425, 121] width 561 height 70
click at [694, 352] on span "Save" at bounding box center [684, 349] width 22 height 11
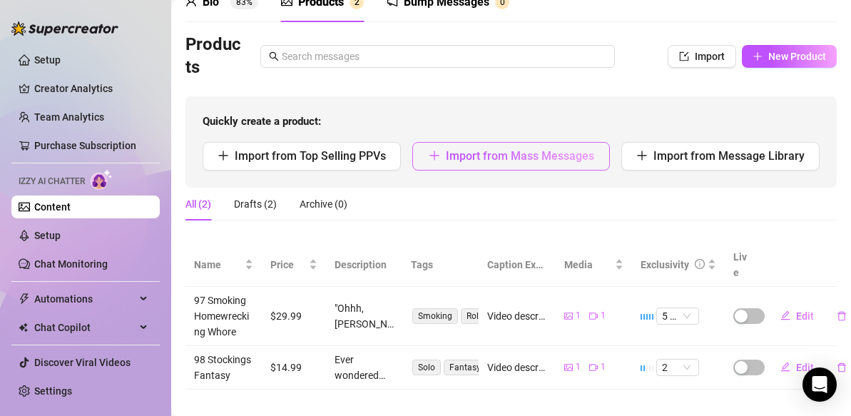
click at [549, 157] on span "Import from Mass Messages" at bounding box center [520, 156] width 148 height 14
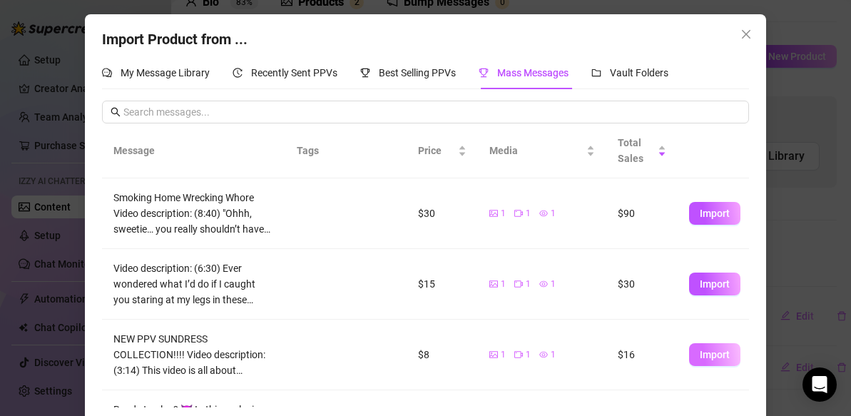
click at [704, 353] on span "Import" at bounding box center [715, 354] width 30 height 11
type textarea "NEW PPV SUNDRESS COLLECTION!!!! Video description: (3:14) This video is all abo…"
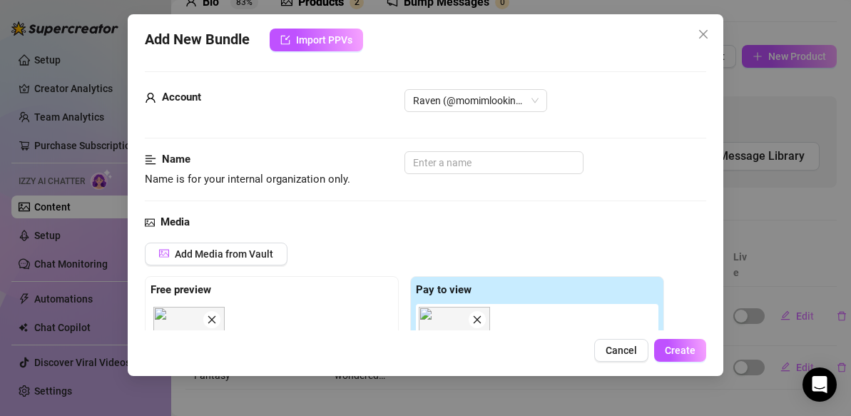
scroll to position [0, 0]
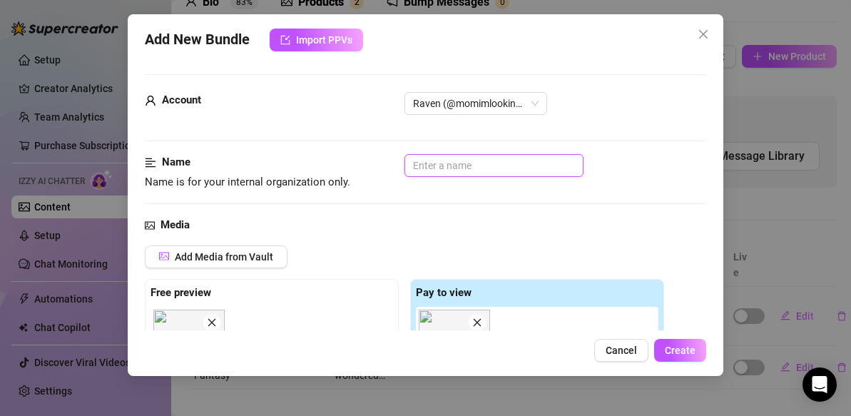
click at [485, 162] on input "text" at bounding box center [494, 165] width 179 height 23
click at [412, 164] on input "Sundress Fantasy" at bounding box center [494, 165] width 179 height 23
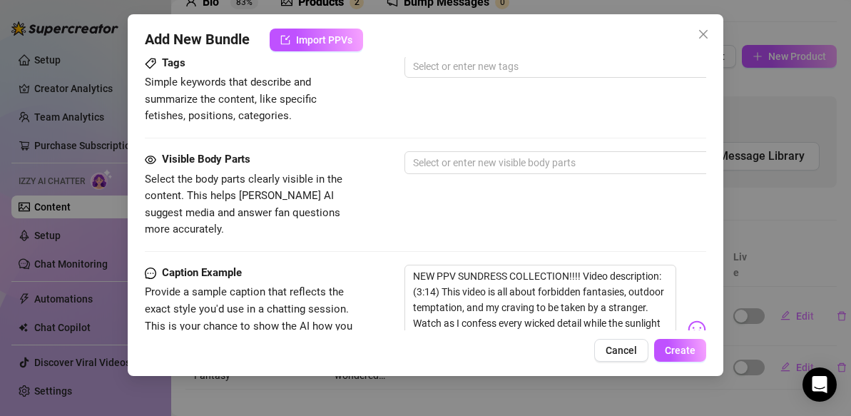
scroll to position [758, 0]
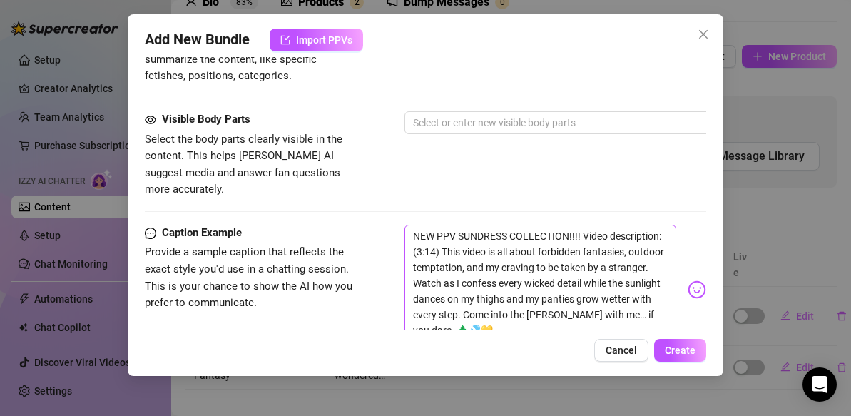
type input "79 Sundress Fantasy"
drag, startPoint x: 584, startPoint y: 216, endPoint x: 322, endPoint y: 214, distance: 261.1
click at [322, 225] on div "Caption Example Provide a sample caption that reflects the exact style you'd us…" at bounding box center [425, 290] width 561 height 130
type textarea "Video description: (3:14) This video is all about forbidden fantasies, outdoor …"
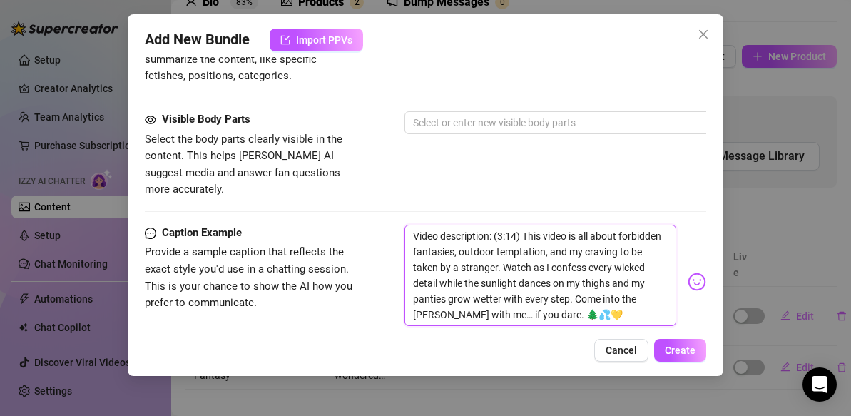
drag, startPoint x: 529, startPoint y: 301, endPoint x: 526, endPoint y: 220, distance: 81.4
click at [526, 225] on textarea "Video description: (3:14) This video is all about forbidden fantasies, outdoor …" at bounding box center [541, 275] width 272 height 101
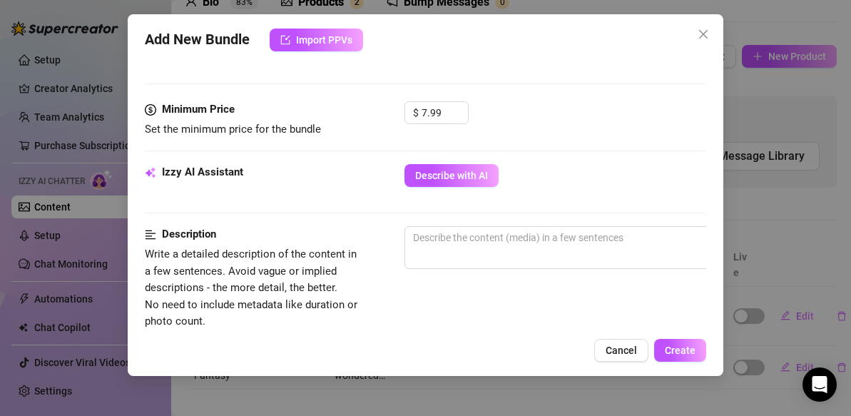
scroll to position [414, 0]
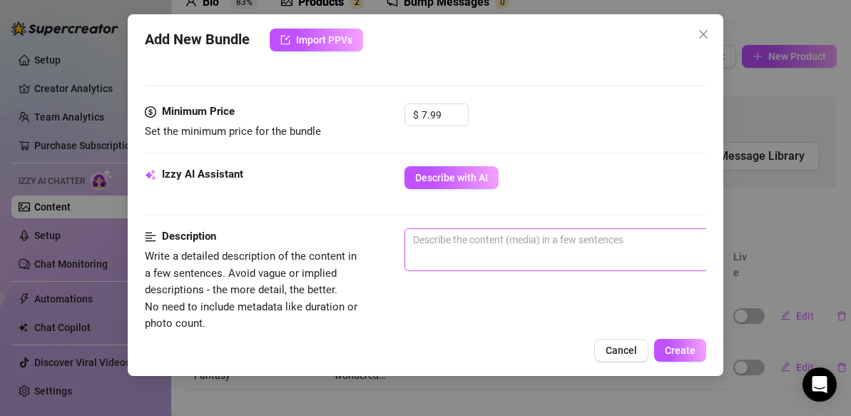
type textarea "Video description: (3:14) This video is all about forbidden fantasies, outdoor …"
click at [479, 241] on textarea at bounding box center [654, 239] width 498 height 21
paste textarea "This video is all about forbidden fantasies, outdoor temptation, and my craving…"
type textarea "This video is all about forbidden fantasies, outdoor temptation, and my craving…"
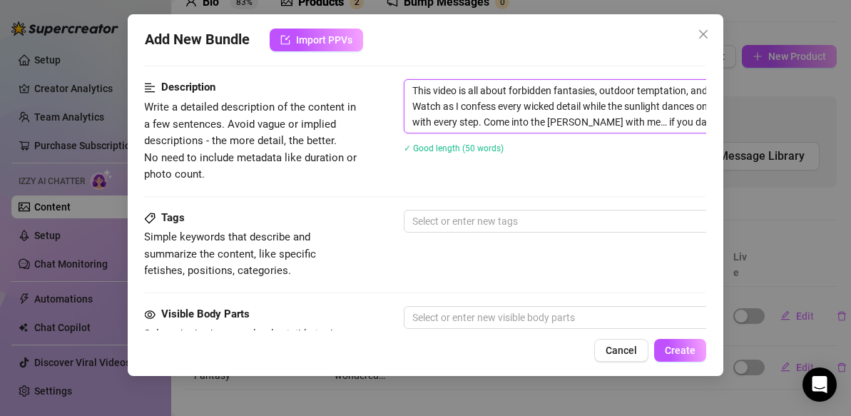
scroll to position [571, 1]
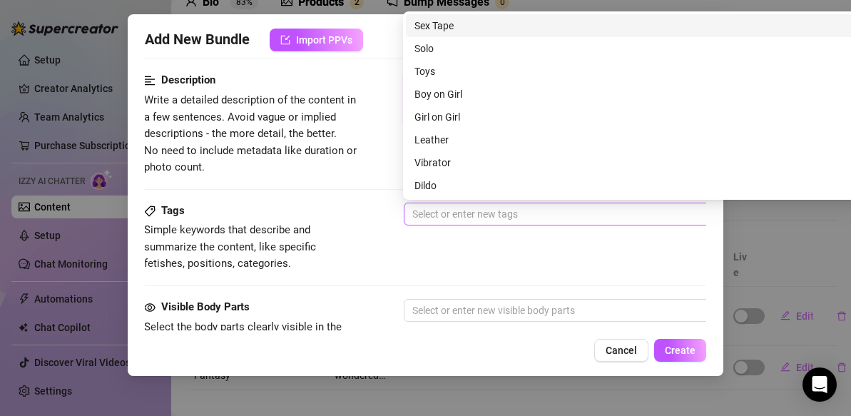
click at [477, 215] on div at bounding box center [646, 214] width 479 height 20
type textarea "This video is all about forbidden fantasies, outdoor temptation, and my craving…"
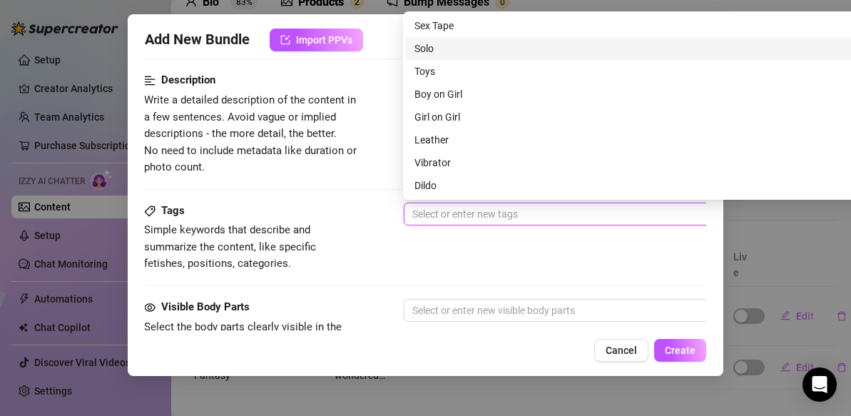
click at [447, 41] on div "Solo" at bounding box center [652, 49] width 477 height 16
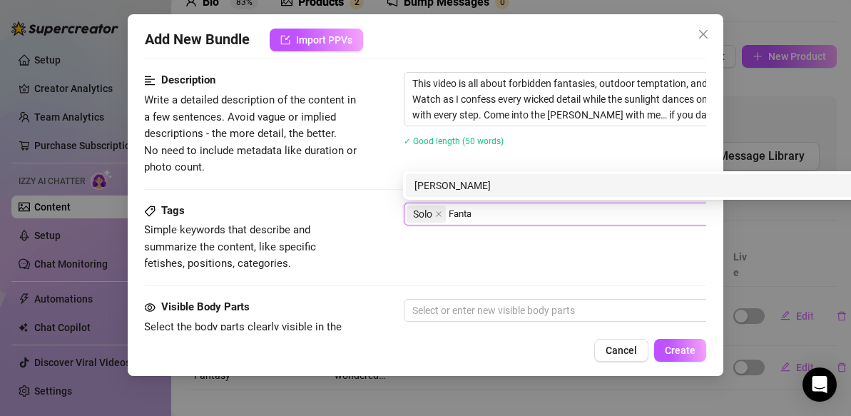
scroll to position [0, 0]
type input "Fantasy talk"
click at [525, 190] on div "Fantasy talk" at bounding box center [652, 186] width 477 height 16
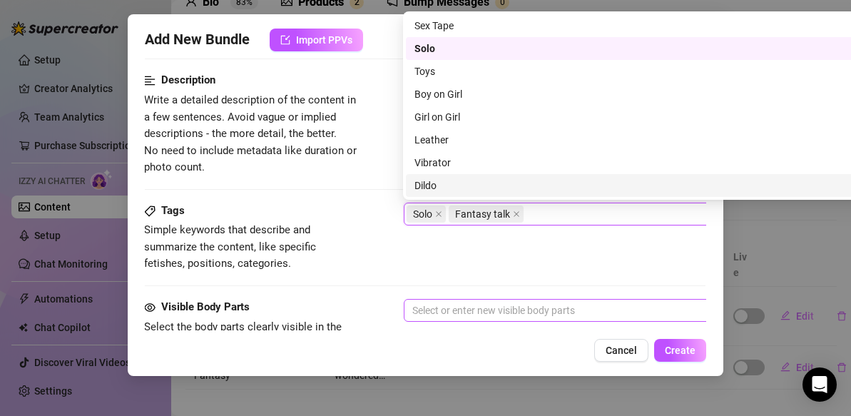
click at [499, 310] on div at bounding box center [646, 310] width 479 height 20
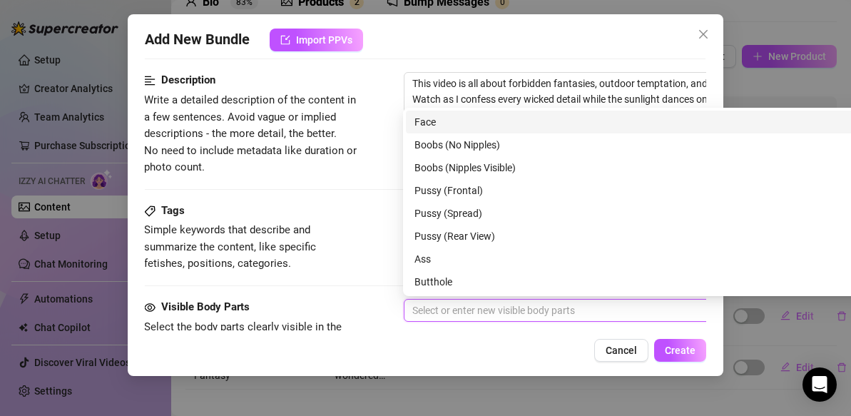
click at [487, 121] on div "Face" at bounding box center [652, 122] width 477 height 16
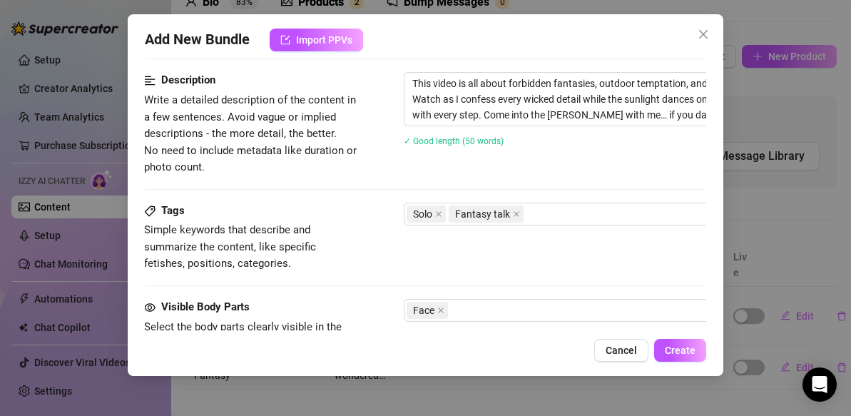
click at [485, 346] on div "Cancel Create" at bounding box center [425, 350] width 561 height 23
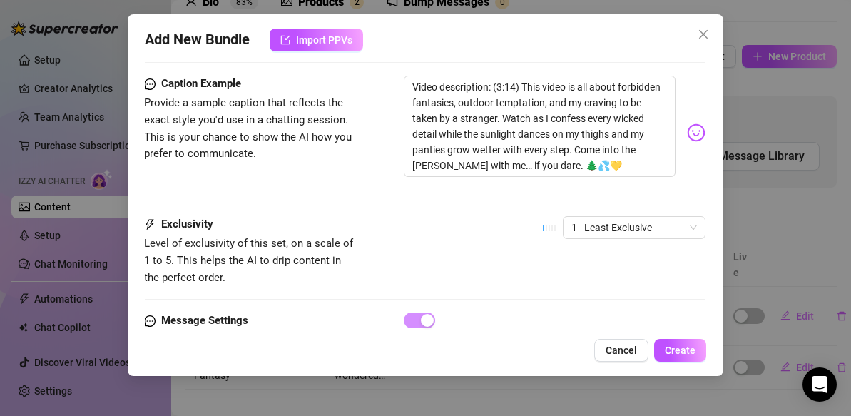
scroll to position [910, 1]
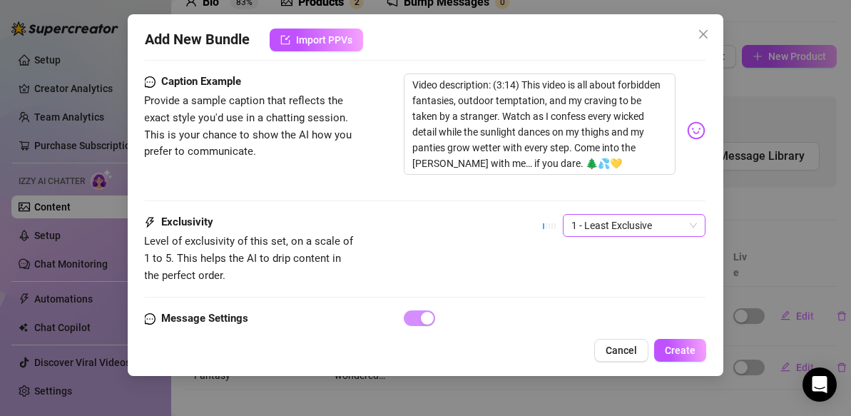
click at [646, 215] on span "1 - Least Exclusive" at bounding box center [634, 225] width 126 height 21
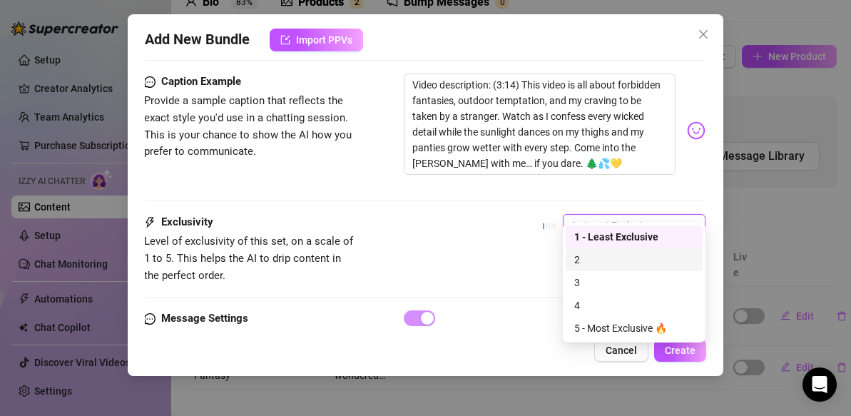
click at [598, 260] on div "2" at bounding box center [634, 260] width 120 height 16
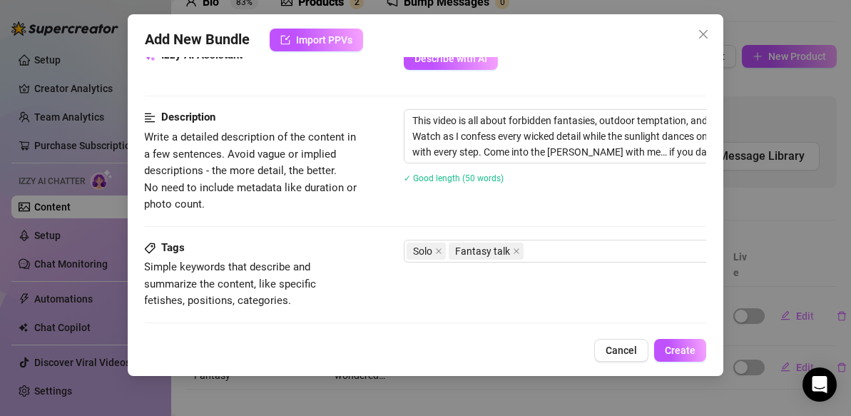
scroll to position [531, 1]
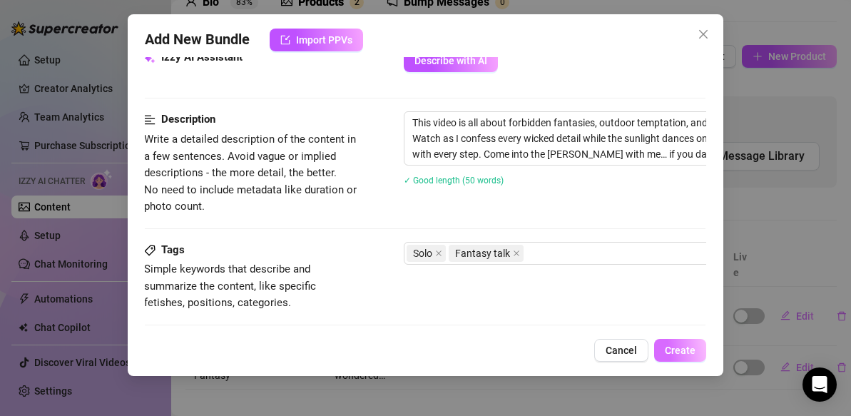
click at [682, 351] on span "Create" at bounding box center [680, 350] width 31 height 11
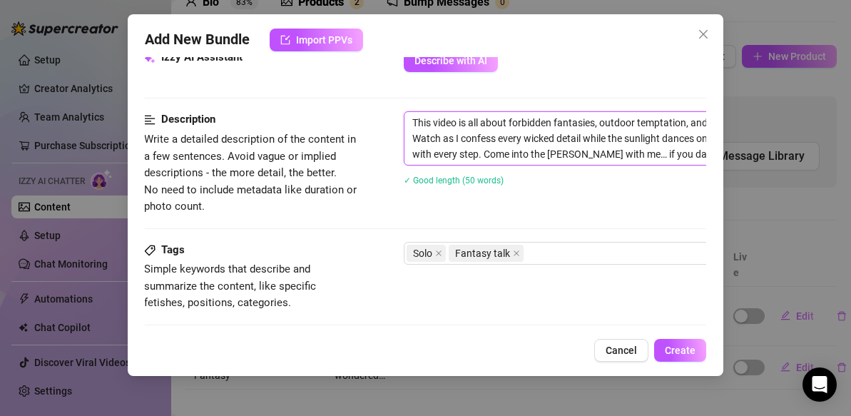
click at [639, 122] on textarea "This video is all about forbidden fantasies, outdoor temptation, and my craving…" at bounding box center [654, 138] width 498 height 53
type textarea "This video is all about forbidden fantasies, outdoortemptation, and my craving …"
type textarea "This video is all about forbidden fantasies, outdootemptation, and my craving t…"
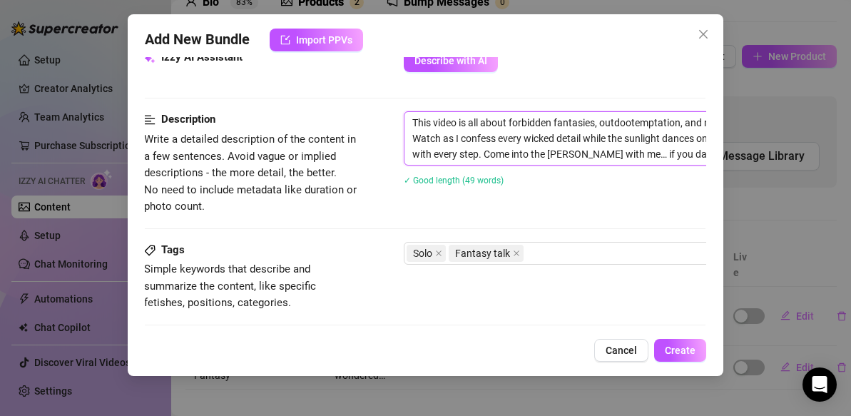
type textarea "This video is all about forbidden fantasies, outdotemptation, and my craving to…"
type textarea "This video is all about forbidden fantasies, outdtemptation, and my craving to …"
type textarea "This video is all about forbidden fantasies, outtemptation, and my craving to b…"
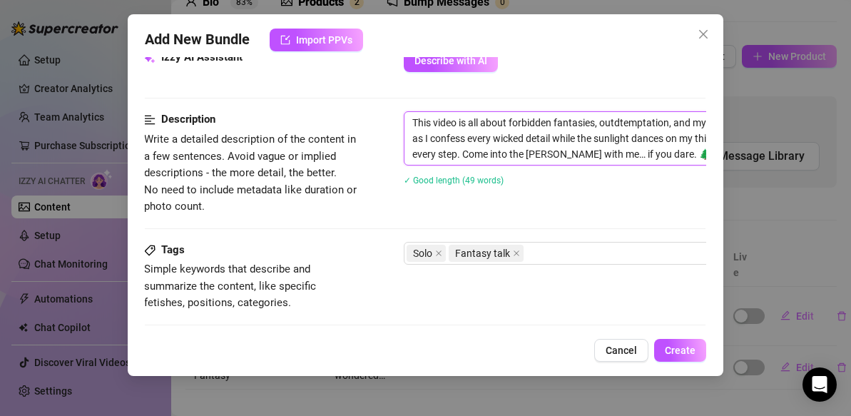
type textarea "This video is all about forbidden fantasies, outtemptation, and my craving to b…"
type textarea "This video is all about forbidden fantasies, outemptation, and my craving to be…"
type textarea "This video is all about forbidden fantasies, otemptation, and my craving to be …"
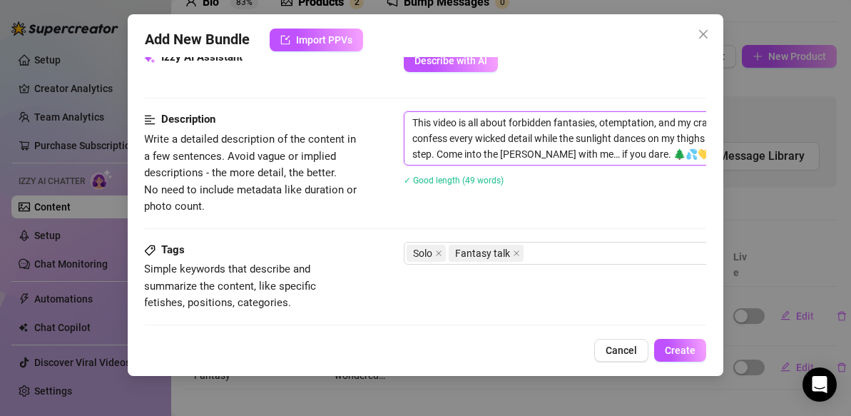
type textarea "This video is all about forbidden fantasies, temptation, and my craving to be t…"
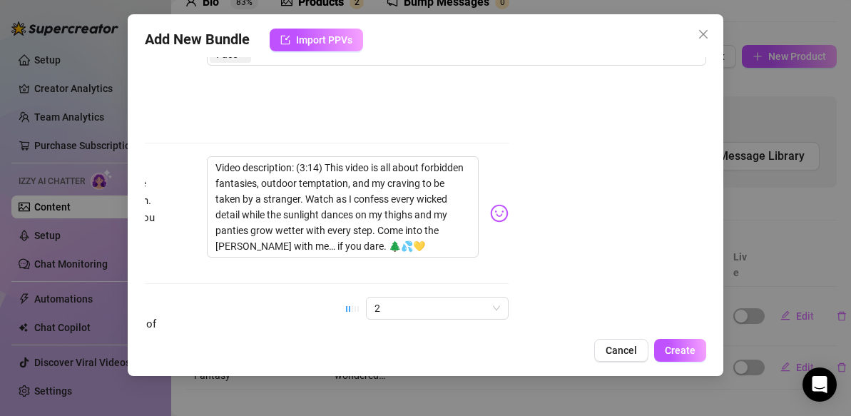
scroll to position [830, 198]
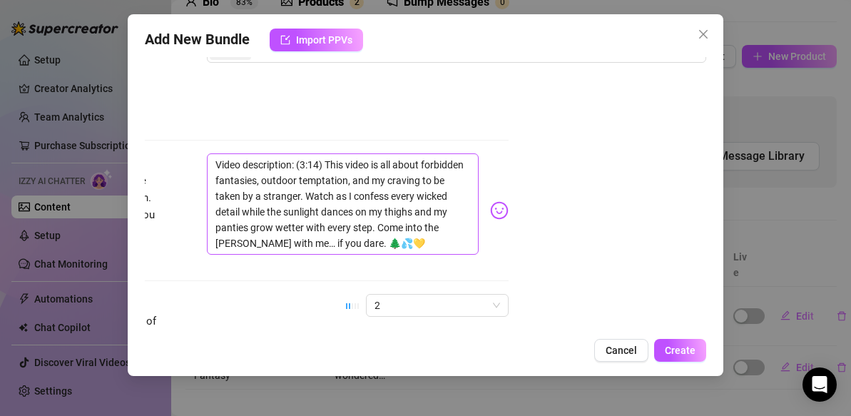
type textarea "This video is all about forbidden fantasies, temptation, and my craving to be t…"
click at [298, 165] on textarea "Video description: (3:14) This video is all about forbidden fantasies, outdoor …" at bounding box center [343, 203] width 272 height 101
type textarea "Video description: (3:14) This video is all about forbidden fantasies, outdoort…"
type textarea "Video description: (3:14) This video is all about forbidden fantasies, outdoote…"
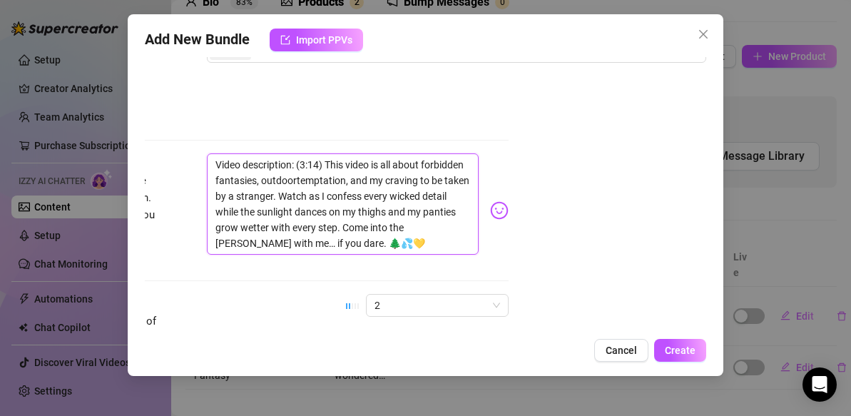
type textarea "Video description: (3:14) This video is all about forbidden fantasies, outdoote…"
type textarea "Video description: (3:14) This video is all about forbidden fantasies, outdotem…"
type textarea "Video description: (3:14) This video is all about forbidden fantasies, outdtemp…"
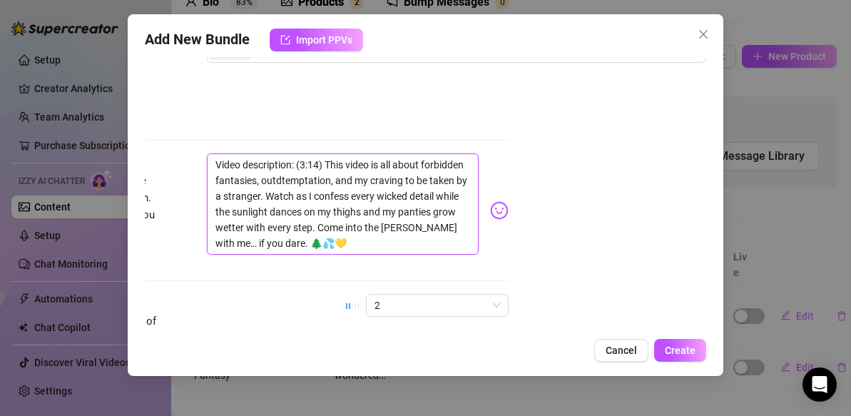
type textarea "Video description: (3:14) This video is all about forbidden fantasies, outtempt…"
type textarea "Video description: (3:14) This video is all about forbidden fantasies, outempta…"
type textarea "Video description: (3:14) This video is all about forbidden fantasies, otemptat…"
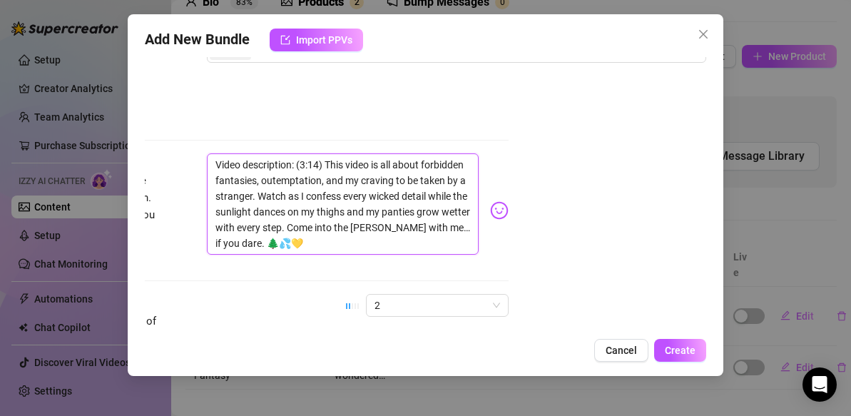
type textarea "Video description: (3:14) This video is all about forbidden fantasies, otemptat…"
type textarea "Video description: (3:14) This video is all about forbidden fantasies, temptati…"
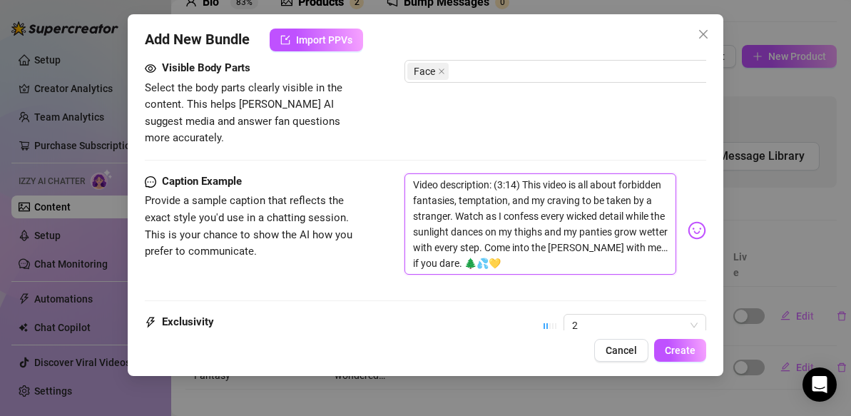
scroll to position [952, 0]
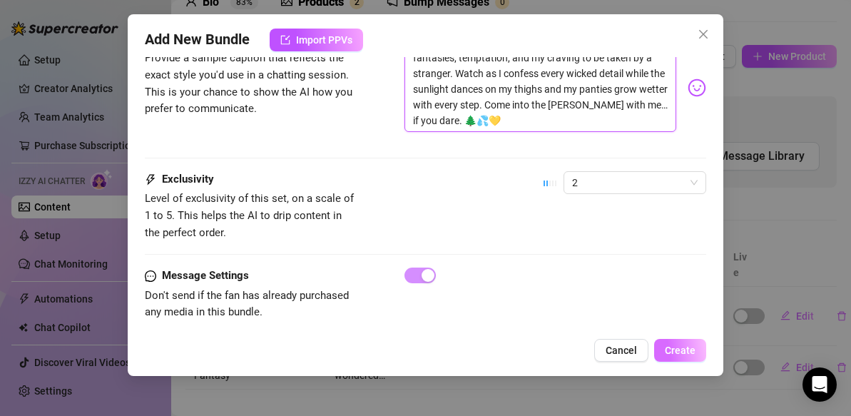
type textarea "Video description: (3:14) This video is all about forbidden fantasies, temptati…"
click at [688, 352] on span "Create" at bounding box center [680, 350] width 31 height 11
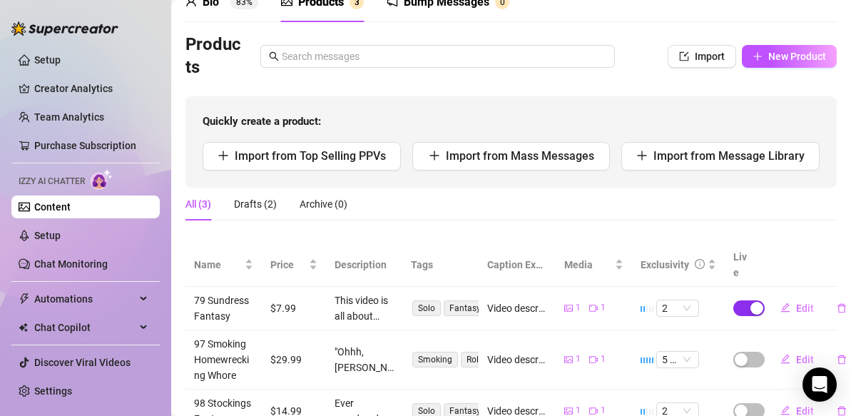
click at [744, 300] on span "button" at bounding box center [748, 308] width 31 height 16
click at [757, 352] on span "button" at bounding box center [748, 360] width 31 height 16
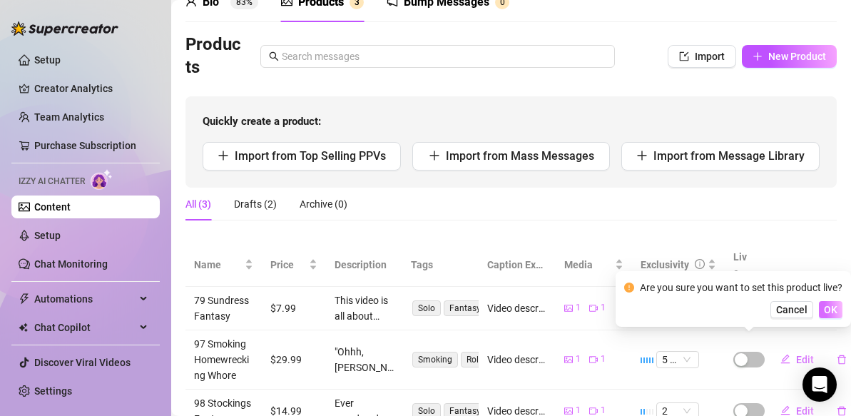
click at [834, 310] on span "OK" at bounding box center [831, 309] width 14 height 11
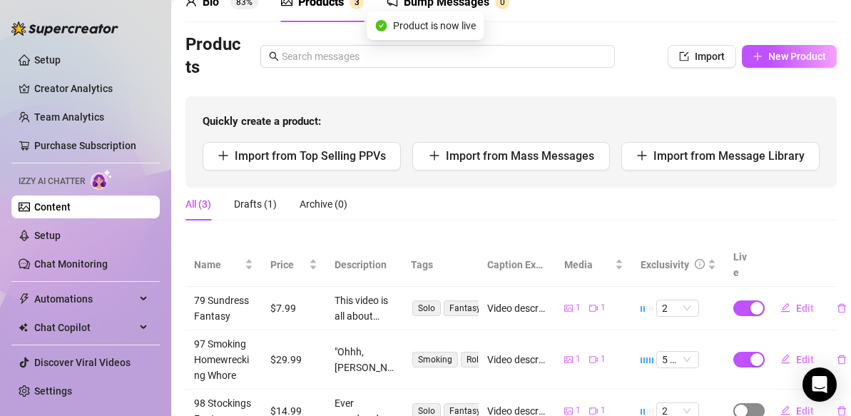
click at [757, 403] on span "button" at bounding box center [748, 411] width 31 height 16
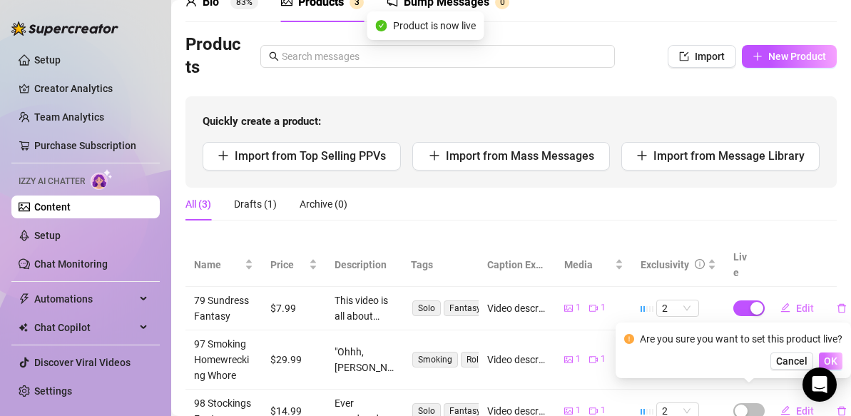
click at [835, 359] on span "OK" at bounding box center [831, 360] width 14 height 11
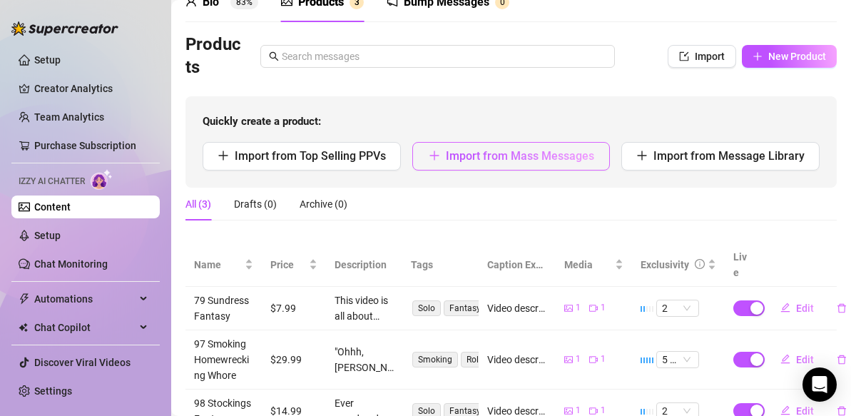
click at [567, 156] on span "Import from Mass Messages" at bounding box center [520, 156] width 148 height 14
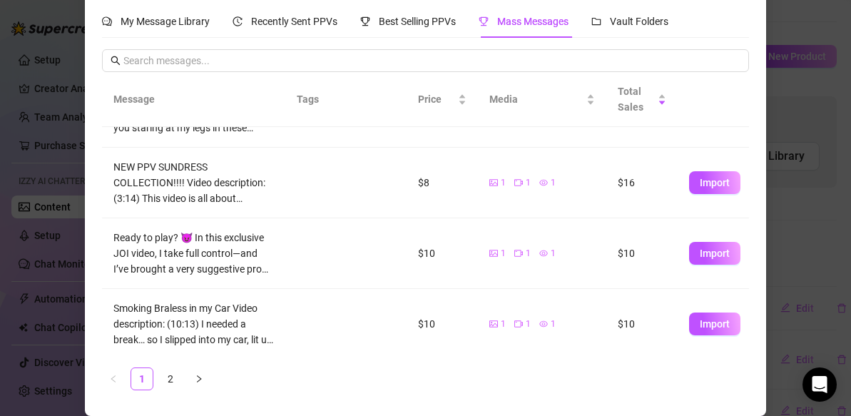
scroll to position [105, 0]
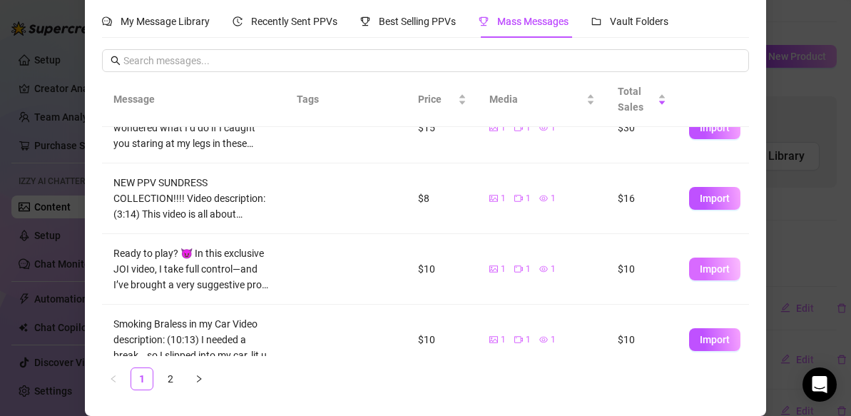
click at [725, 268] on span "Import" at bounding box center [715, 268] width 30 height 11
type textarea "Ready to play? 😈 In this exclusive JOI video, I take full control—and I’ve brou…"
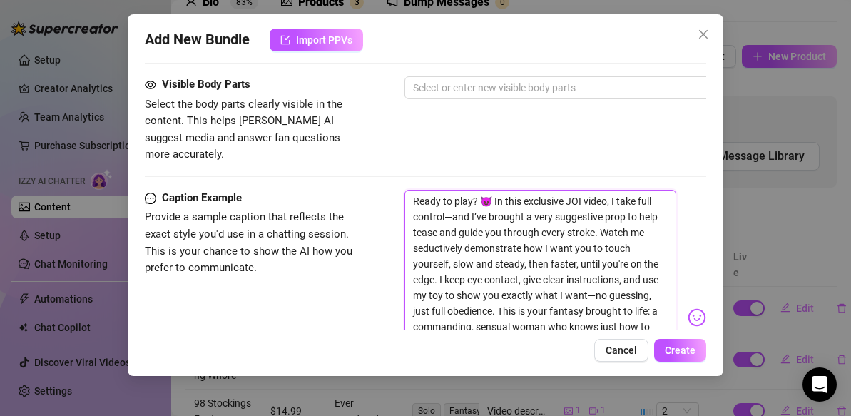
scroll to position [788, 0]
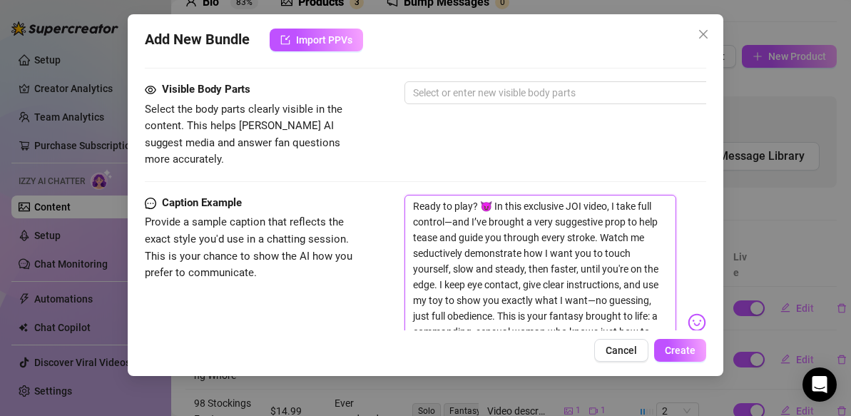
drag, startPoint x: 533, startPoint y: 246, endPoint x: 380, endPoint y: 160, distance: 176.0
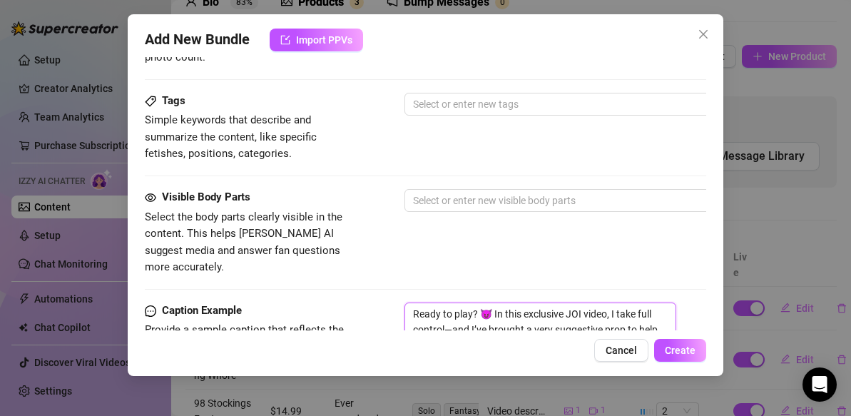
scroll to position [672, 0]
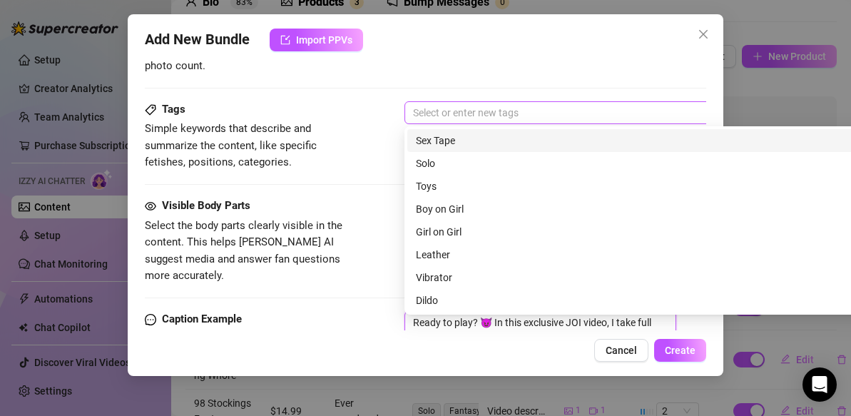
click at [446, 108] on div at bounding box center [646, 113] width 479 height 20
click at [405, 75] on div "Description Write a detailed description of the content in a few sentences. Avo…" at bounding box center [425, 36] width 561 height 130
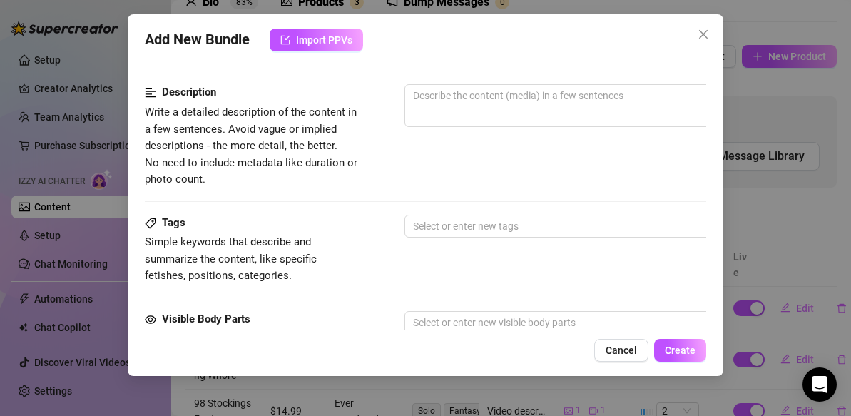
scroll to position [550, 0]
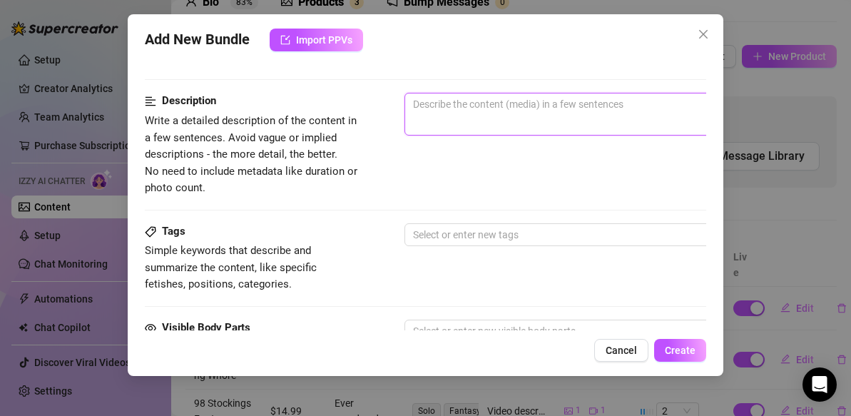
click at [424, 106] on textarea at bounding box center [654, 103] width 498 height 21
paste textarea "Ready to play? 😈 In this exclusive JOI video, I take full control—and I’ve brou…"
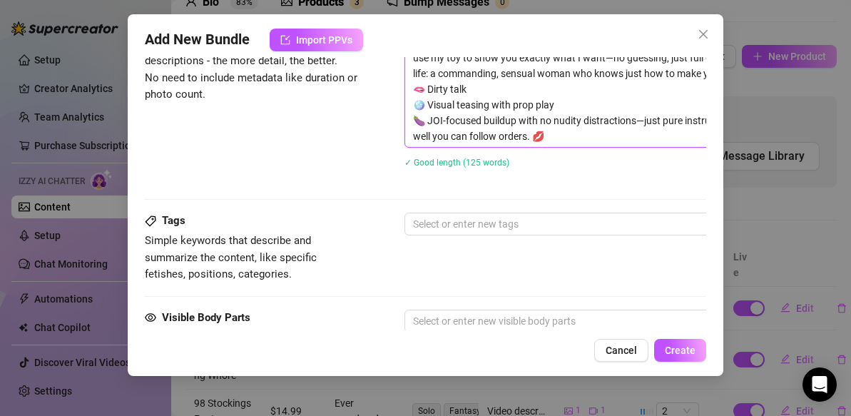
scroll to position [647, 0]
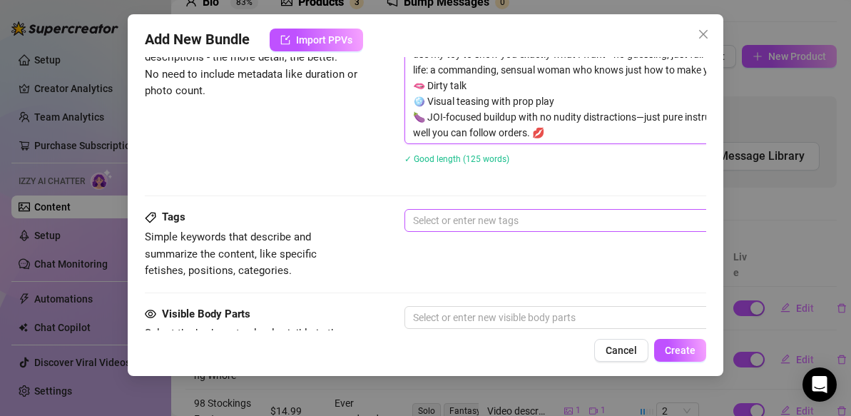
click at [487, 220] on div at bounding box center [646, 220] width 479 height 20
type textarea "Ready to play? 😈 In this exclusive JOI video, I take full control—and I’ve brou…"
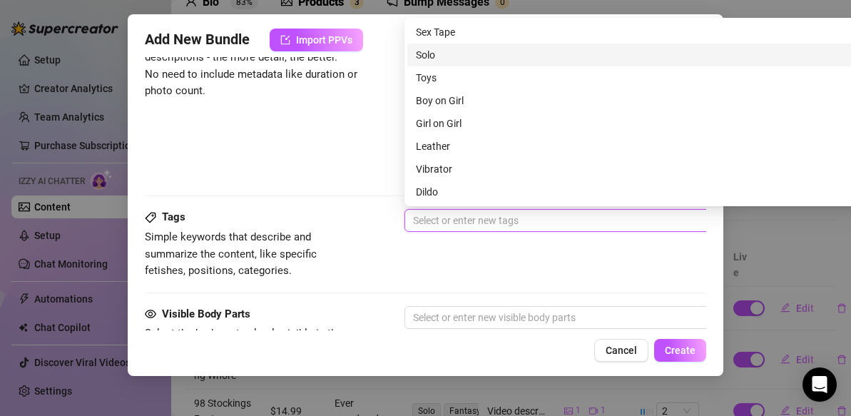
click at [451, 60] on div "Solo" at bounding box center [654, 55] width 477 height 16
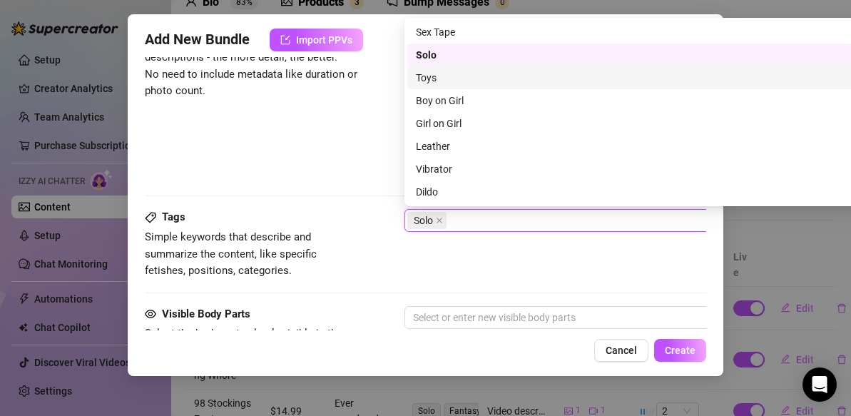
click at [444, 78] on div "Toys" at bounding box center [654, 78] width 477 height 16
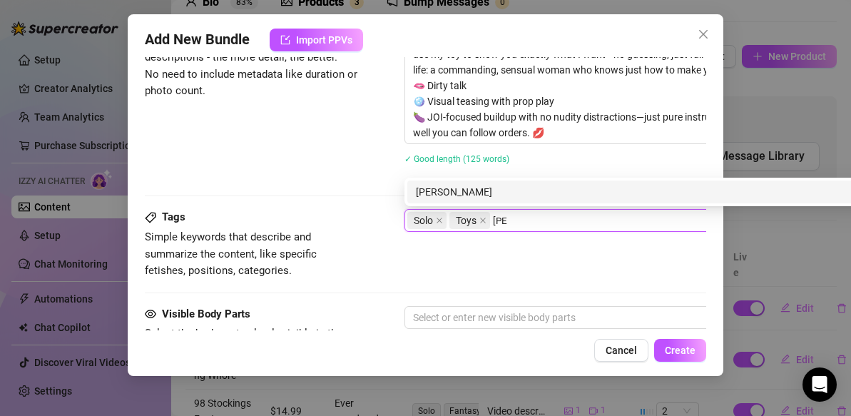
type input "JOI"
click at [534, 195] on div "JOI" at bounding box center [654, 192] width 477 height 16
type input "latex"
click at [539, 192] on div "latex" at bounding box center [654, 192] width 477 height 16
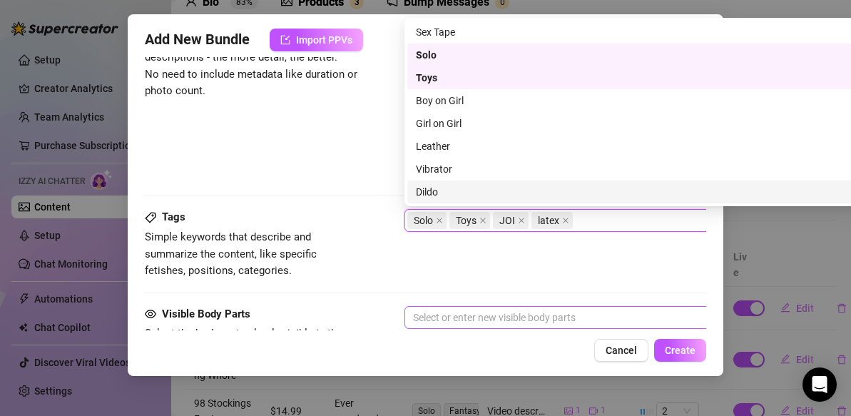
click at [536, 318] on div at bounding box center [646, 317] width 479 height 20
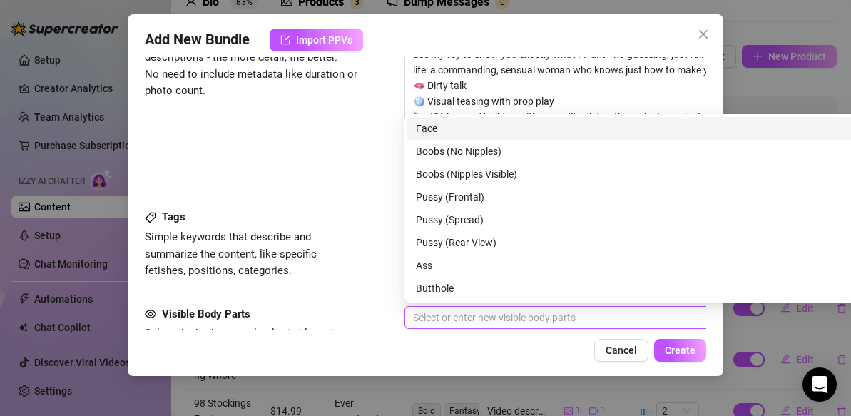
click at [532, 133] on div "Face" at bounding box center [654, 129] width 477 height 16
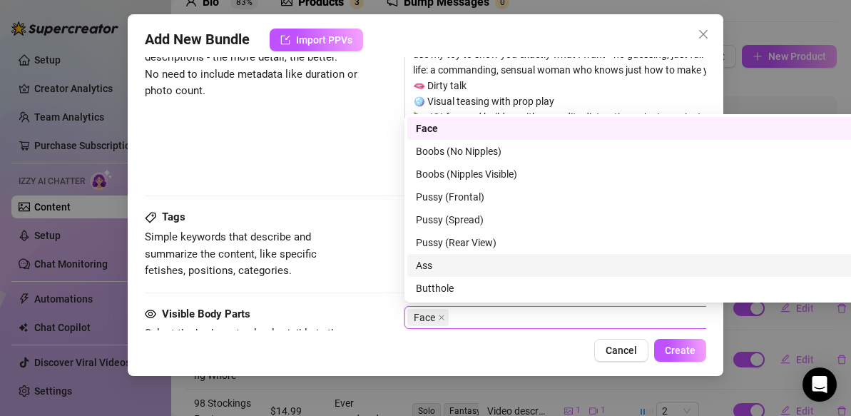
click at [372, 325] on div "Visible Body Parts Select the body parts clearly visible in the content. This h…" at bounding box center [425, 349] width 561 height 87
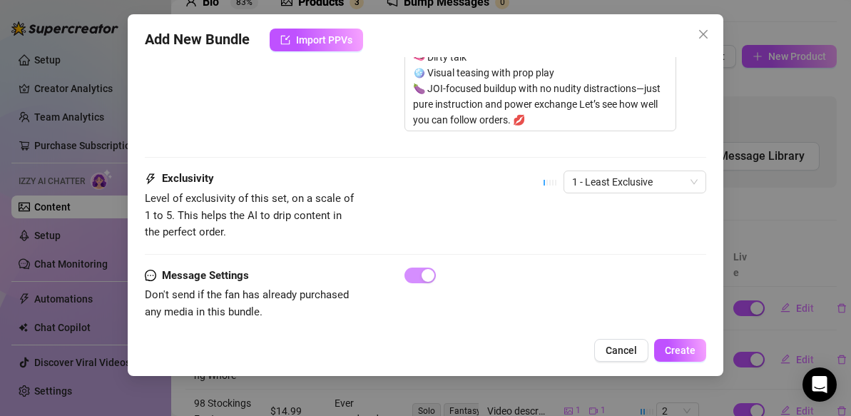
scroll to position [1176, 0]
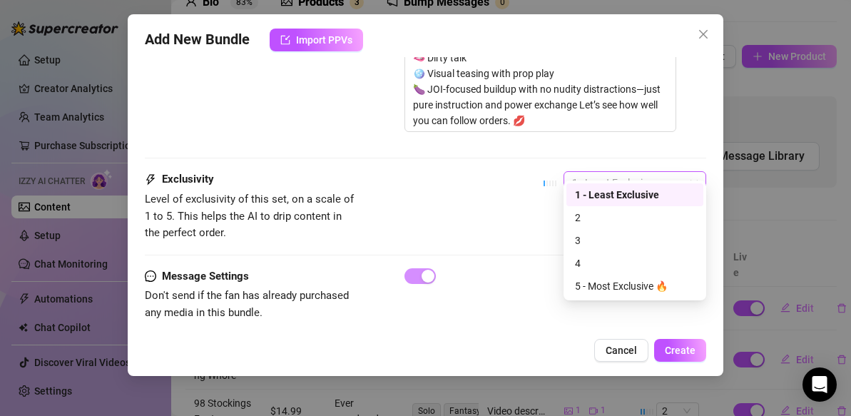
click at [694, 172] on span "1 - Least Exclusive" at bounding box center [635, 182] width 126 height 21
click at [576, 219] on div "2" at bounding box center [635, 218] width 120 height 16
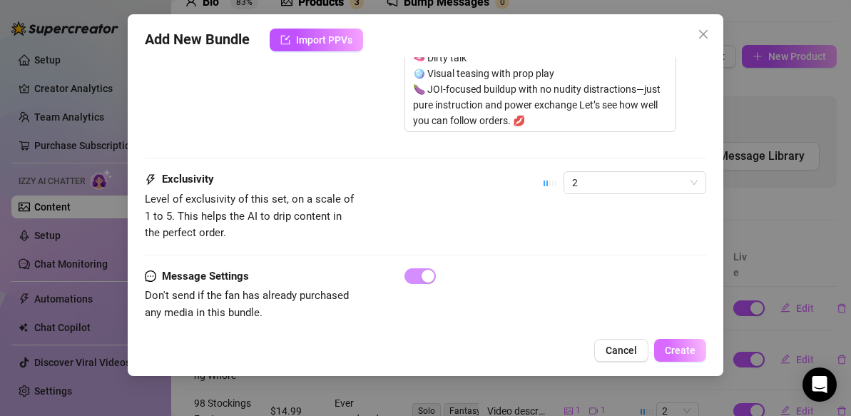
click at [676, 357] on button "Create" at bounding box center [680, 350] width 52 height 23
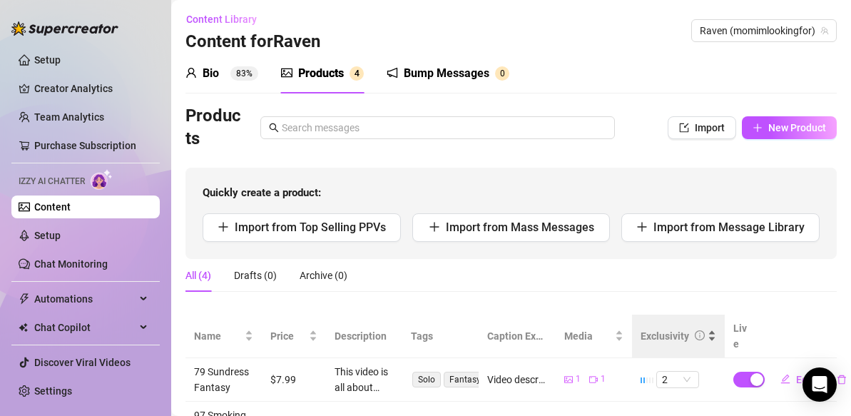
scroll to position [0, 0]
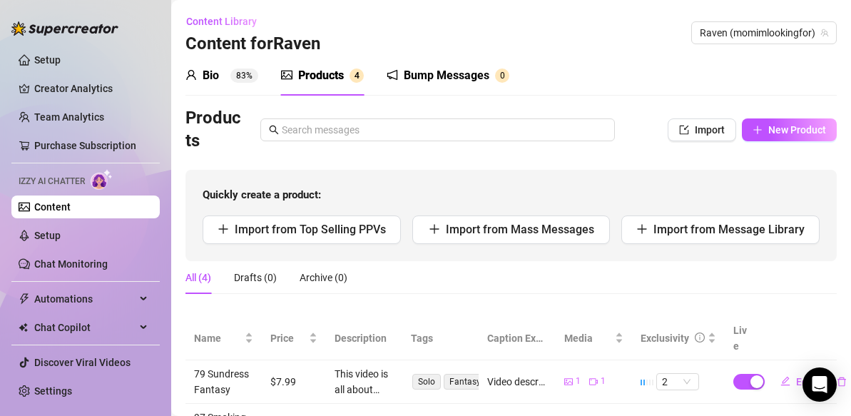
click at [208, 78] on div "Bio" at bounding box center [211, 75] width 16 height 17
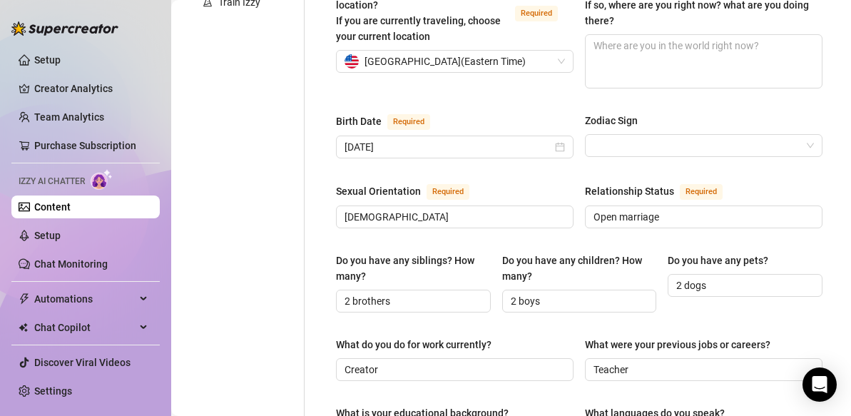
scroll to position [420, 0]
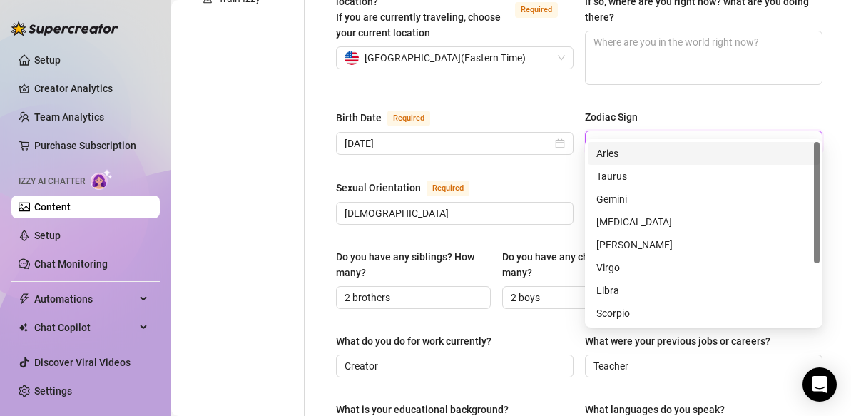
click at [613, 131] on input "Zodiac Sign" at bounding box center [698, 141] width 208 height 21
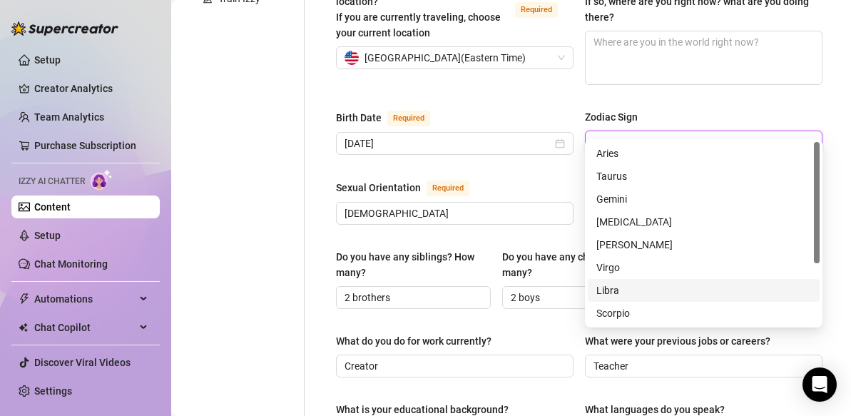
click at [611, 288] on div "Libra" at bounding box center [703, 291] width 215 height 16
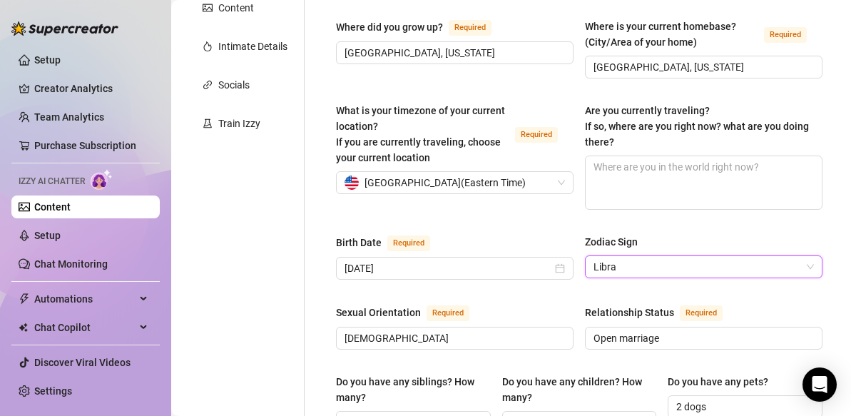
scroll to position [293, 0]
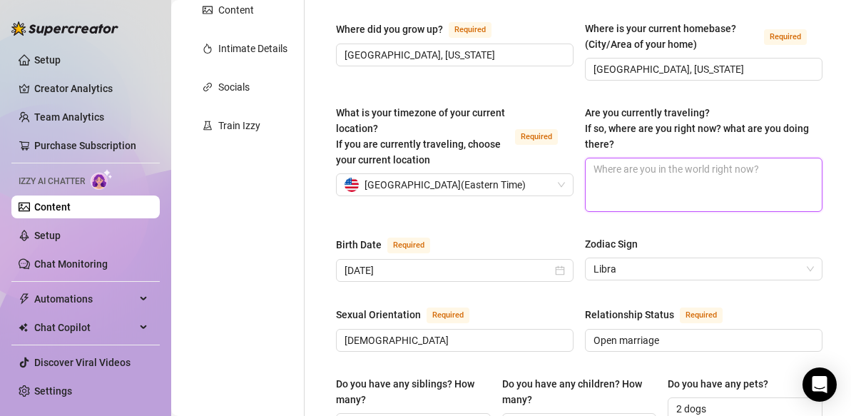
click at [604, 158] on textarea "Are you currently traveling? If so, where are you right now? what are you doing…" at bounding box center [704, 184] width 236 height 53
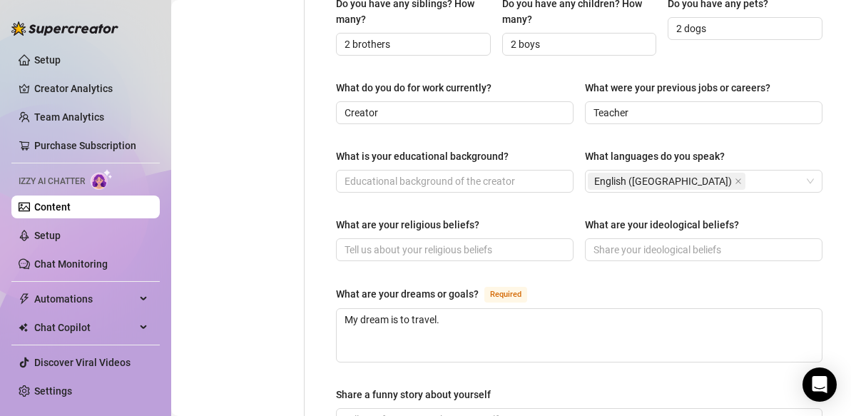
scroll to position [683, 0]
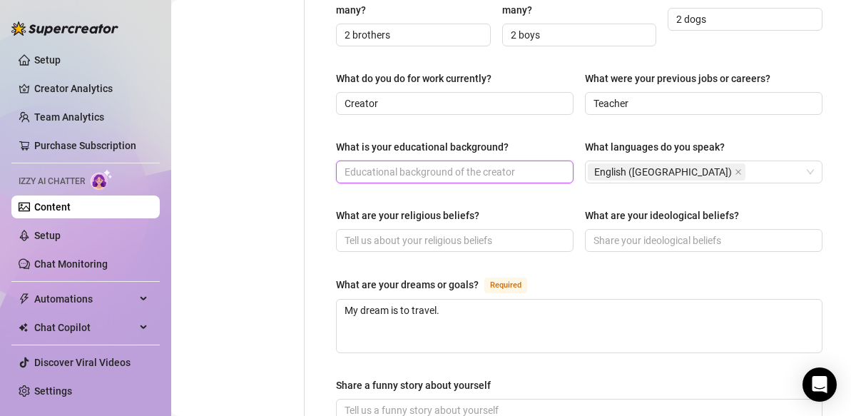
click at [486, 164] on input "What is your educational background?" at bounding box center [454, 172] width 218 height 16
type input "College Graduate"
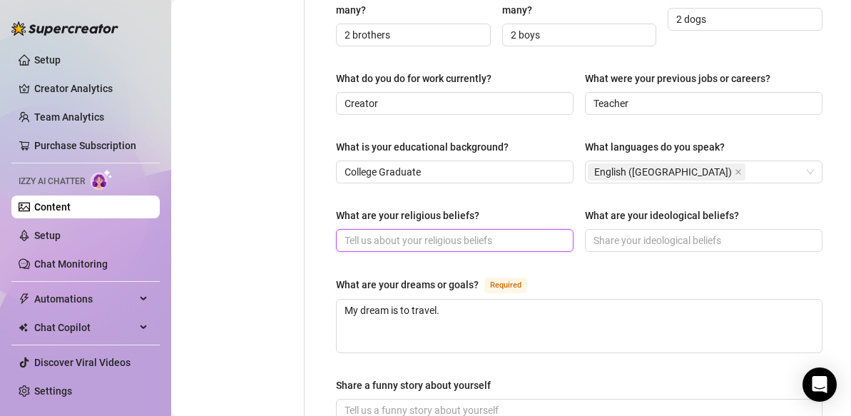
click at [425, 233] on input "What are your religious beliefs?" at bounding box center [454, 241] width 218 height 16
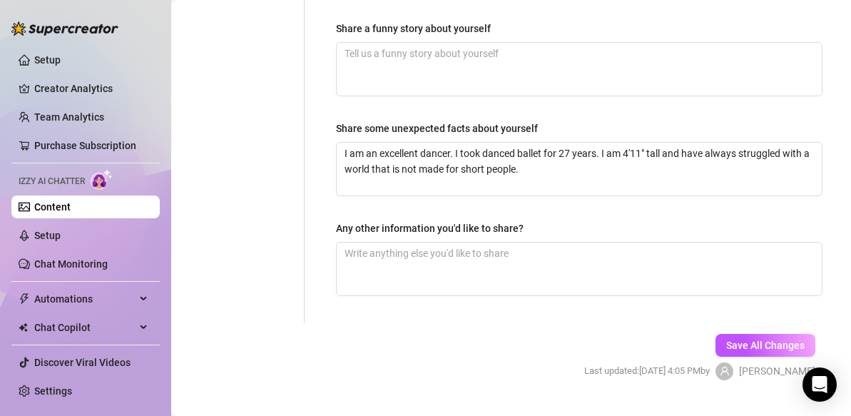
scroll to position [1052, 0]
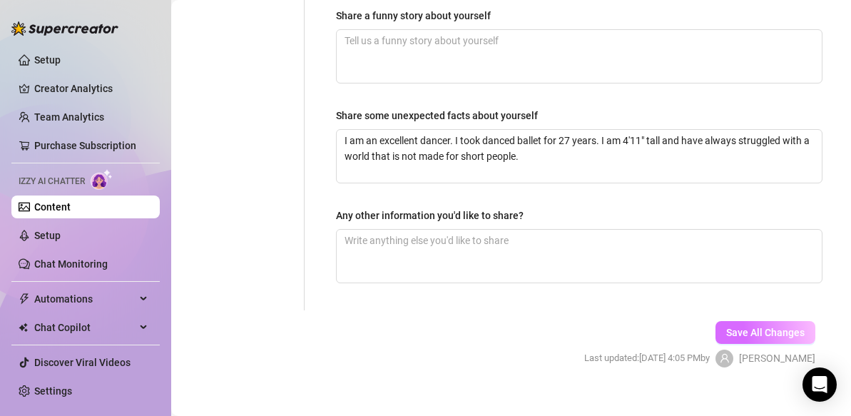
type input "N/A"
click at [728, 327] on span "Save All Changes" at bounding box center [765, 332] width 78 height 11
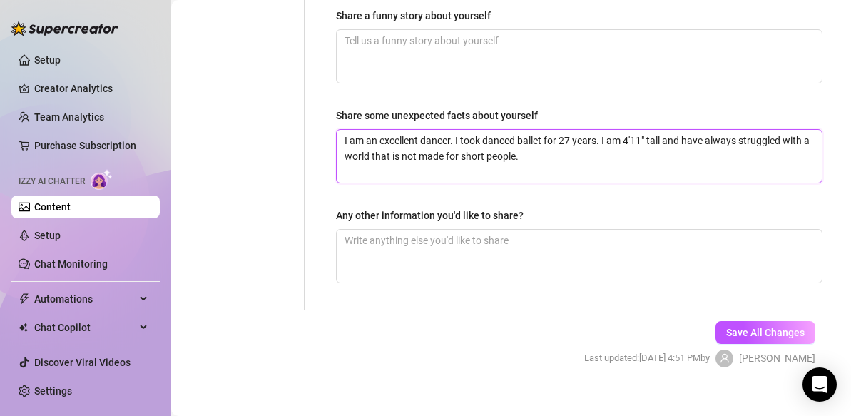
click at [530, 143] on textarea "I am an excellent dancer. I took danced ballet for 27 years. I am 4'11" tall an…" at bounding box center [579, 156] width 485 height 53
type textarea "I am an excellent dancer. I took danced ballet for 27 years. I am 4'11" tall an…"
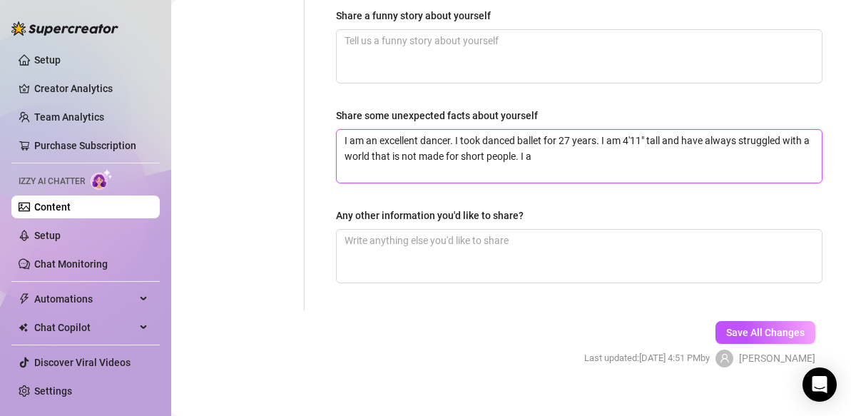
type textarea "I am an excellent dancer. I took danced ballet for 27 years. I am 4'11" tall an…"
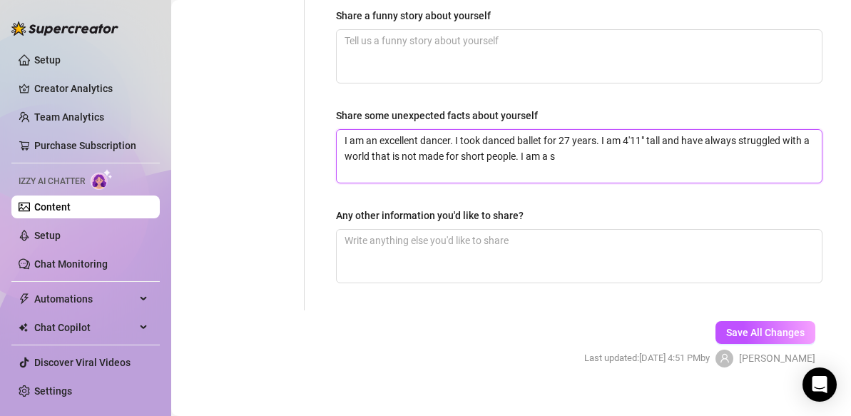
type textarea "I am an excellent dancer. I took danced ballet for 27 years. I am 4'11" tall an…"
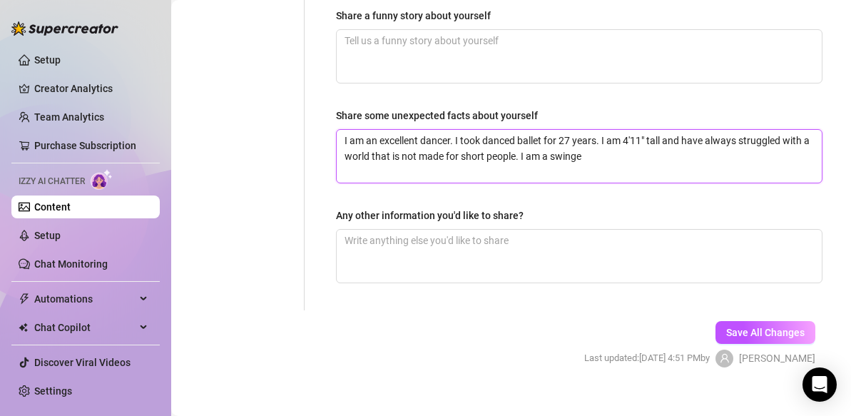
type textarea "I am an excellent dancer. I took danced ballet for 27 years. I am 4'11" tall an…"
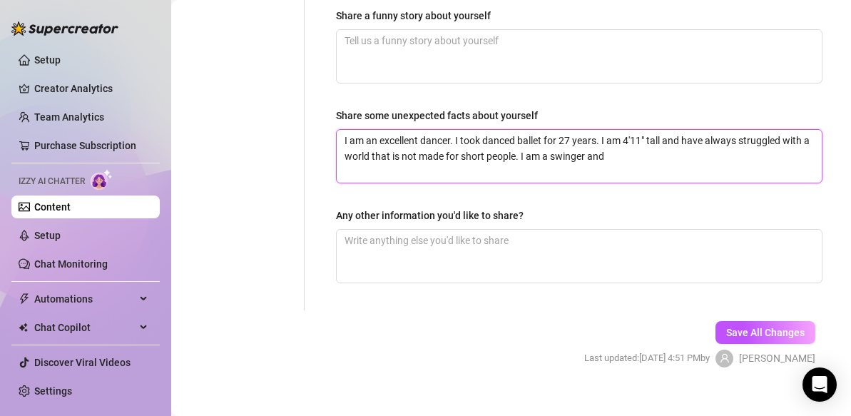
type textarea "I am an excellent dancer. I took danced ballet for 27 years. I am 4'11" tall an…"
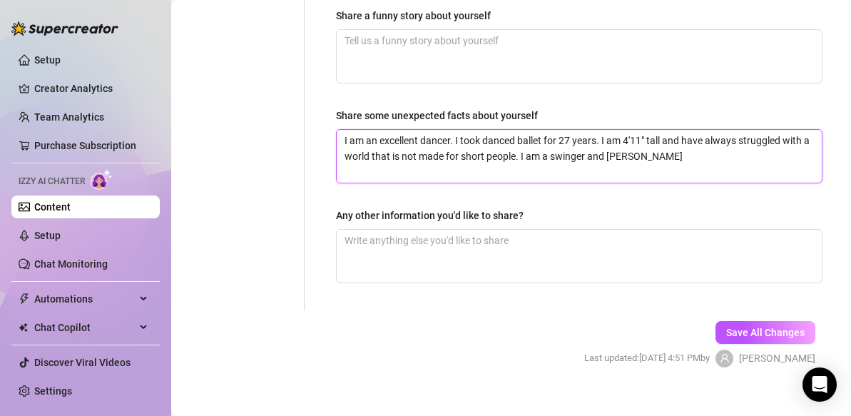
type textarea "I am an excellent dancer. I took danced ballet for 27 years. I am 4'11" tall an…"
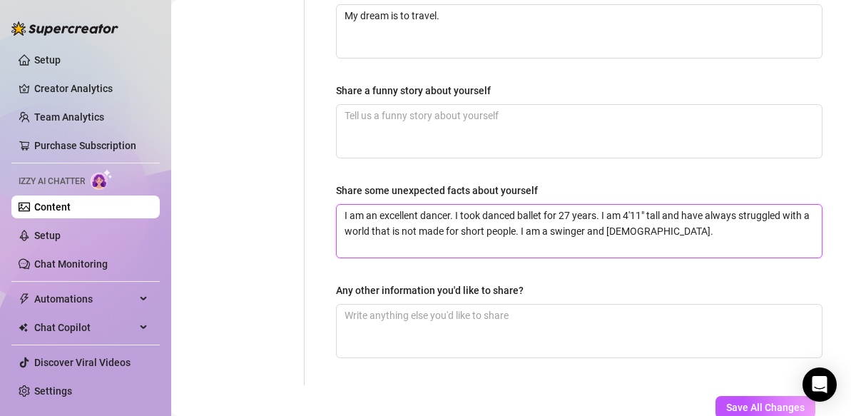
scroll to position [977, 0]
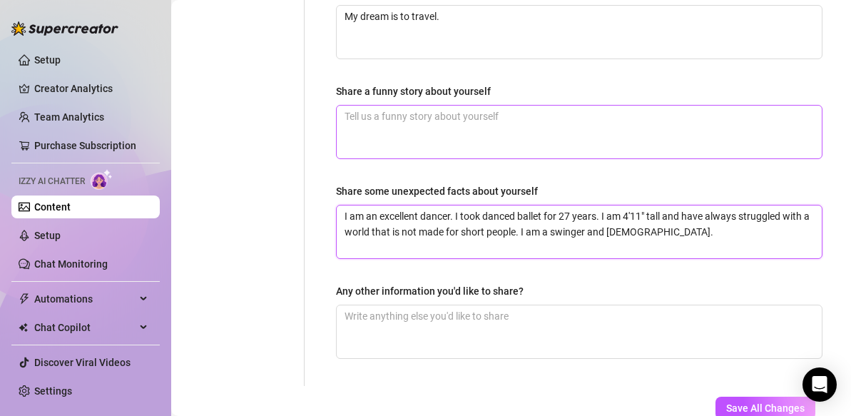
type textarea "I am an excellent dancer. I took danced ballet for 27 years. I am 4'11" tall an…"
click at [373, 107] on textarea "Share a funny story about yourself" at bounding box center [579, 132] width 485 height 53
type textarea "O"
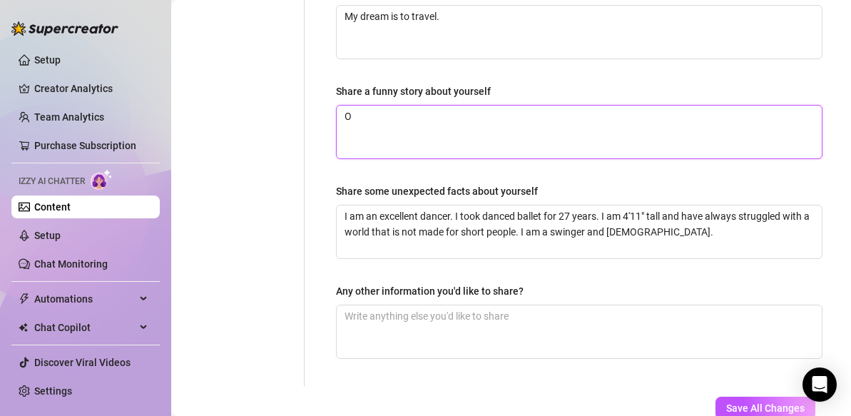
type textarea "On"
type textarea "One"
type textarea "One t"
type textarea "One ti"
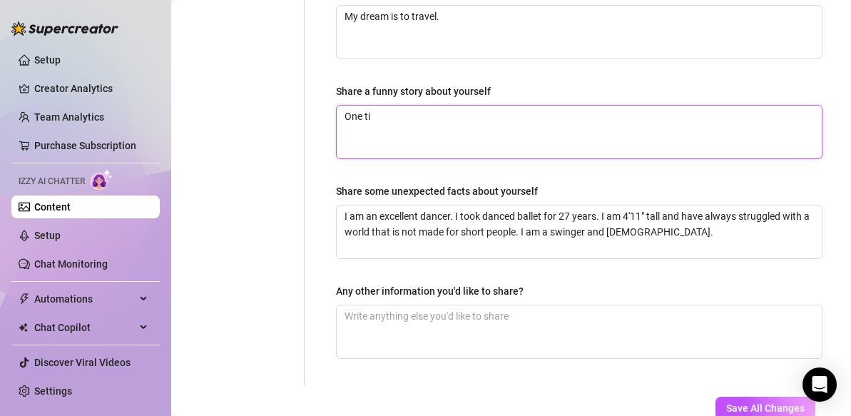
type textarea "One [PERSON_NAME]"
type textarea "One time"
type textarea "One time,"
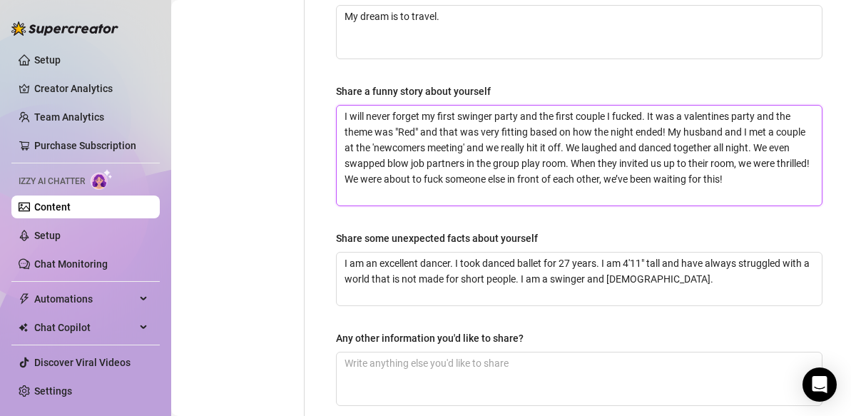
scroll to position [0, 0]
click at [569, 129] on textarea "I will never forget my first swinger party and the first couple I fucked. It wa…" at bounding box center [579, 156] width 485 height 100
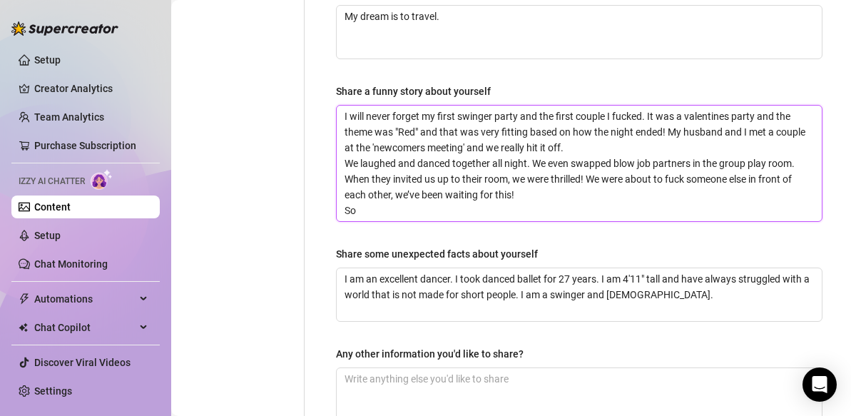
click at [394, 192] on textarea "I will never forget my first swinger party and the first couple I fucked. It wa…" at bounding box center [579, 164] width 485 height 116
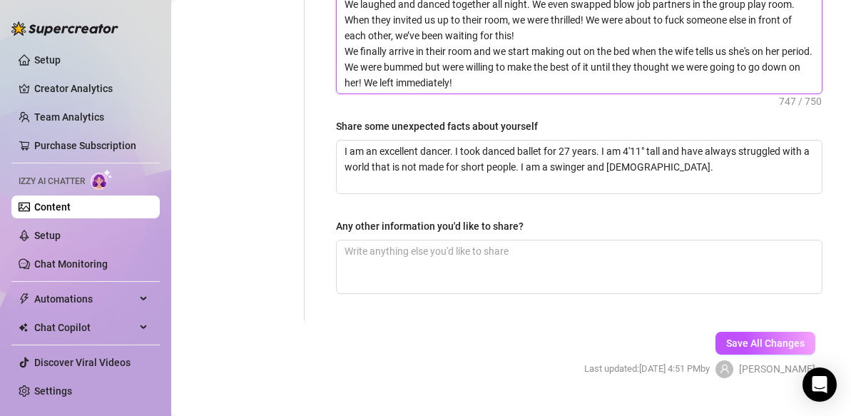
scroll to position [1146, 0]
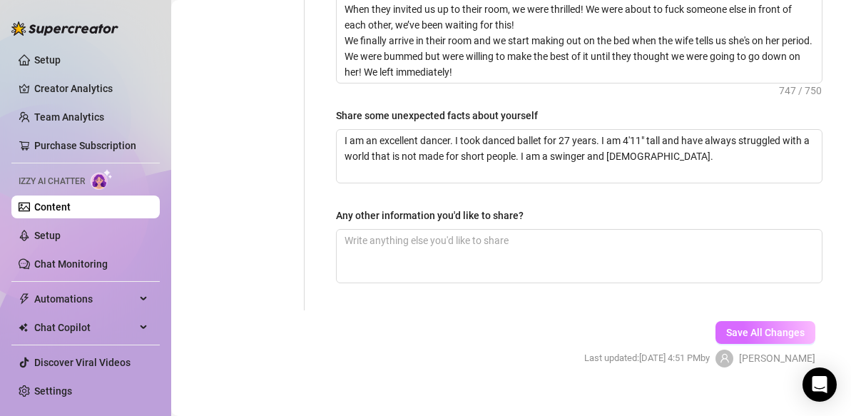
click at [742, 327] on span "Save All Changes" at bounding box center [765, 332] width 78 height 11
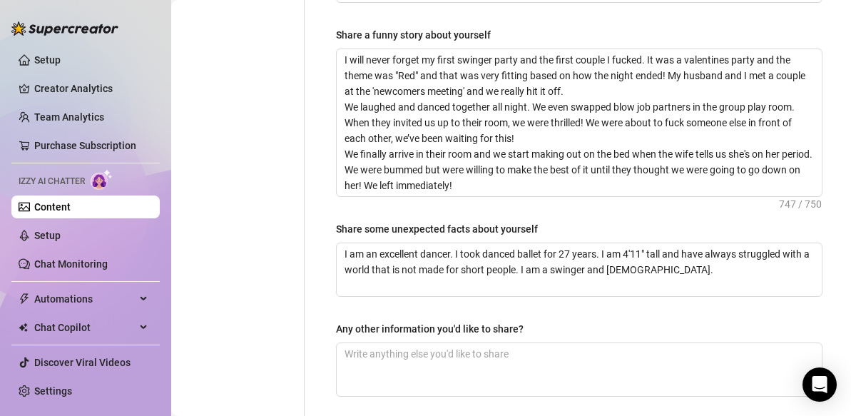
scroll to position [1033, 0]
drag, startPoint x: 653, startPoint y: 88, endPoint x: 616, endPoint y: 89, distance: 36.4
click at [616, 89] on textarea "I will never forget my first swinger party and the first couple I fucked. It wa…" at bounding box center [579, 122] width 485 height 147
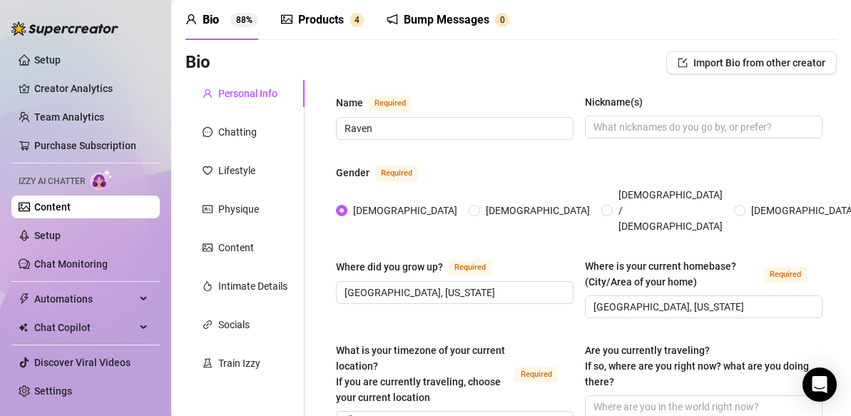
scroll to position [53, 0]
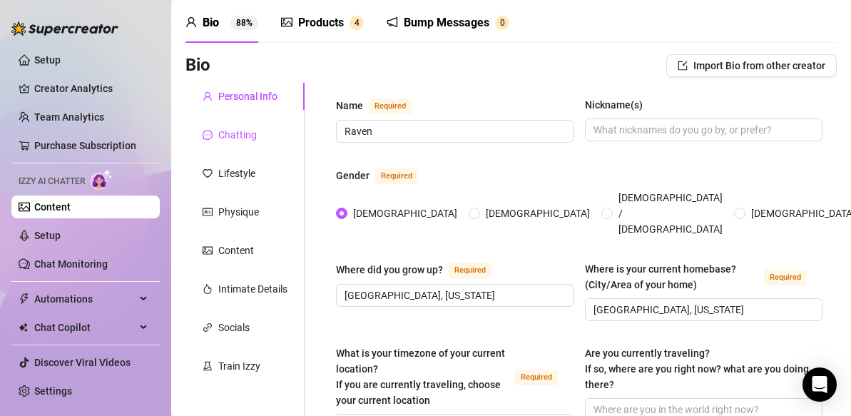
click at [245, 133] on div "Chatting" at bounding box center [237, 135] width 39 height 16
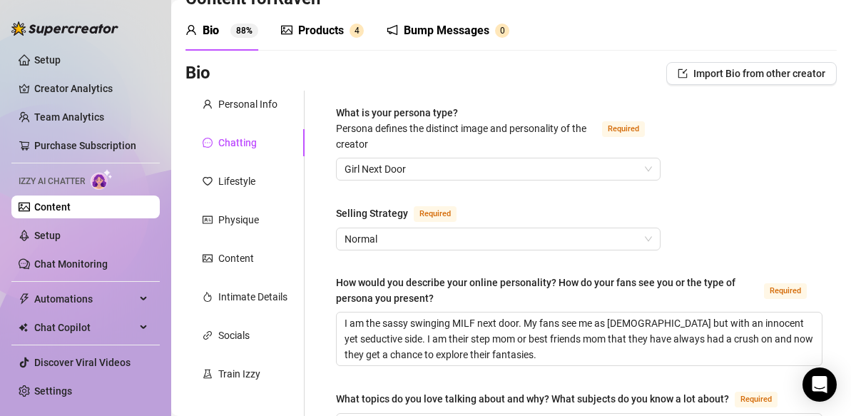
scroll to position [44, 0]
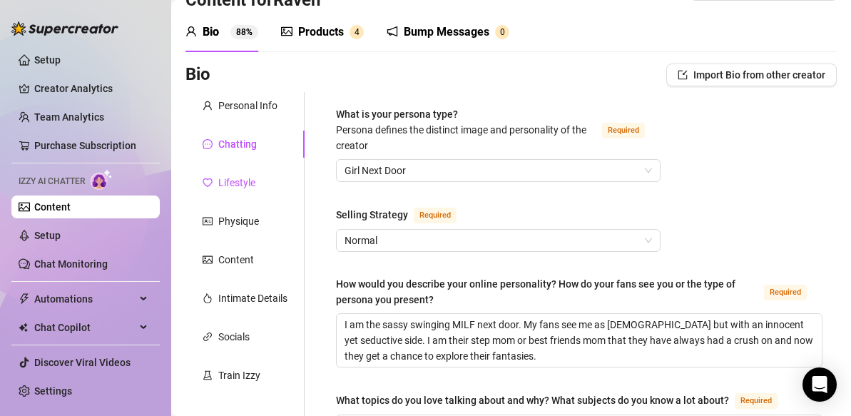
click at [243, 176] on div "Lifestyle" at bounding box center [236, 183] width 37 height 16
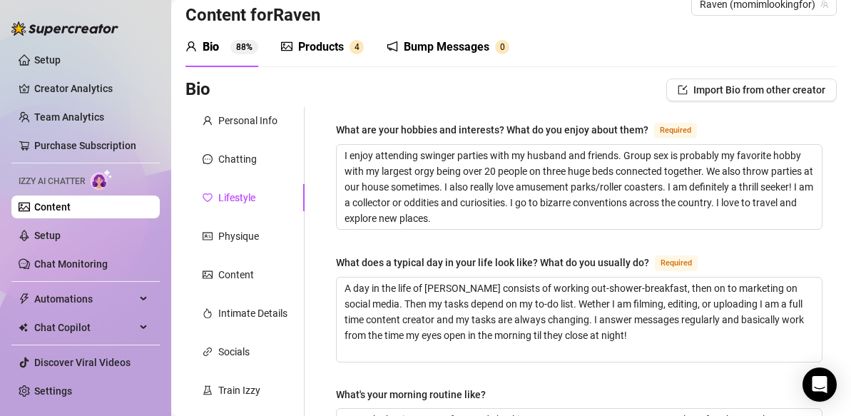
scroll to position [20, 0]
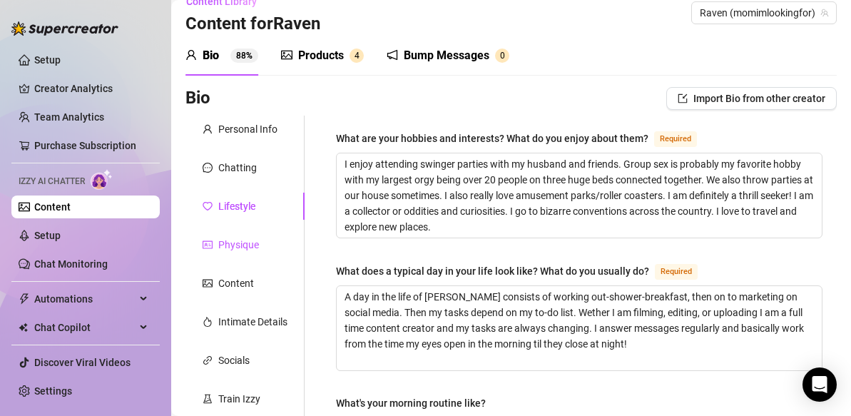
click at [231, 246] on div "Physique" at bounding box center [238, 245] width 41 height 16
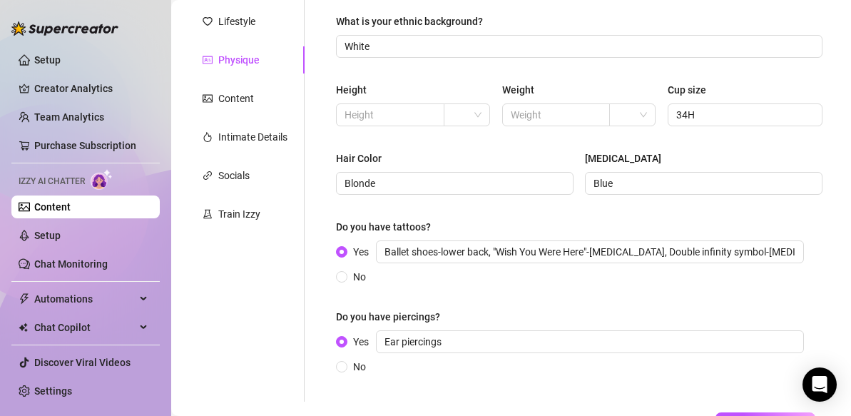
scroll to position [180, 0]
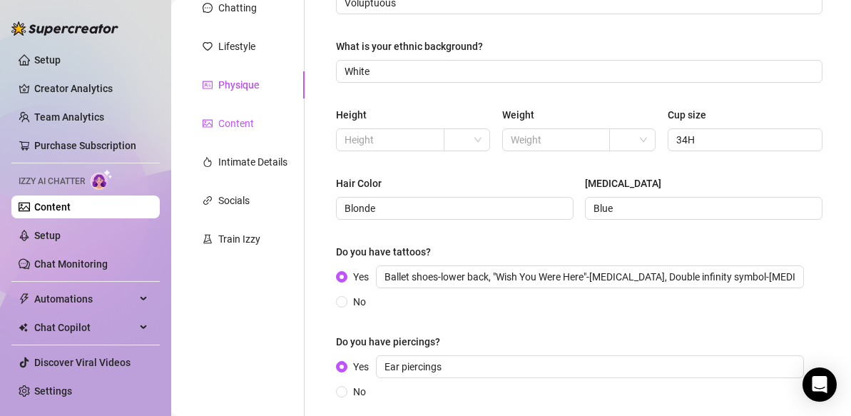
click at [221, 124] on div "Content" at bounding box center [236, 124] width 36 height 16
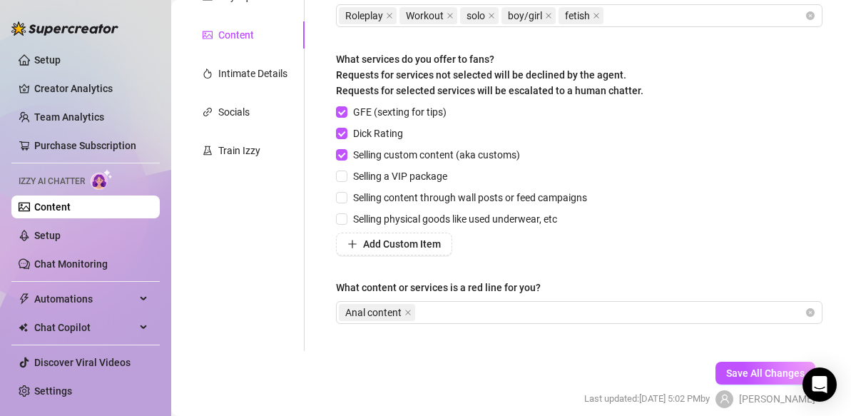
scroll to position [265, 0]
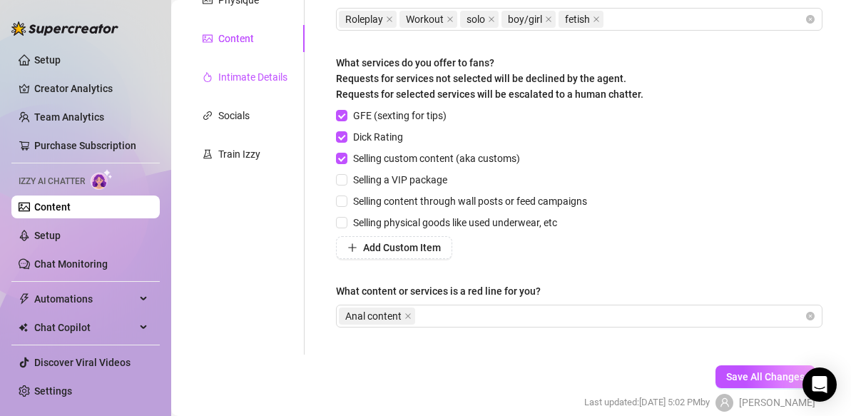
click at [274, 80] on div "Intimate Details" at bounding box center [252, 77] width 69 height 16
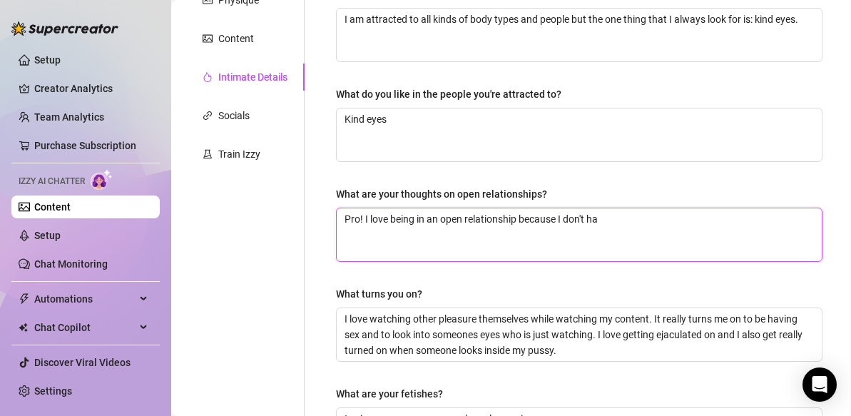
click at [609, 220] on textarea "Pro! I love being in an open relationship because I don't ha" at bounding box center [579, 234] width 485 height 53
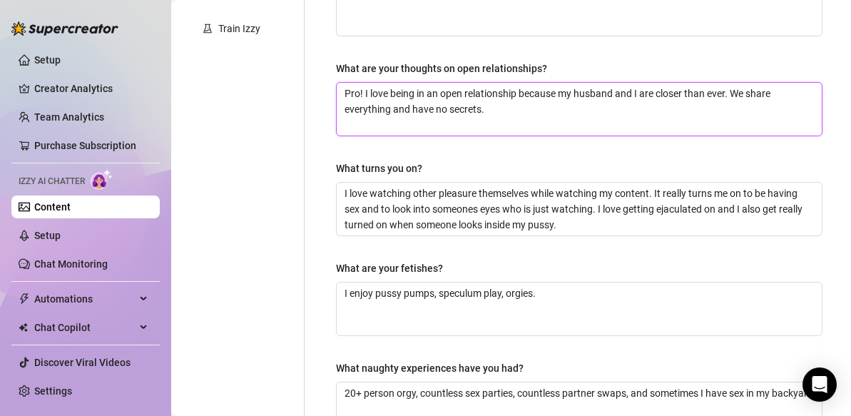
scroll to position [395, 0]
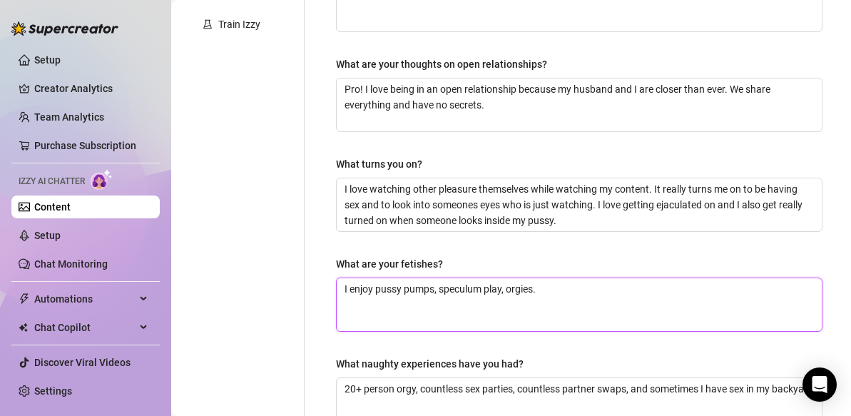
drag, startPoint x: 482, startPoint y: 288, endPoint x: 442, endPoint y: 283, distance: 40.3
click at [442, 283] on textarea "I enjoy pussy pumps, speculum play, orgies." at bounding box center [579, 304] width 485 height 53
click at [529, 288] on textarea "I enjoy pussy pumps, dildo play, orgies." at bounding box center [579, 304] width 485 height 53
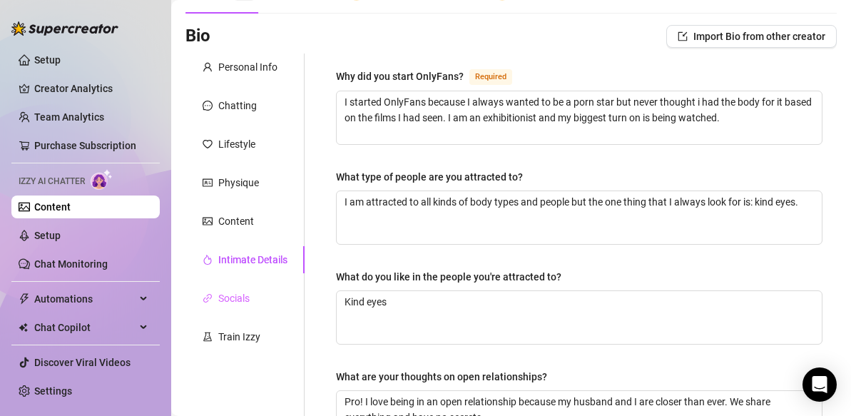
scroll to position [83, 0]
click at [237, 299] on div "Socials" at bounding box center [233, 298] width 31 height 16
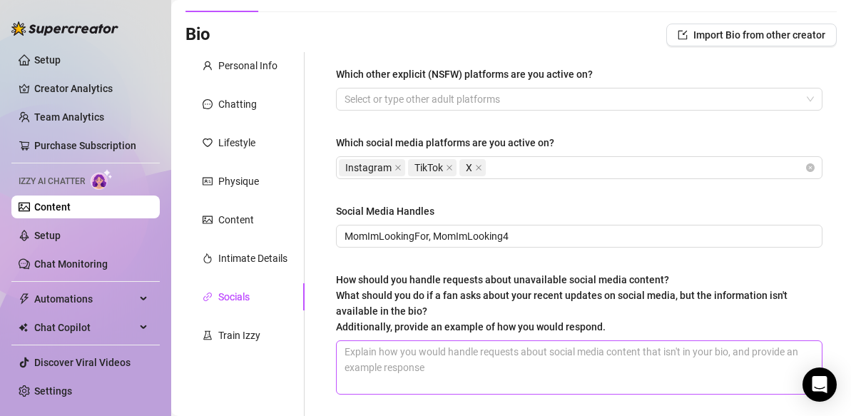
scroll to position [81, 0]
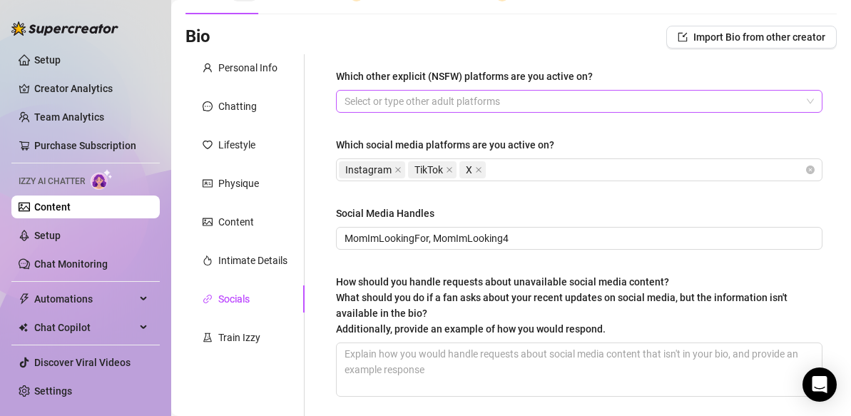
click at [795, 103] on div at bounding box center [572, 101] width 466 height 20
click at [310, 175] on div "Which other explicit (NSFW) platforms are you active on? Select or type other a…" at bounding box center [571, 239] width 532 height 370
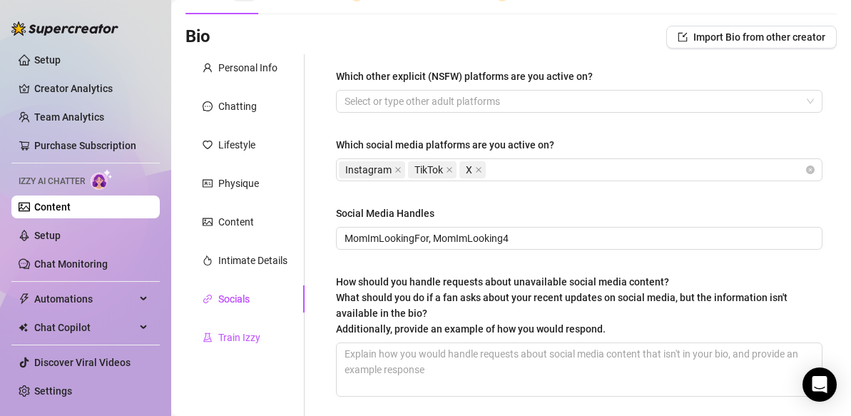
click at [230, 337] on div "Train Izzy" at bounding box center [239, 338] width 42 height 16
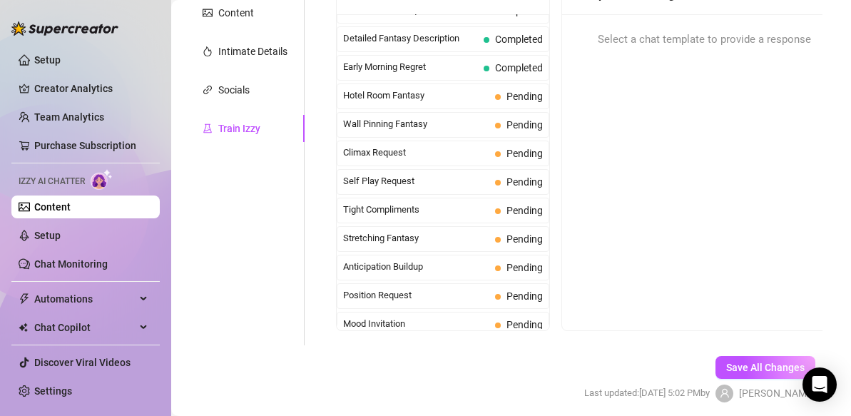
scroll to position [528, 0]
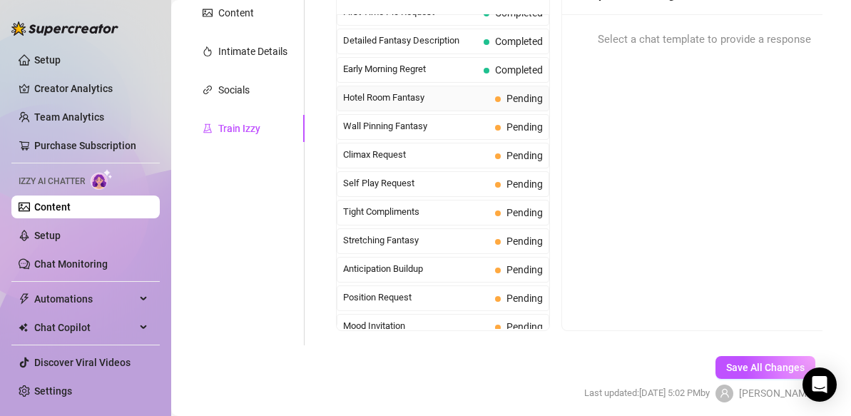
click at [461, 99] on span "Hotel Room Fantasy" at bounding box center [416, 98] width 146 height 14
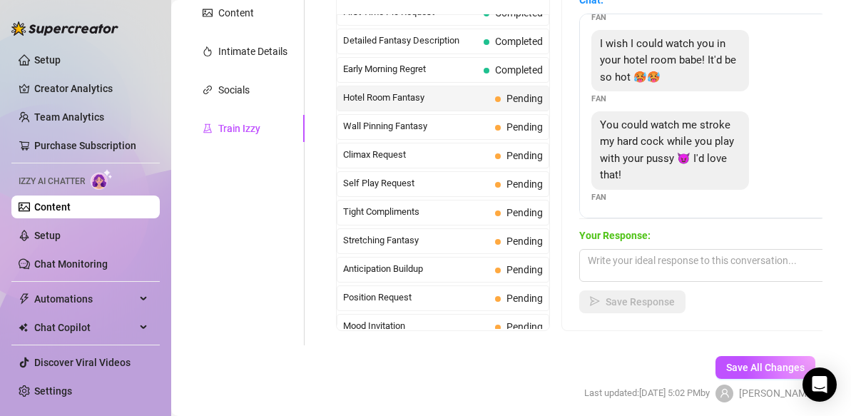
scroll to position [80, 0]
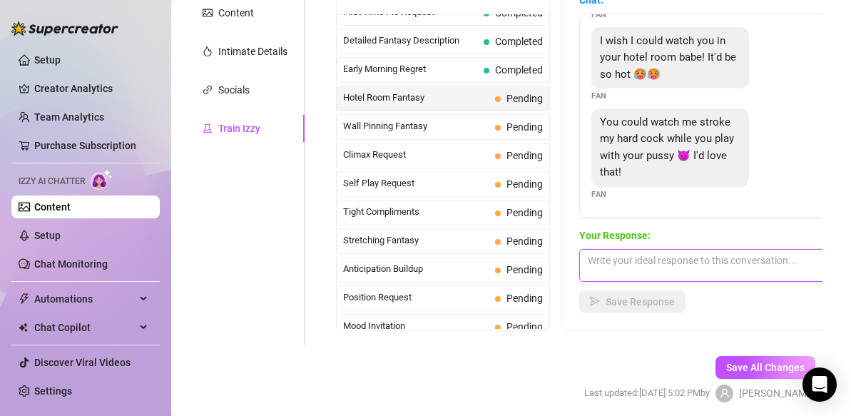
click at [618, 268] on textarea at bounding box center [704, 265] width 250 height 33
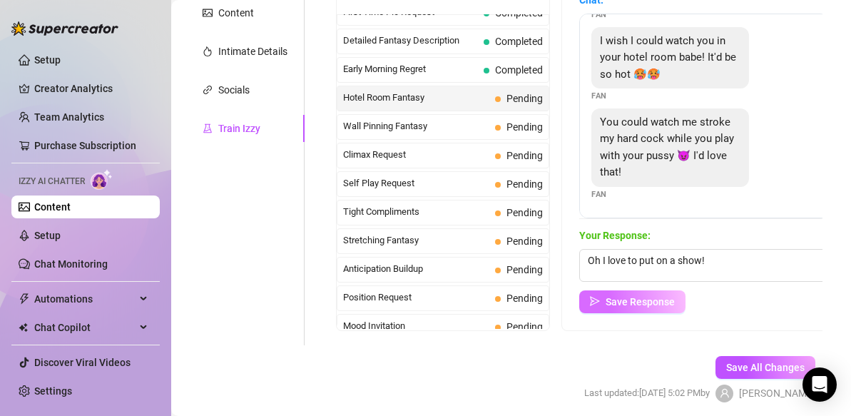
click at [629, 302] on span "Save Response" at bounding box center [640, 301] width 69 height 11
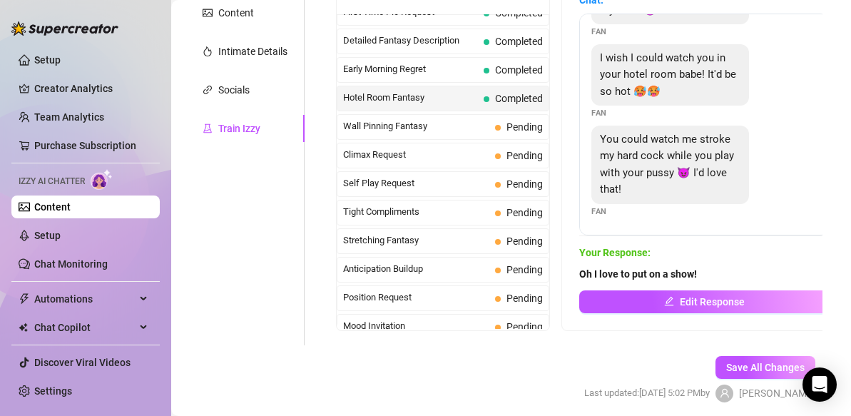
scroll to position [63, 0]
click at [485, 131] on span "Wall Pinning Fantasy" at bounding box center [416, 126] width 146 height 14
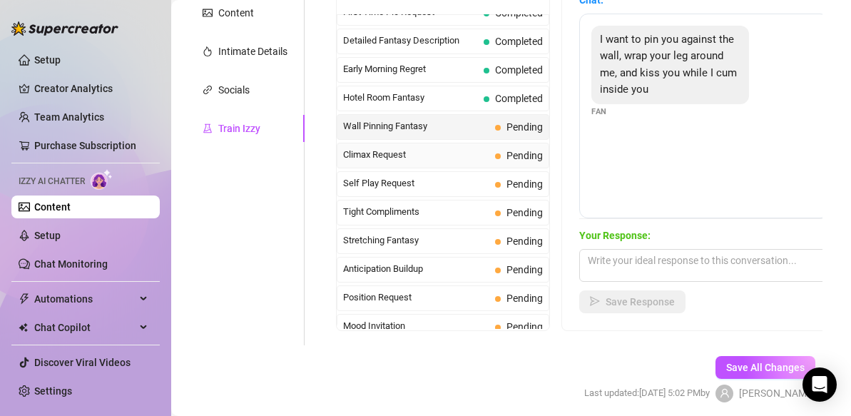
click at [458, 155] on span "Climax Request" at bounding box center [416, 155] width 146 height 14
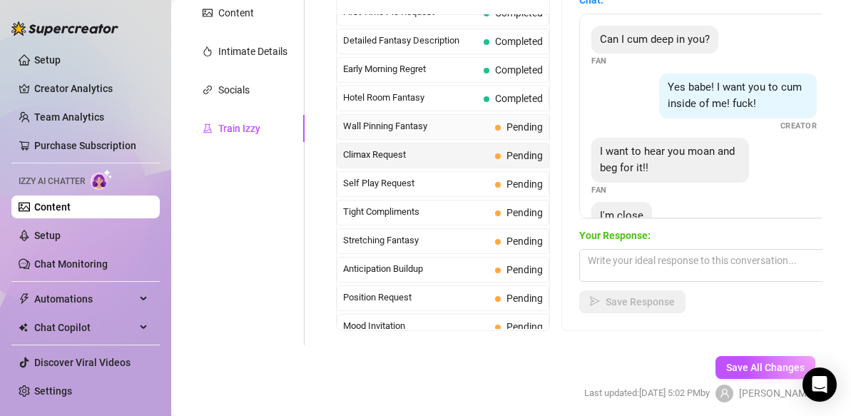
click at [460, 130] on span "Wall Pinning Fantasy" at bounding box center [416, 126] width 146 height 14
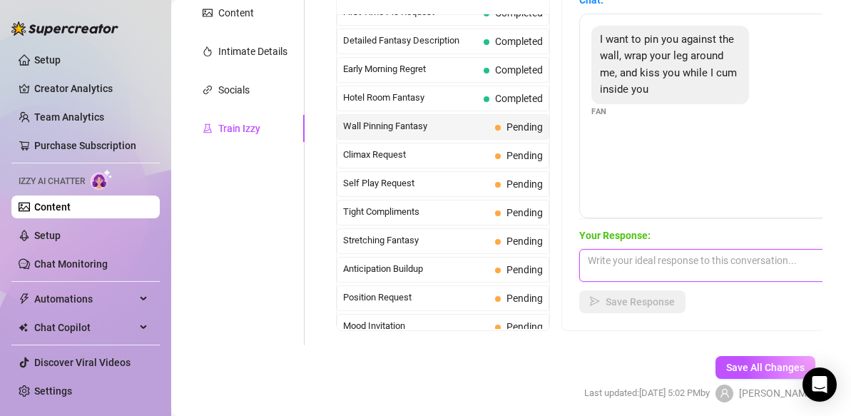
click at [619, 267] on textarea at bounding box center [704, 265] width 250 height 33
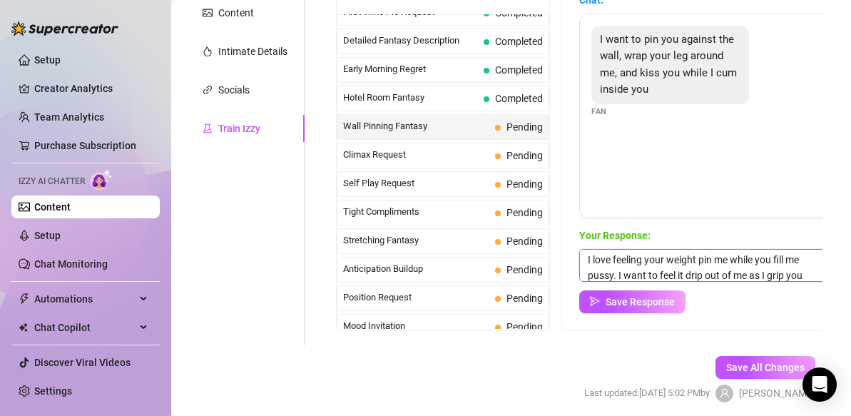
scroll to position [16, 0]
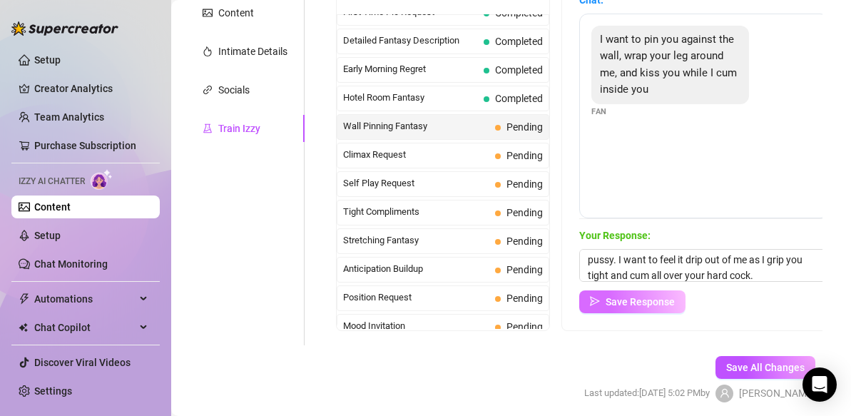
click at [665, 299] on span "Save Response" at bounding box center [640, 301] width 69 height 11
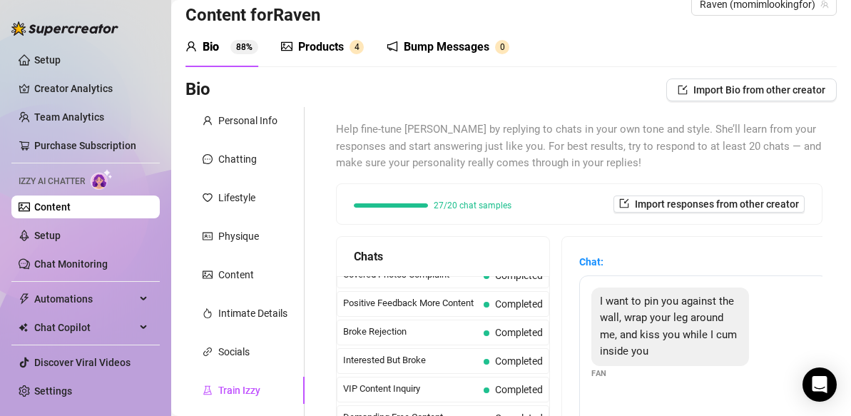
scroll to position [0, 0]
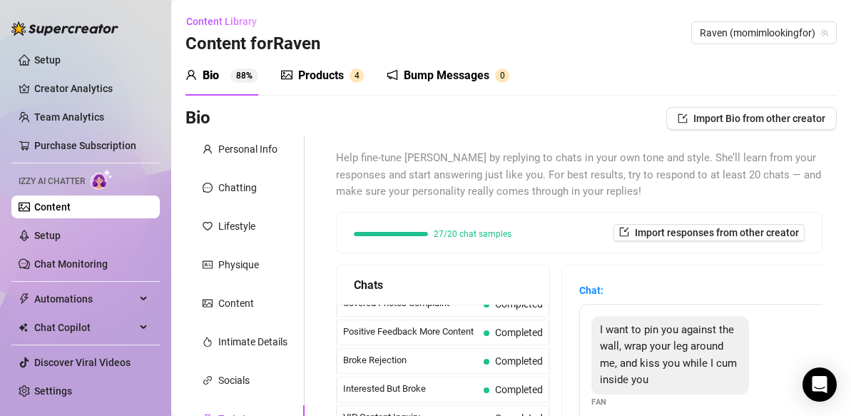
click at [329, 73] on div "Products" at bounding box center [321, 75] width 46 height 17
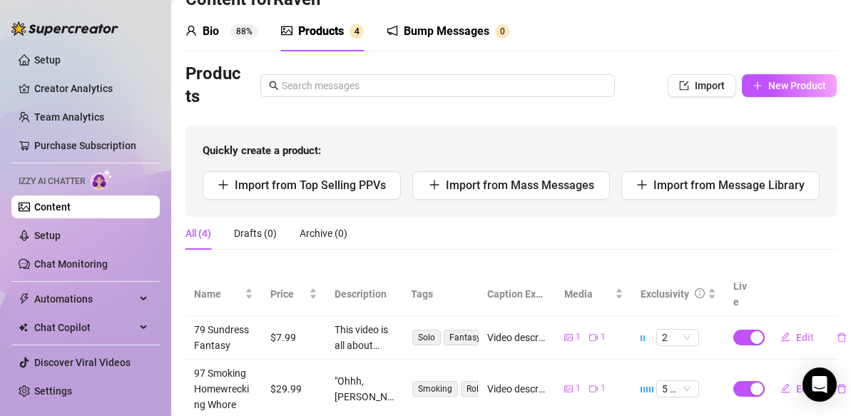
scroll to position [44, 0]
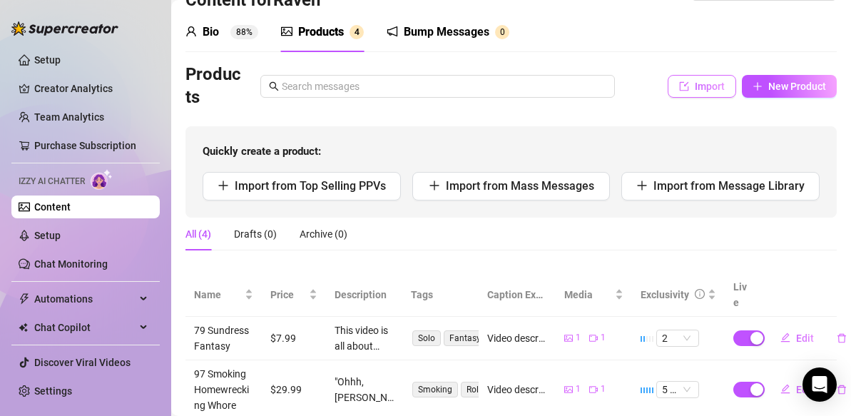
click at [696, 86] on span "Import" at bounding box center [710, 86] width 30 height 11
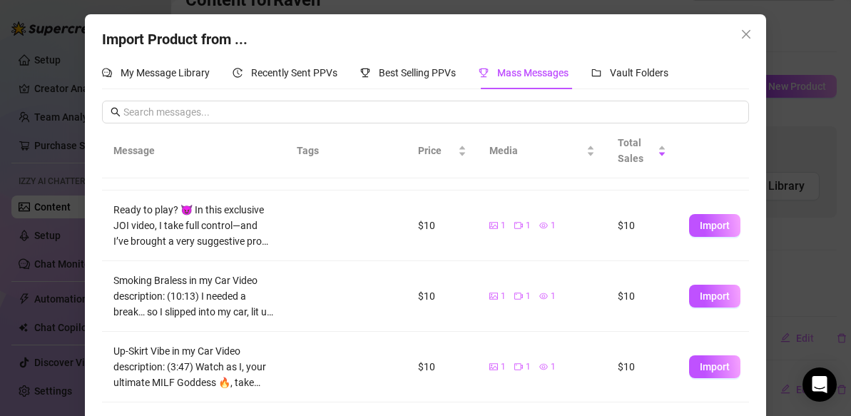
scroll to position [227, 0]
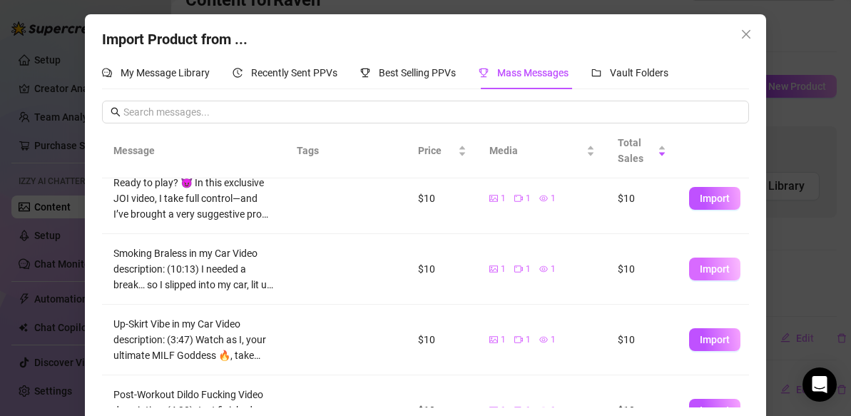
click at [711, 272] on span "Import" at bounding box center [715, 268] width 30 height 11
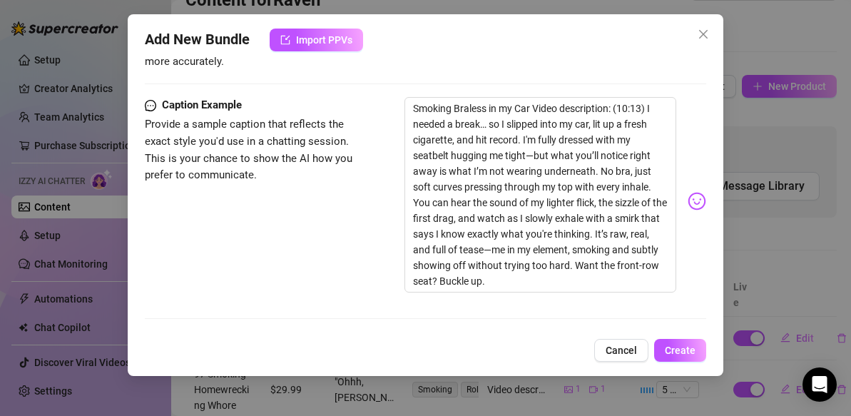
scroll to position [885, 0]
drag, startPoint x: 489, startPoint y: 269, endPoint x: 532, endPoint y: 105, distance: 169.8
click at [532, 105] on textarea "Smoking Braless in my Car Video description: (10:13) I needed a break… so I sli…" at bounding box center [541, 195] width 272 height 195
click at [487, 268] on textarea "Smoking Braless in my Car Video description: (10:13) I needed a break… so I sli…" at bounding box center [541, 195] width 272 height 195
drag, startPoint x: 487, startPoint y: 268, endPoint x: 598, endPoint y: 93, distance: 206.2
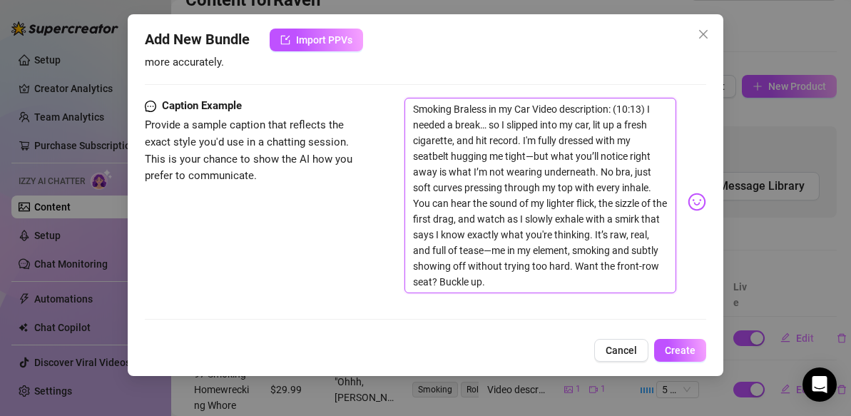
click at [598, 98] on textarea "Smoking Braless in my Car Video description: (10:13) I needed a break… so I sli…" at bounding box center [541, 195] width 272 height 195
click at [498, 266] on textarea "Smoking Braless in my Car Video description: (10:13) I needed a break… so I sli…" at bounding box center [541, 195] width 272 height 195
drag, startPoint x: 656, startPoint y: 263, endPoint x: 650, endPoint y: 99, distance: 164.2
click at [650, 99] on textarea "Smoking Braless in my Car Video description: (10:13) I needed a break… so I sli…" at bounding box center [541, 195] width 272 height 195
click at [536, 98] on textarea "Smoking Braless in my Car Video description: (10:13) I needed a break… so I sli…" at bounding box center [541, 195] width 272 height 195
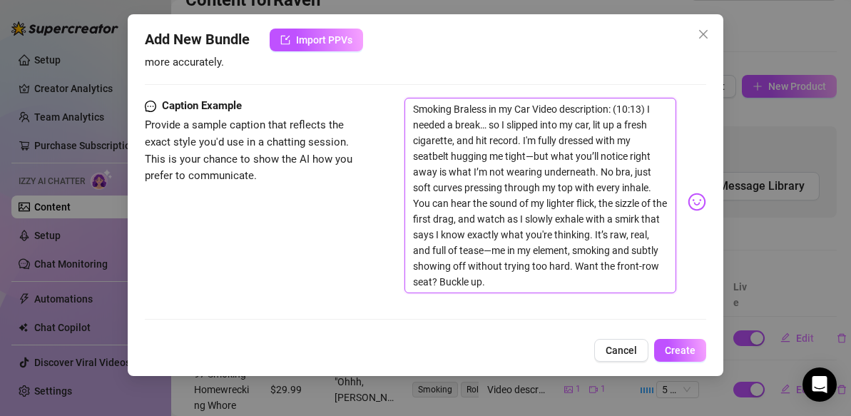
drag, startPoint x: 536, startPoint y: 90, endPoint x: 363, endPoint y: 79, distance: 173.0
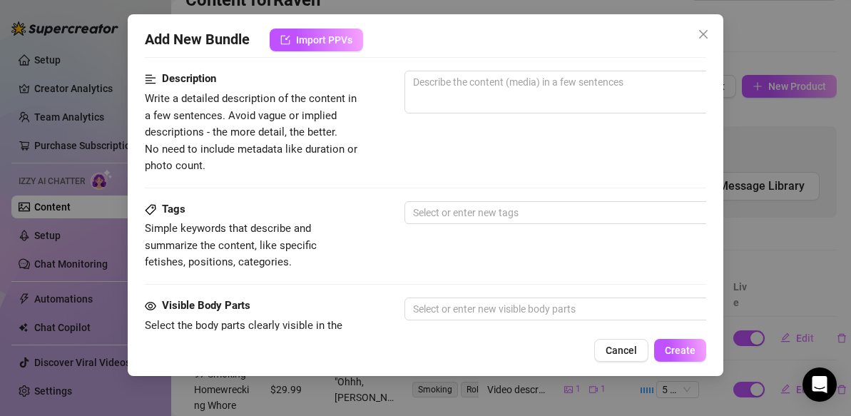
scroll to position [569, 0]
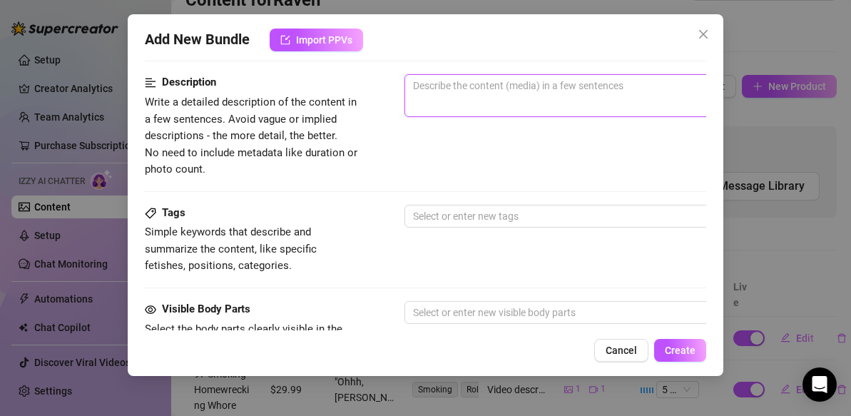
click at [437, 88] on textarea at bounding box center [654, 85] width 498 height 21
paste textarea "I needed a break… so I slipped into my car, lit up a fresh cigarette, and hit r…"
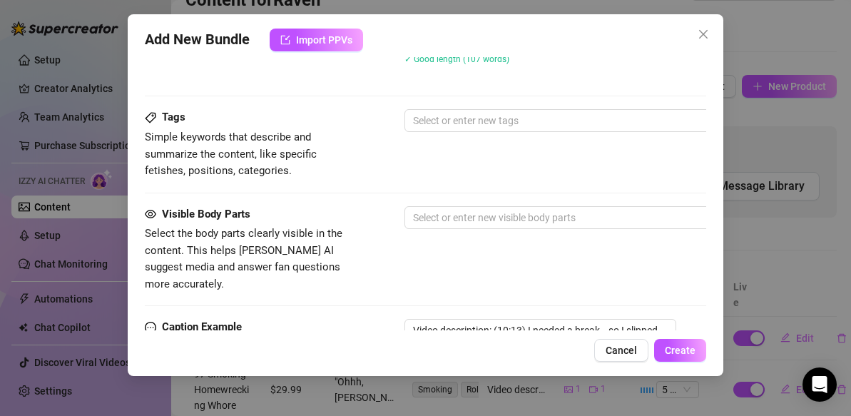
scroll to position [702, 0]
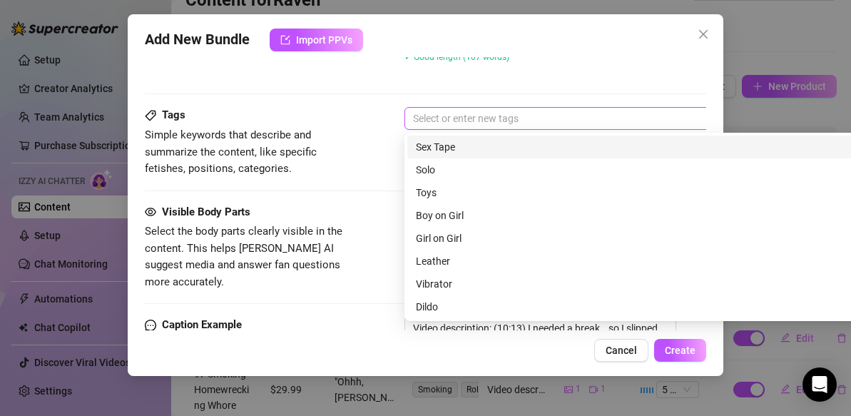
click at [507, 117] on div at bounding box center [646, 118] width 479 height 20
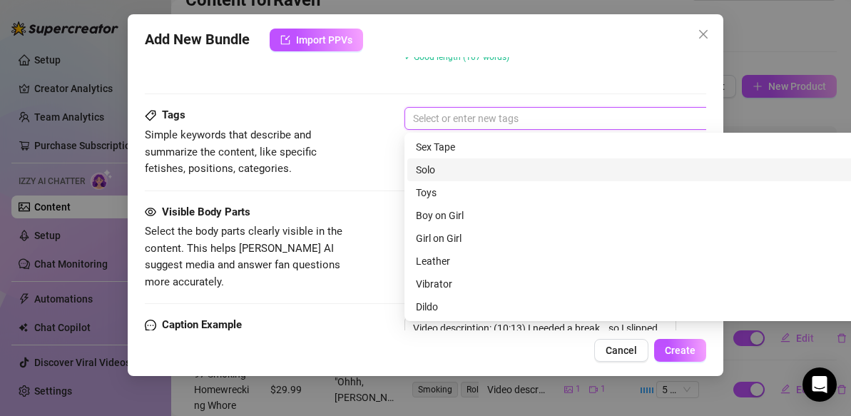
click at [435, 173] on div "Solo" at bounding box center [654, 170] width 477 height 16
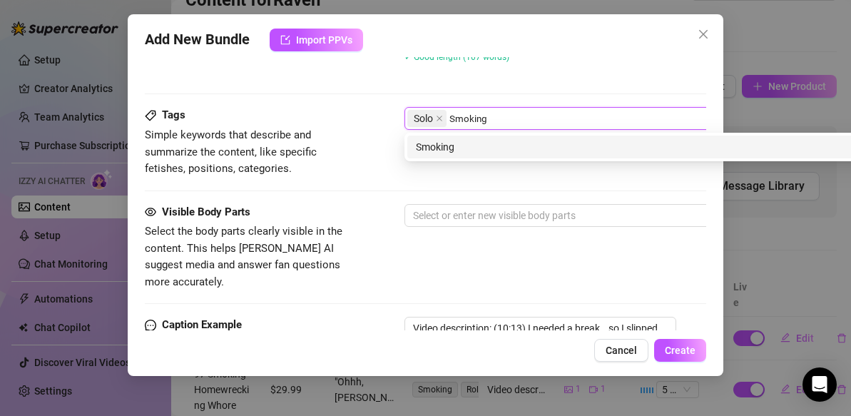
click at [484, 147] on div "Smoking" at bounding box center [654, 147] width 477 height 16
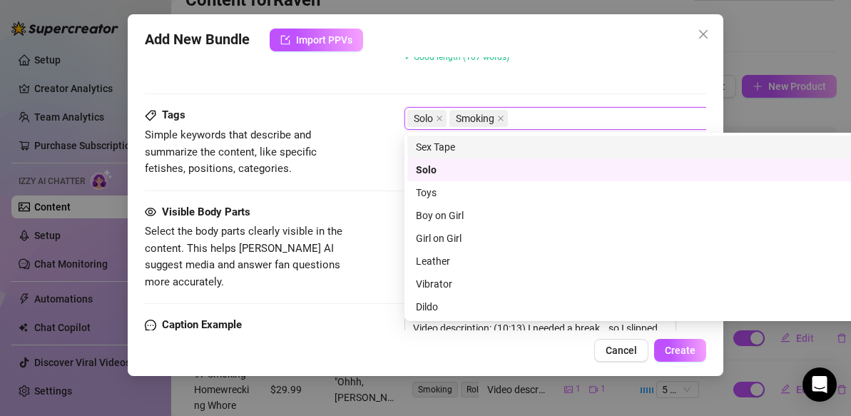
click at [357, 213] on div "Visible Body Parts" at bounding box center [252, 212] width 214 height 17
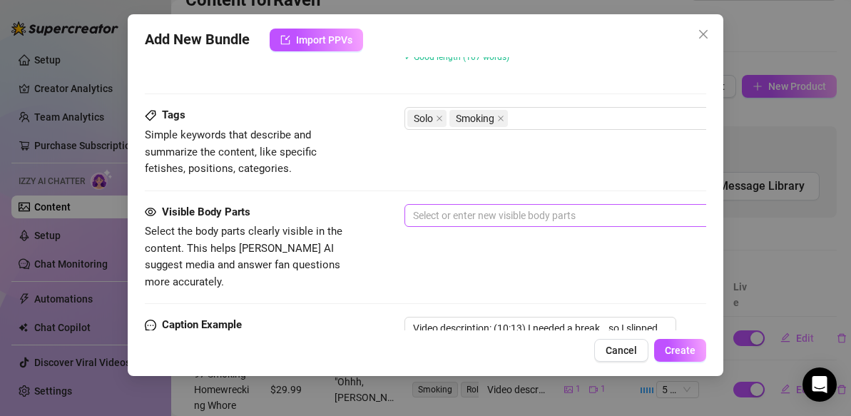
click at [422, 219] on div at bounding box center [646, 215] width 479 height 20
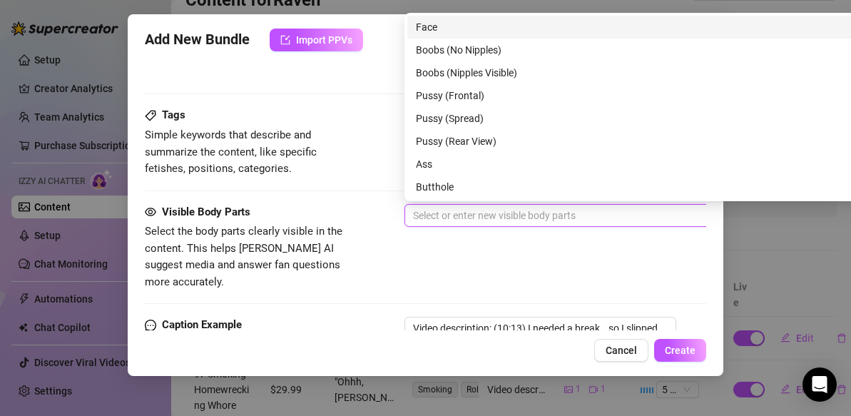
click at [454, 31] on div "Face" at bounding box center [654, 27] width 477 height 16
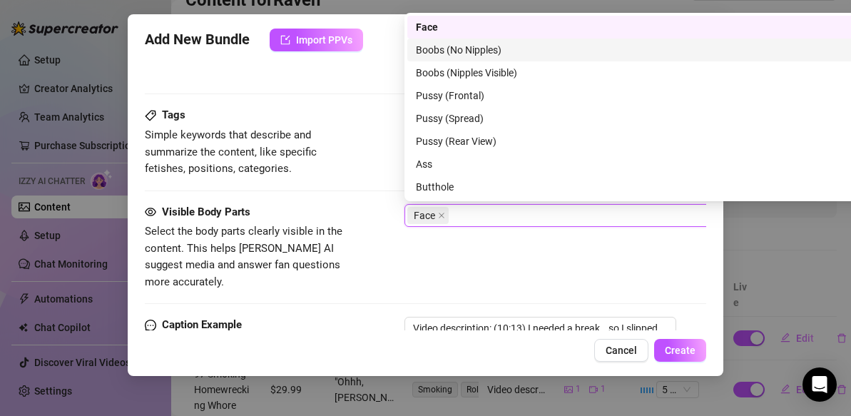
click at [405, 246] on div "Visible Body Parts Select the body parts clearly visible in the content. This h…" at bounding box center [425, 247] width 561 height 87
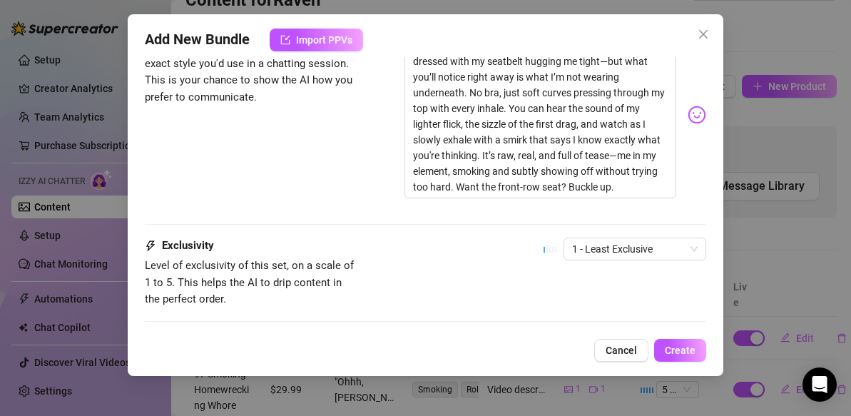
scroll to position [997, 0]
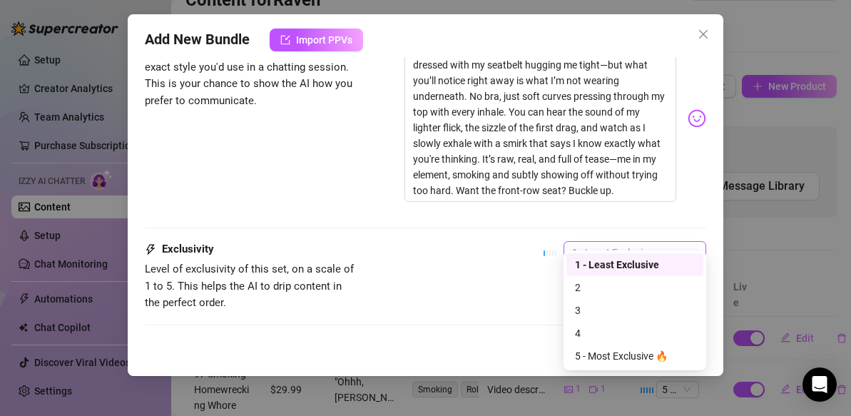
click at [621, 242] on span "1 - Least Exclusive" at bounding box center [635, 252] width 126 height 21
click at [585, 312] on div "3" at bounding box center [635, 310] width 120 height 16
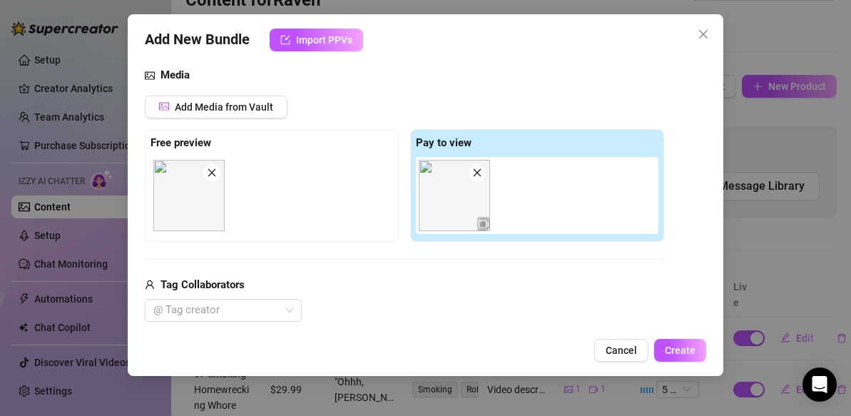
scroll to position [148, 0]
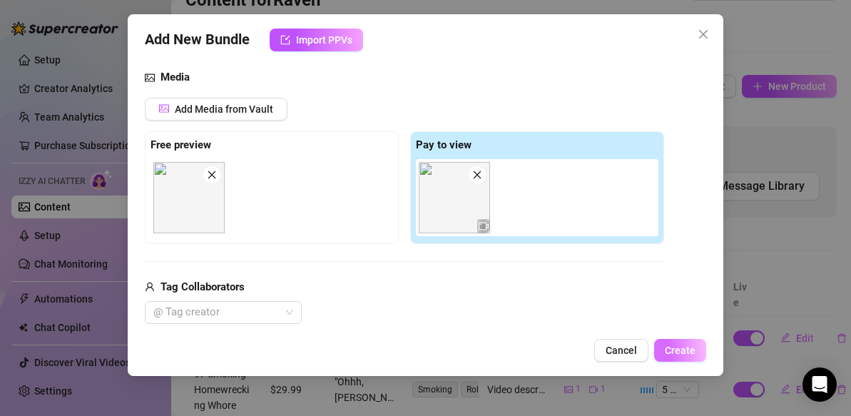
click at [688, 346] on span "Create" at bounding box center [680, 350] width 31 height 11
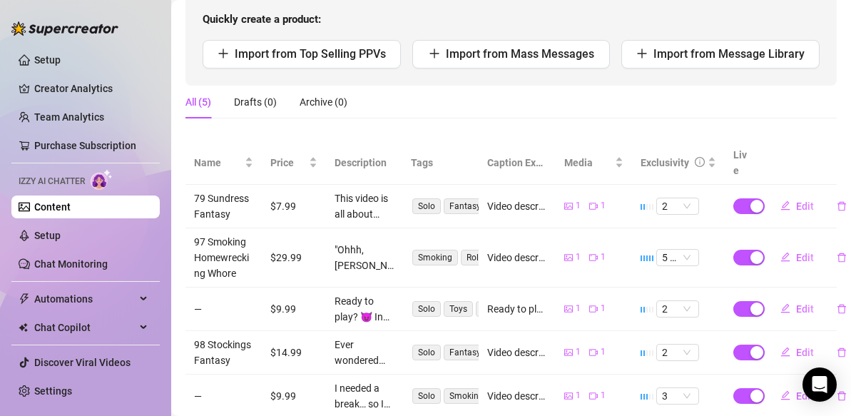
scroll to position [204, 0]
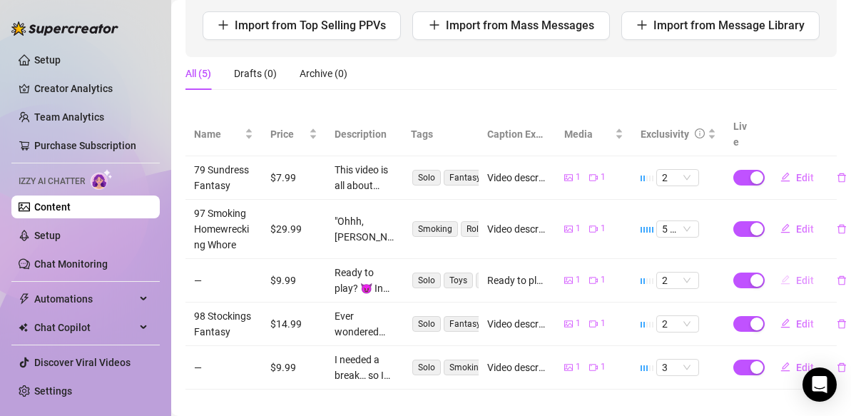
click at [803, 275] on span "Edit" at bounding box center [805, 280] width 18 height 11
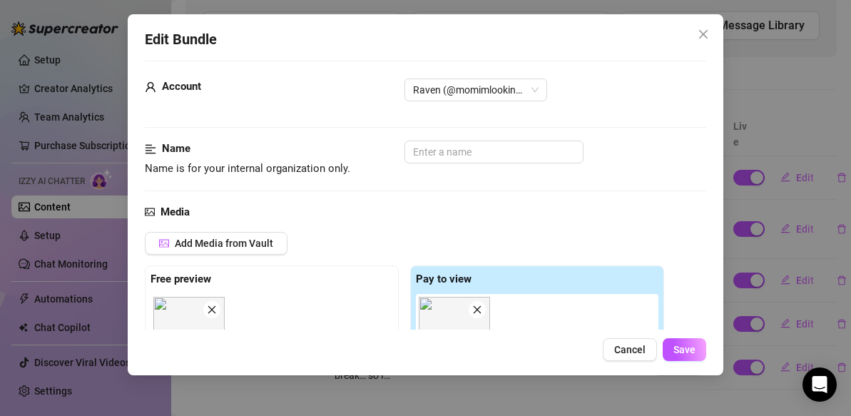
scroll to position [0, 0]
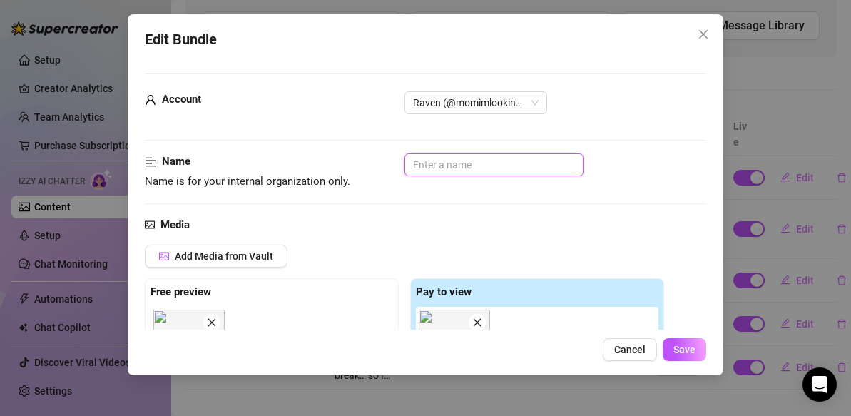
click at [491, 163] on input "text" at bounding box center [494, 164] width 179 height 23
click at [410, 163] on input "Red Latex JOI" at bounding box center [494, 164] width 179 height 23
click at [693, 347] on span "Save" at bounding box center [684, 349] width 22 height 11
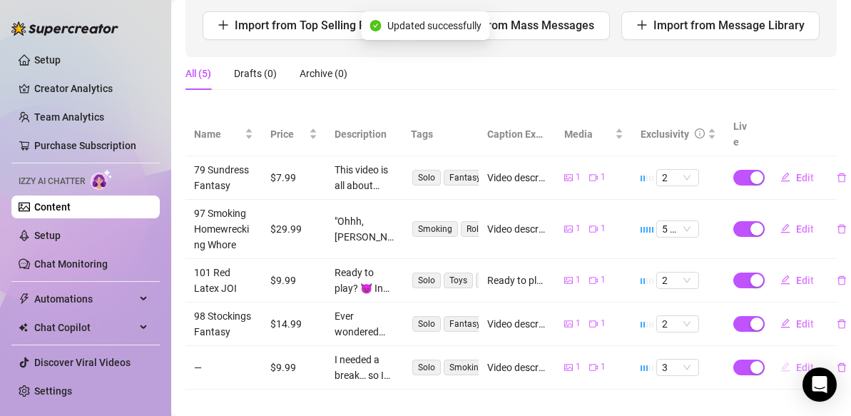
click at [794, 356] on button "Edit" at bounding box center [797, 367] width 56 height 23
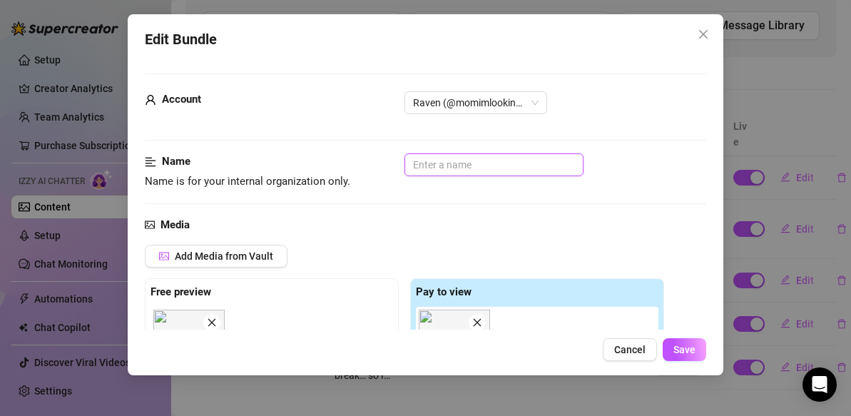
click at [420, 166] on input "text" at bounding box center [494, 164] width 179 height 23
click at [678, 347] on span "Save" at bounding box center [684, 349] width 22 height 11
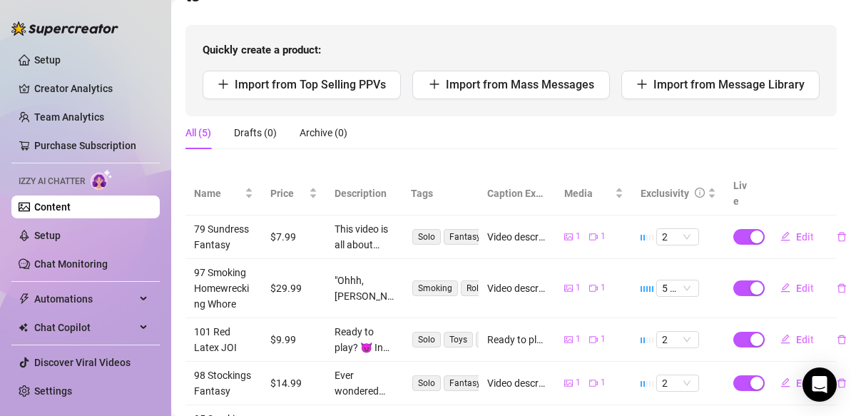
scroll to position [140, 0]
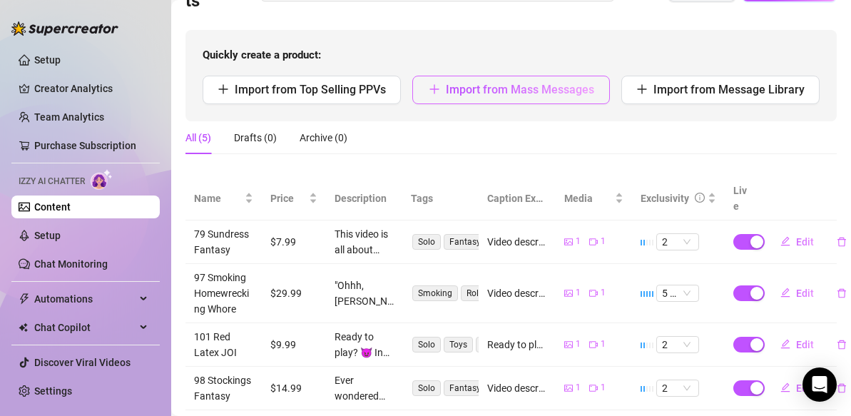
click at [554, 84] on span "Import from Mass Messages" at bounding box center [520, 90] width 148 height 14
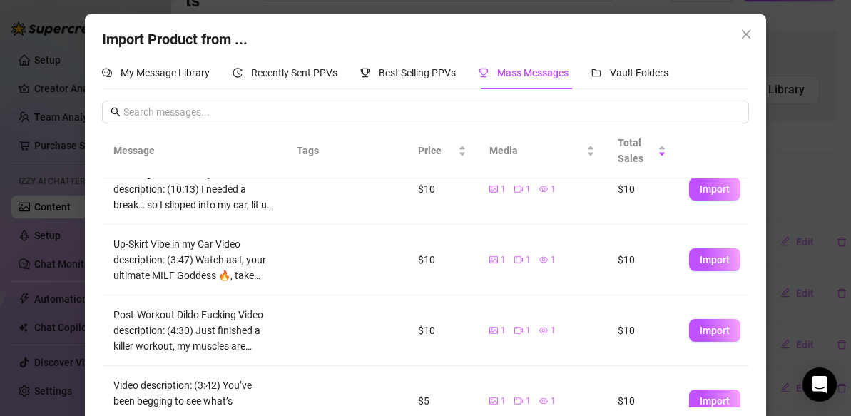
scroll to position [307, 0]
click at [725, 259] on span "Import" at bounding box center [715, 259] width 30 height 11
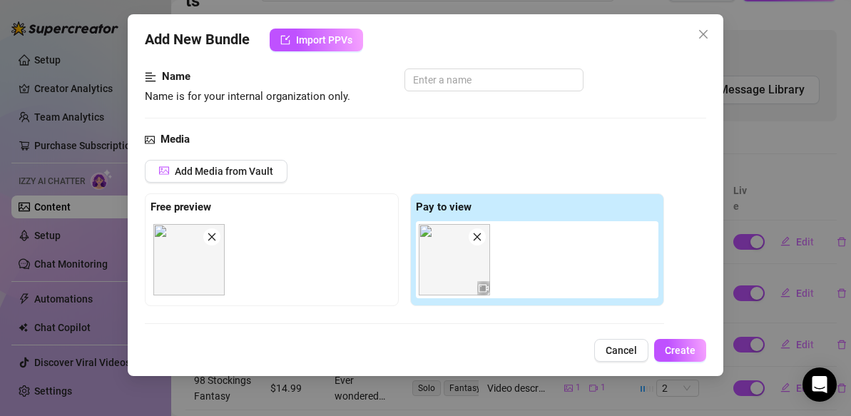
scroll to position [84, 0]
click at [432, 81] on input "text" at bounding box center [494, 81] width 179 height 23
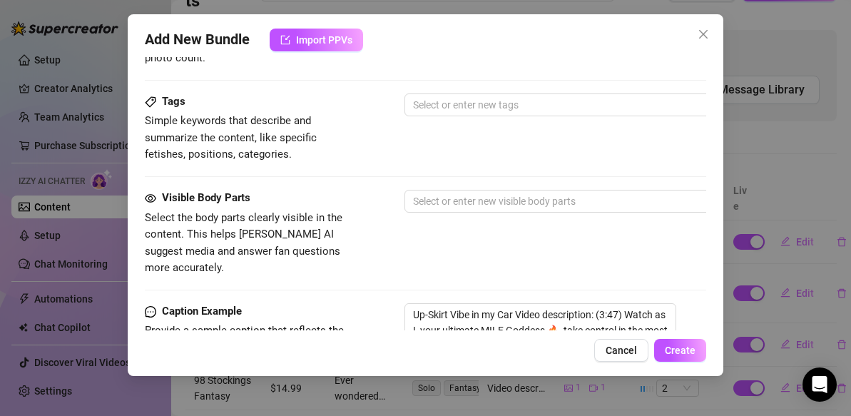
scroll to position [691, 0]
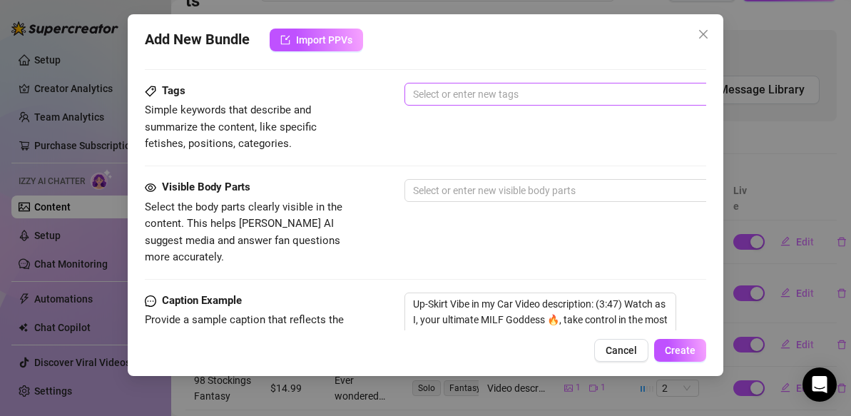
click at [476, 94] on div at bounding box center [646, 94] width 479 height 20
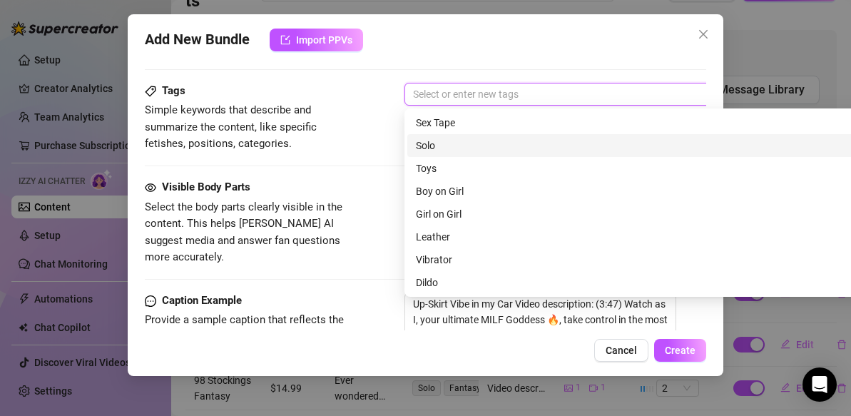
click at [433, 145] on div "Solo" at bounding box center [654, 146] width 477 height 16
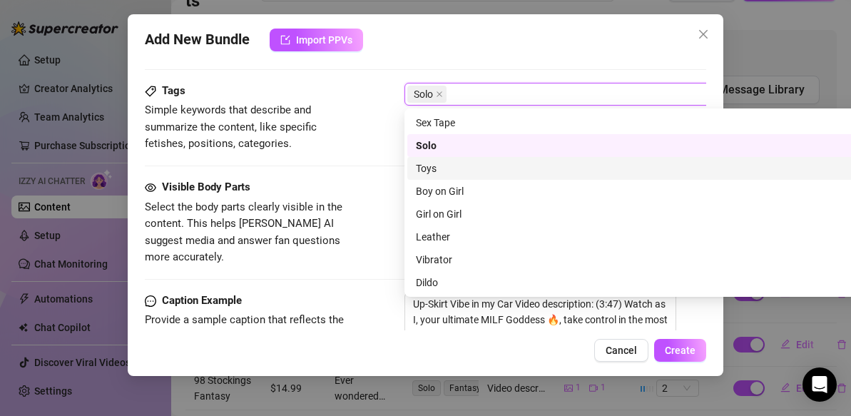
click at [435, 168] on div "Toys" at bounding box center [654, 169] width 477 height 16
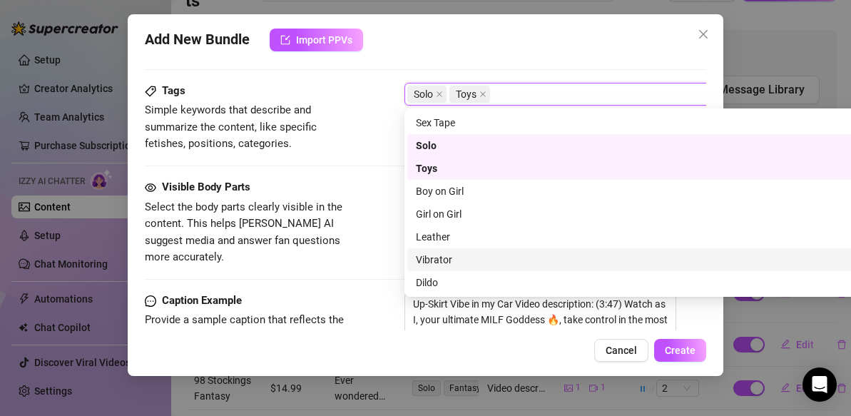
click at [439, 261] on div "Vibrator" at bounding box center [654, 260] width 477 height 16
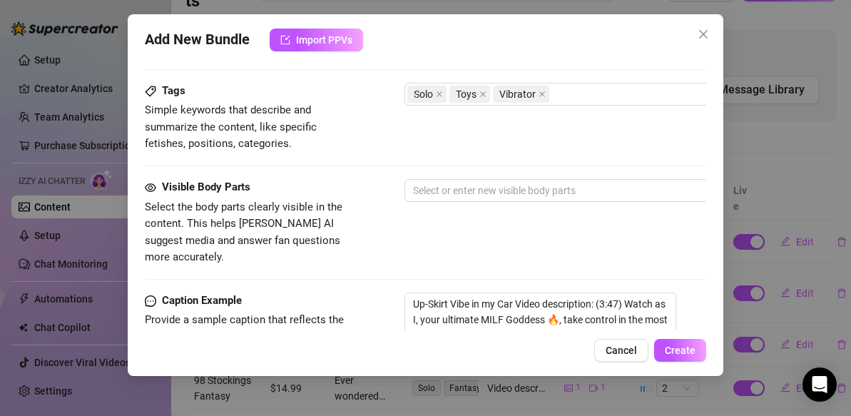
click at [377, 240] on div "Visible Body Parts Select the body parts clearly visible in the content. This h…" at bounding box center [425, 222] width 561 height 87
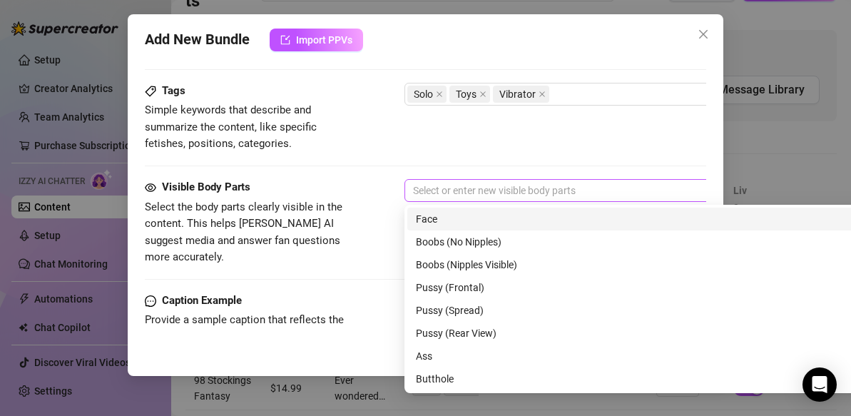
click at [442, 189] on div at bounding box center [646, 190] width 479 height 20
click at [434, 217] on div "Face" at bounding box center [654, 219] width 477 height 16
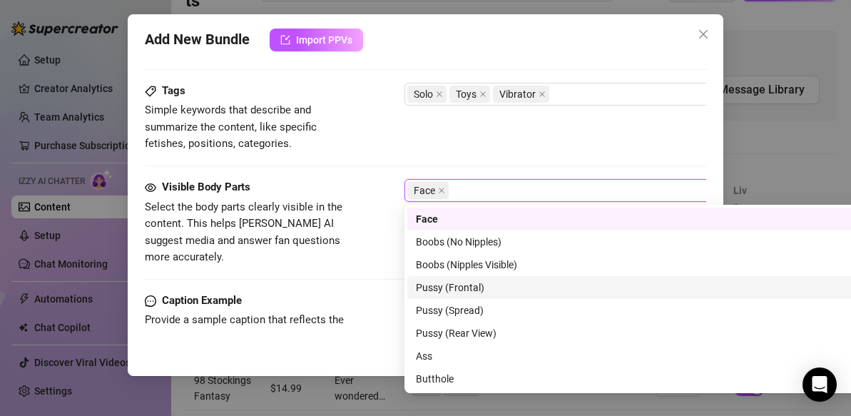
click at [428, 292] on div "Pussy (Frontal)" at bounding box center [654, 288] width 477 height 16
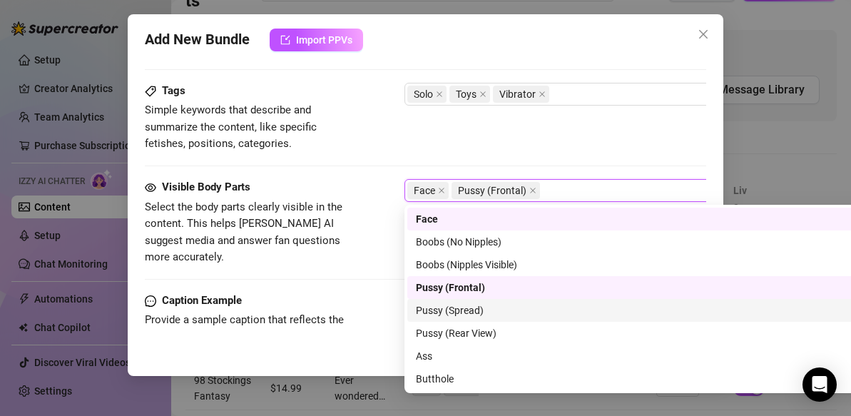
click at [431, 313] on div "Pussy (Spread)" at bounding box center [654, 310] width 477 height 16
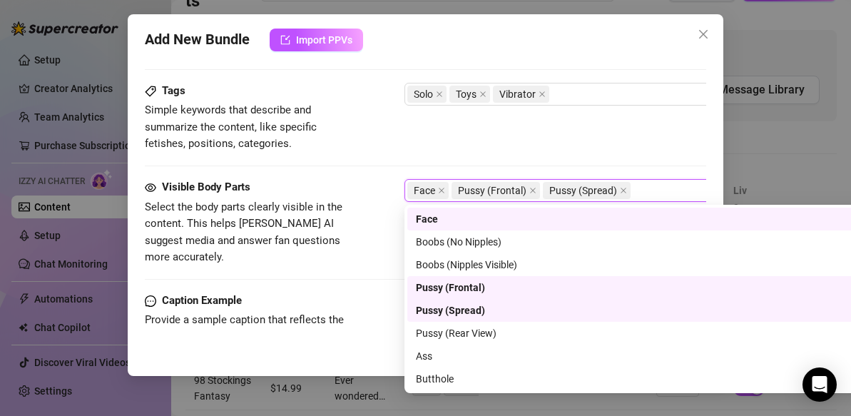
click at [369, 292] on div "Caption Example Provide a sample caption that reflects the exact style you'd us…" at bounding box center [425, 404] width 561 height 224
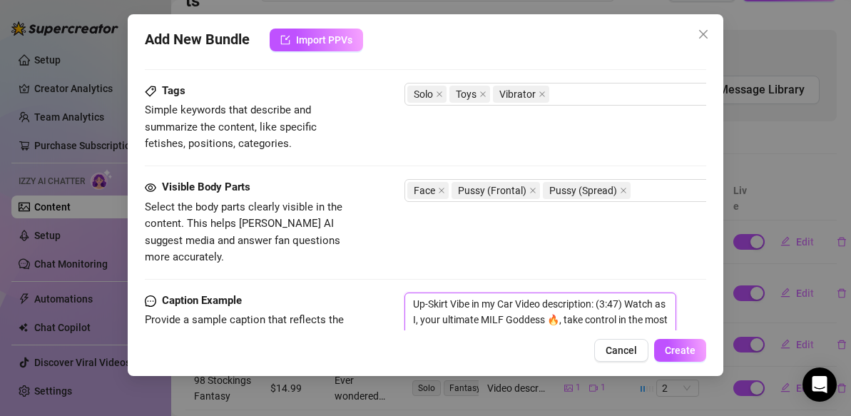
drag, startPoint x: 546, startPoint y: 288, endPoint x: 497, endPoint y: 286, distance: 49.2
click at [497, 292] on textarea "Up-Skirt Vibe in my Car Video description: (3:47) Watch as I, your ultimate MIL…" at bounding box center [541, 397] width 272 height 211
click at [519, 292] on textarea "Up-Skirt Vibe in my Car Video description: (3:47) Watch as I, your ultimate MIL…" at bounding box center [541, 397] width 272 height 211
drag, startPoint x: 517, startPoint y: 285, endPoint x: 399, endPoint y: 288, distance: 118.4
click at [399, 292] on div "Caption Example Provide a sample caption that reflects the exact style you'd us…" at bounding box center [425, 404] width 561 height 224
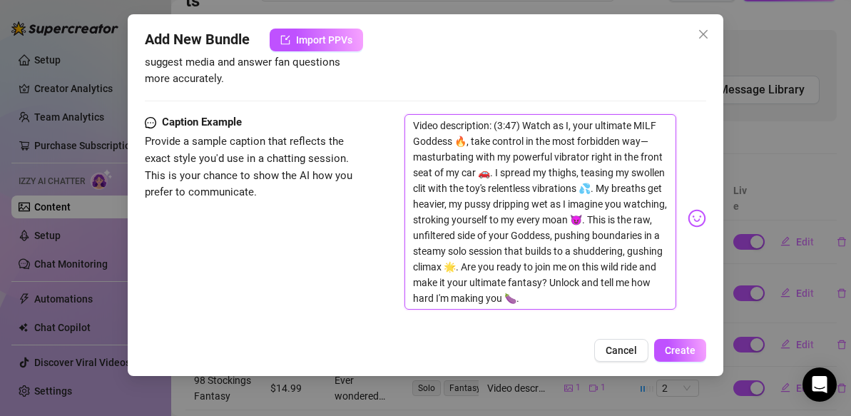
scroll to position [873, 0]
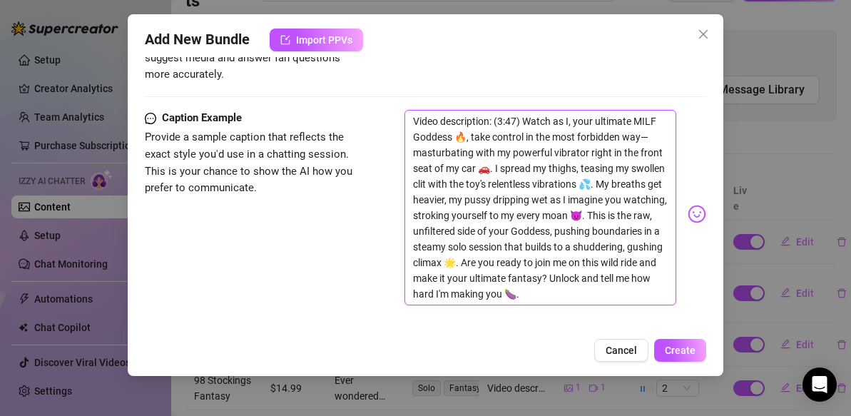
drag, startPoint x: 528, startPoint y: 282, endPoint x: 536, endPoint y: 140, distance: 142.2
click at [536, 140] on textarea "Video description: (3:47) Watch as I, your ultimate MILF Goddess 🔥, take contro…" at bounding box center [541, 207] width 272 height 195
drag, startPoint x: 527, startPoint y: 278, endPoint x: 527, endPoint y: 101, distance: 177.6
click at [527, 110] on textarea "Video description: (3:47) Watch as I, your ultimate MILF Goddess 🔥, take contro…" at bounding box center [541, 207] width 272 height 195
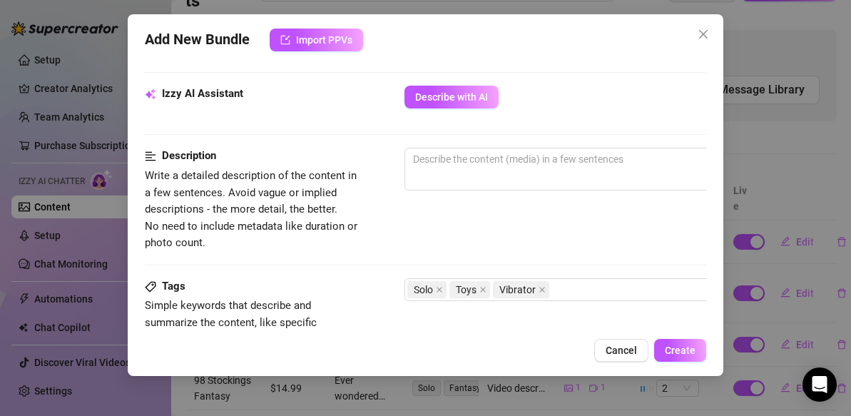
scroll to position [493, 0]
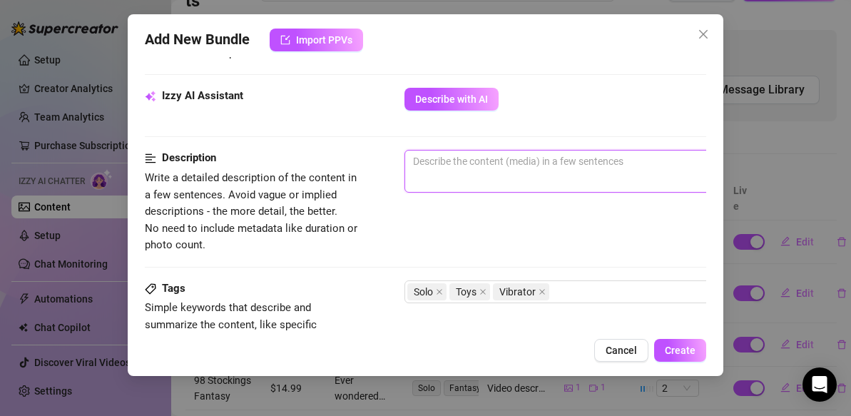
click at [432, 168] on textarea at bounding box center [654, 161] width 498 height 21
paste textarea "Watch as I, your ultimate MILF Goddess 🔥, take control in the most forbidden wa…"
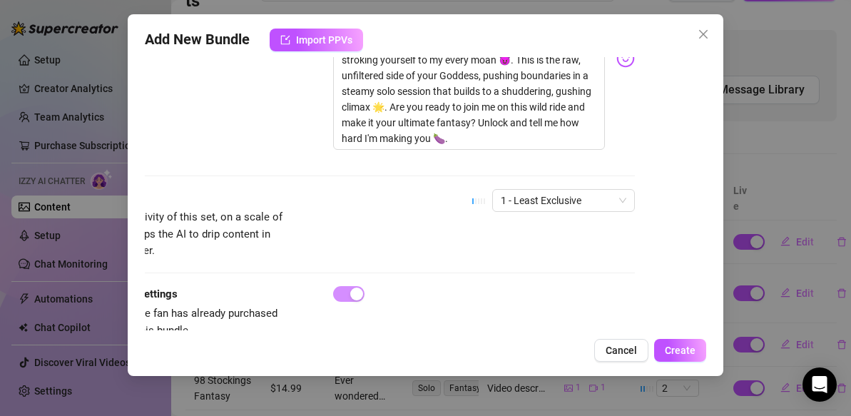
scroll to position [1083, 71]
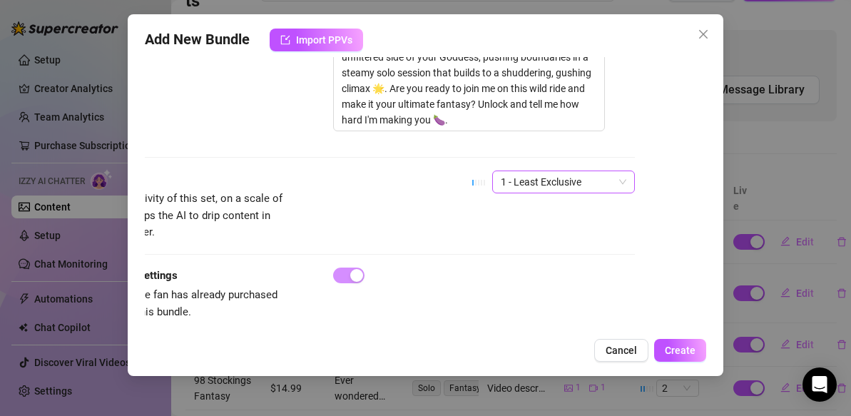
click at [620, 171] on span "1 - Least Exclusive" at bounding box center [564, 181] width 126 height 21
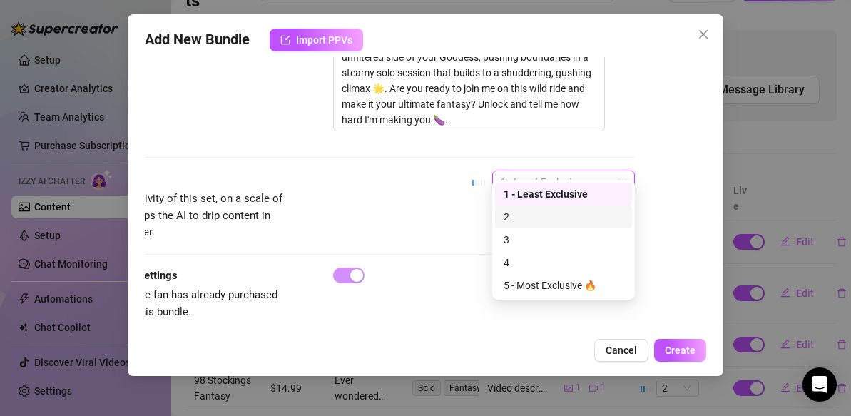
click at [568, 214] on div "2" at bounding box center [564, 217] width 120 height 16
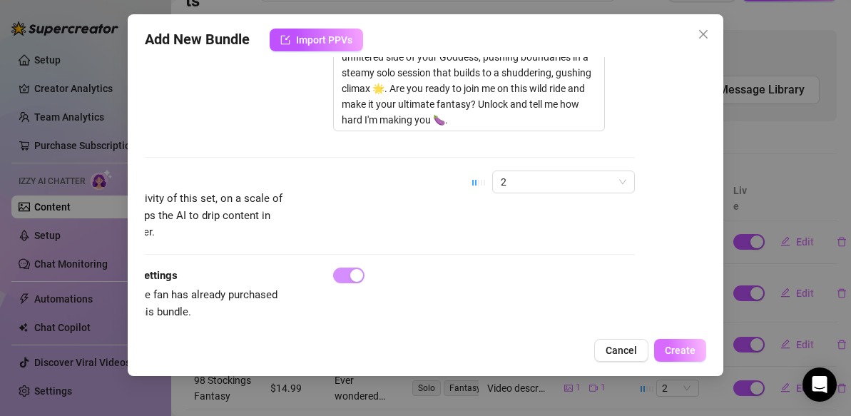
click at [687, 348] on span "Create" at bounding box center [680, 350] width 31 height 11
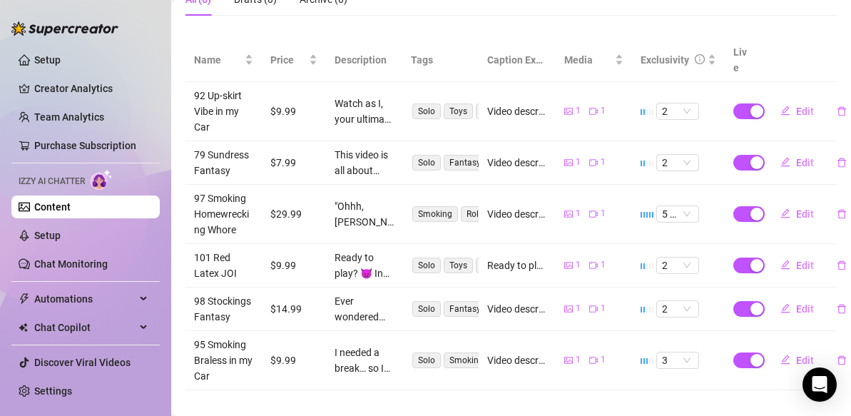
scroll to position [278, 0]
click at [687, 353] on span "3" at bounding box center [677, 361] width 31 height 16
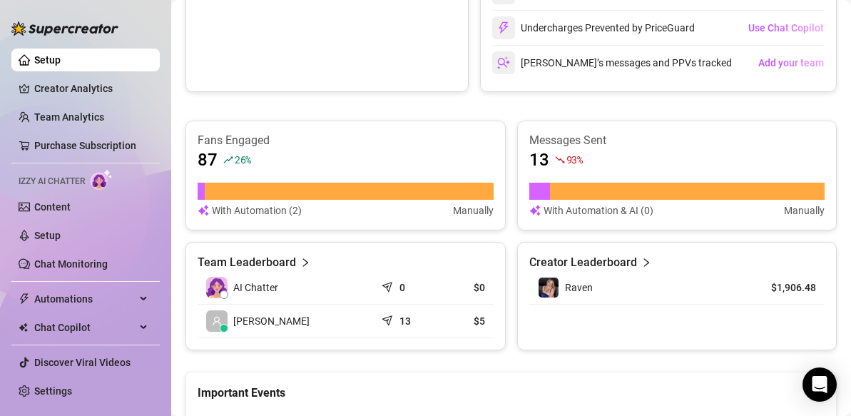
scroll to position [786, 0]
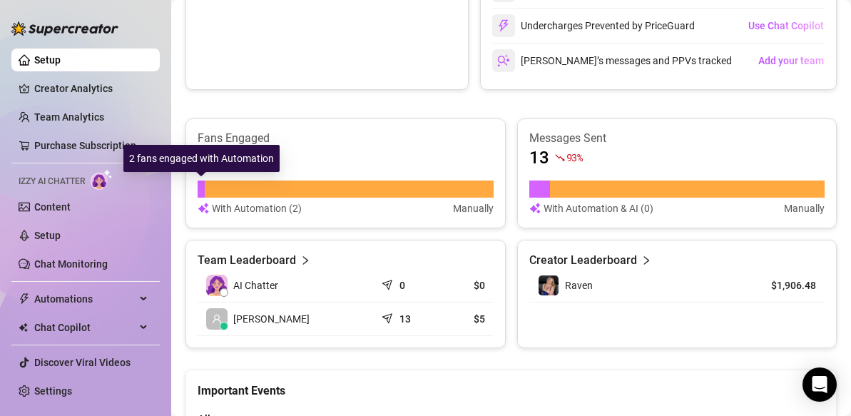
click at [200, 190] on div at bounding box center [201, 188] width 7 height 17
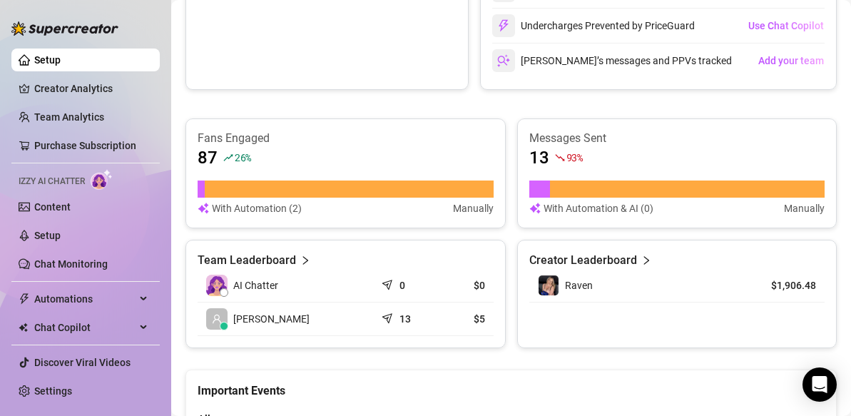
click at [380, 312] on td "13" at bounding box center [404, 319] width 59 height 34
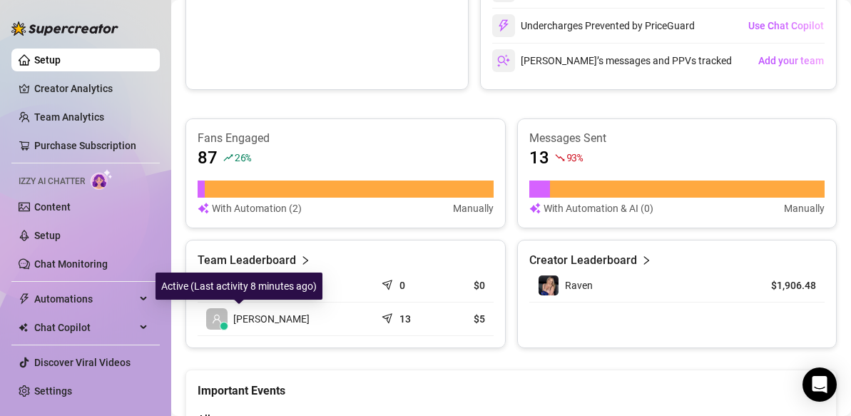
click at [210, 320] on span at bounding box center [216, 318] width 21 height 21
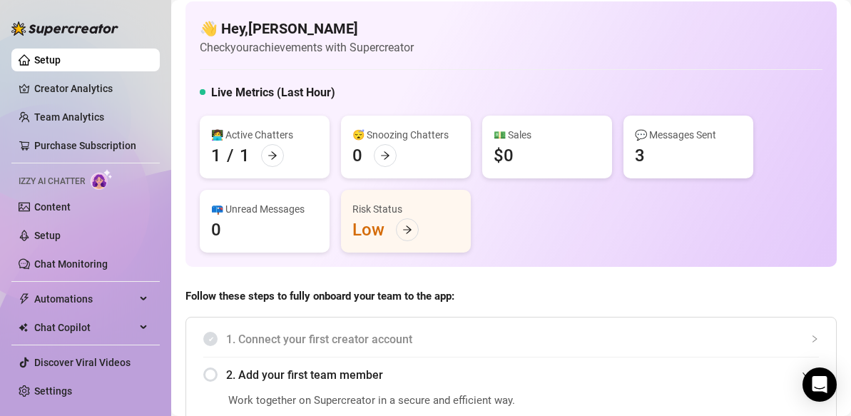
scroll to position [0, 0]
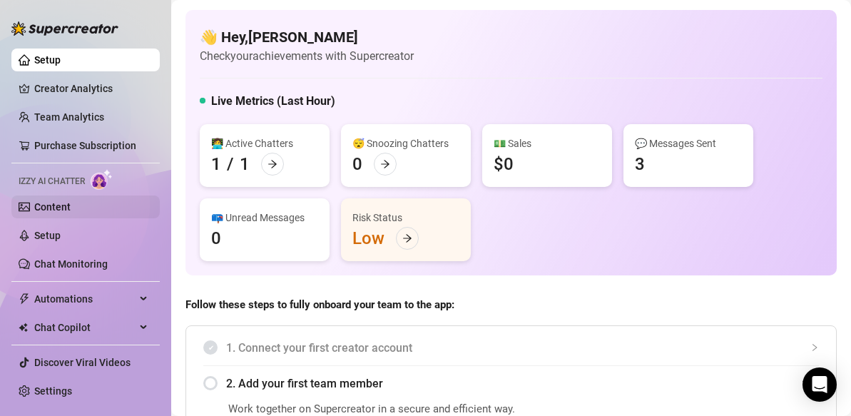
click at [59, 203] on link "Content" at bounding box center [52, 206] width 36 height 11
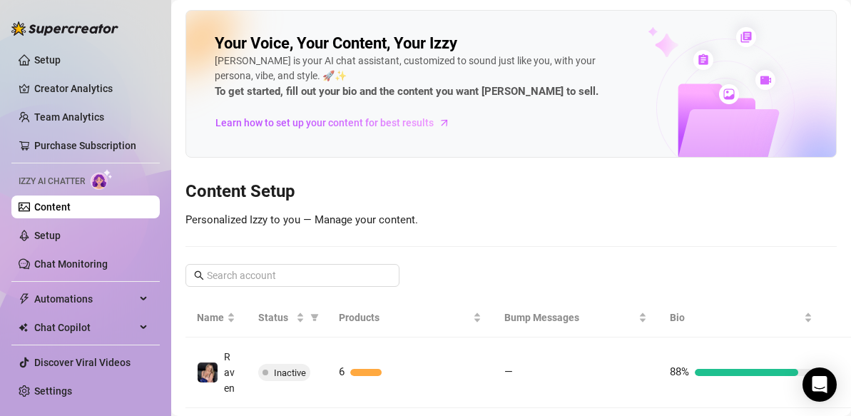
scroll to position [51, 0]
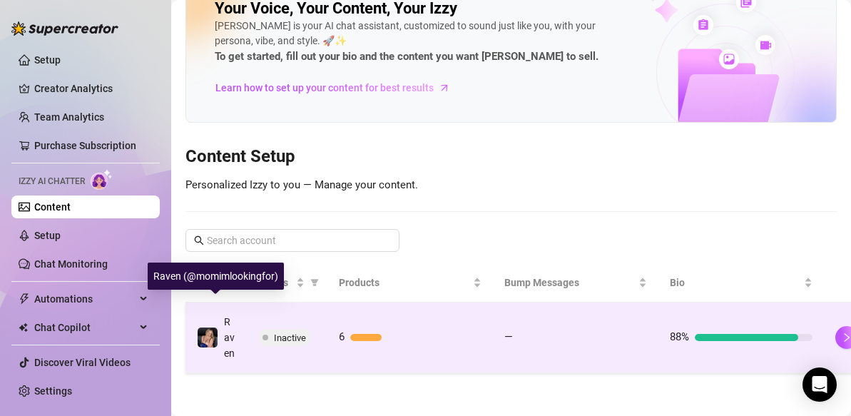
click at [228, 314] on div "Raven" at bounding box center [229, 337] width 11 height 47
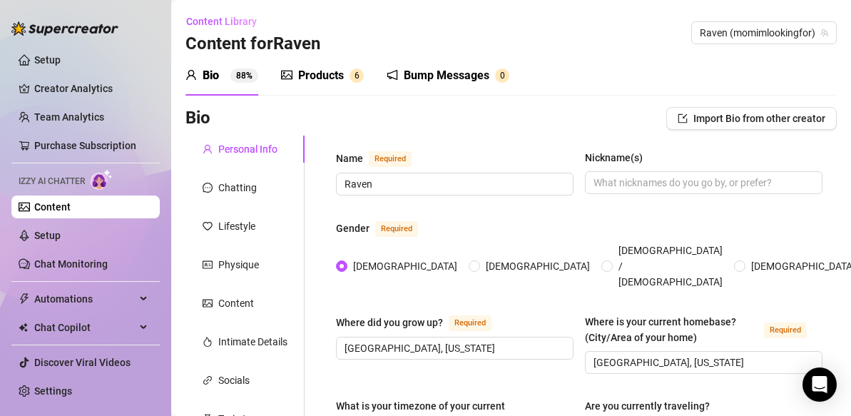
click at [326, 73] on div "Products" at bounding box center [321, 75] width 46 height 17
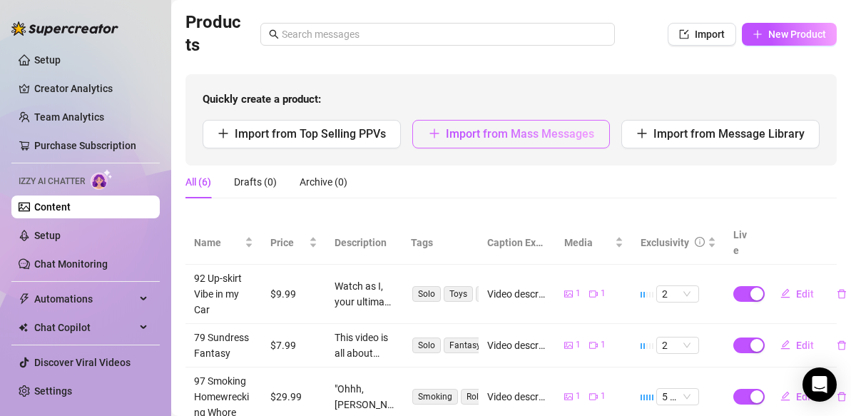
scroll to position [95, 0]
click at [519, 128] on span "Import from Mass Messages" at bounding box center [520, 135] width 148 height 14
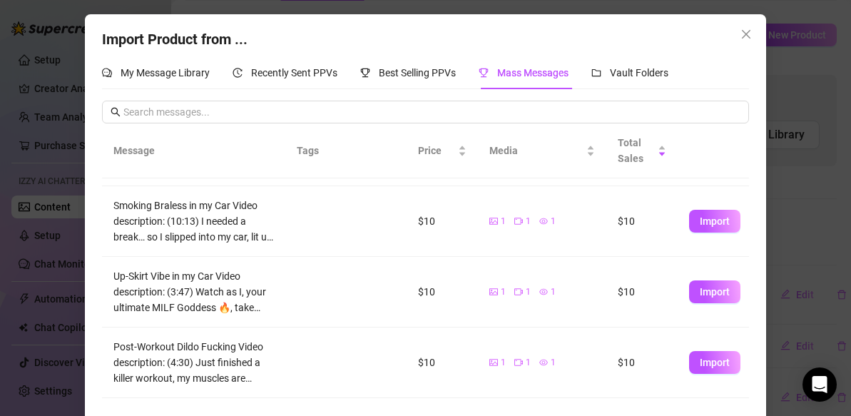
scroll to position [277, 0]
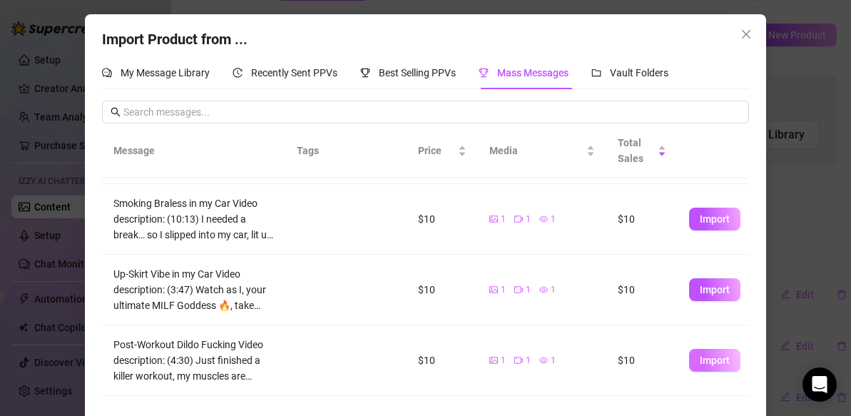
click at [708, 357] on span "Import" at bounding box center [715, 360] width 30 height 11
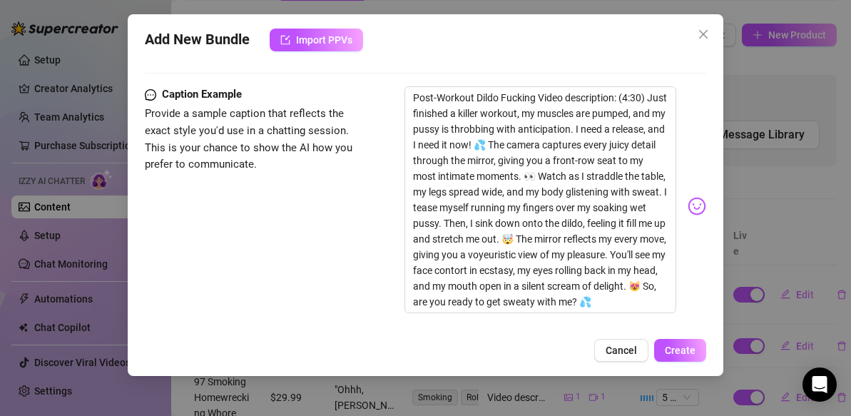
scroll to position [895, 0]
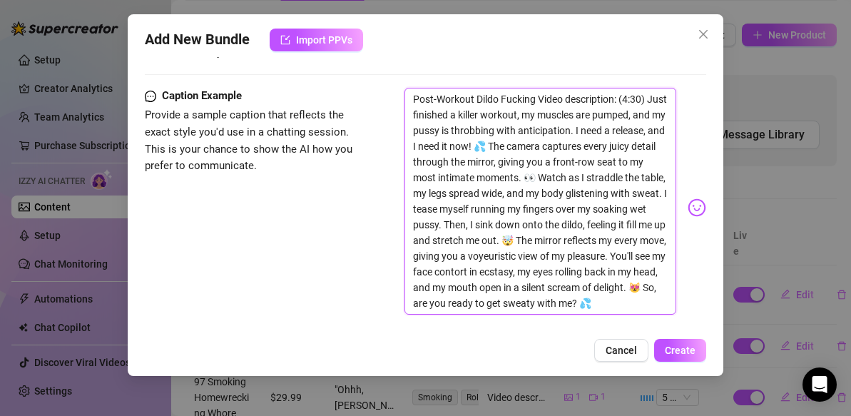
drag, startPoint x: 540, startPoint y: 77, endPoint x: 387, endPoint y: 76, distance: 152.7
click at [387, 88] on div "Caption Example Provide a sample caption that reflects the exact style you'd us…" at bounding box center [425, 208] width 561 height 240
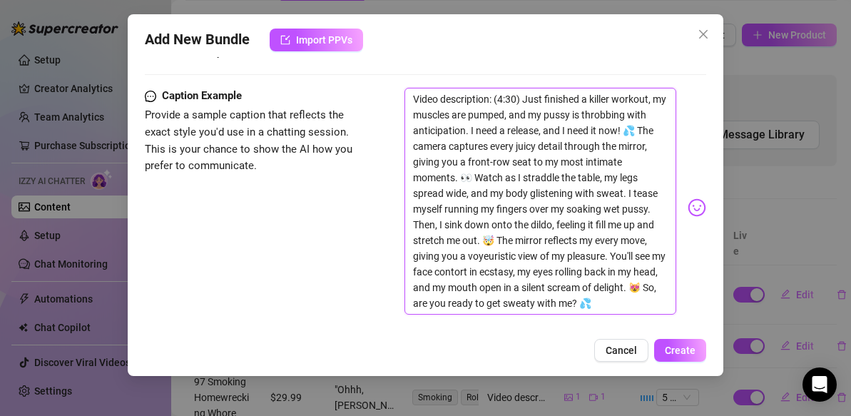
drag, startPoint x: 610, startPoint y: 288, endPoint x: 525, endPoint y: 81, distance: 223.6
click at [525, 88] on textarea "Video description: (4:30) Just finished a killer workout, my muscles are pumped…" at bounding box center [541, 201] width 272 height 227
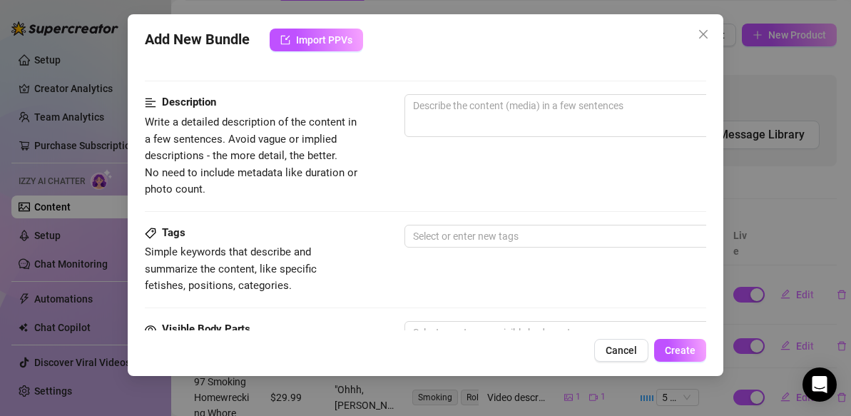
scroll to position [549, 0]
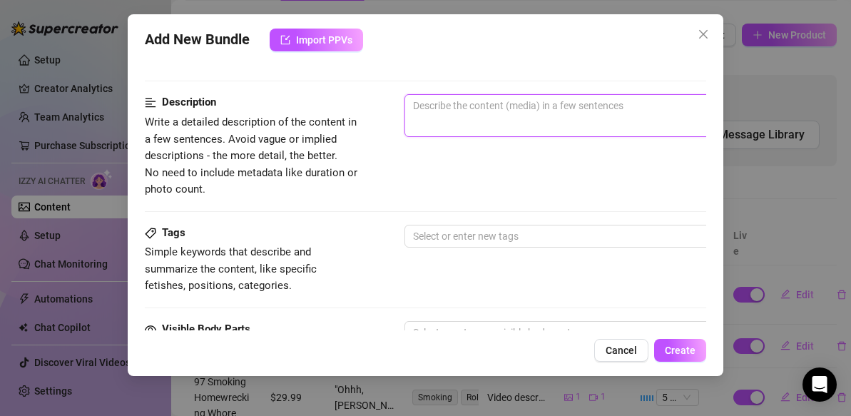
click at [450, 105] on textarea at bounding box center [654, 105] width 498 height 21
paste textarea "Just finished a killer workout, my muscles are pumped, and my pussy is throbbin…"
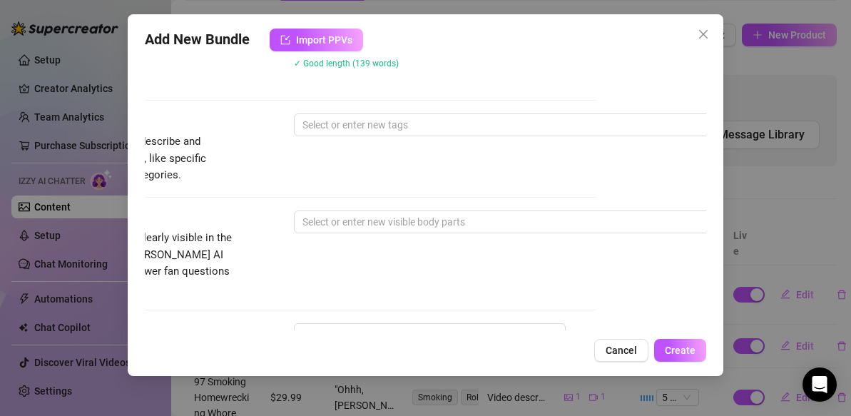
scroll to position [717, 111]
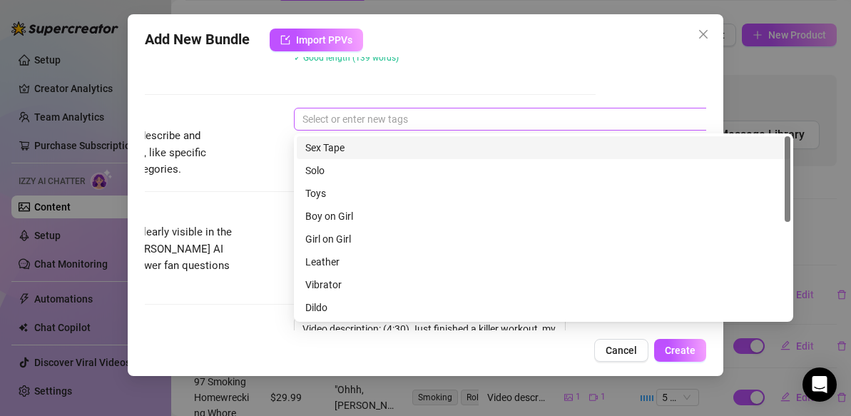
click at [414, 120] on div at bounding box center [536, 119] width 479 height 20
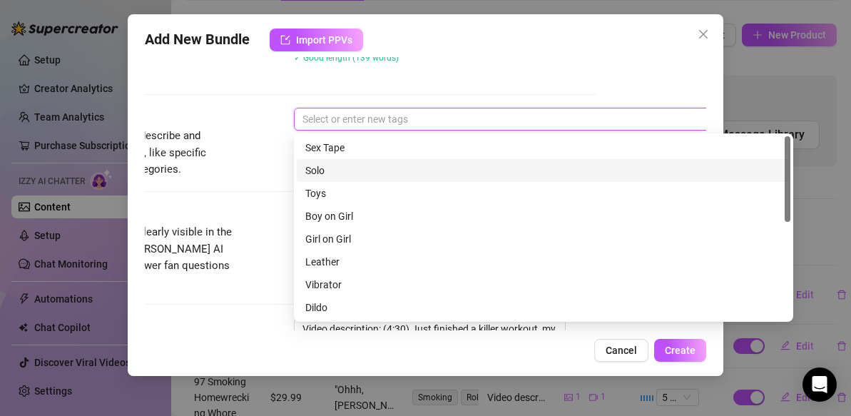
click at [377, 173] on div "Solo" at bounding box center [543, 171] width 477 height 16
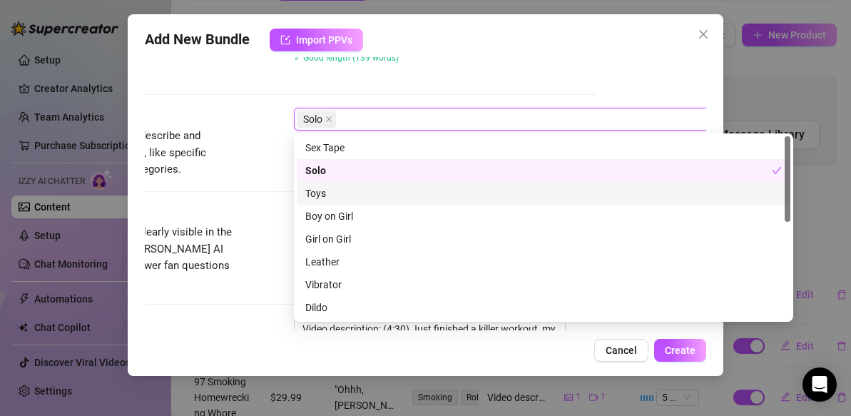
click at [372, 197] on div "Toys" at bounding box center [543, 193] width 477 height 16
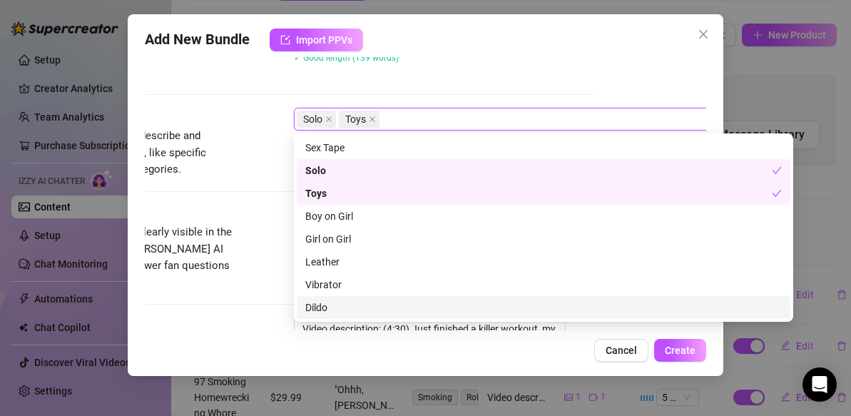
click at [320, 310] on div "Dildo" at bounding box center [543, 308] width 477 height 16
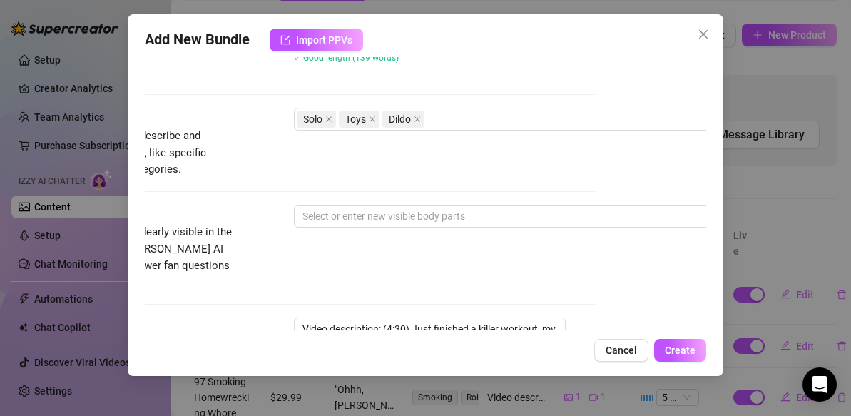
click at [257, 128] on div "Tags Simple keywords that describe and summarize the content, like specific fet…" at bounding box center [314, 143] width 561 height 70
click at [427, 216] on div at bounding box center [536, 216] width 479 height 20
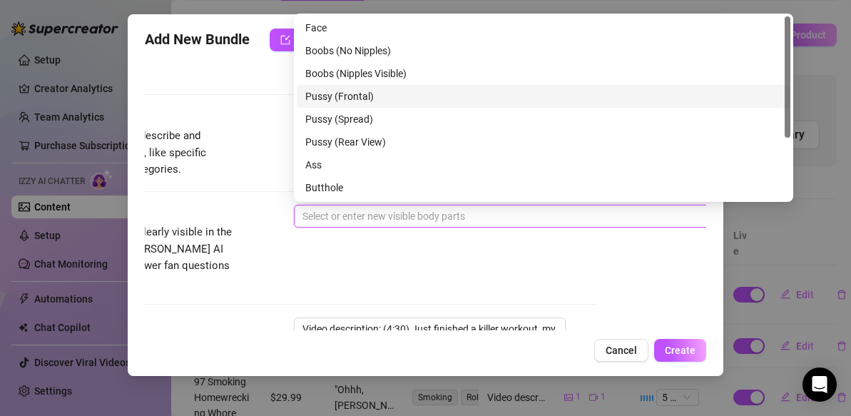
click at [404, 100] on div "Pussy (Frontal)" at bounding box center [543, 96] width 477 height 16
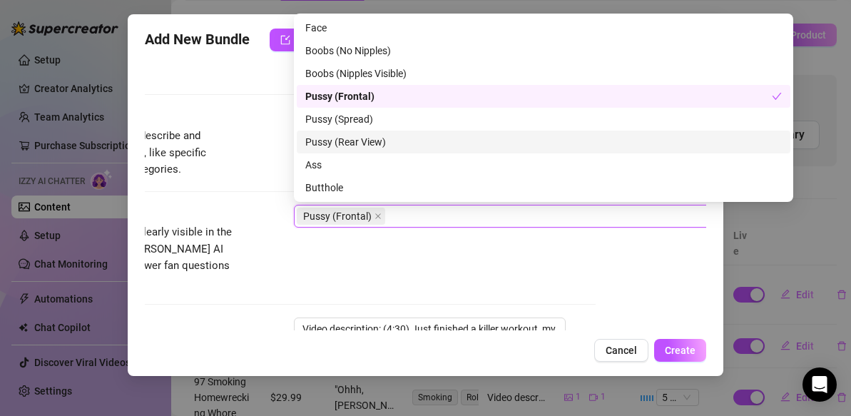
click at [385, 143] on div "Pussy (Rear View)" at bounding box center [543, 142] width 477 height 16
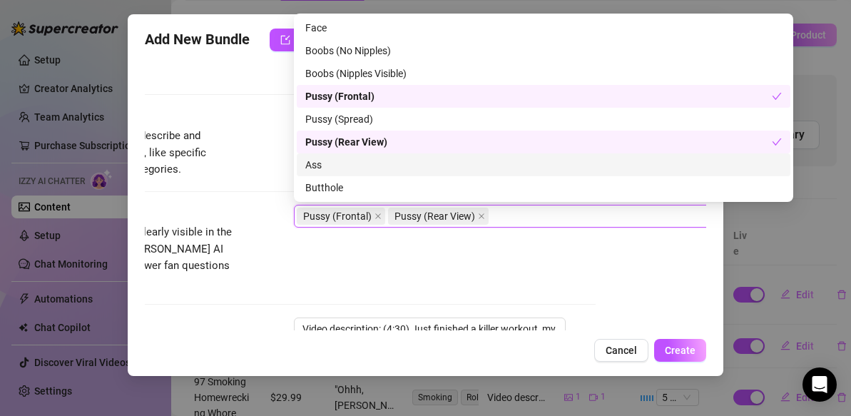
click at [373, 164] on div "Ass" at bounding box center [543, 165] width 477 height 16
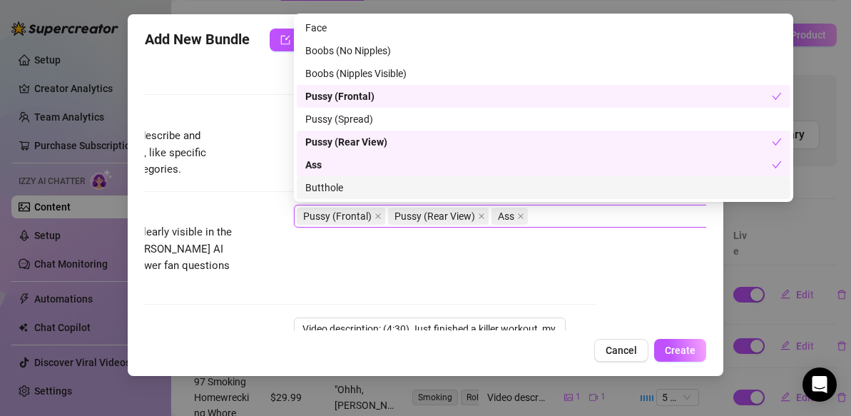
click at [345, 278] on div "Visible Body Parts Select the body parts clearly visible in the content. This h…" at bounding box center [314, 261] width 561 height 113
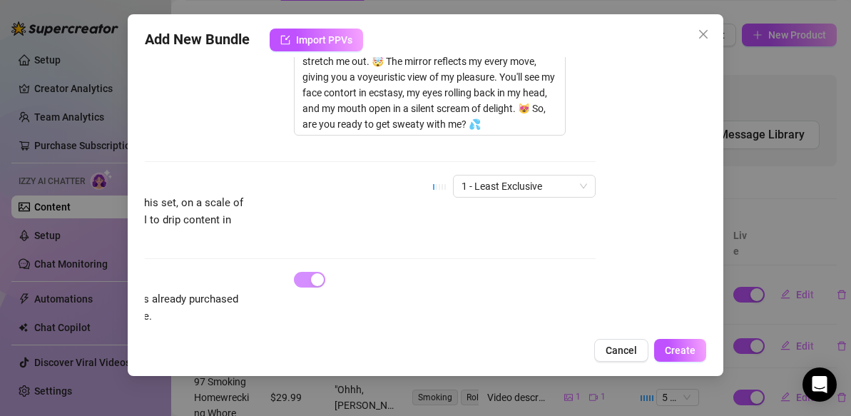
scroll to position [1130, 111]
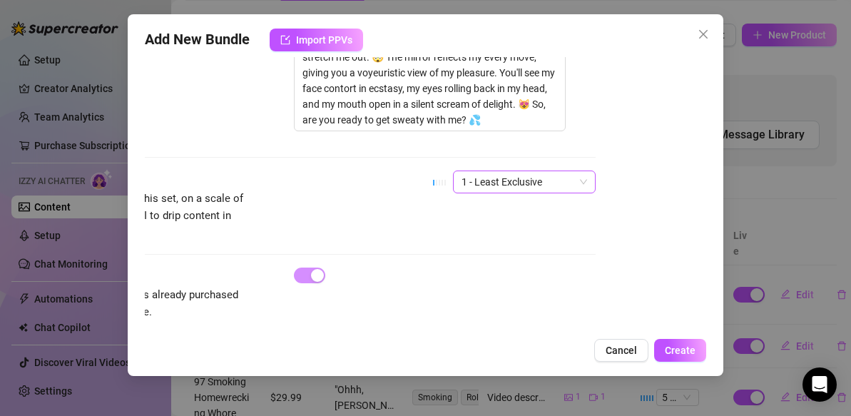
click at [584, 171] on span "1 - Least Exclusive" at bounding box center [525, 181] width 126 height 21
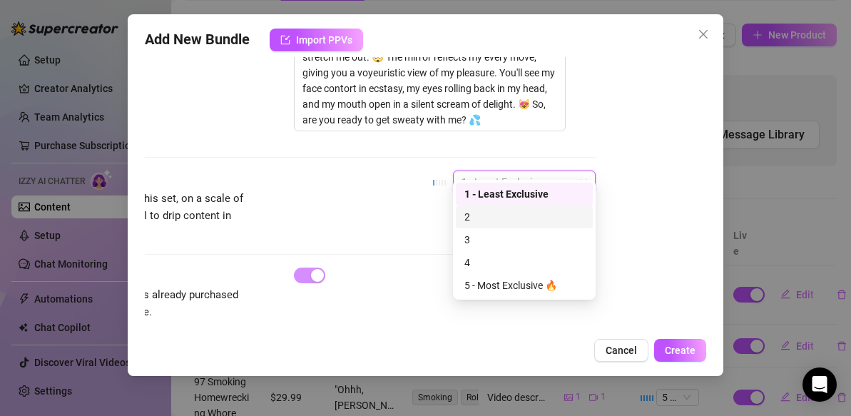
click at [481, 215] on div "2" at bounding box center [524, 217] width 120 height 16
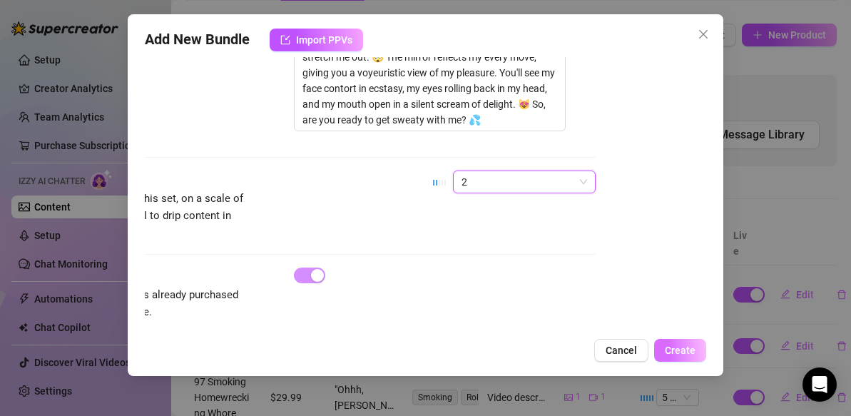
click at [681, 352] on span "Create" at bounding box center [680, 350] width 31 height 11
